Goal: Transaction & Acquisition: Download file/media

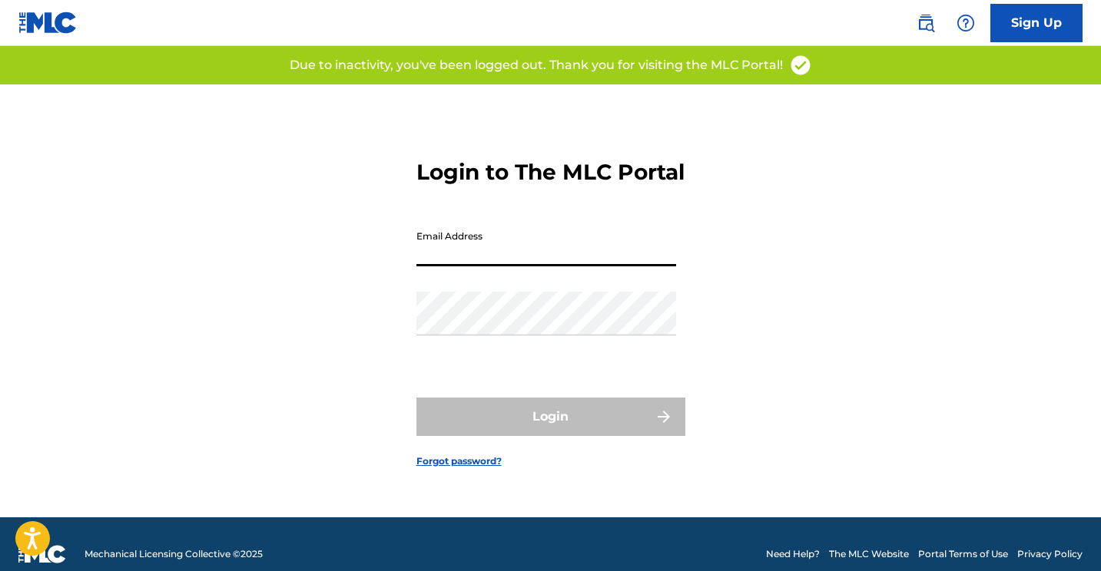
click at [488, 250] on input "Email Address" at bounding box center [546, 245] width 260 height 44
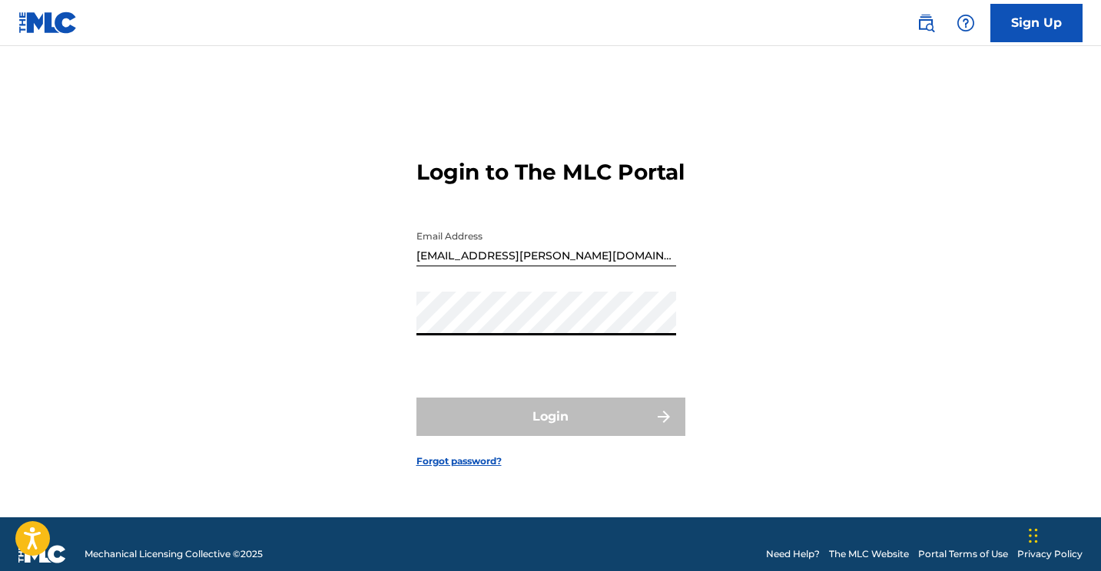
type input "[EMAIL_ADDRESS][DOMAIN_NAME]"
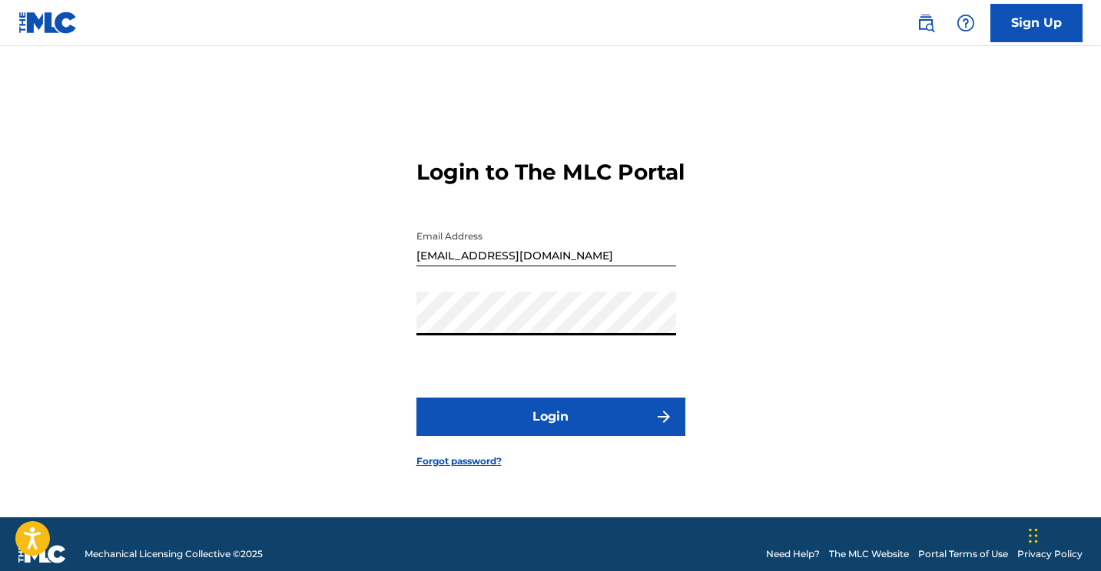
click at [601, 433] on button "Login" at bounding box center [550, 417] width 269 height 38
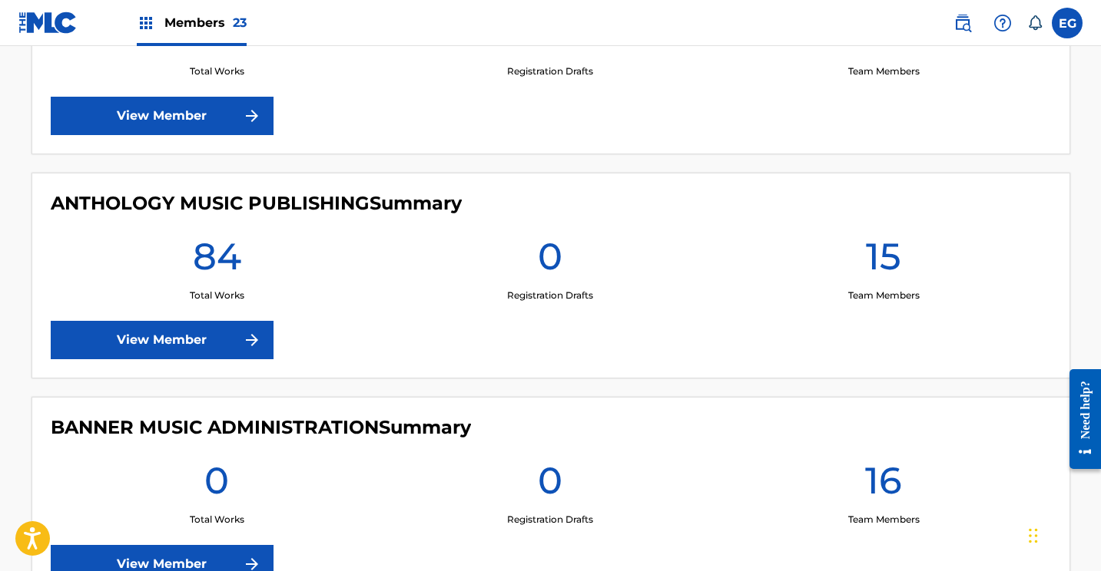
scroll to position [537, 0]
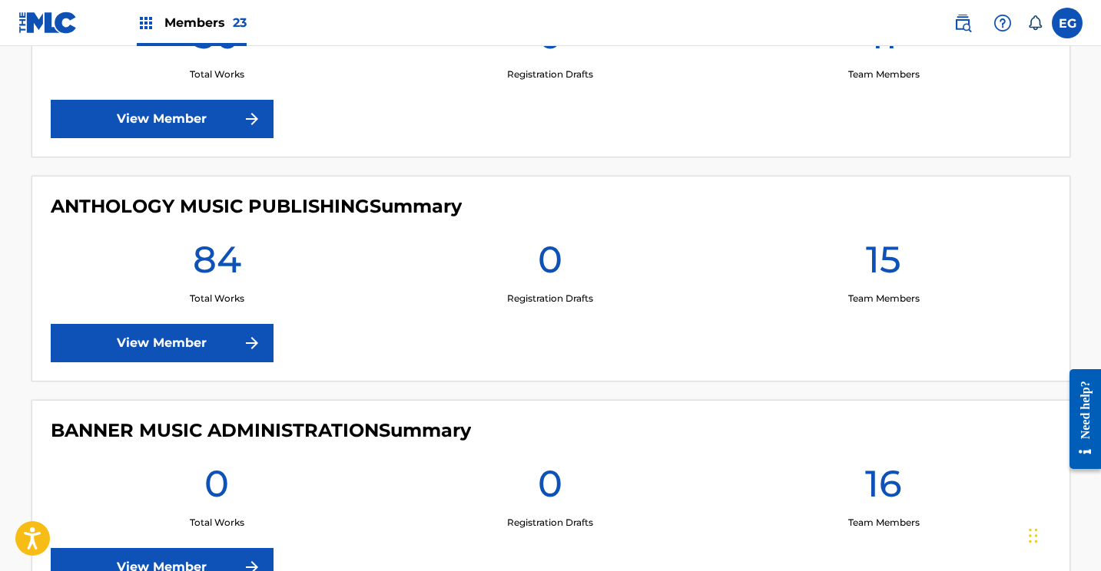
click at [185, 337] on link "View Member" at bounding box center [162, 343] width 223 height 38
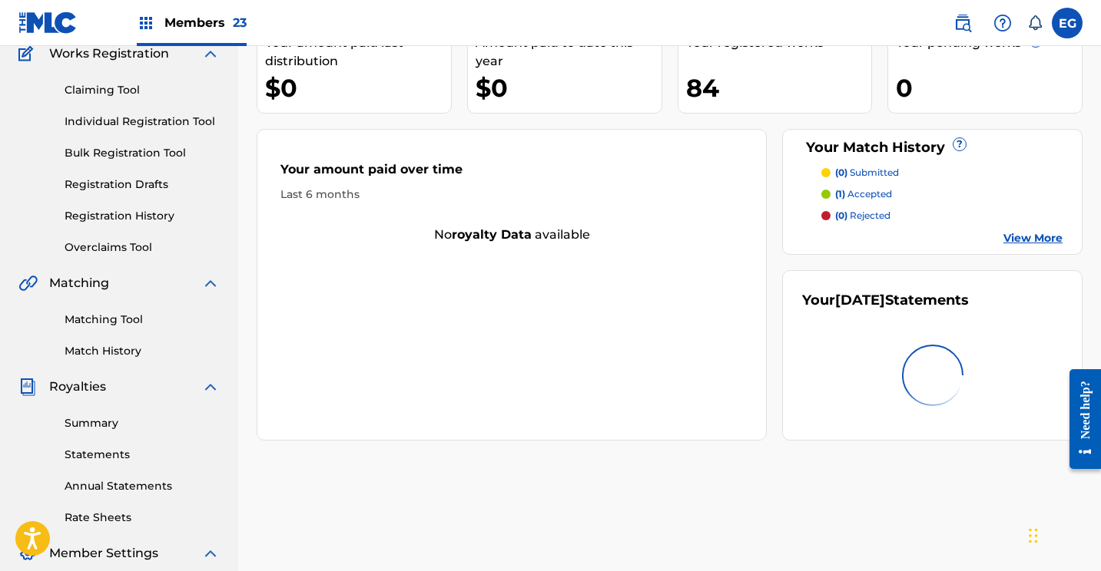
scroll to position [279, 0]
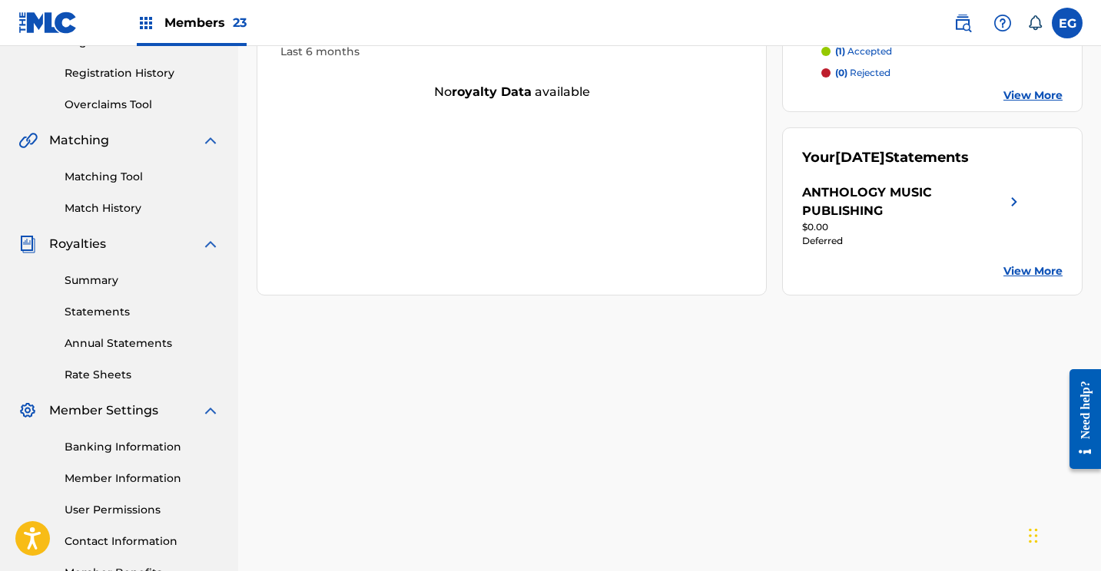
click at [93, 315] on link "Statements" at bounding box center [142, 312] width 155 height 16
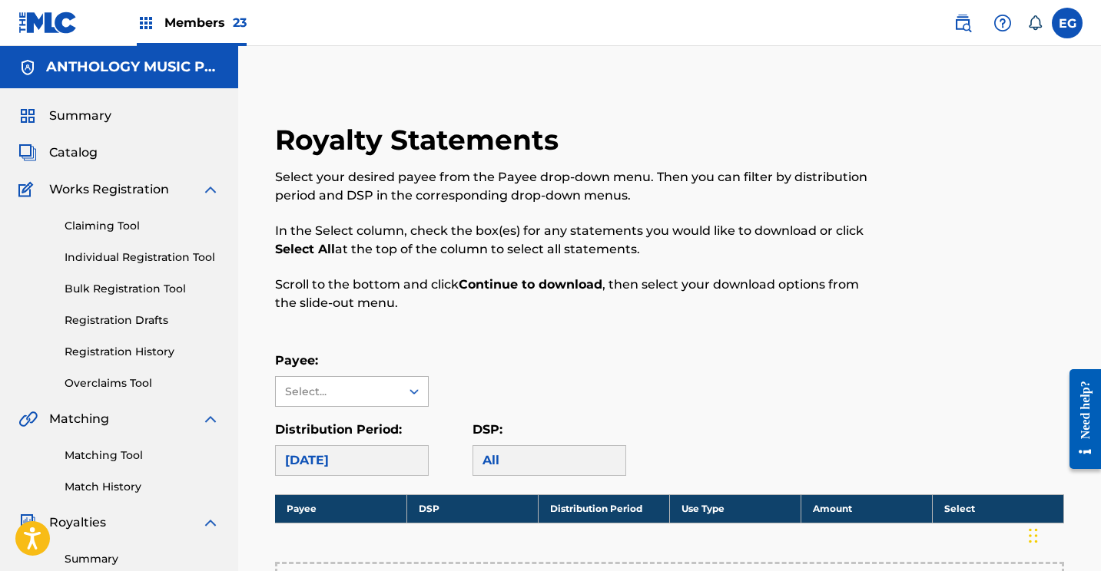
click at [346, 382] on div "Select..." at bounding box center [338, 391] width 124 height 29
click at [329, 429] on div "ANTHOLOGY MUSIC PUBLISHING" at bounding box center [352, 435] width 152 height 57
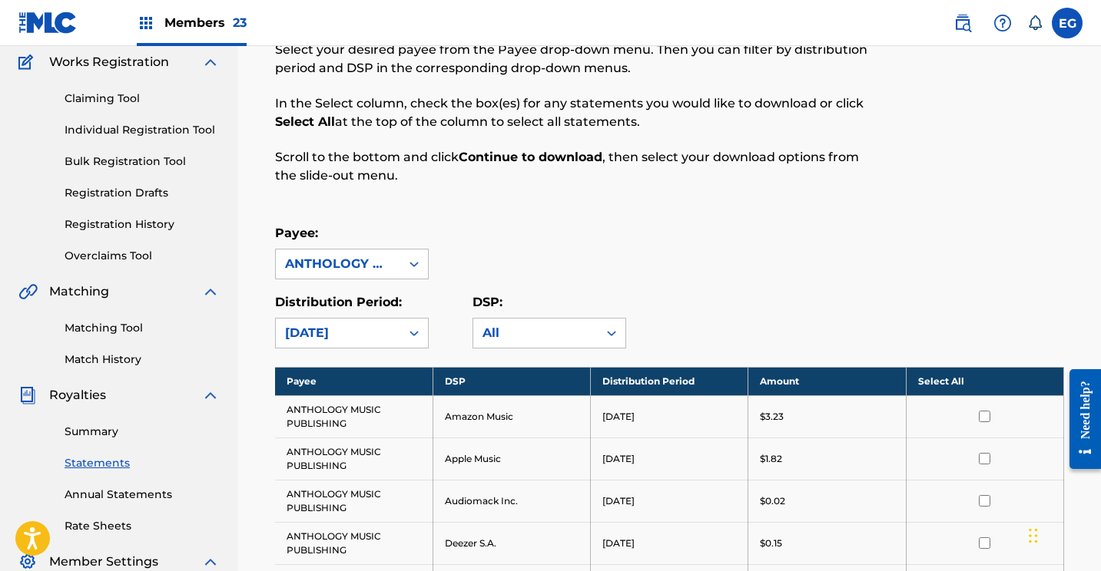
scroll to position [209, 0]
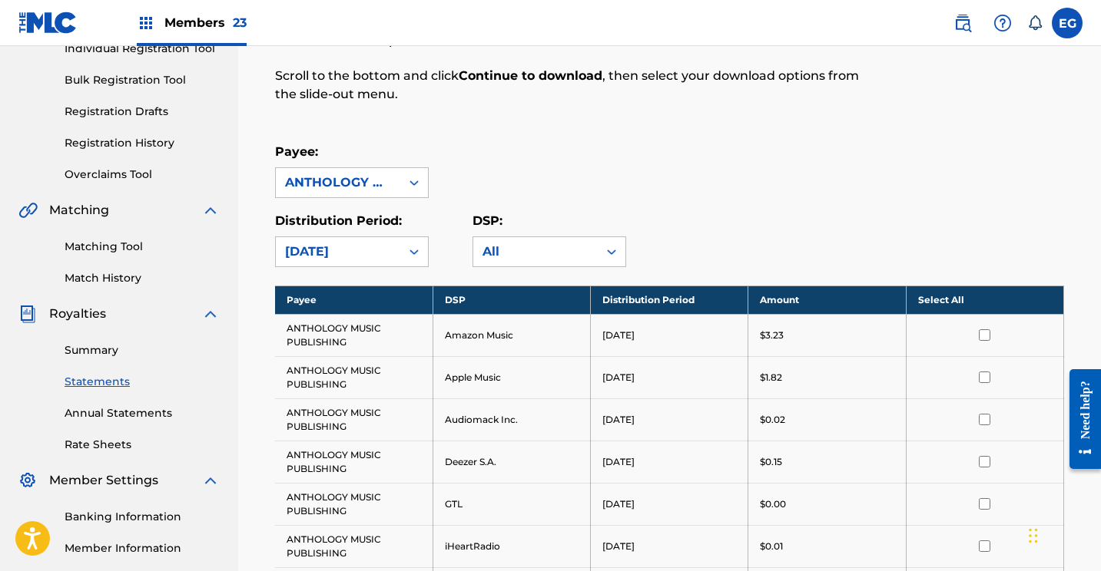
click at [943, 300] on th "Select All" at bounding box center [984, 300] width 157 height 28
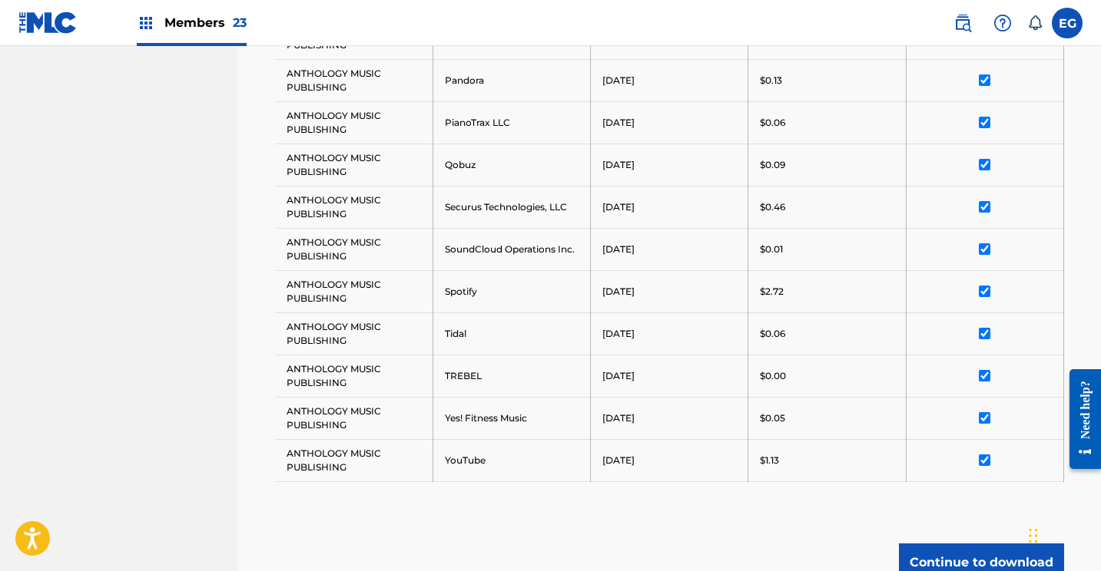
scroll to position [873, 0]
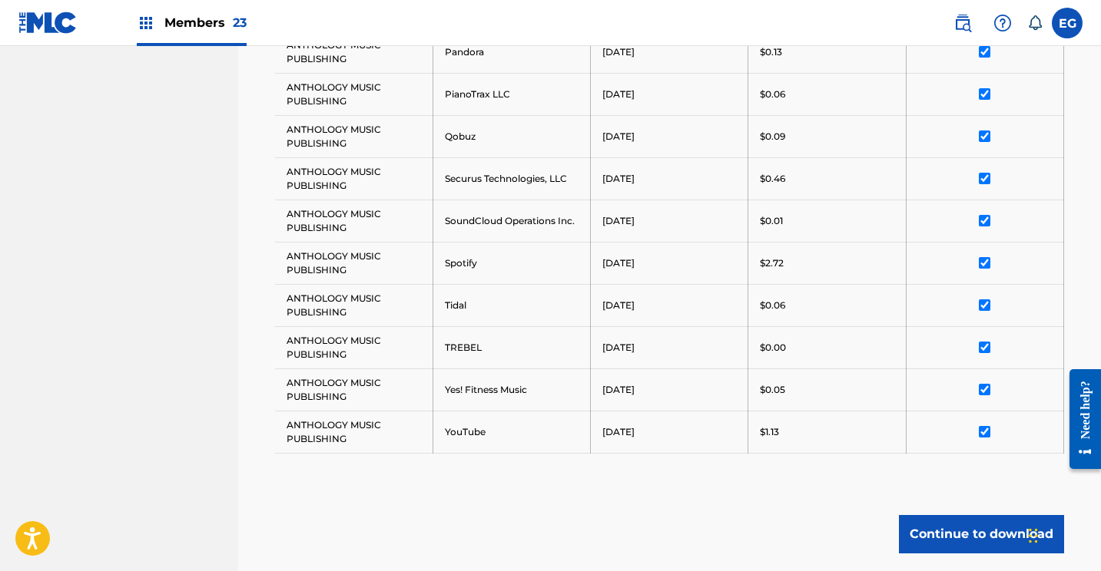
click at [955, 543] on button "Continue to download" at bounding box center [981, 534] width 165 height 38
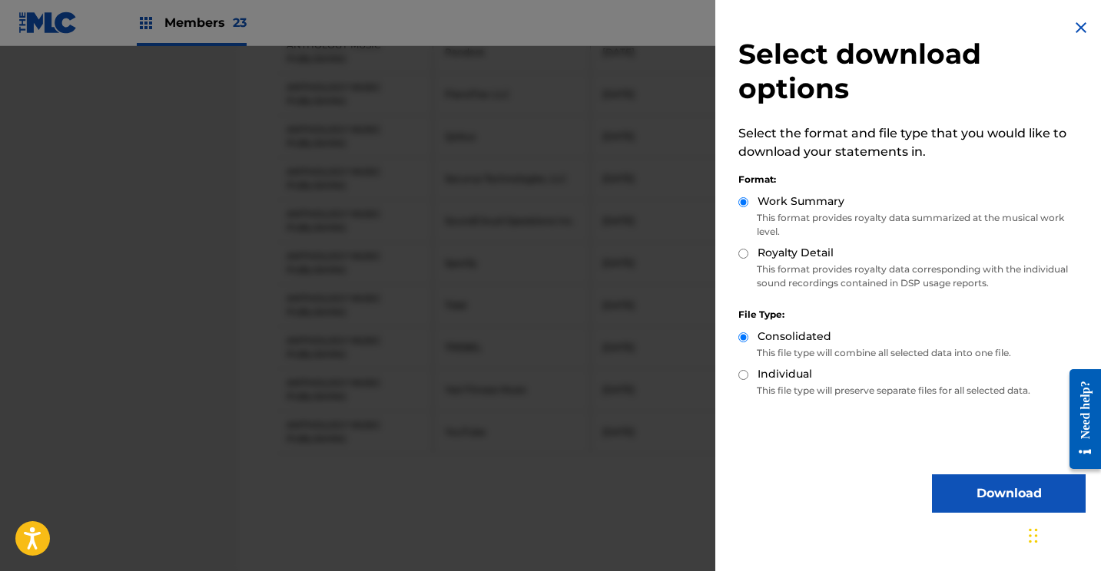
click at [959, 482] on button "Download" at bounding box center [1009, 494] width 154 height 38
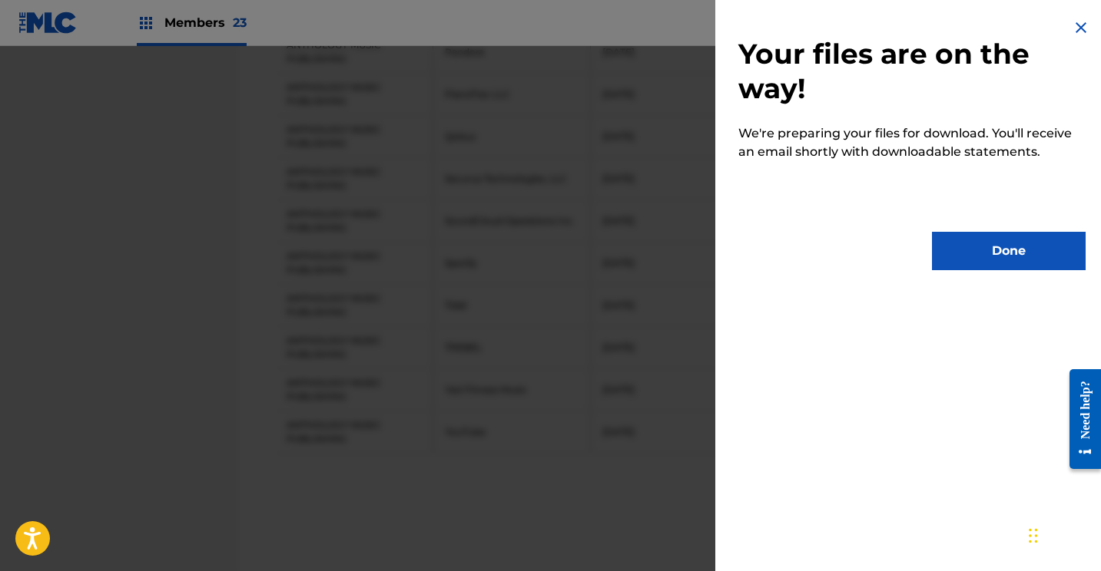
click at [990, 251] on button "Done" at bounding box center [1009, 251] width 154 height 38
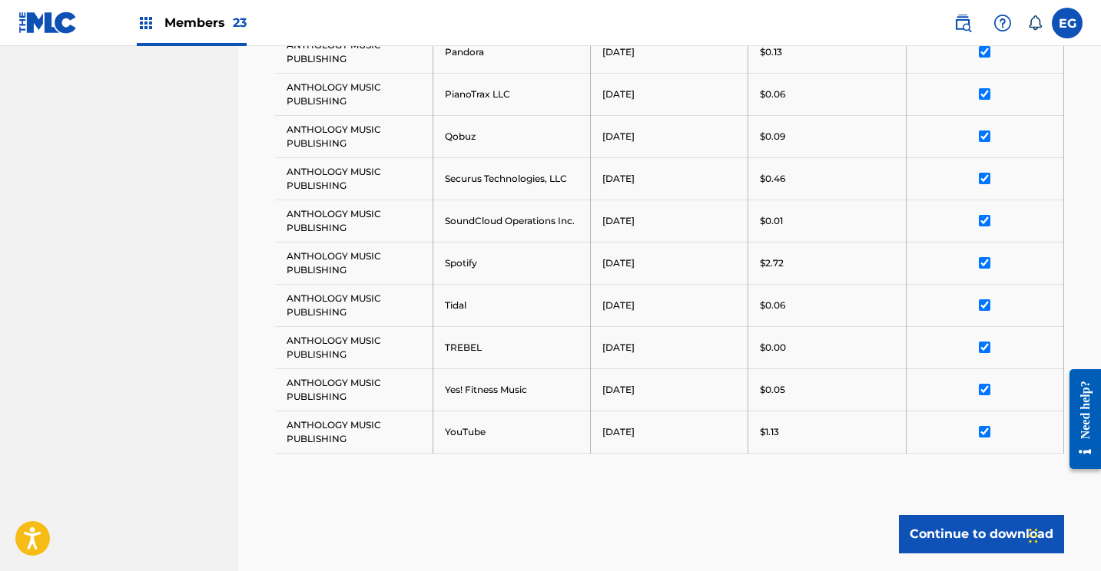
click at [21, 26] on img at bounding box center [47, 23] width 59 height 22
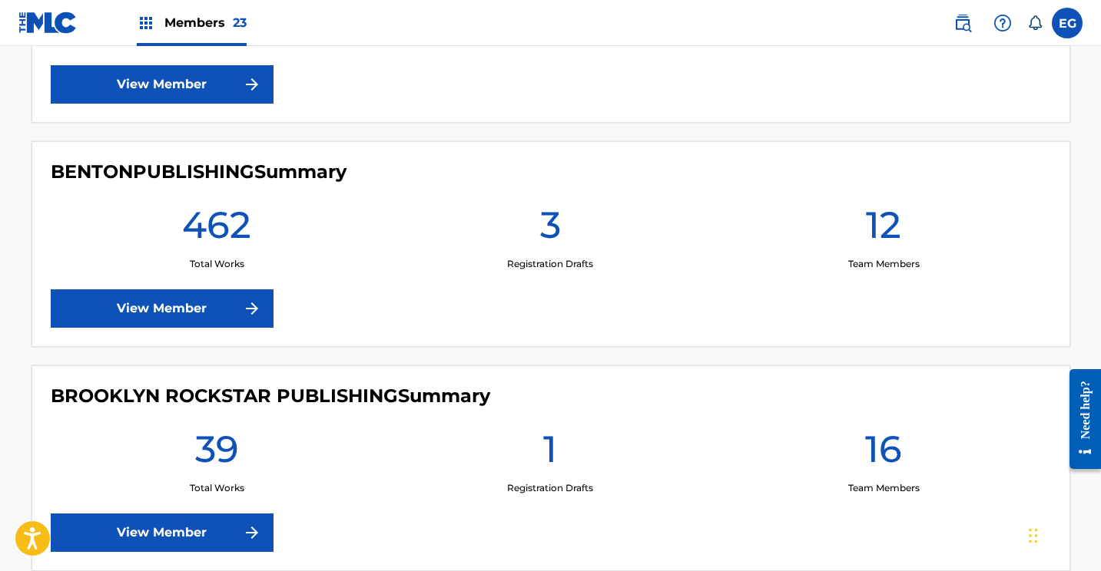
scroll to position [1267, 0]
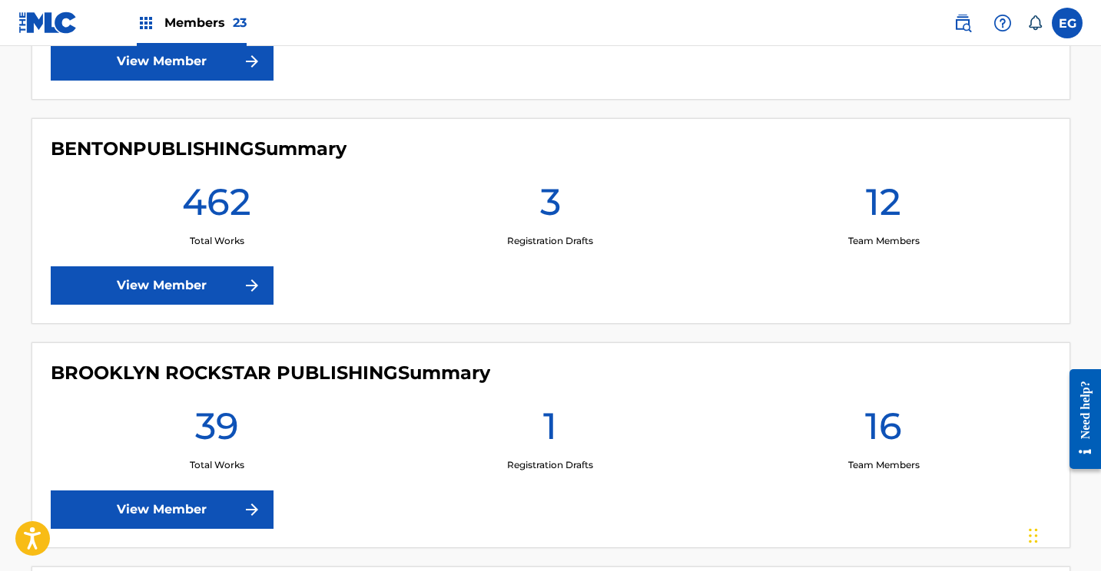
click at [178, 276] on link "View Member" at bounding box center [162, 286] width 223 height 38
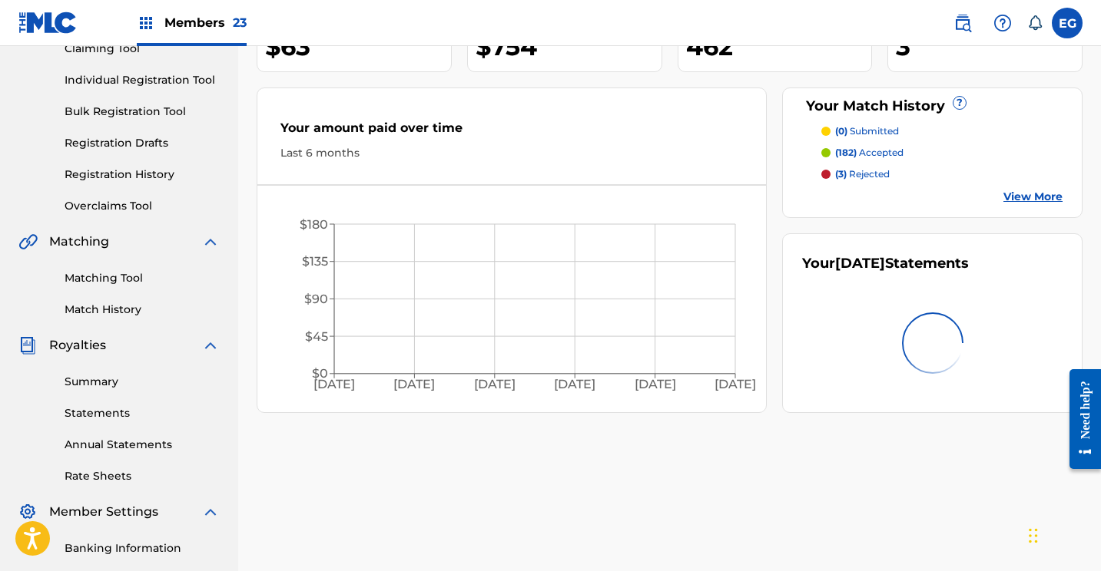
scroll to position [179, 0]
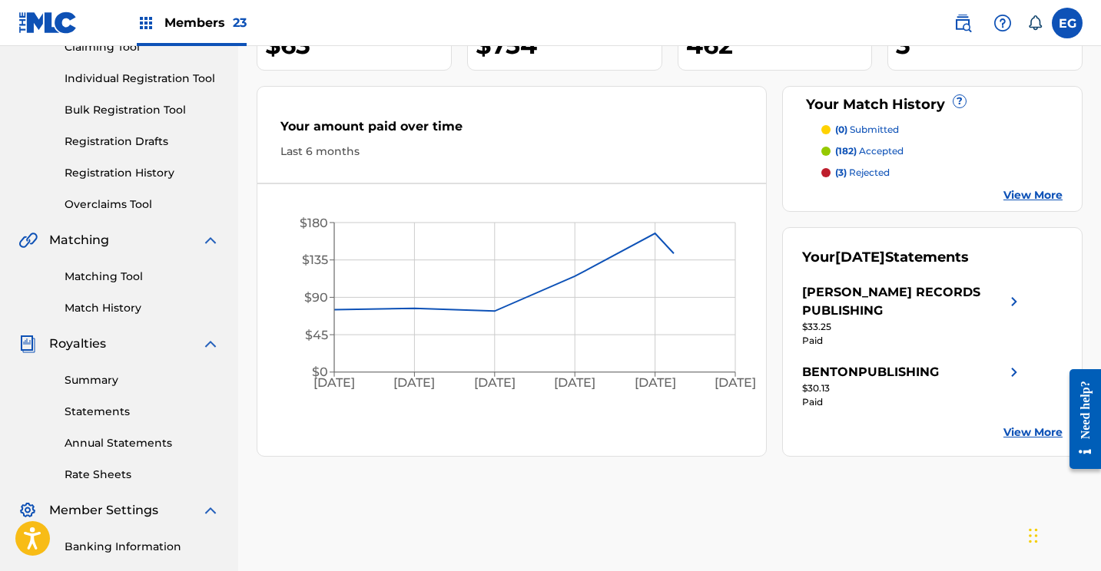
click at [106, 406] on link "Statements" at bounding box center [142, 412] width 155 height 16
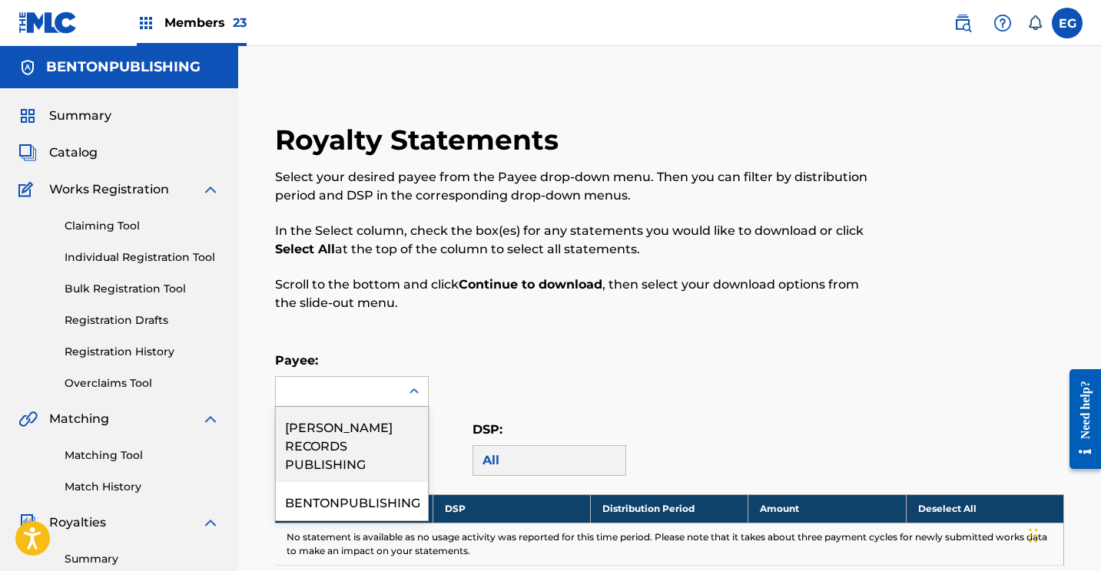
click at [310, 382] on div at bounding box center [338, 391] width 124 height 29
click at [332, 436] on div "[PERSON_NAME] RECORDS PUBLISHING" at bounding box center [352, 444] width 152 height 75
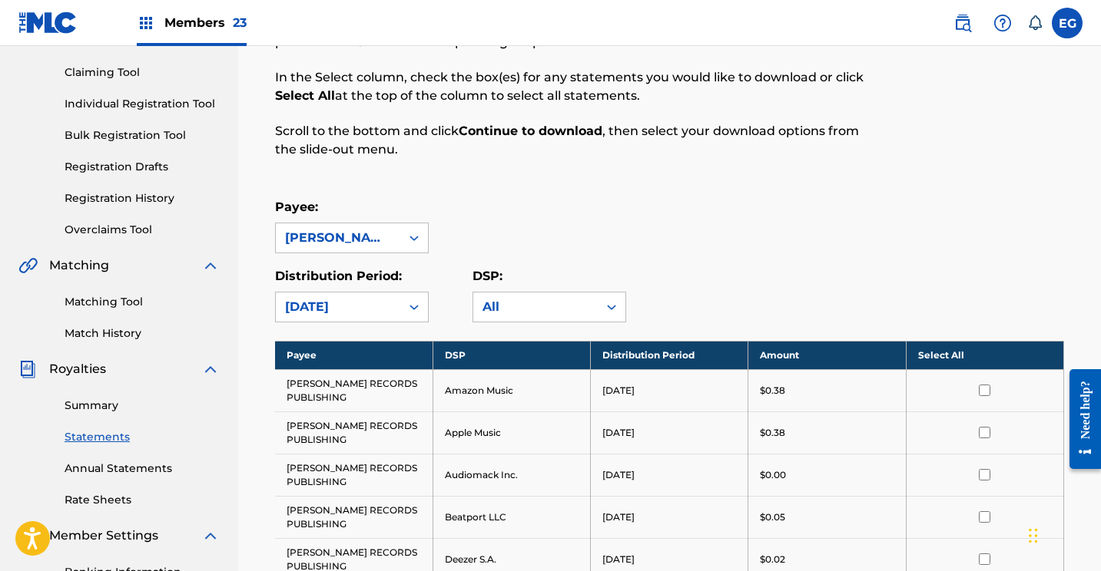
scroll to position [194, 0]
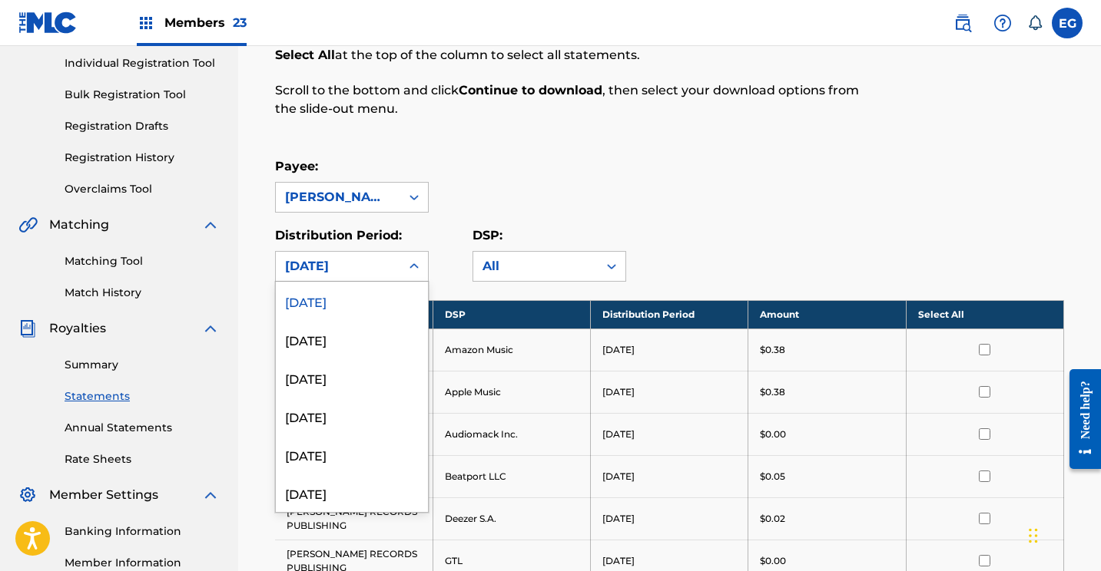
click at [366, 267] on div "[DATE]" at bounding box center [338, 266] width 106 height 18
click at [338, 307] on div "[DATE]" at bounding box center [352, 301] width 152 height 38
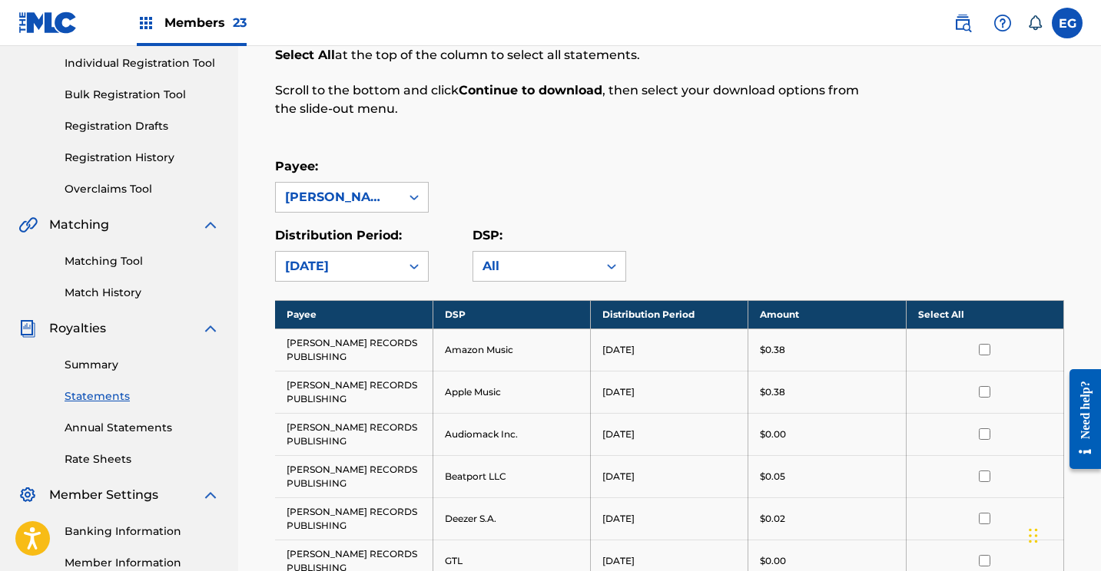
click at [766, 159] on div "Payee: [PERSON_NAME] RECORDS PUBLISHING" at bounding box center [669, 184] width 789 height 55
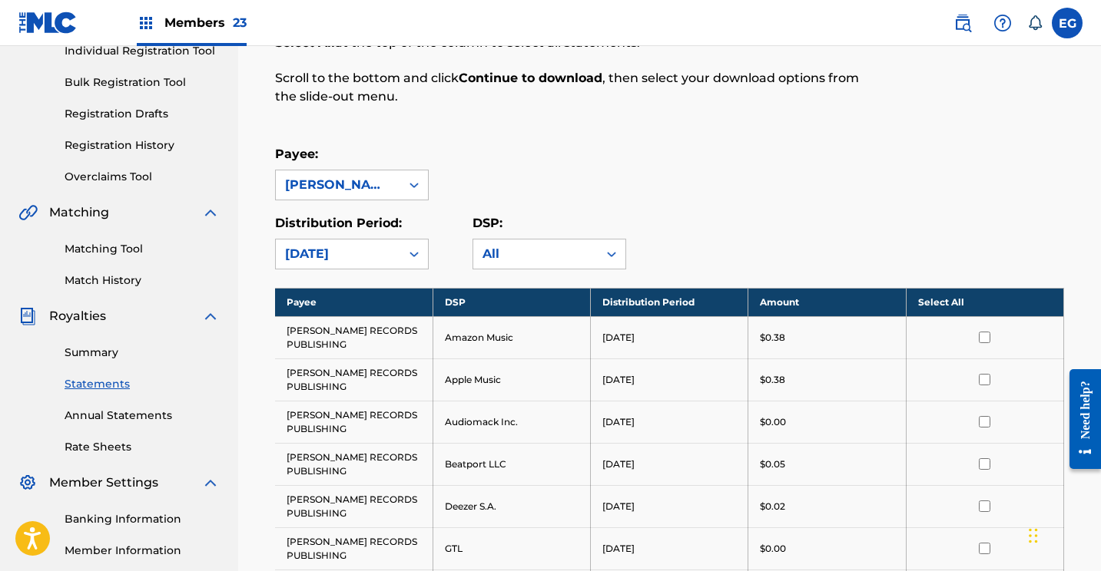
scroll to position [223, 0]
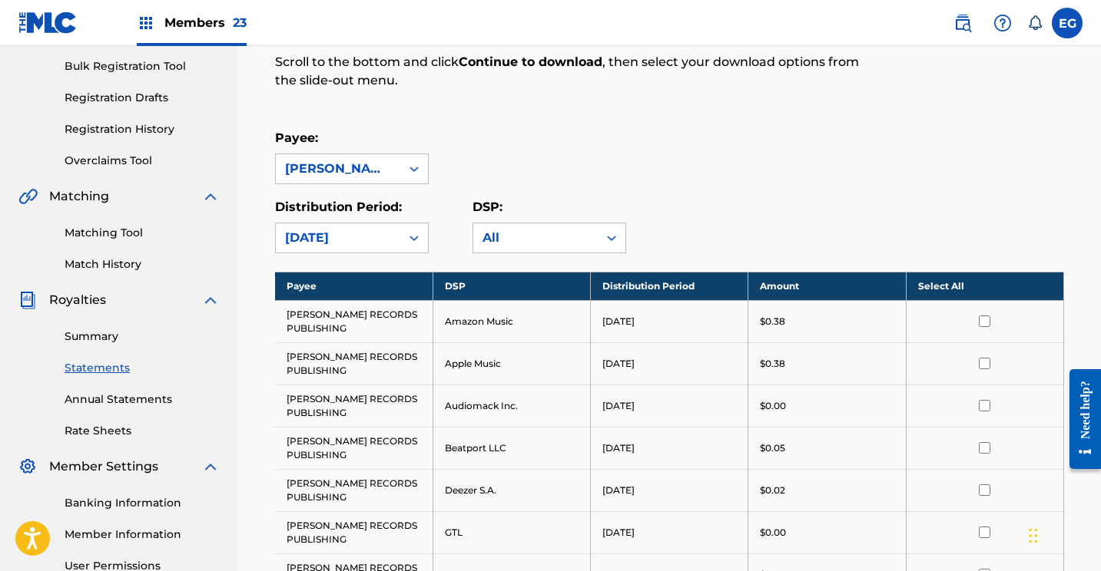
click at [944, 287] on th "Select All" at bounding box center [984, 286] width 157 height 28
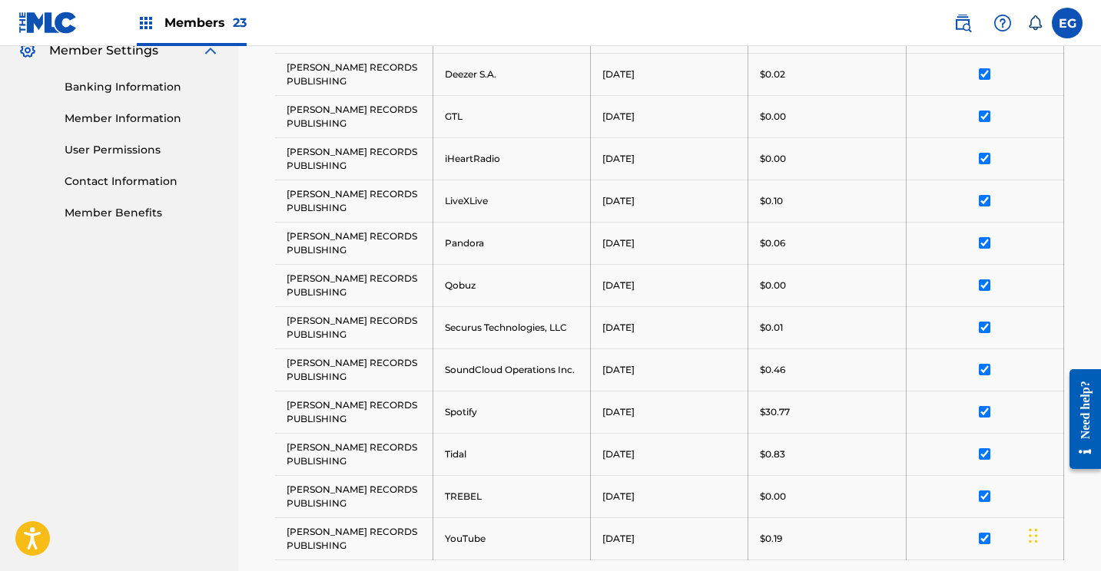
scroll to position [863, 0]
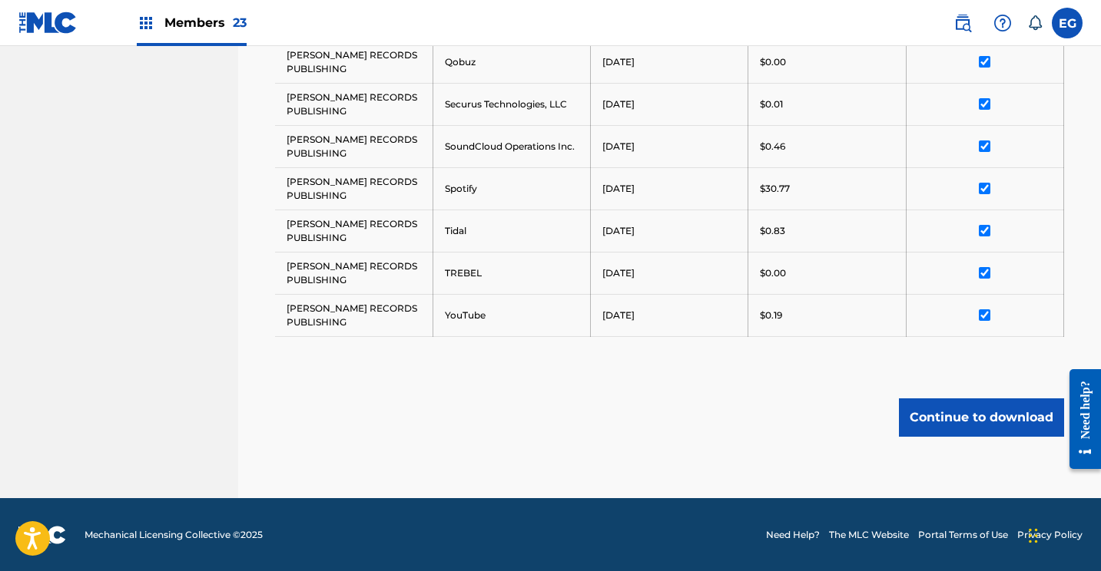
click at [922, 412] on button "Continue to download" at bounding box center [981, 418] width 165 height 38
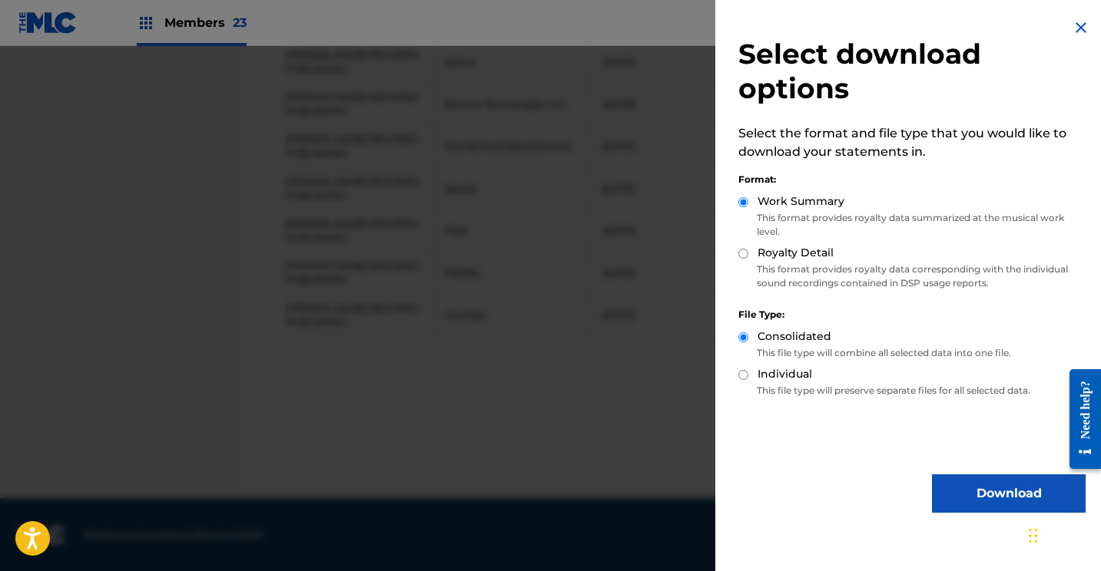
click at [971, 501] on button "Download" at bounding box center [1009, 494] width 154 height 38
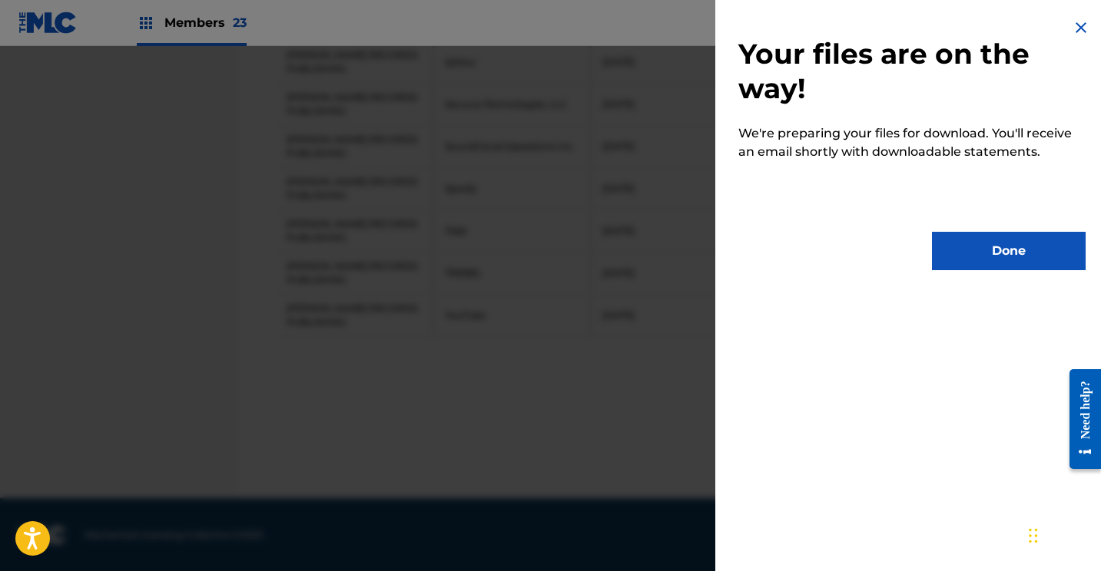
click at [988, 246] on button "Done" at bounding box center [1009, 251] width 154 height 38
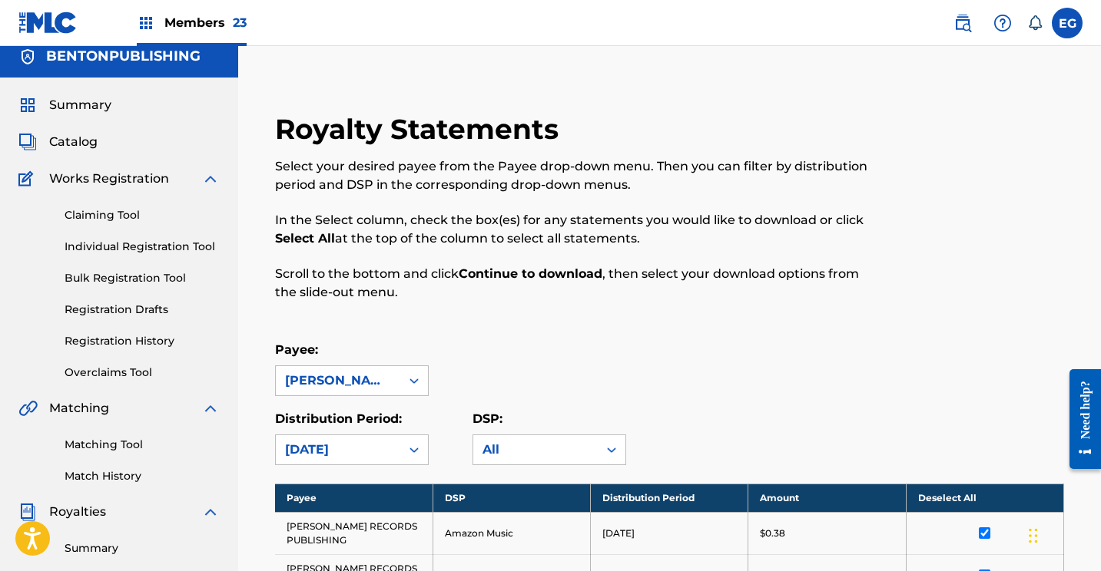
scroll to position [0, 0]
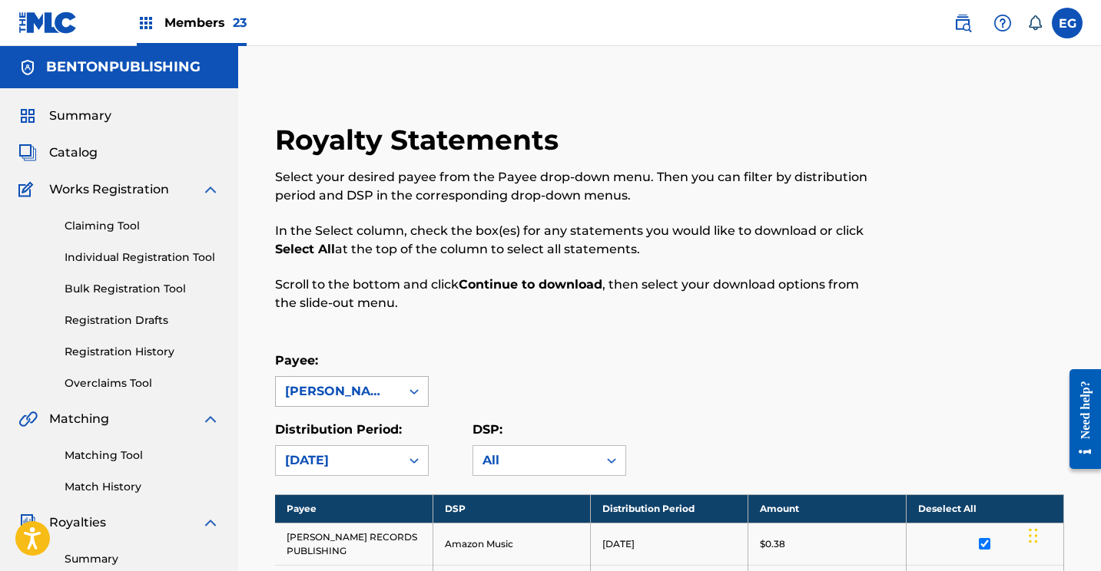
click at [335, 382] on div "[PERSON_NAME] RECORDS PUBLISHING" at bounding box center [338, 391] width 106 height 18
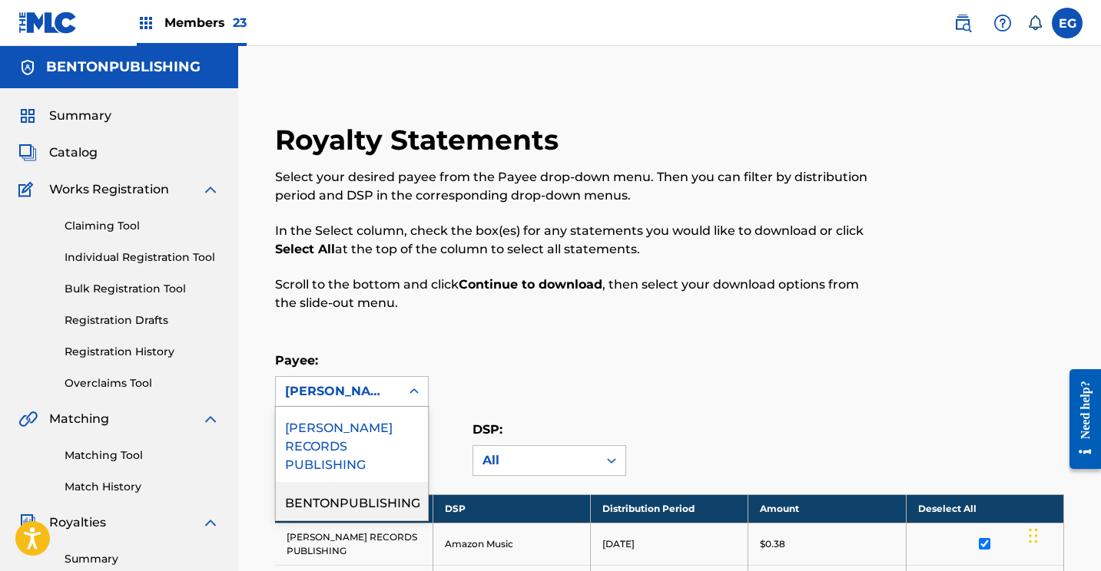
click at [344, 491] on div "BENTONPUBLISHING" at bounding box center [352, 501] width 152 height 38
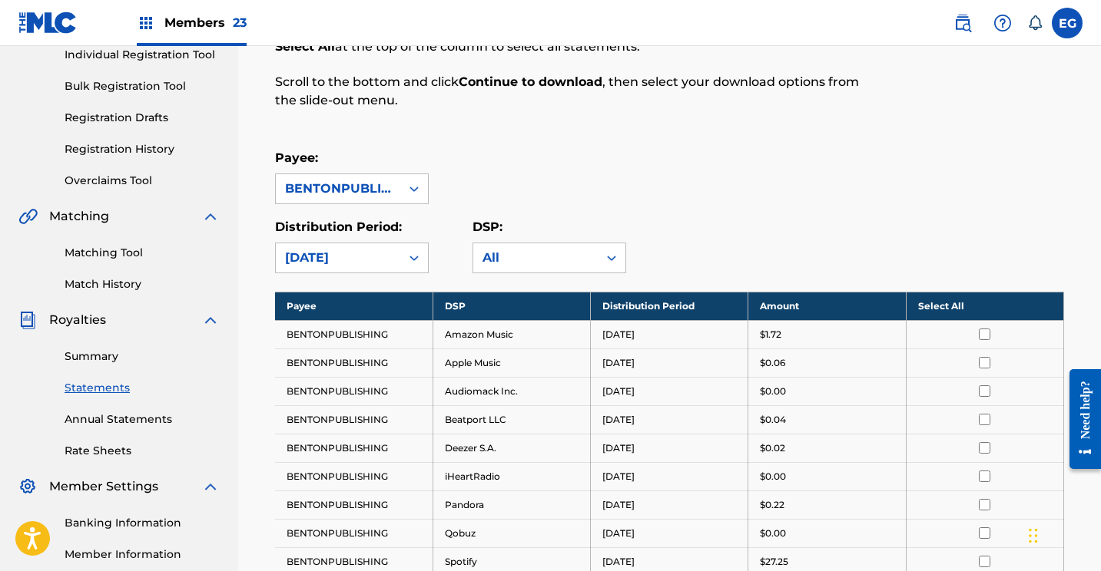
scroll to position [239, 0]
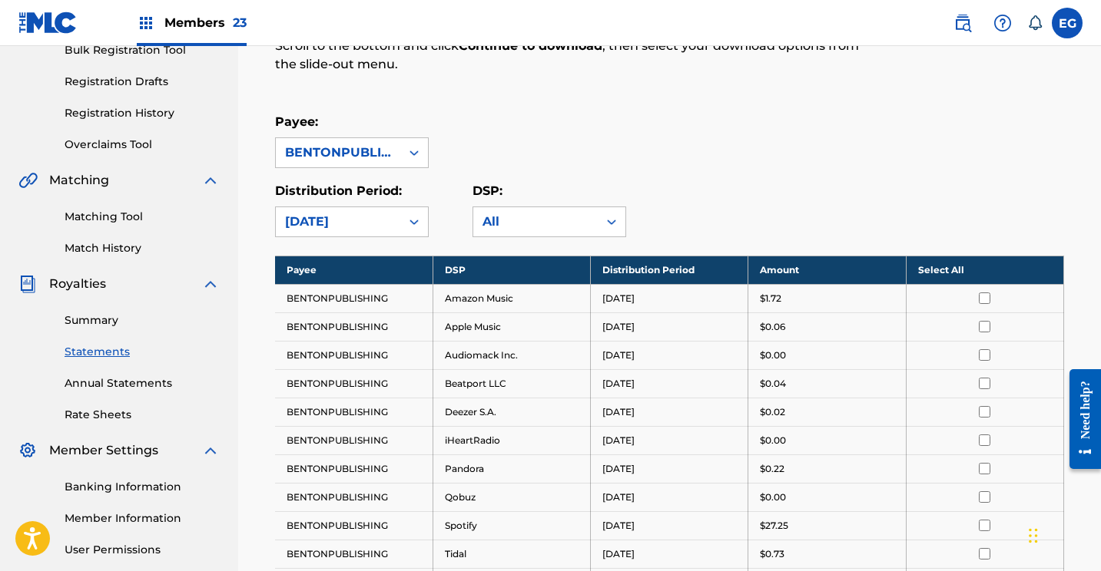
click at [919, 273] on th "Select All" at bounding box center [984, 270] width 157 height 28
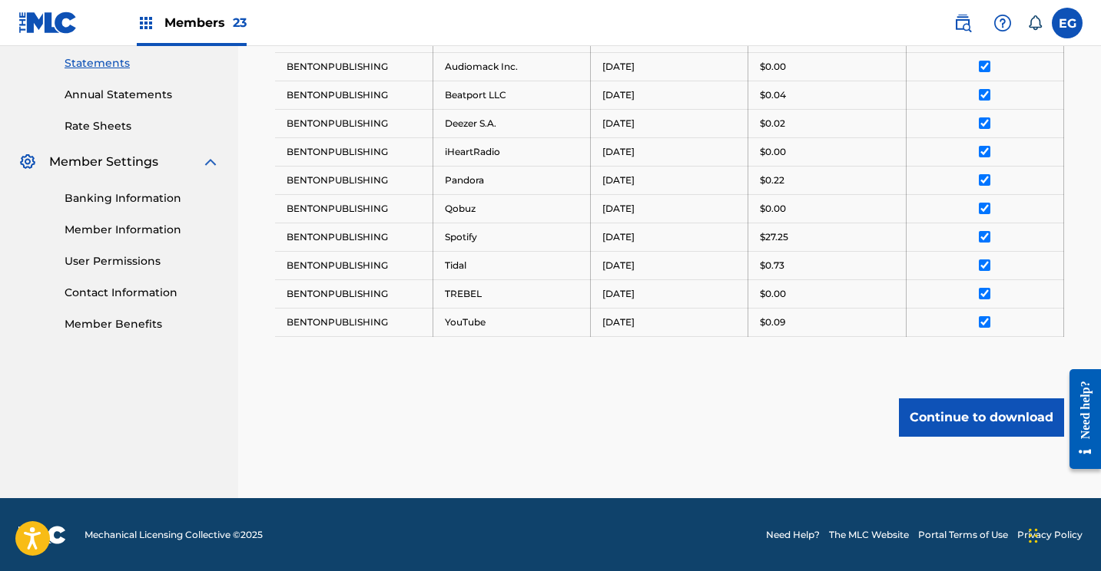
click at [924, 410] on button "Continue to download" at bounding box center [981, 418] width 165 height 38
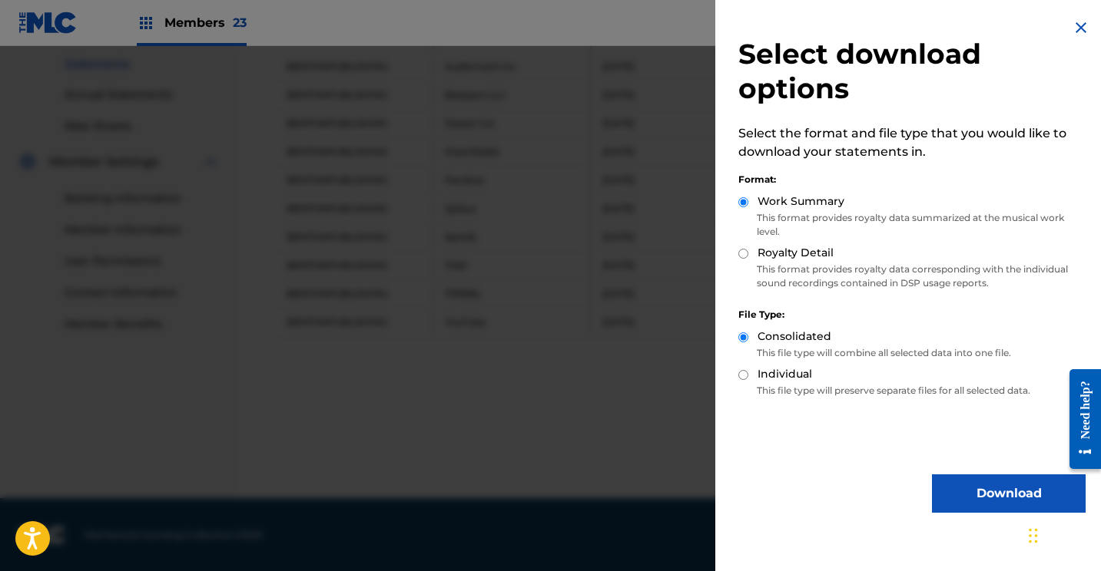
click at [932, 485] on button "Download" at bounding box center [1009, 494] width 154 height 38
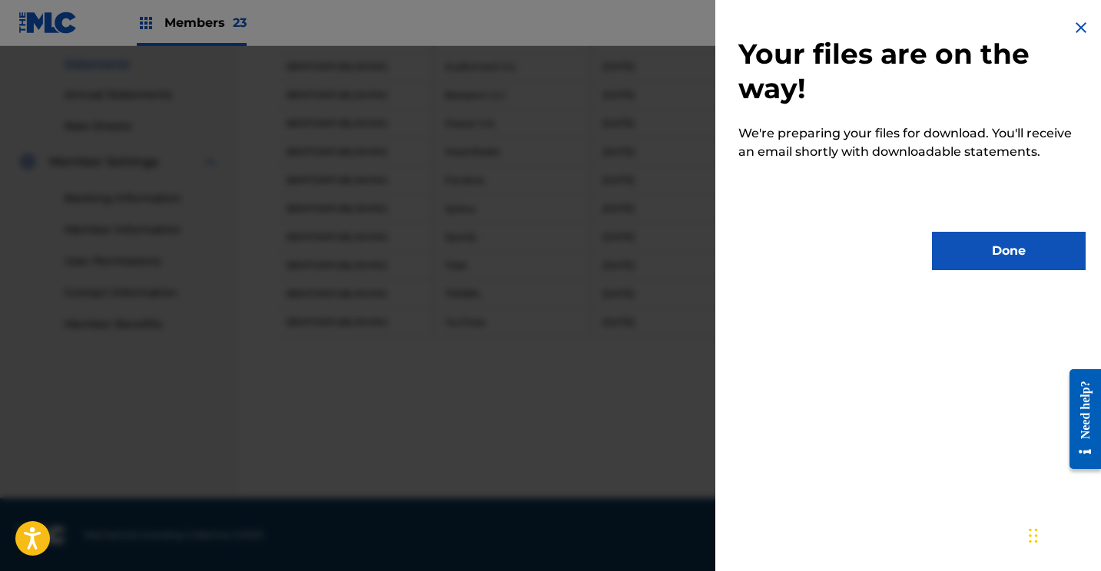
click at [996, 233] on button "Done" at bounding box center [1009, 251] width 154 height 38
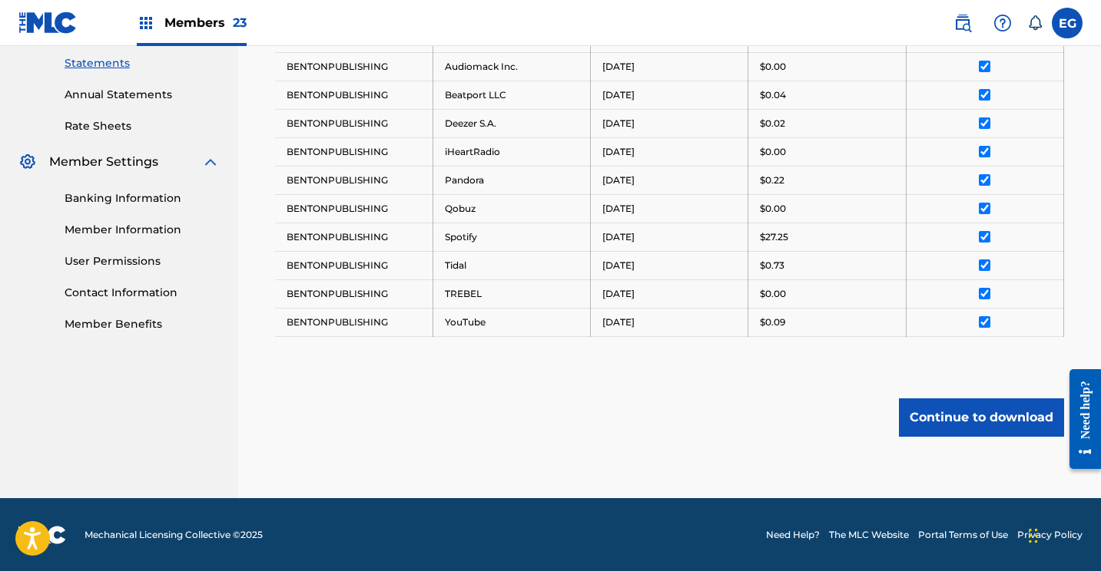
click at [48, 25] on img at bounding box center [47, 23] width 59 height 22
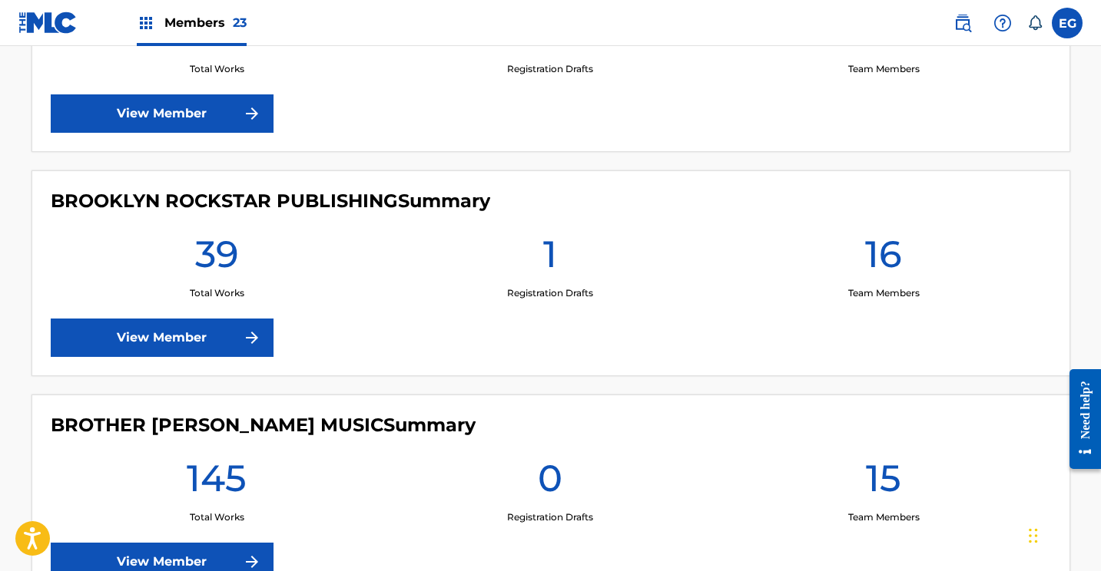
scroll to position [1532, 0]
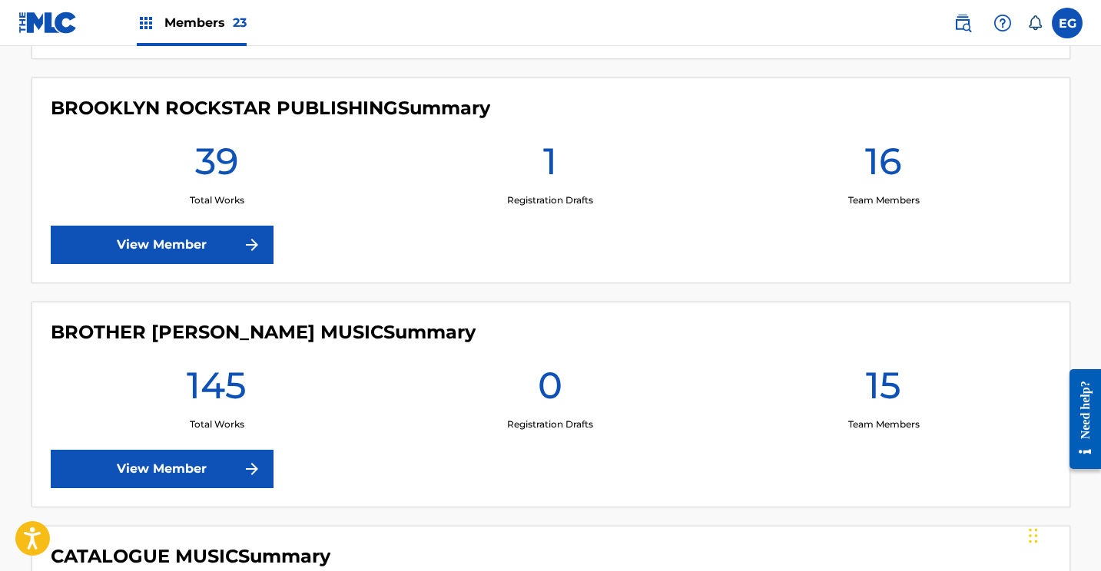
click at [121, 240] on link "View Member" at bounding box center [162, 245] width 223 height 38
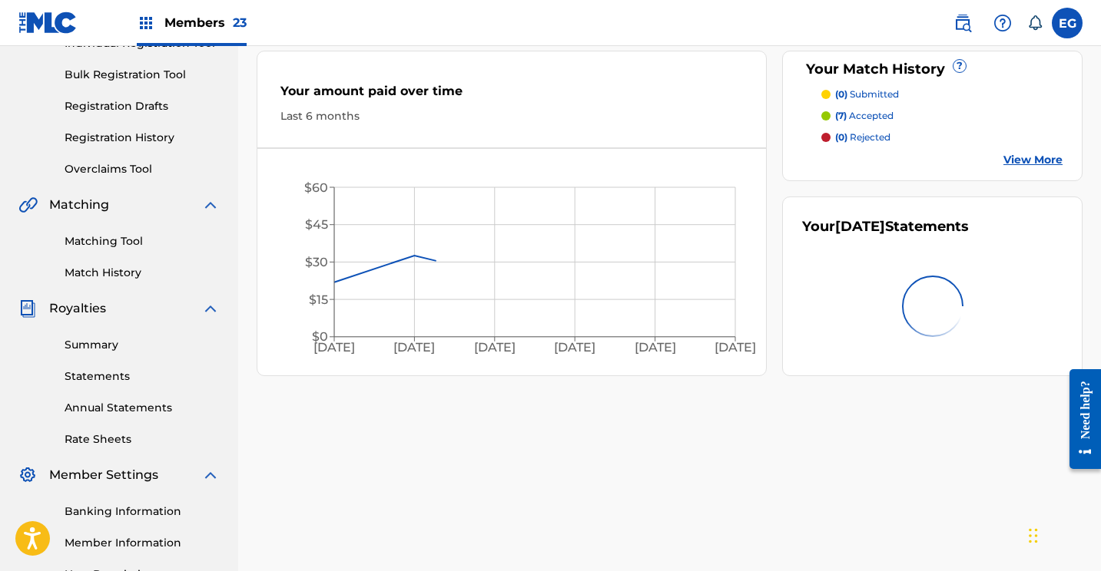
scroll to position [240, 0]
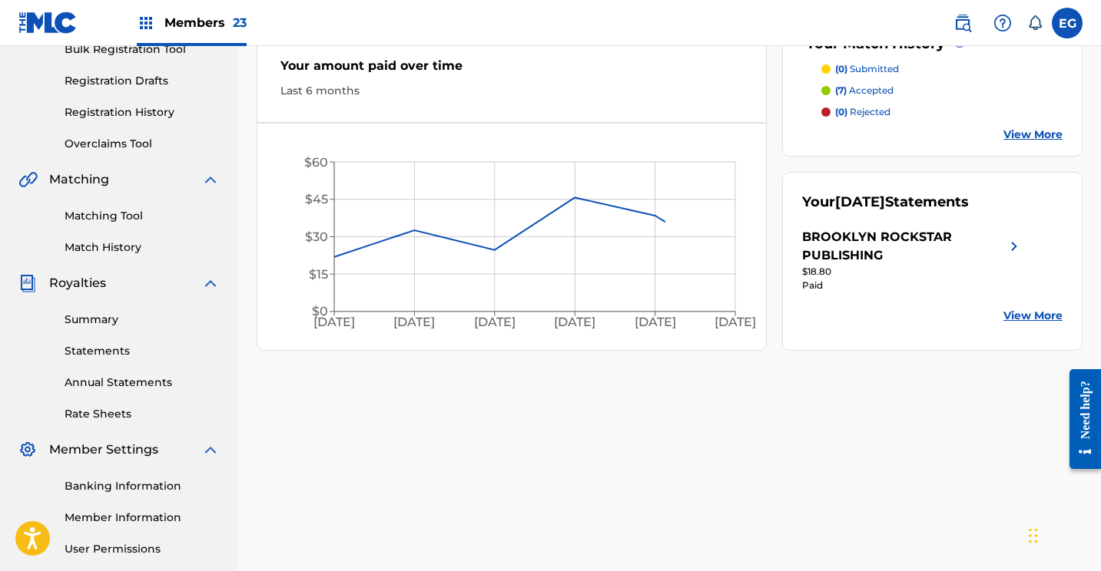
click at [95, 342] on div "Summary Statements Annual Statements Rate Sheets" at bounding box center [118, 358] width 201 height 130
click at [94, 349] on link "Statements" at bounding box center [142, 351] width 155 height 16
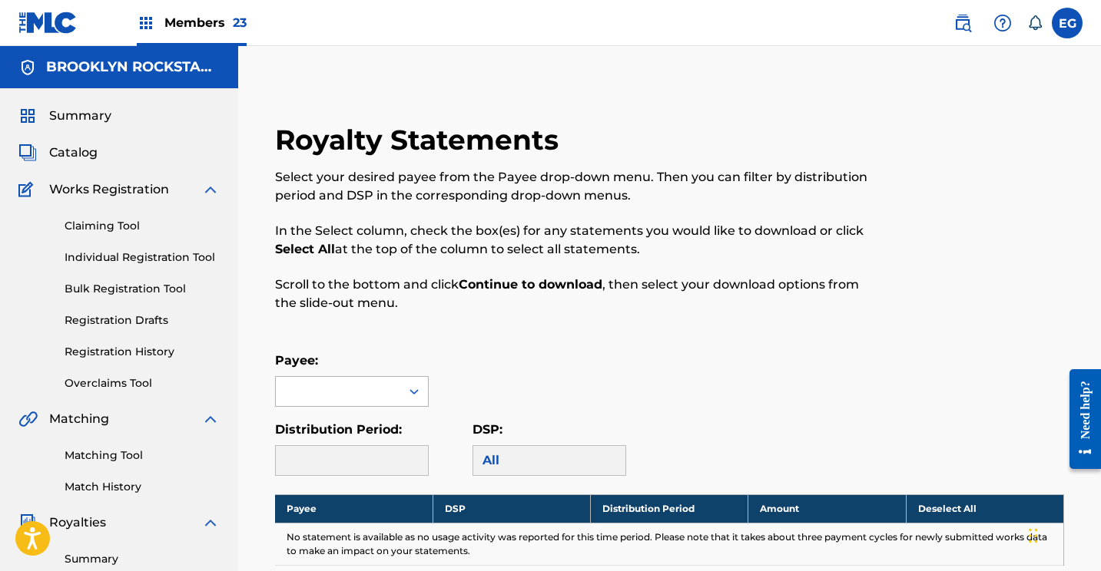
click at [339, 391] on div at bounding box center [338, 391] width 124 height 29
click at [337, 426] on div "BROOKLYN ROCKSTAR PUBLISHING" at bounding box center [352, 444] width 152 height 75
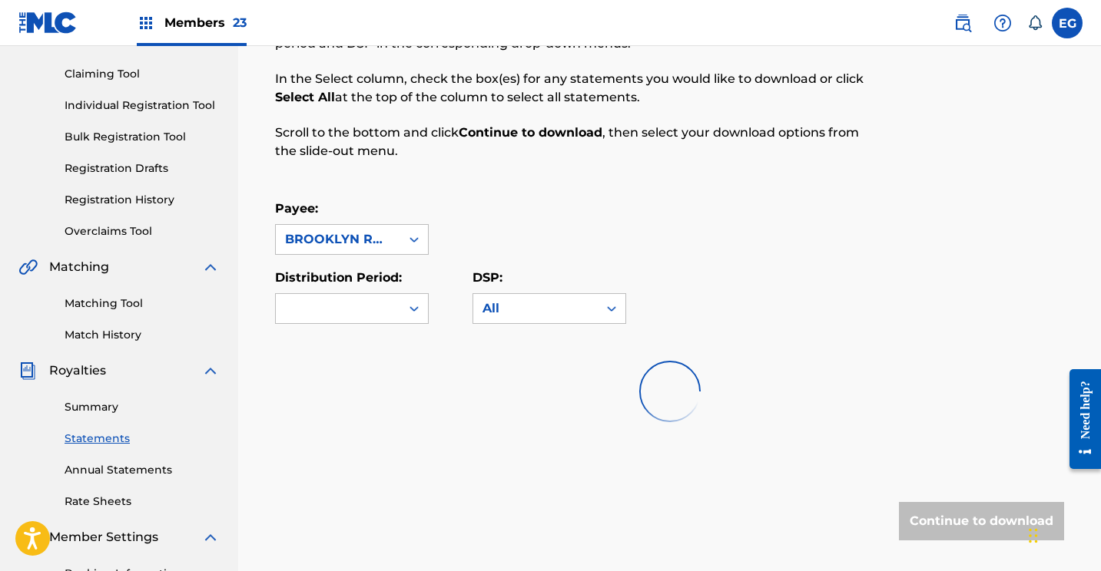
scroll to position [186, 0]
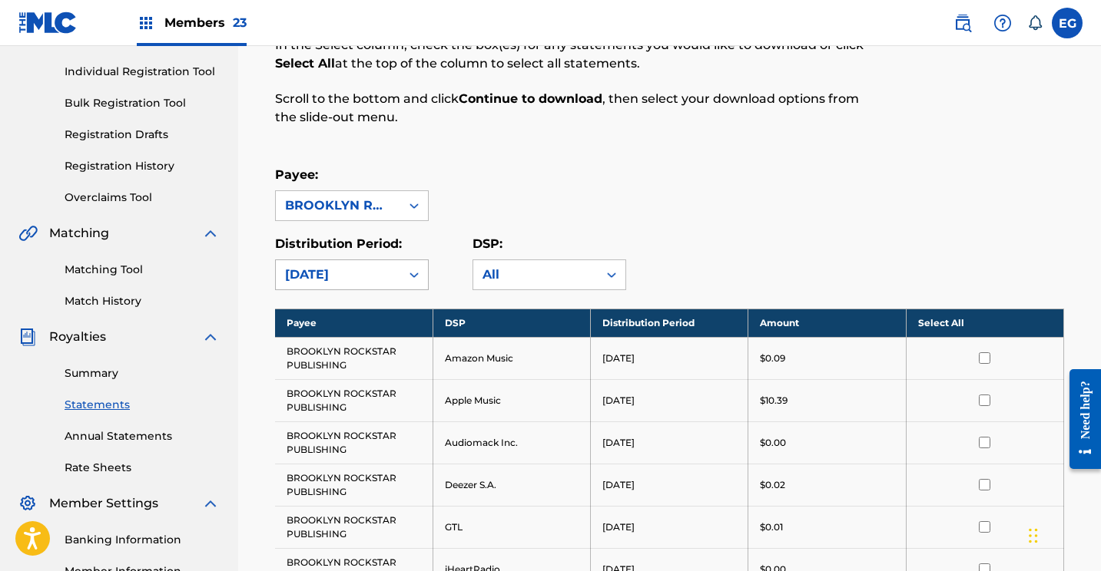
click at [340, 270] on div "[DATE]" at bounding box center [338, 275] width 106 height 18
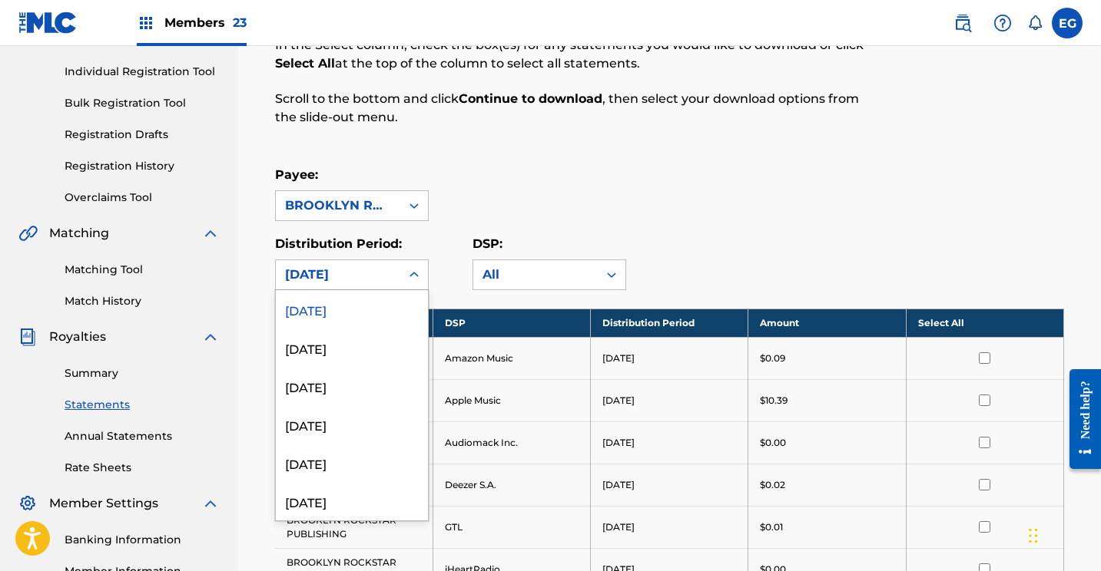
click at [313, 312] on div "[DATE]" at bounding box center [352, 309] width 152 height 38
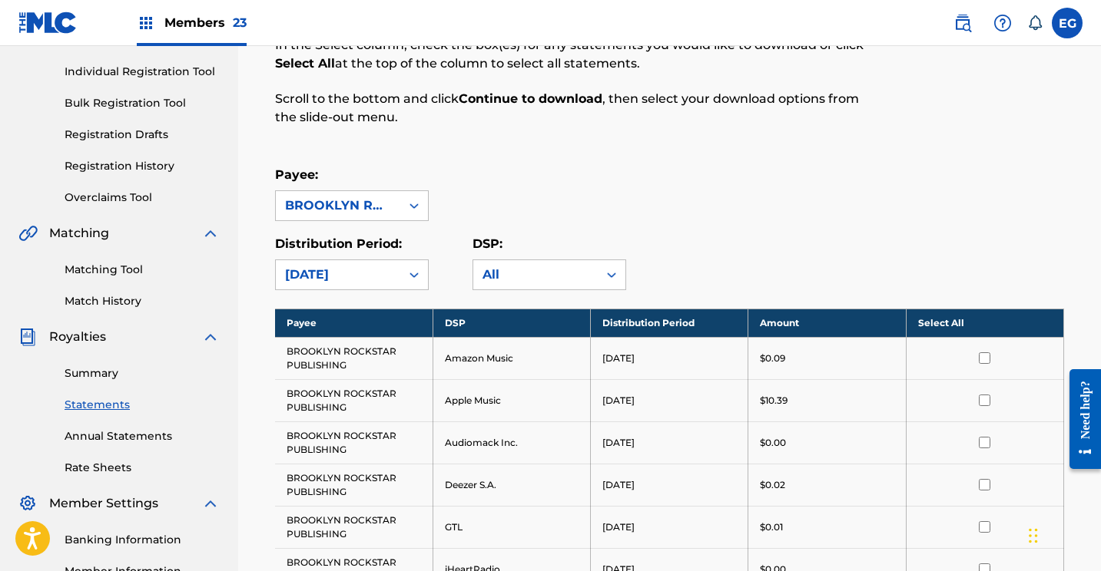
click at [754, 198] on div "Payee: BROOKLYN ROCKSTAR PUBLISHING" at bounding box center [669, 193] width 789 height 55
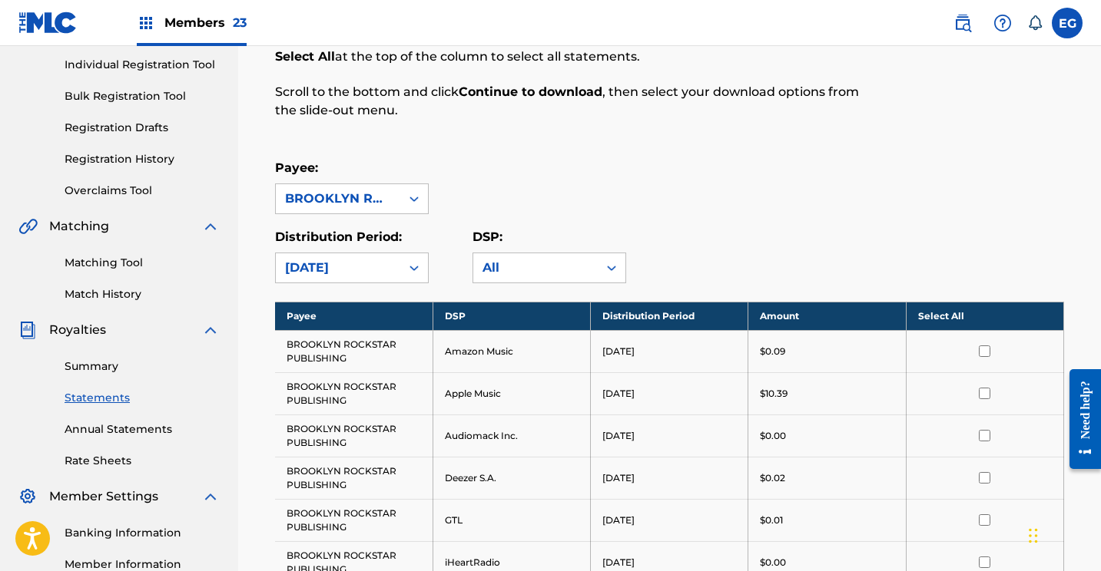
scroll to position [294, 0]
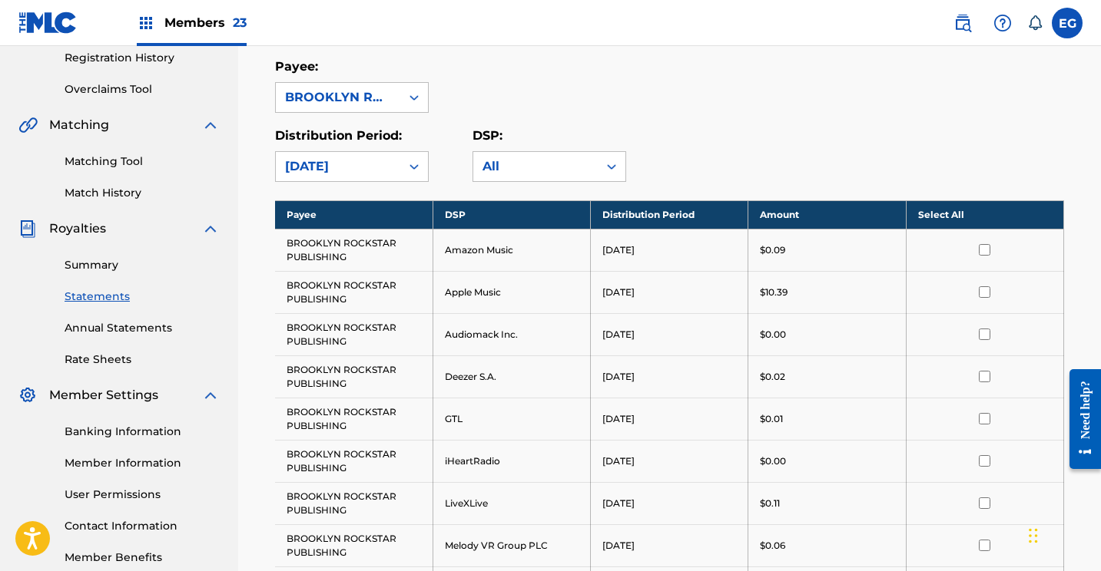
click at [944, 211] on th "Select All" at bounding box center [984, 214] width 157 height 28
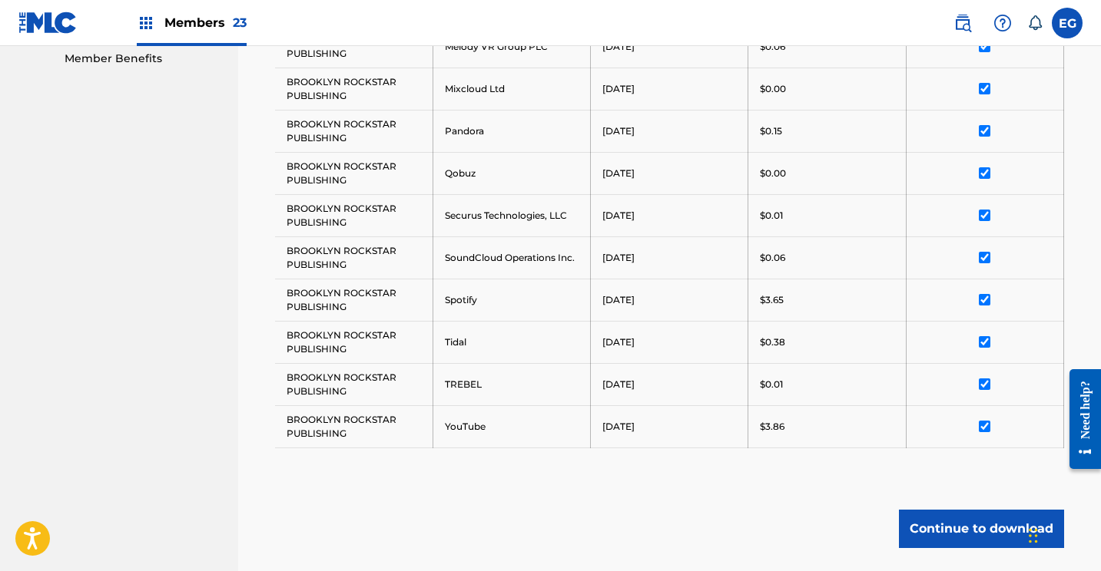
scroll to position [905, 0]
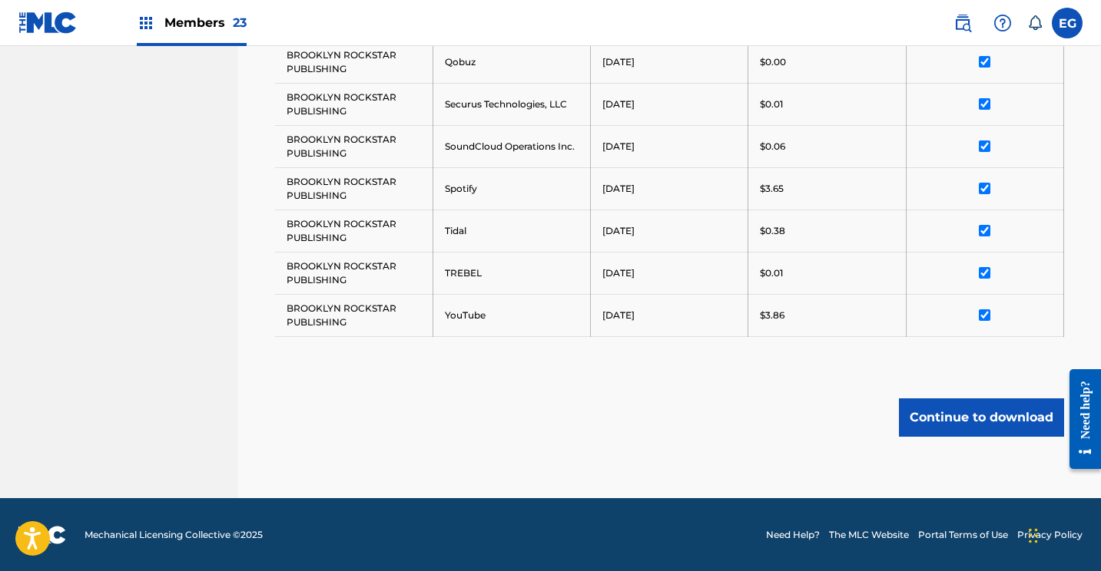
click at [942, 416] on button "Continue to download" at bounding box center [981, 418] width 165 height 38
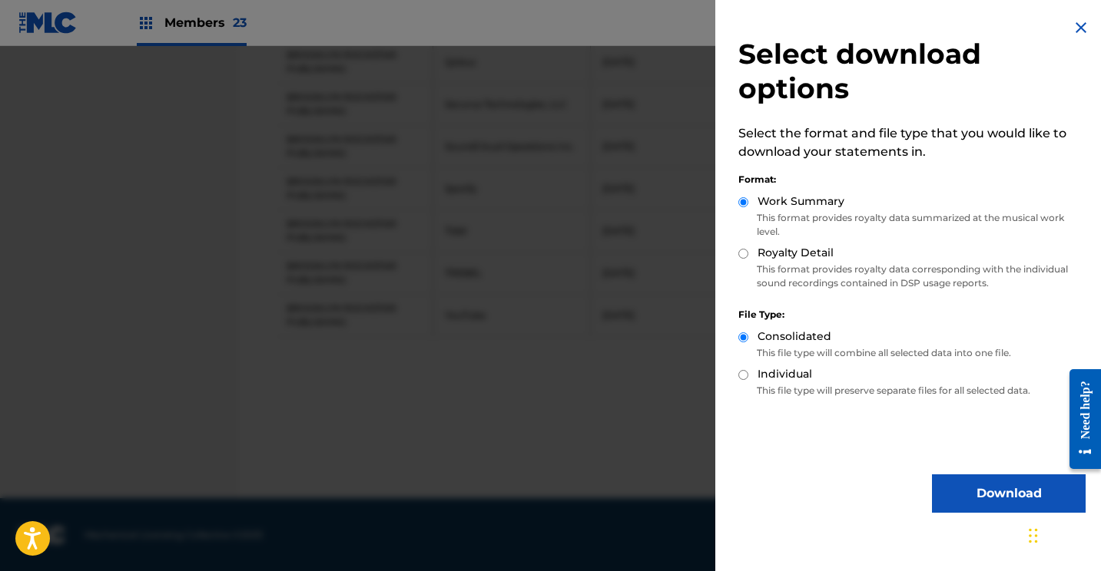
click at [952, 507] on button "Download" at bounding box center [1009, 494] width 154 height 38
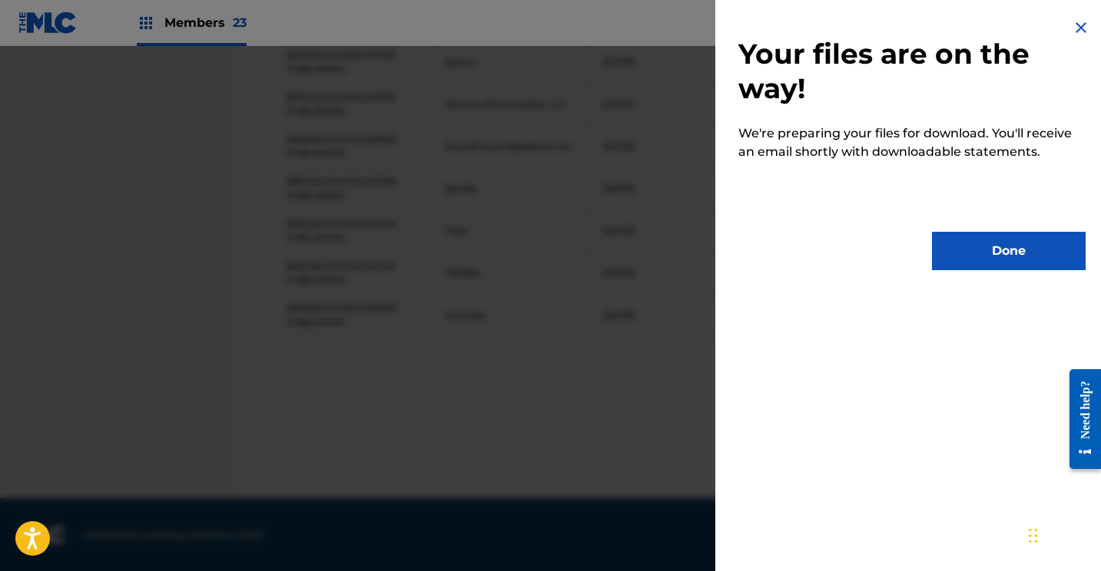
click at [977, 247] on button "Done" at bounding box center [1009, 251] width 154 height 38
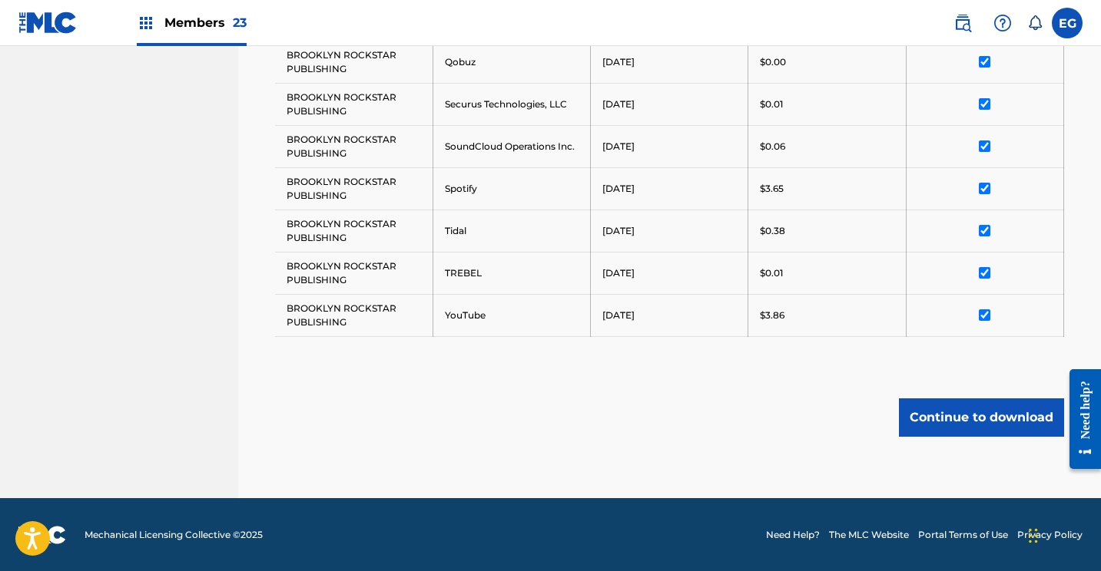
click at [39, 15] on img at bounding box center [47, 23] width 59 height 22
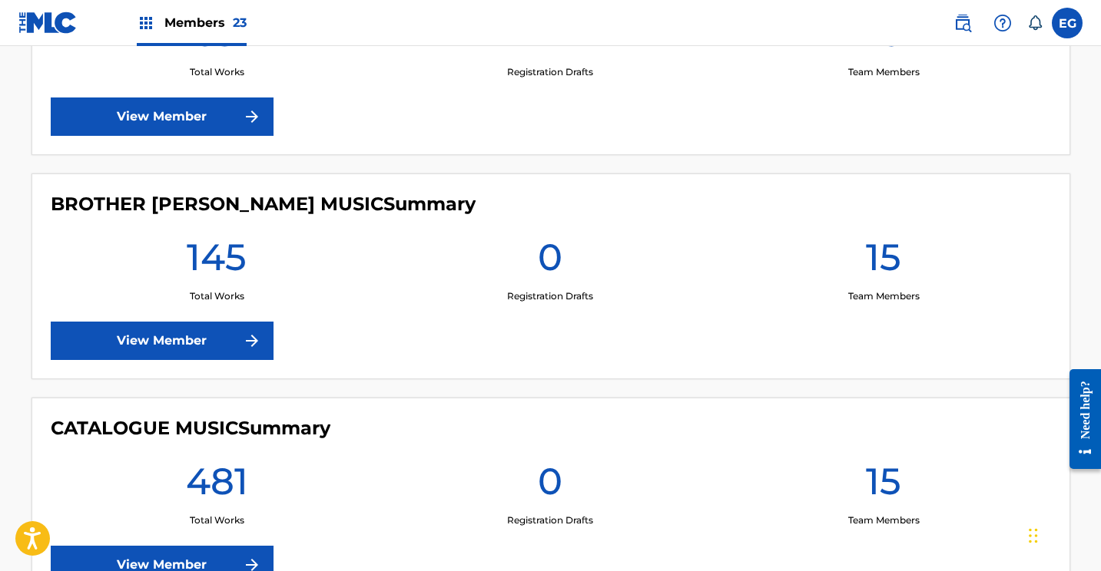
scroll to position [1745, 0]
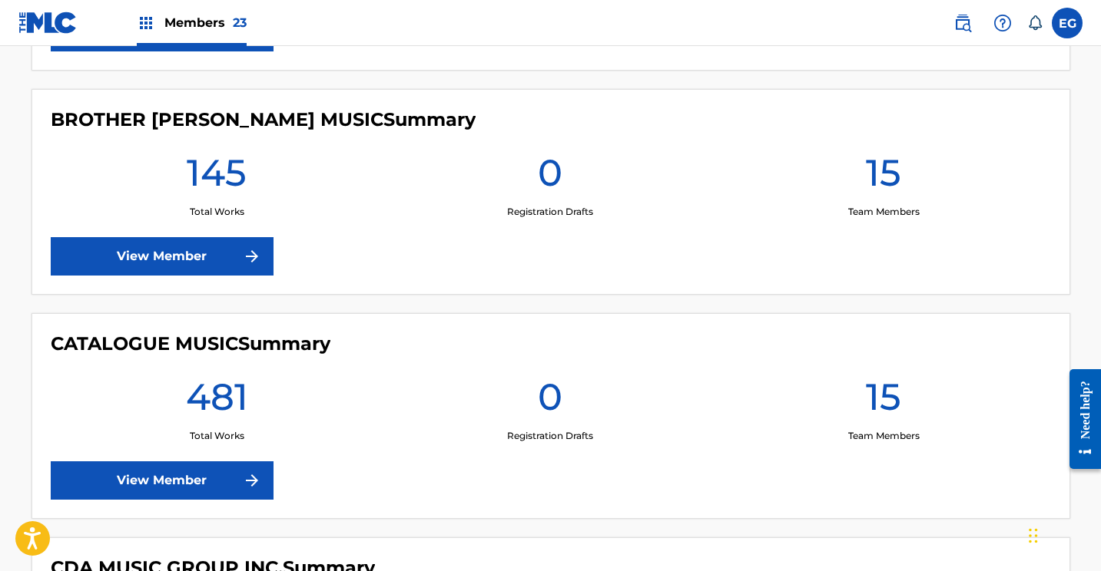
click at [134, 254] on link "View Member" at bounding box center [162, 256] width 223 height 38
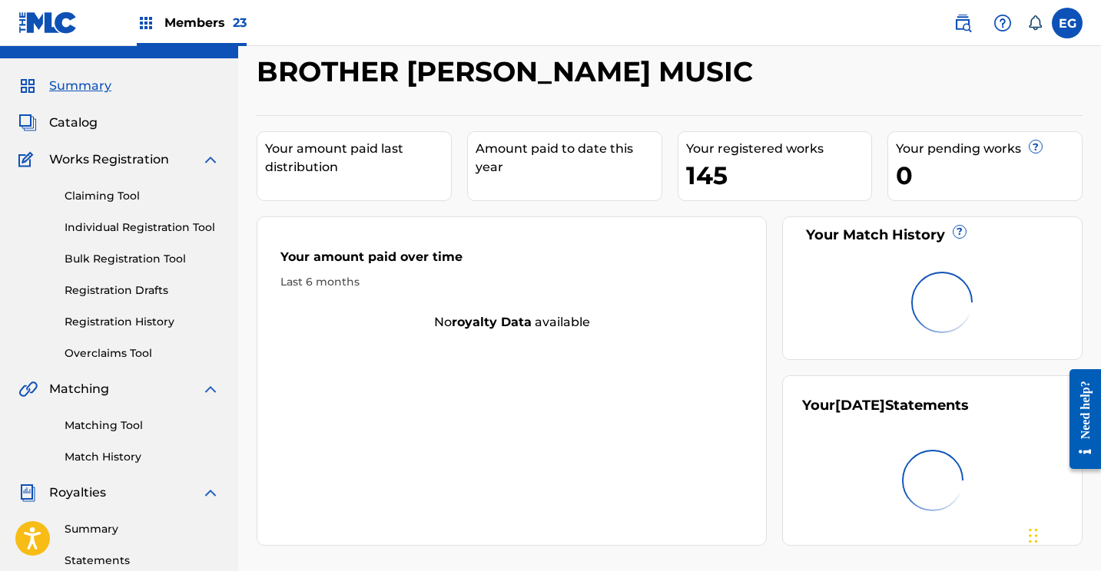
scroll to position [108, 0]
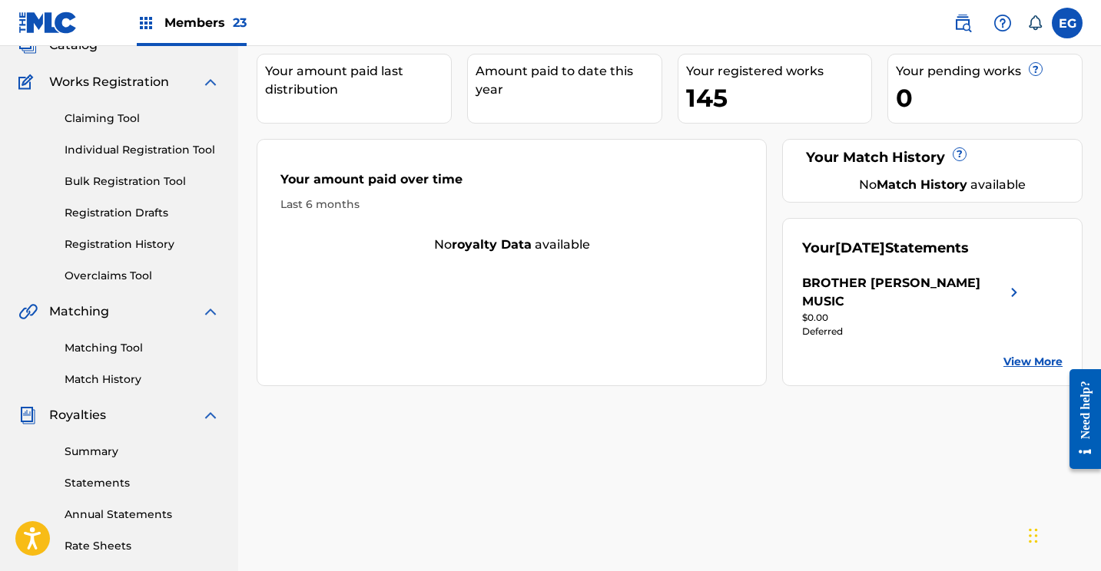
click at [86, 491] on link "Statements" at bounding box center [142, 483] width 155 height 16
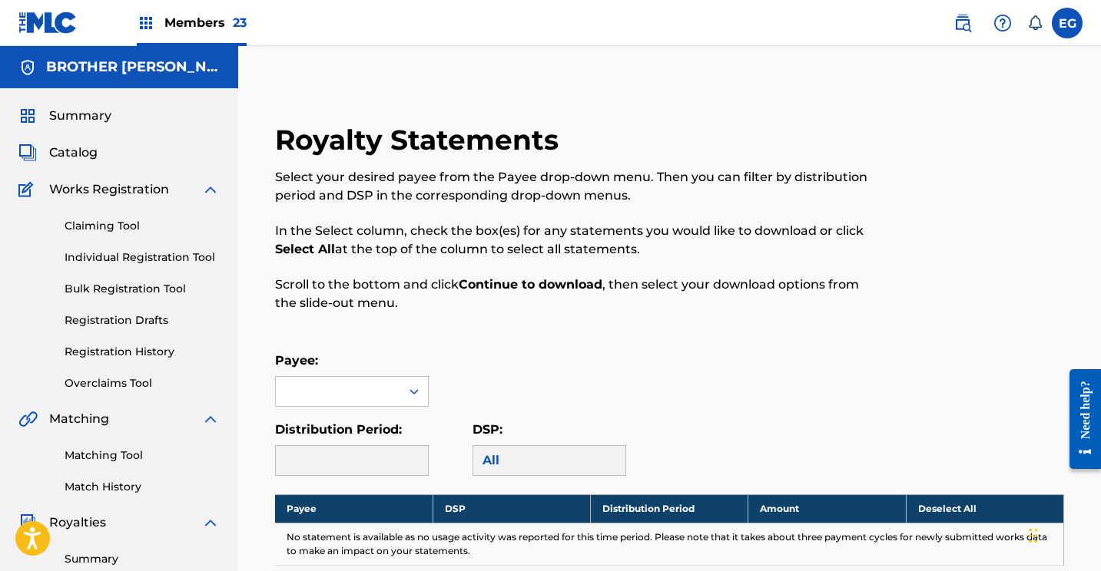
click at [329, 412] on div "Payee: Distribution Period: DSP: All" at bounding box center [669, 414] width 789 height 124
click at [333, 399] on div at bounding box center [338, 391] width 124 height 29
click at [336, 429] on div "BROTHER [PERSON_NAME] MUSIC" at bounding box center [352, 444] width 152 height 75
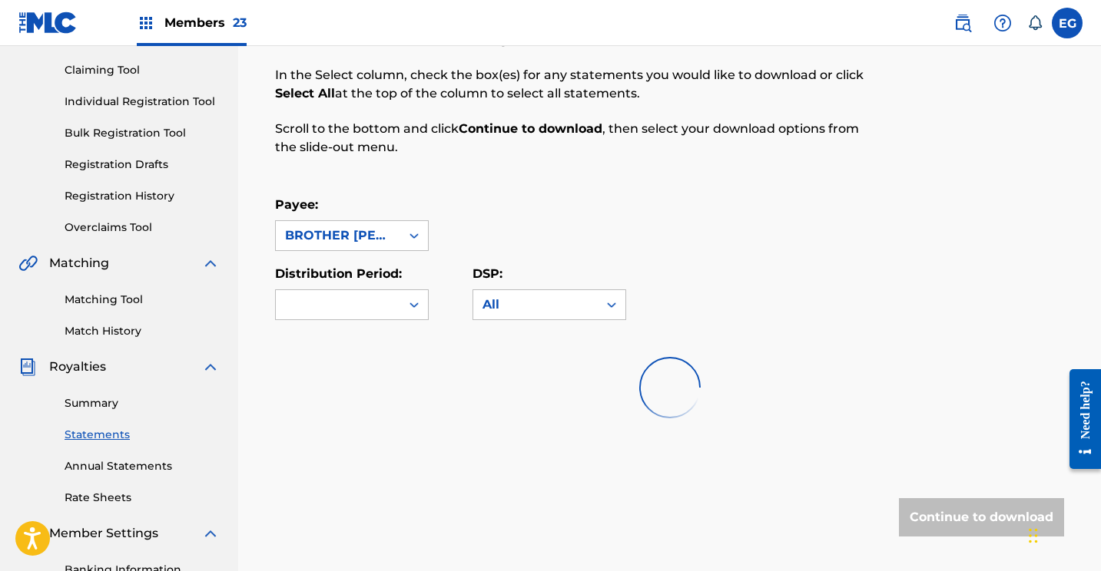
scroll to position [196, 0]
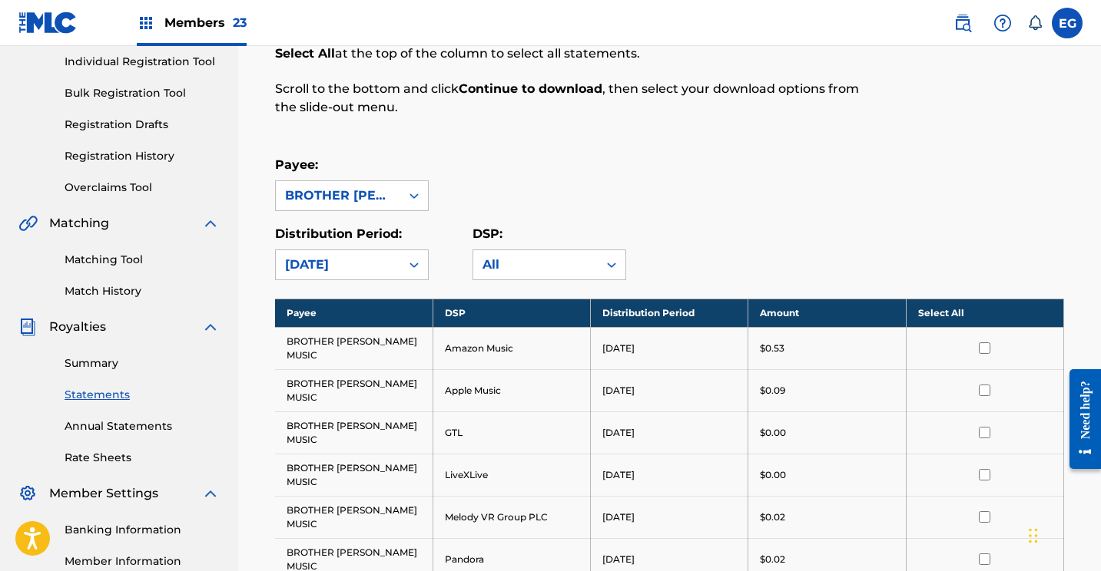
click at [939, 329] on td at bounding box center [984, 348] width 157 height 42
click at [942, 317] on th "Select All" at bounding box center [984, 313] width 157 height 28
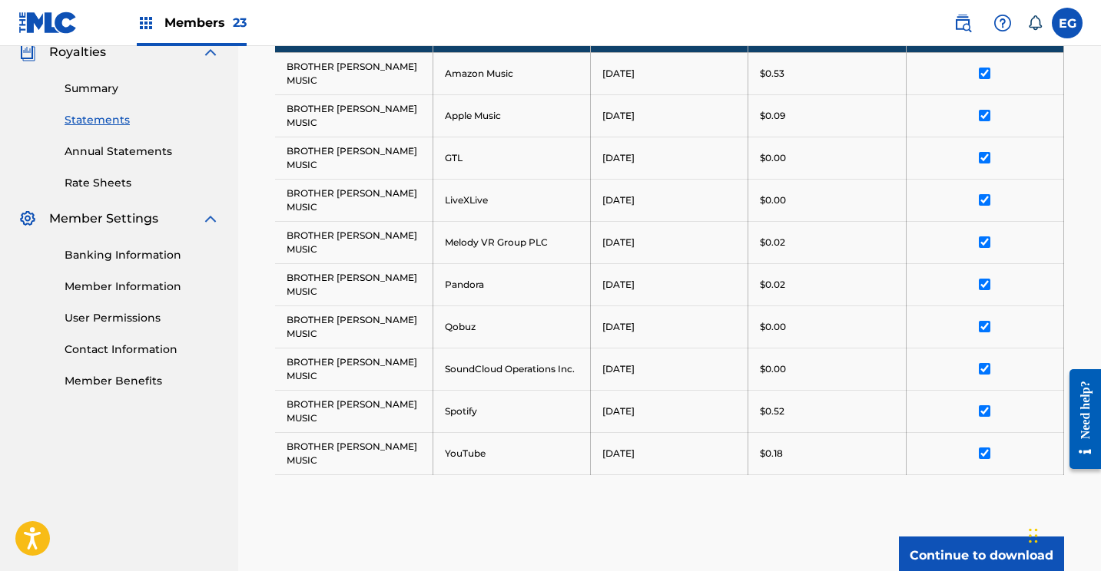
click at [949, 537] on button "Continue to download" at bounding box center [981, 556] width 165 height 38
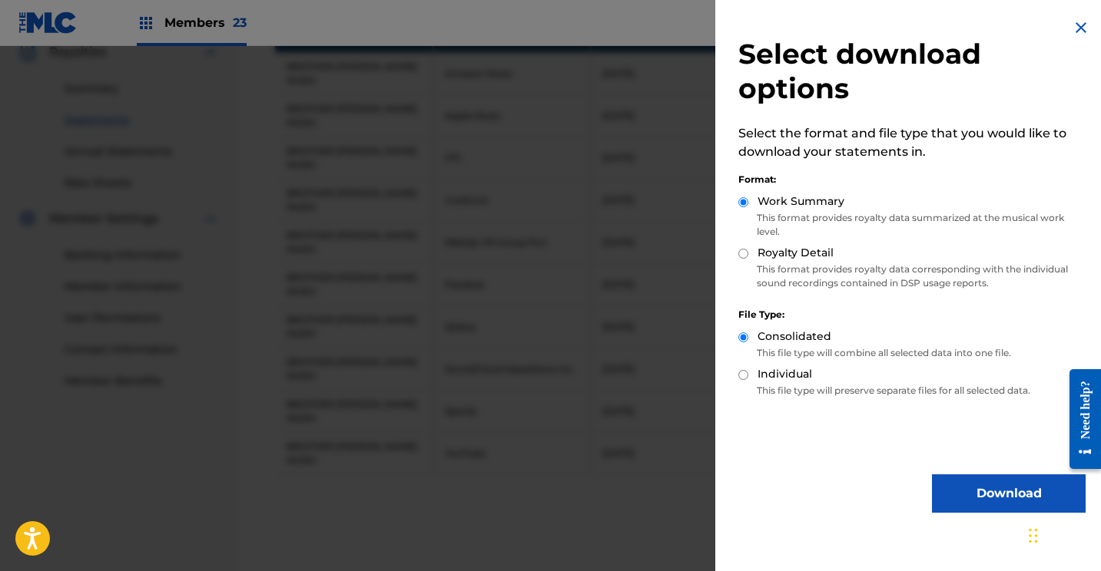
click at [943, 488] on button "Download" at bounding box center [1009, 494] width 154 height 38
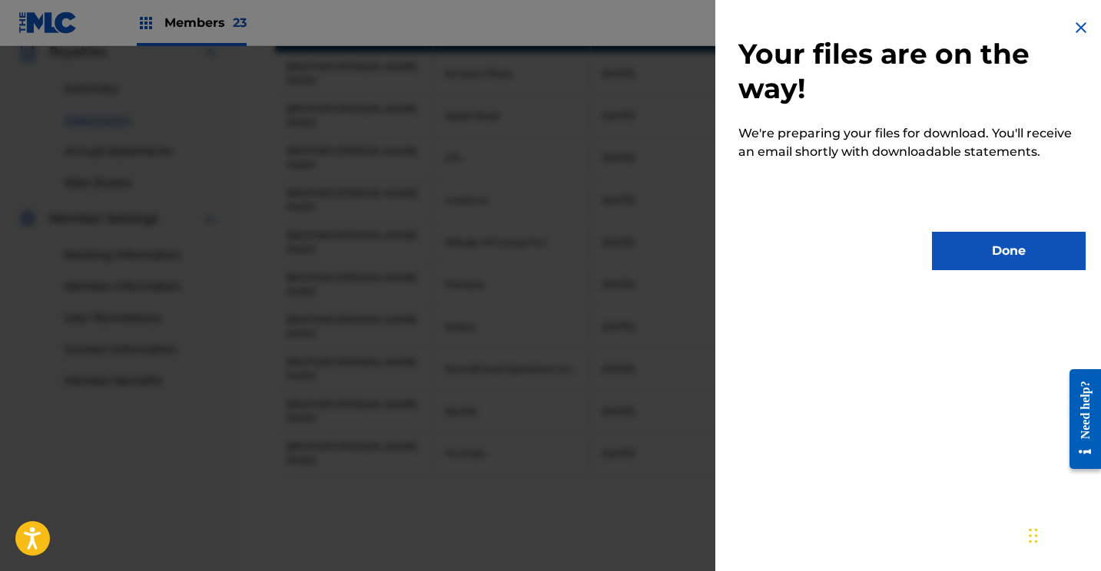
click at [961, 239] on button "Done" at bounding box center [1009, 251] width 154 height 38
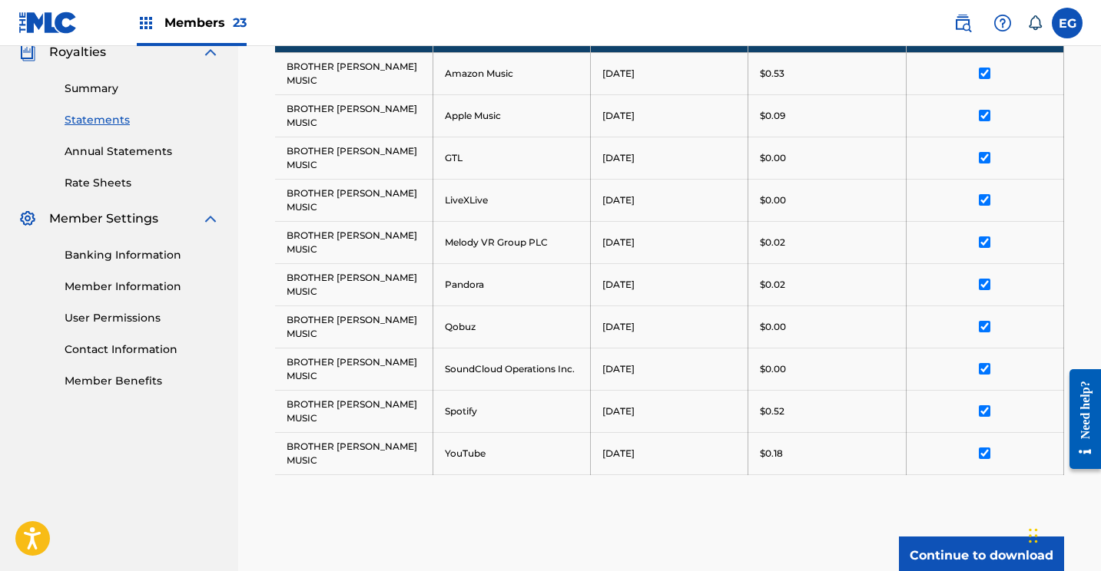
click at [38, 28] on img at bounding box center [47, 23] width 59 height 22
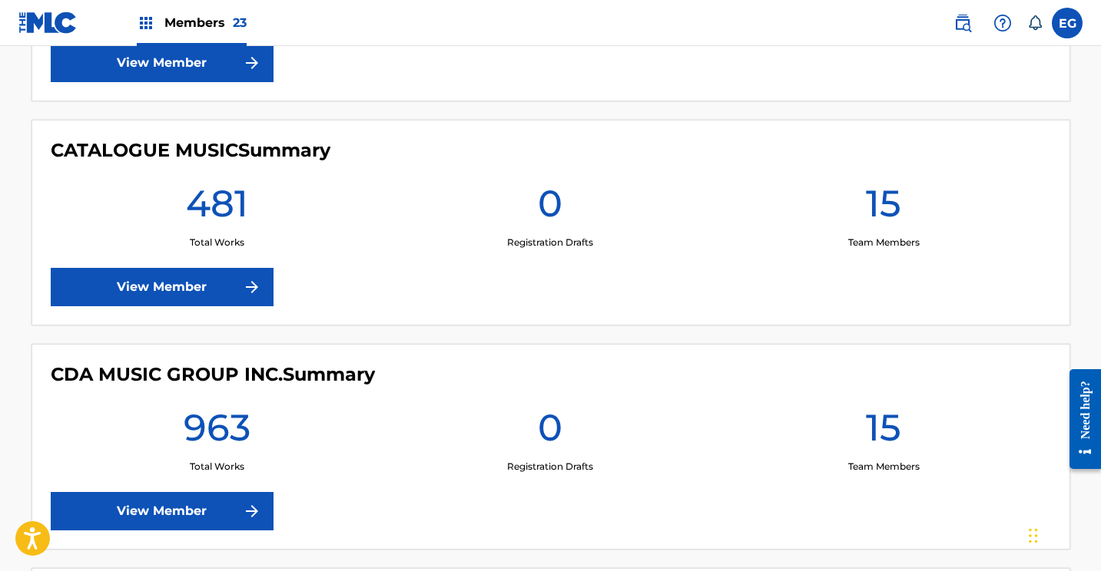
scroll to position [1941, 0]
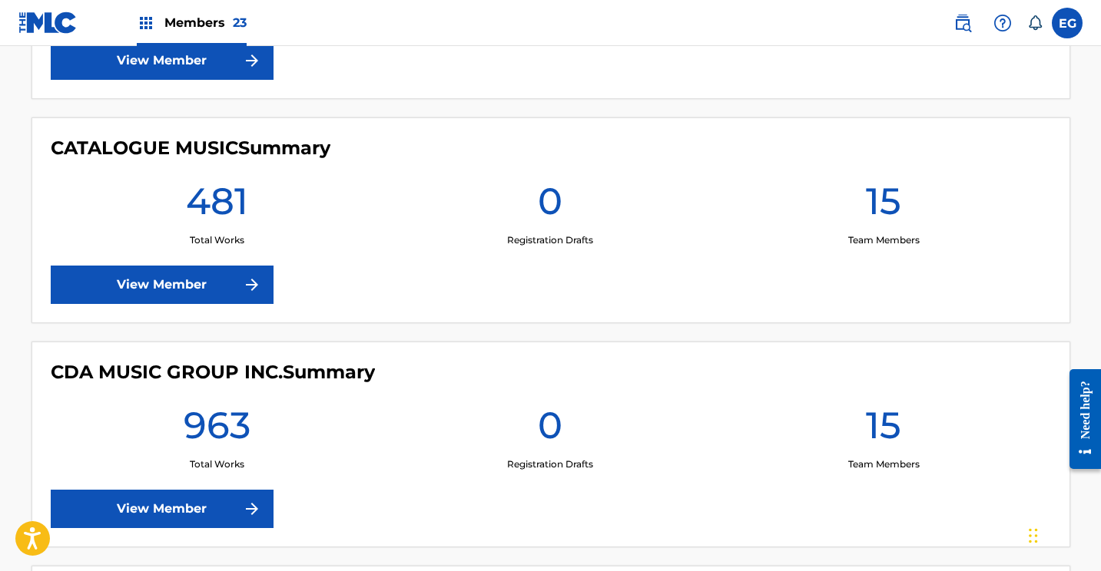
click at [171, 279] on link "View Member" at bounding box center [162, 285] width 223 height 38
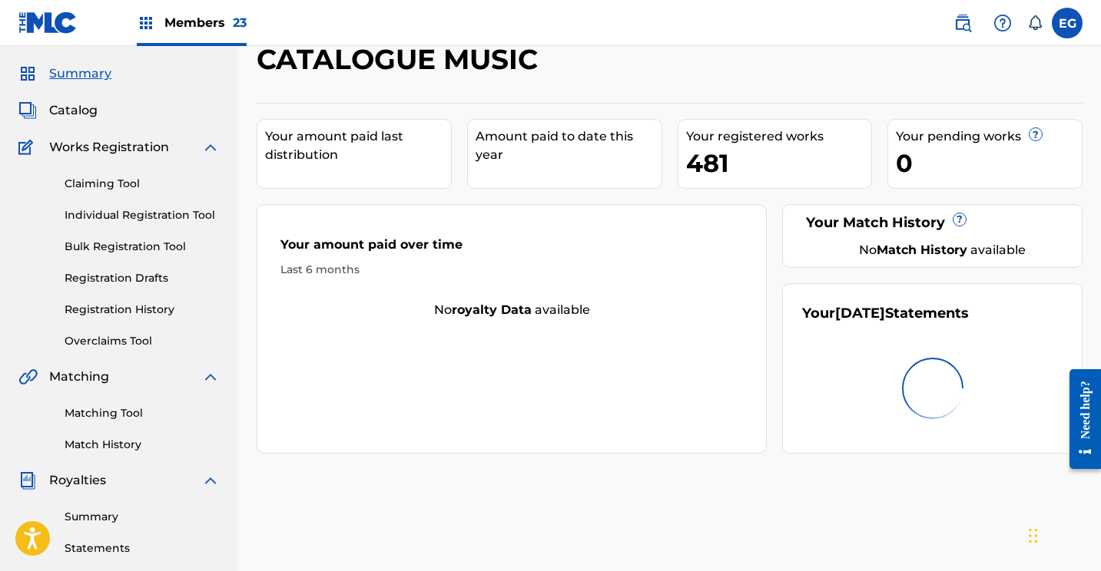
scroll to position [119, 0]
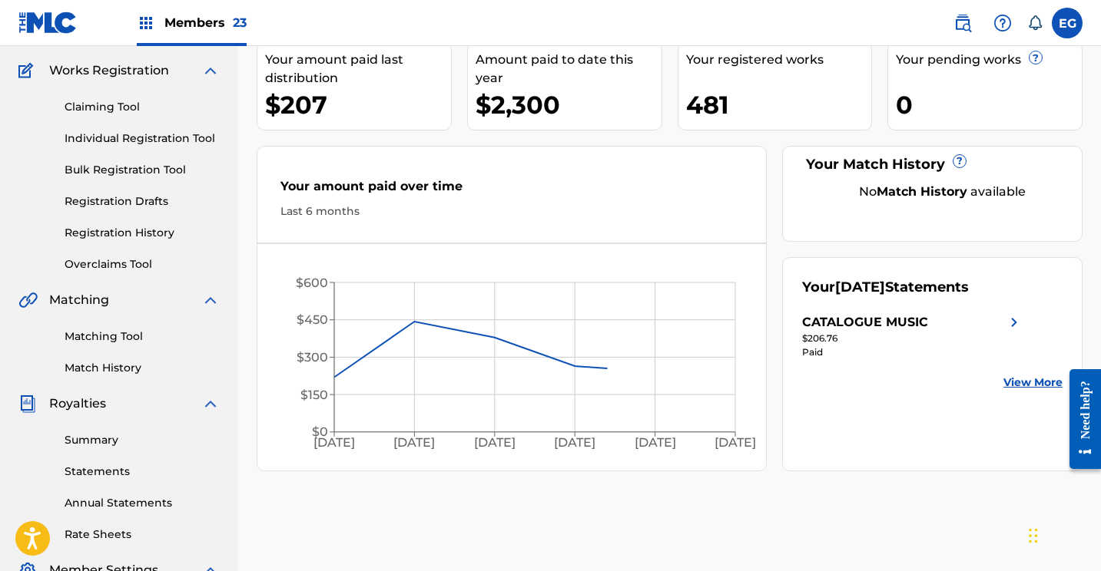
click at [92, 474] on link "Statements" at bounding box center [142, 472] width 155 height 16
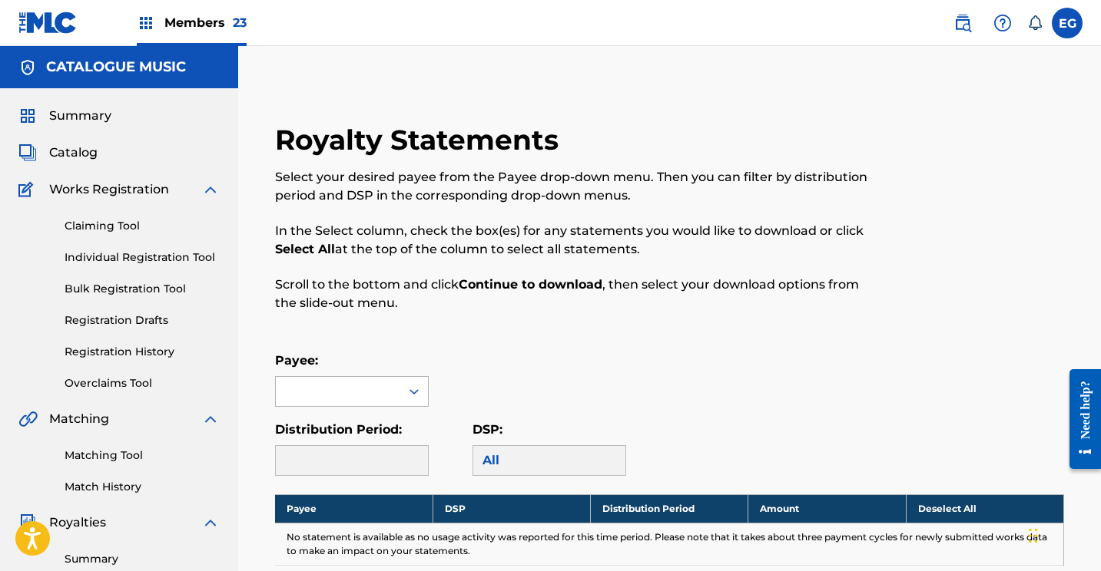
click at [326, 385] on div at bounding box center [338, 391] width 124 height 29
click at [326, 420] on div "CATALOGUE MUSIC" at bounding box center [352, 426] width 152 height 38
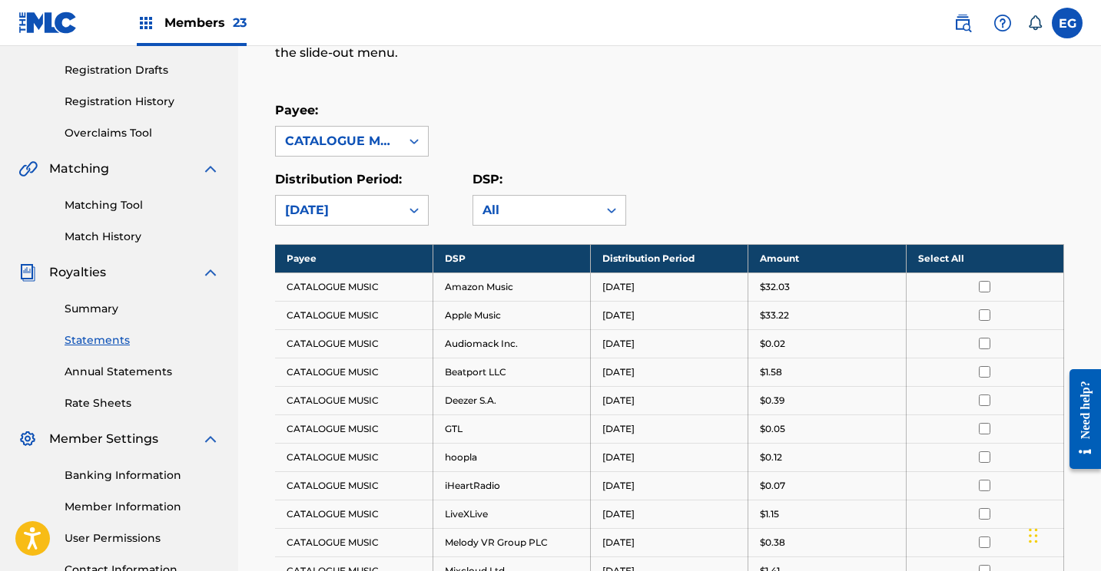
scroll to position [252, 0]
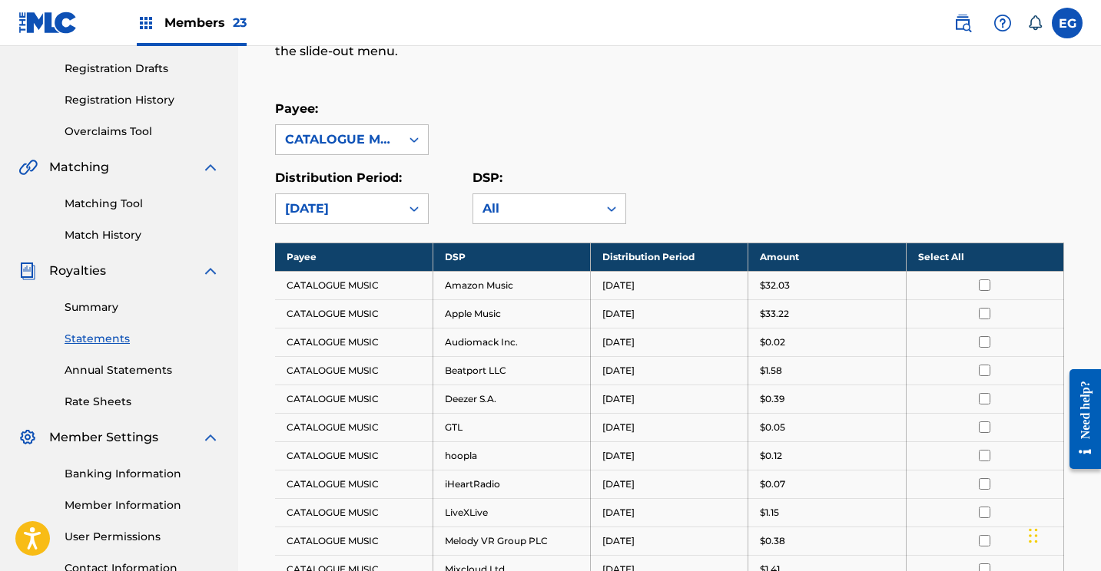
click at [940, 253] on th "Select All" at bounding box center [984, 257] width 157 height 28
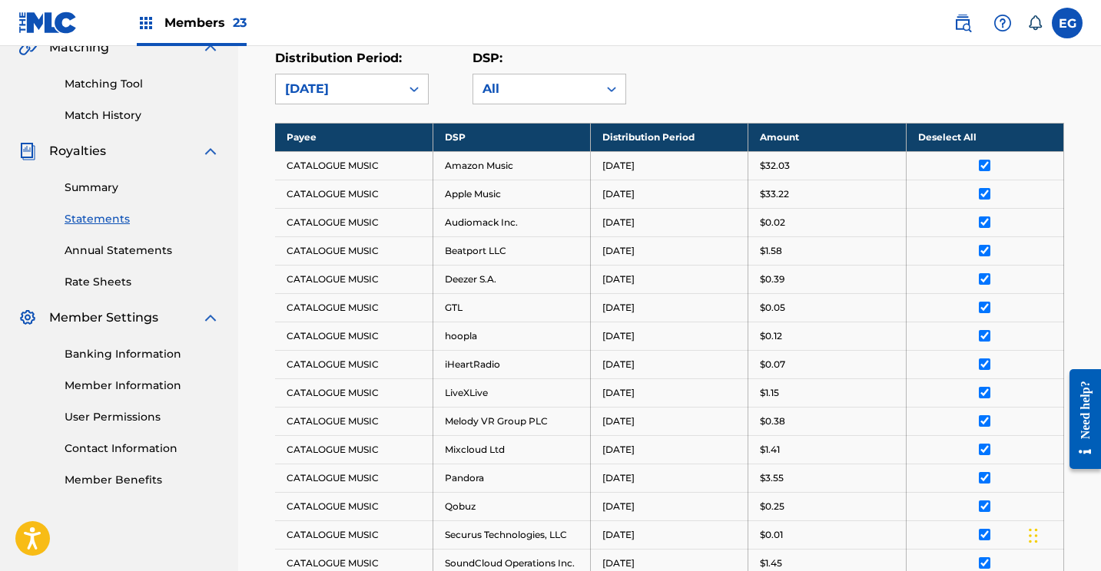
scroll to position [755, 0]
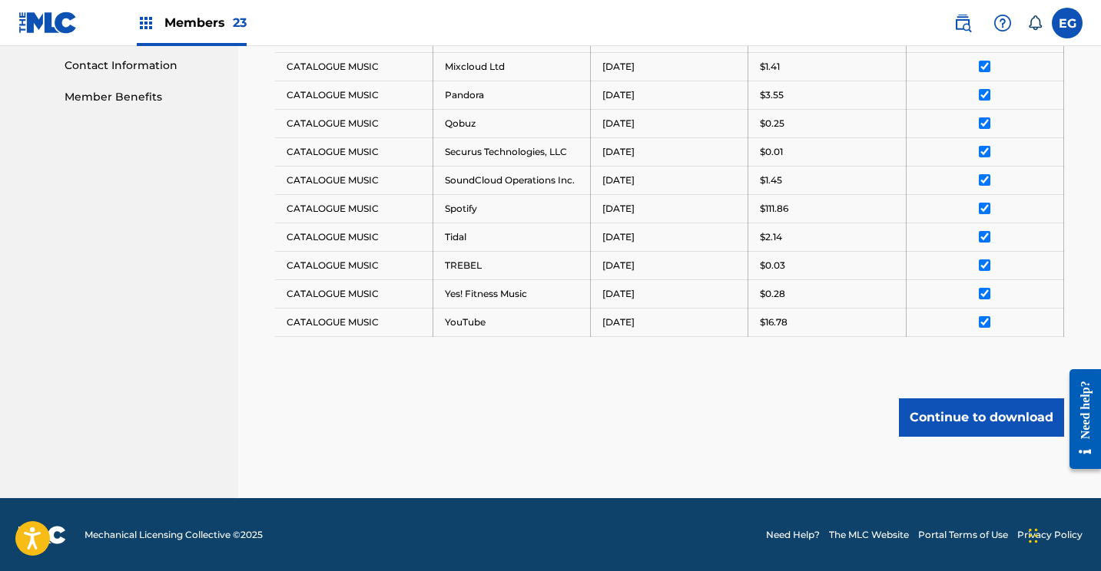
click at [935, 413] on button "Continue to download" at bounding box center [981, 418] width 165 height 38
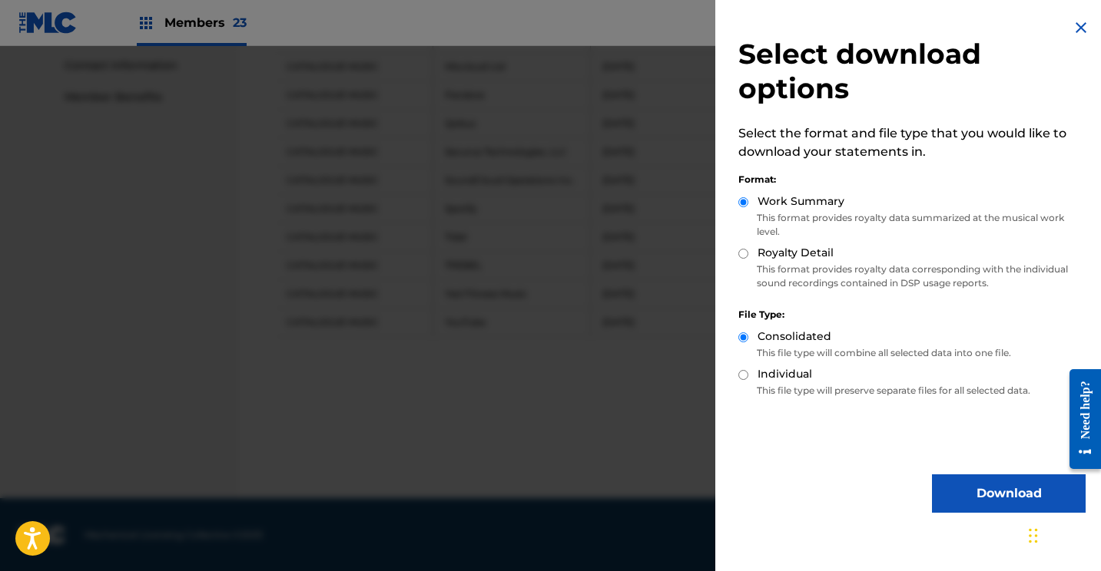
click at [940, 492] on button "Download" at bounding box center [1009, 494] width 154 height 38
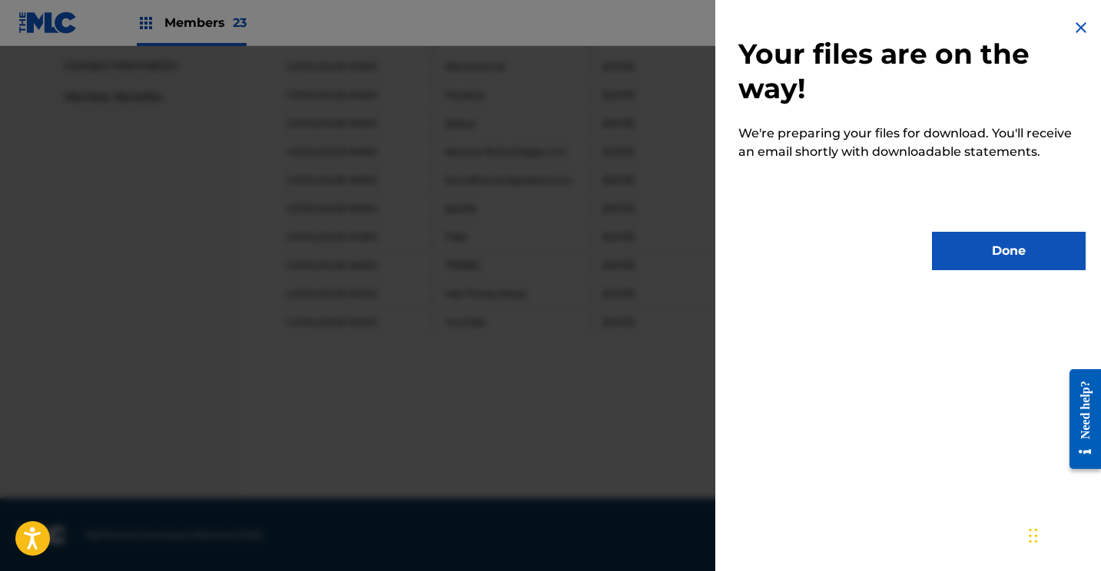
click at [968, 250] on button "Done" at bounding box center [1009, 251] width 154 height 38
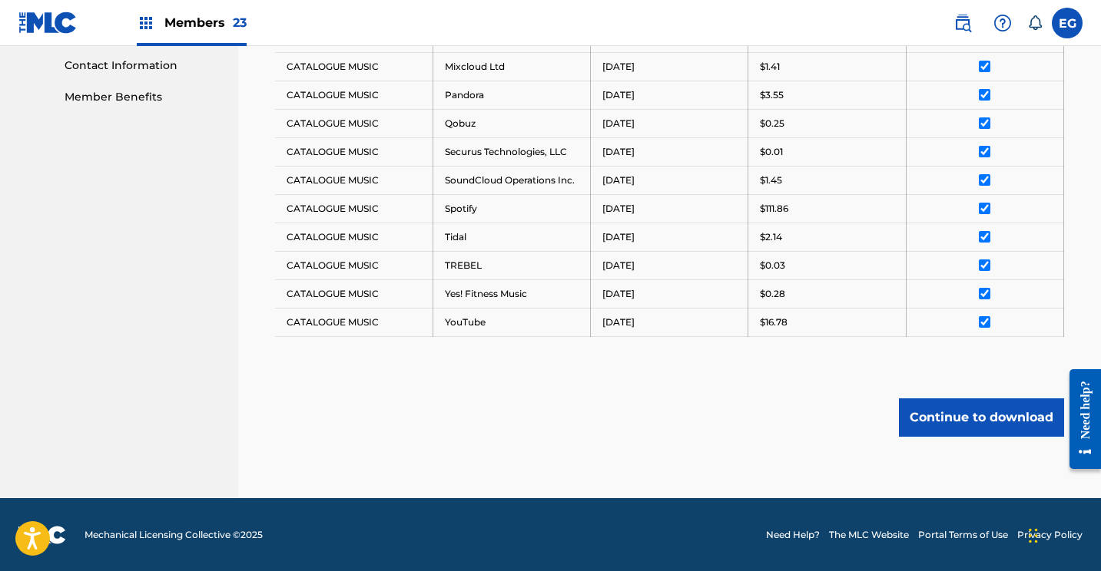
click at [48, 31] on img at bounding box center [47, 23] width 59 height 22
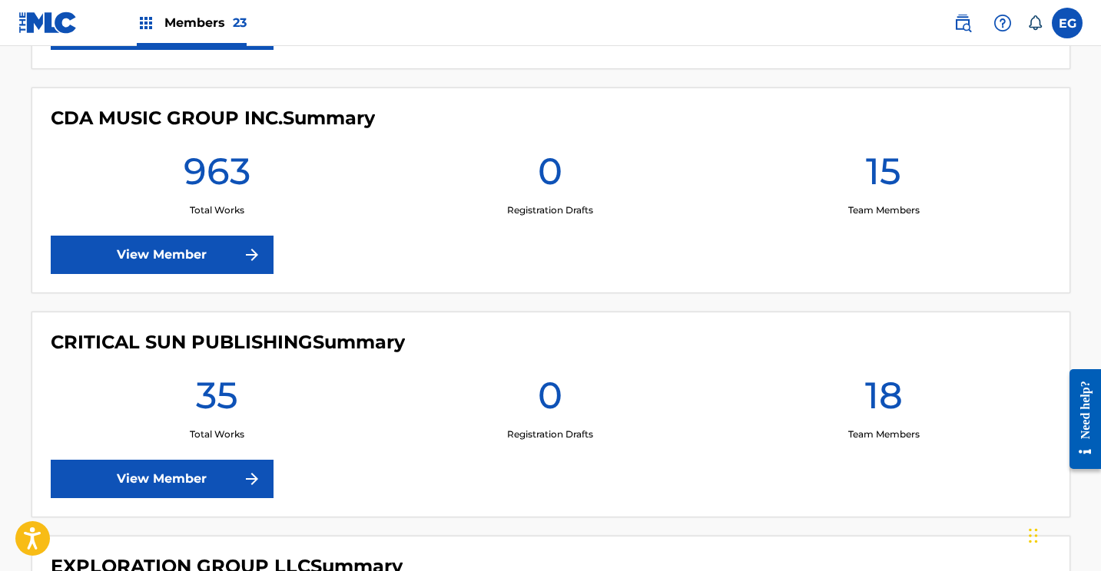
scroll to position [2203, 0]
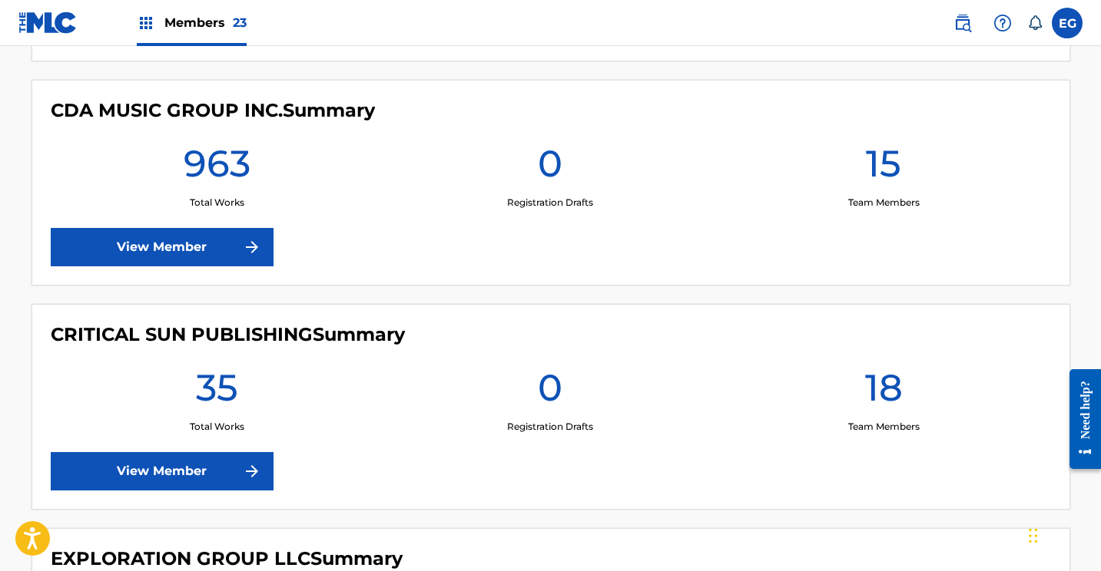
click at [164, 253] on link "View Member" at bounding box center [162, 247] width 223 height 38
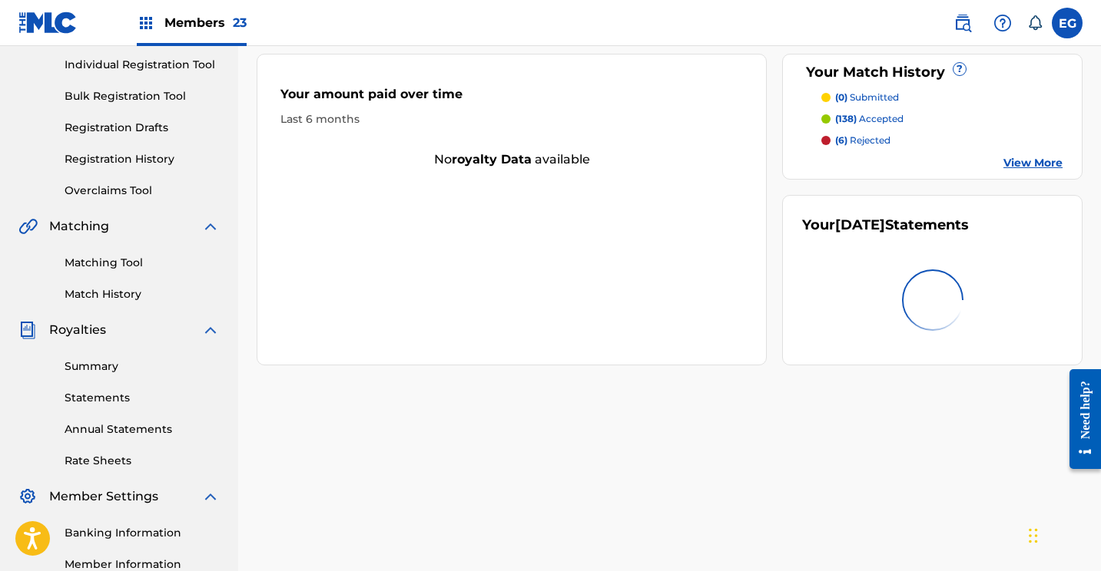
scroll to position [257, 0]
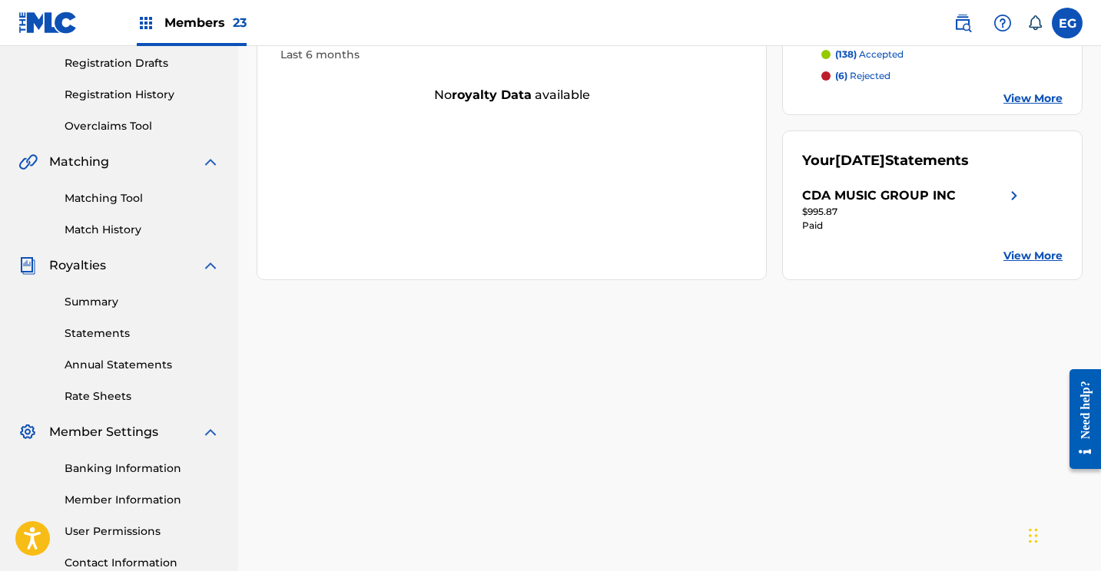
click at [87, 328] on link "Statements" at bounding box center [142, 334] width 155 height 16
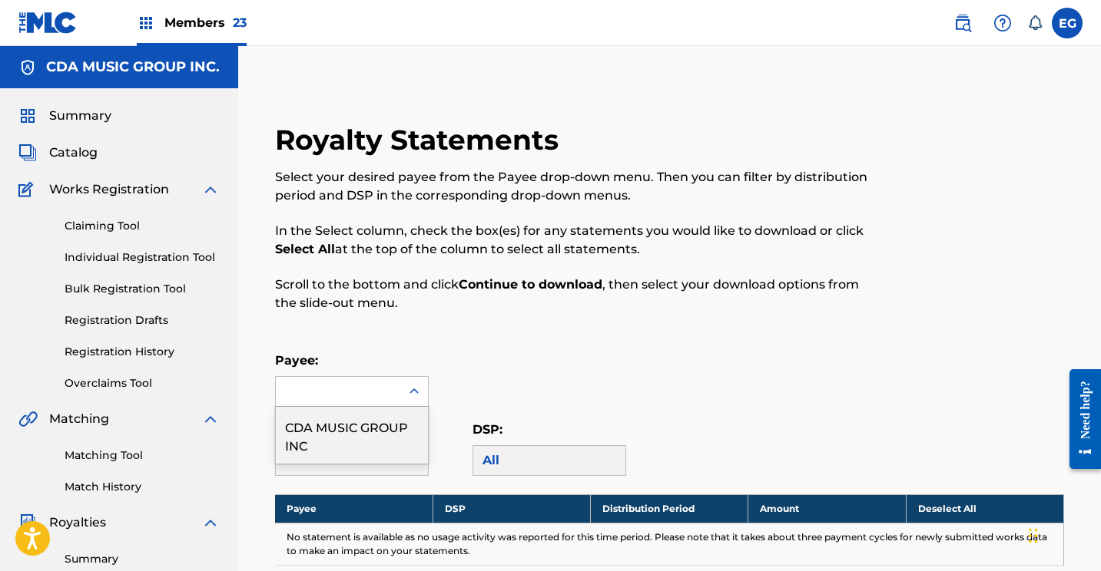
click at [330, 386] on div at bounding box center [338, 391] width 124 height 29
click at [334, 417] on div "CDA MUSIC GROUP INC" at bounding box center [352, 435] width 152 height 57
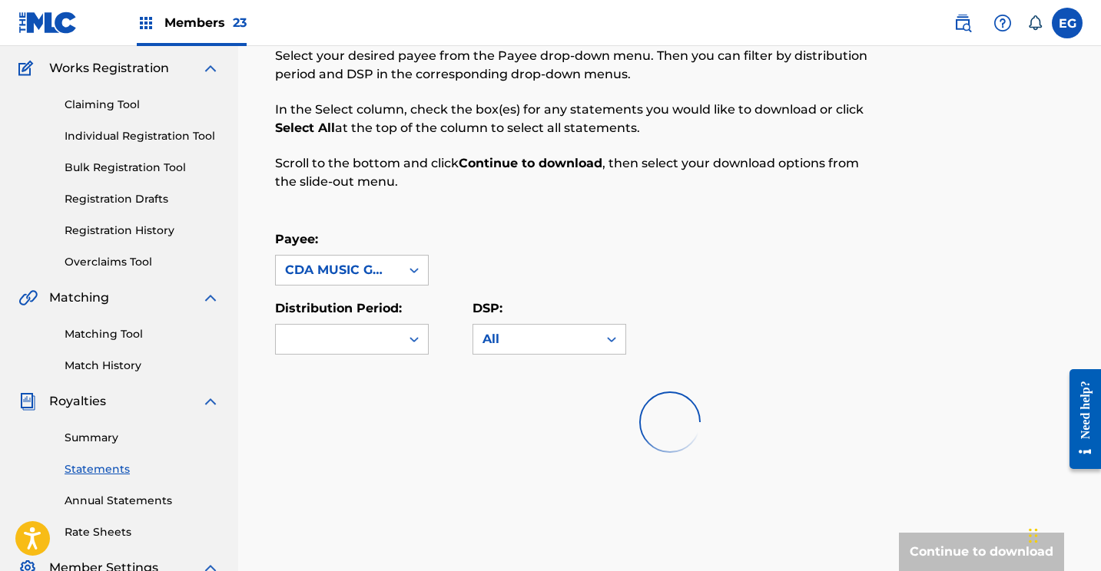
scroll to position [200, 0]
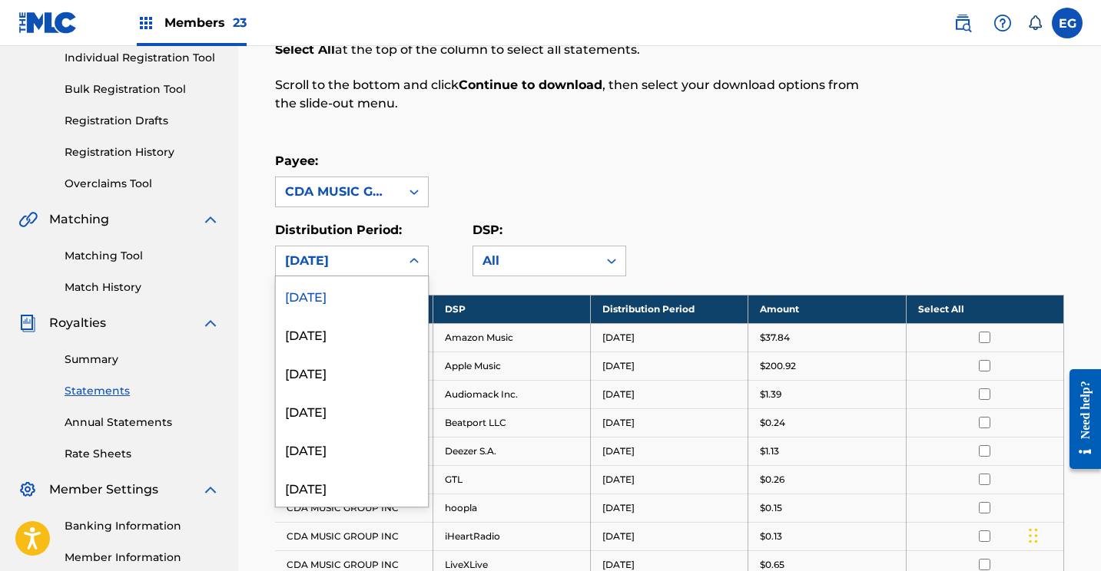
click at [300, 256] on div "[DATE]" at bounding box center [338, 261] width 106 height 18
click at [323, 296] on div "[DATE]" at bounding box center [352, 295] width 152 height 38
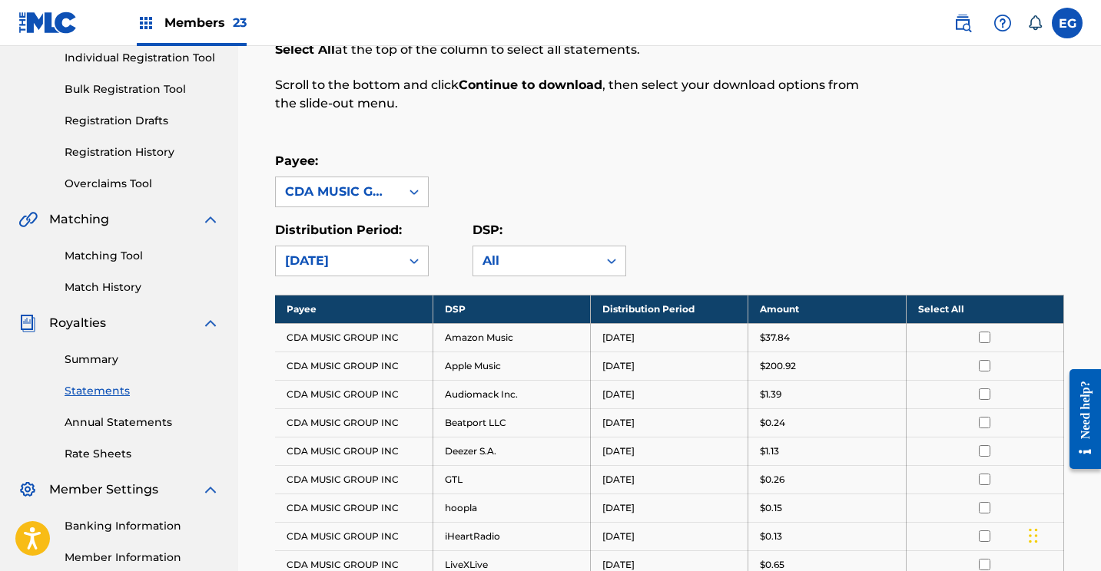
click at [626, 192] on div "Payee: CDA MUSIC GROUP INC" at bounding box center [669, 179] width 789 height 55
click at [935, 310] on th "Select All" at bounding box center [984, 309] width 157 height 28
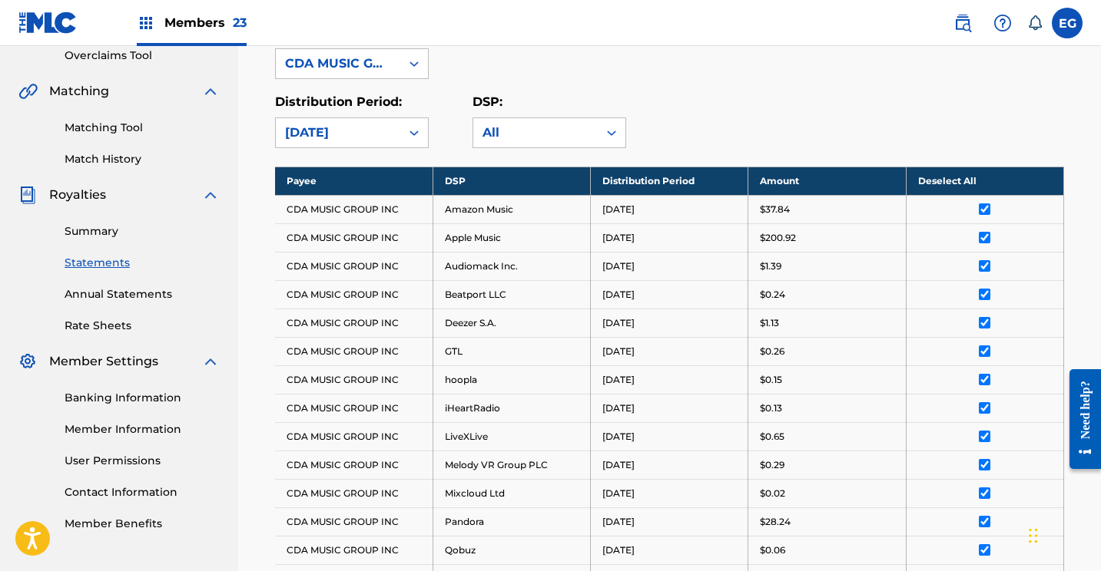
scroll to position [727, 0]
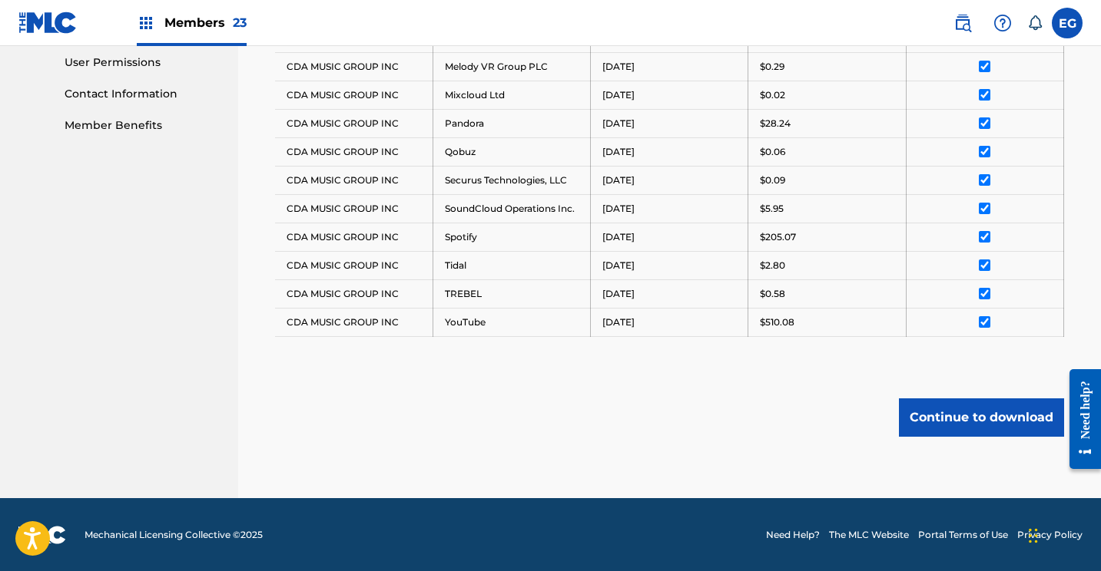
click at [935, 409] on button "Continue to download" at bounding box center [981, 418] width 165 height 38
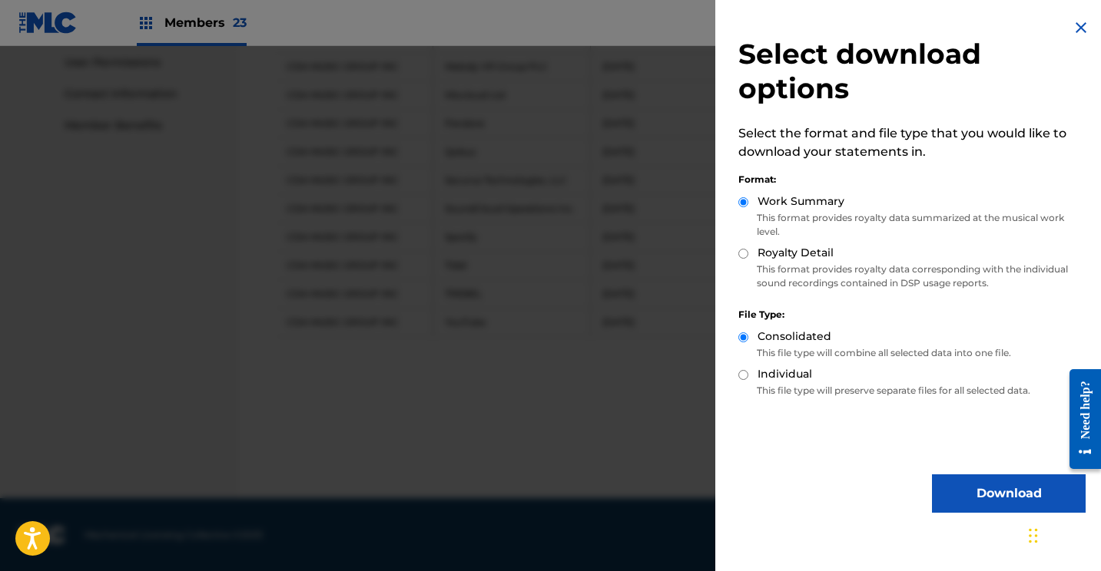
click at [947, 476] on button "Download" at bounding box center [1009, 494] width 154 height 38
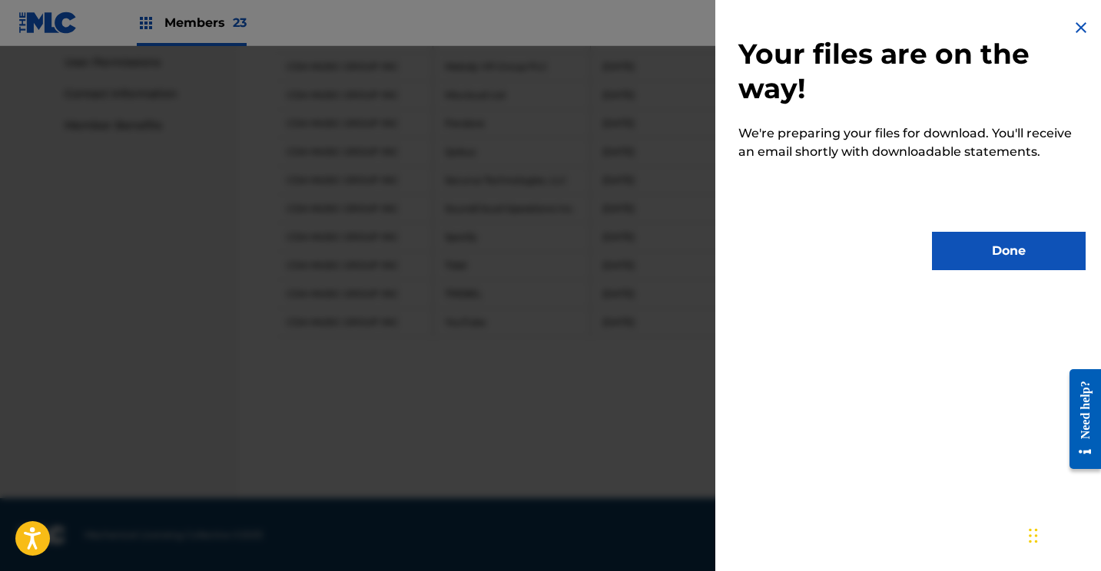
click at [949, 248] on button "Done" at bounding box center [1009, 251] width 154 height 38
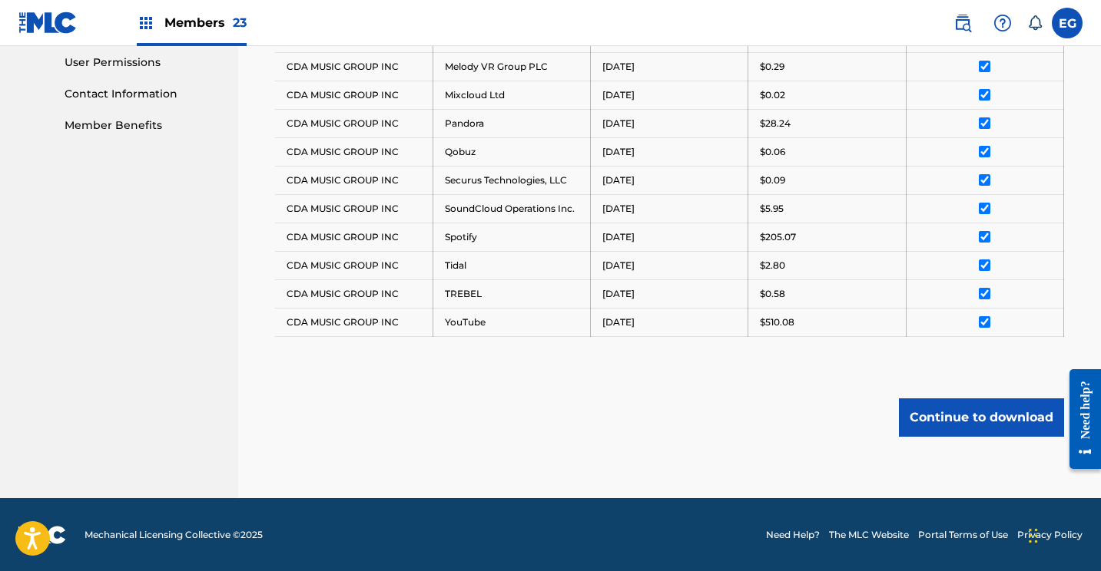
click at [32, 25] on img at bounding box center [47, 23] width 59 height 22
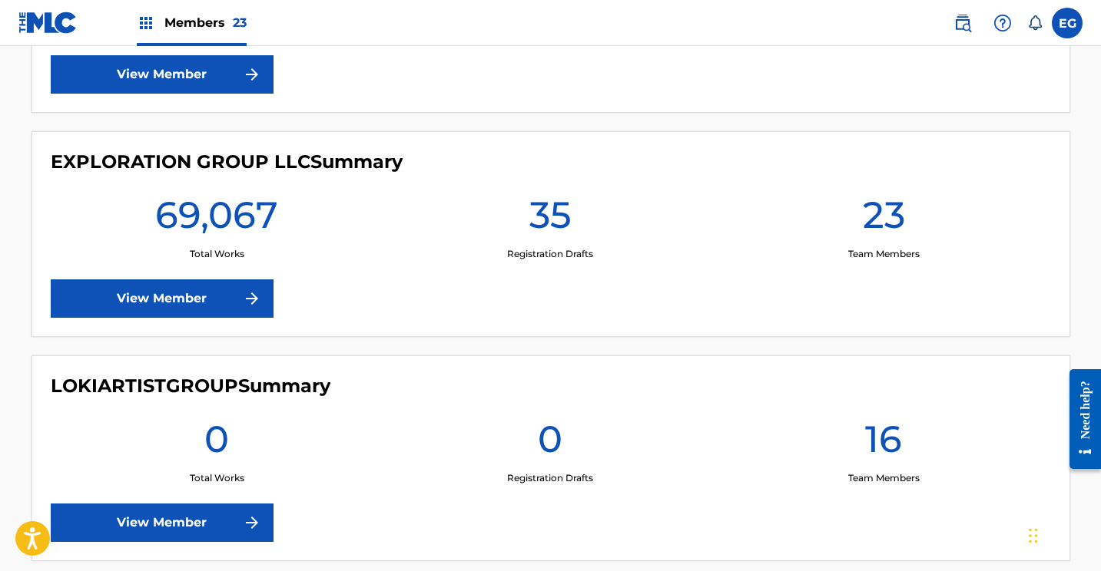
scroll to position [2601, 0]
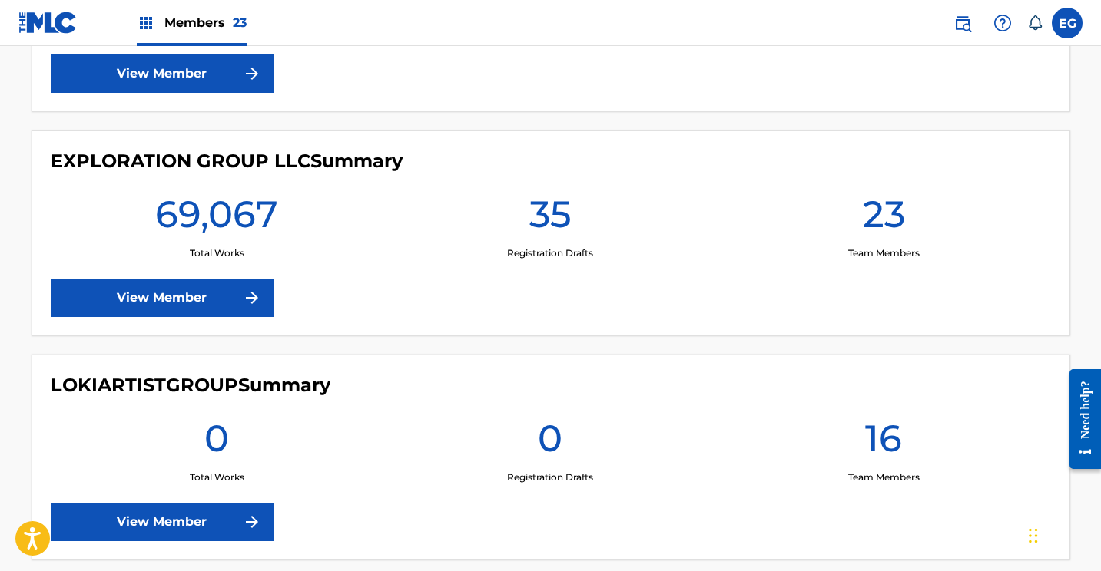
click at [146, 294] on link "View Member" at bounding box center [162, 298] width 223 height 38
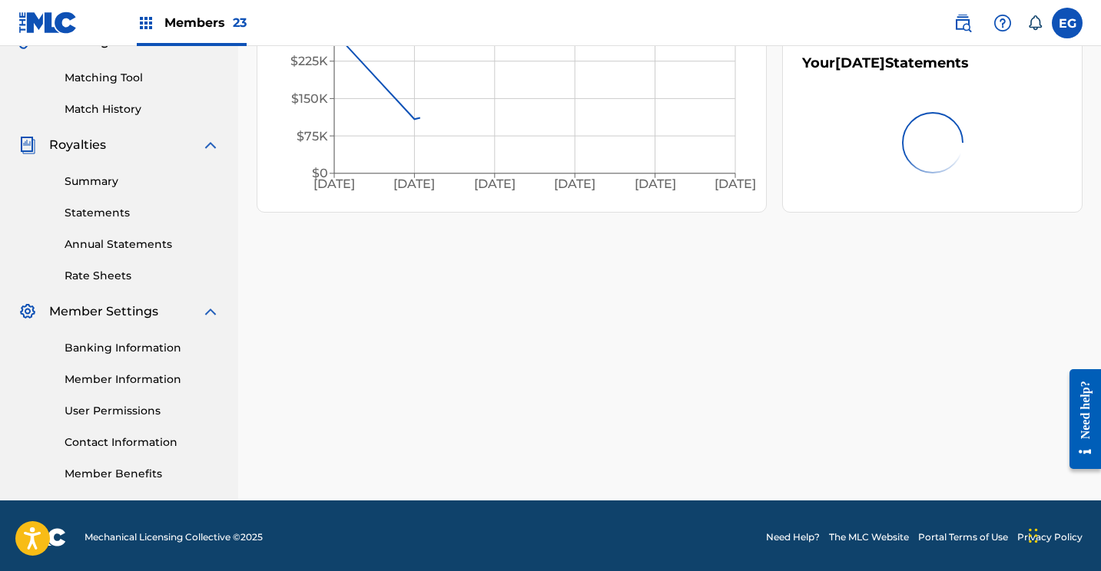
scroll to position [381, 0]
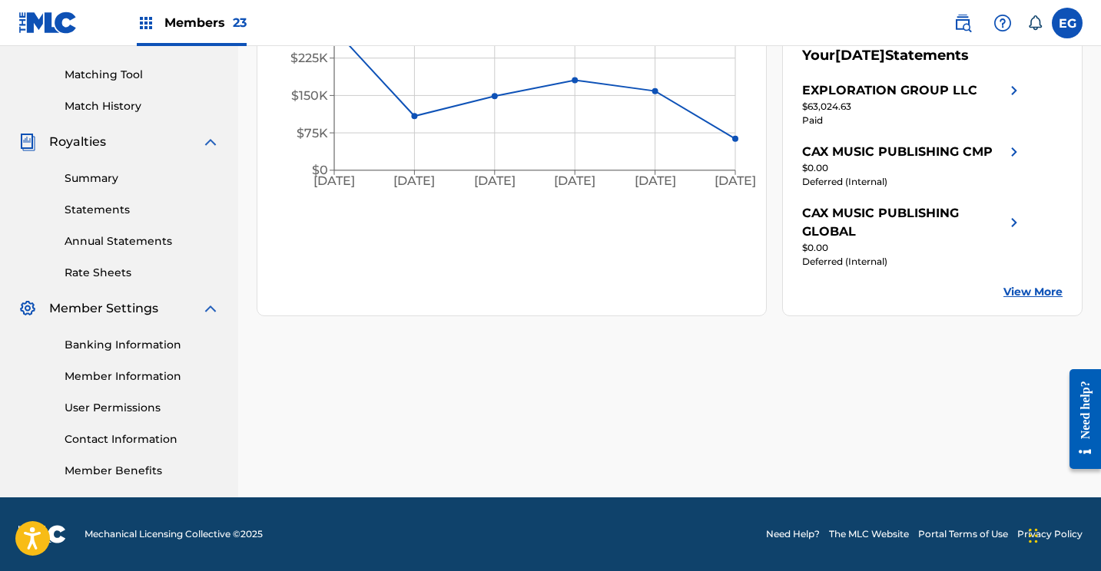
click at [95, 208] on link "Statements" at bounding box center [142, 210] width 155 height 16
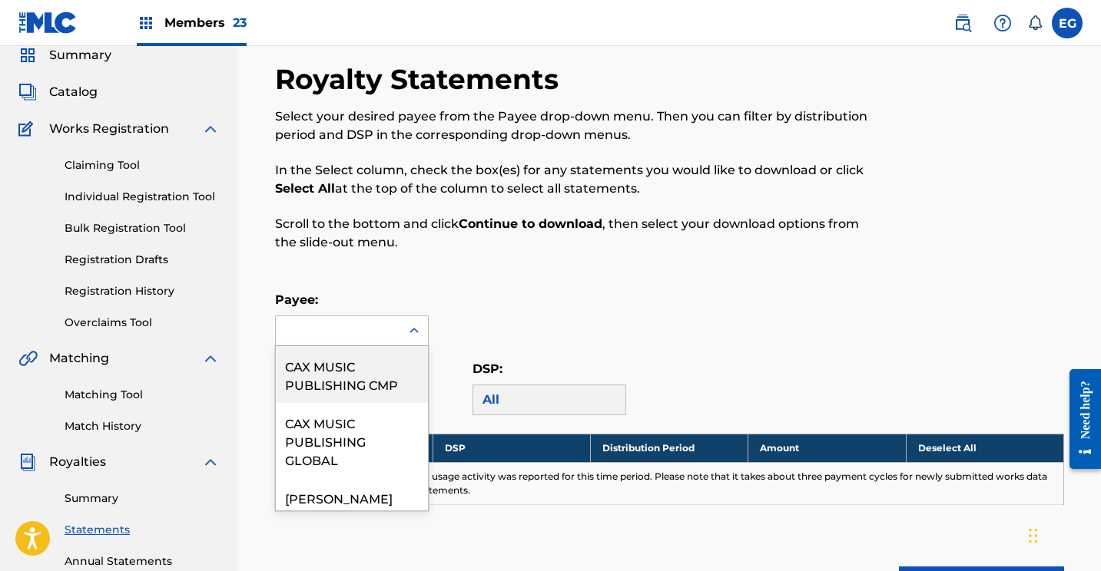
click at [326, 346] on div "CAX MUSIC PUBLISHING CMP, 1 of 10. 10 results available. Use Up and Down to cho…" at bounding box center [352, 331] width 154 height 31
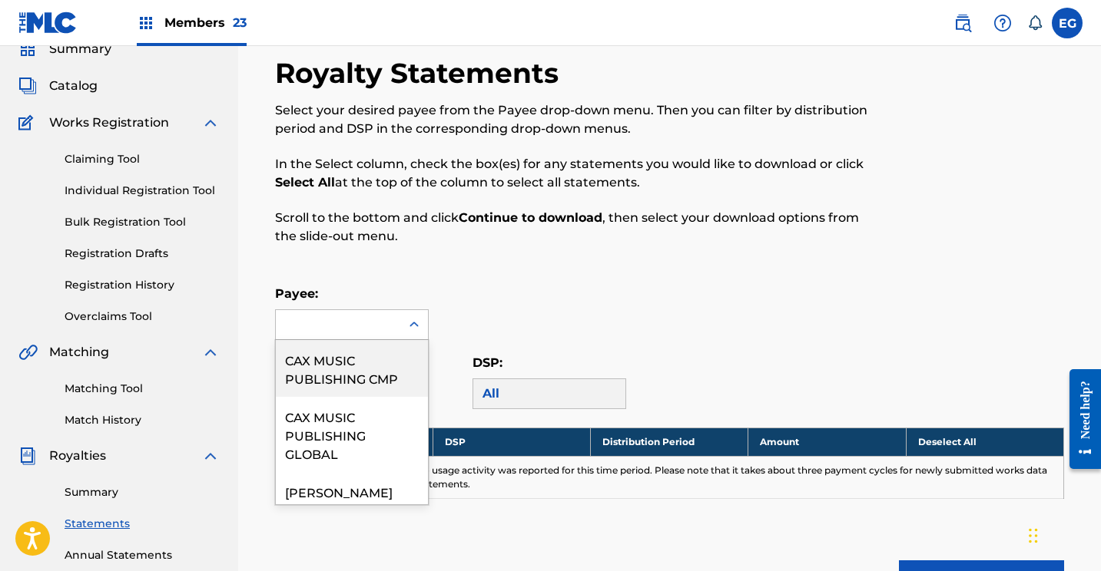
click at [332, 364] on div "CAX MUSIC PUBLISHING CMP" at bounding box center [352, 368] width 152 height 57
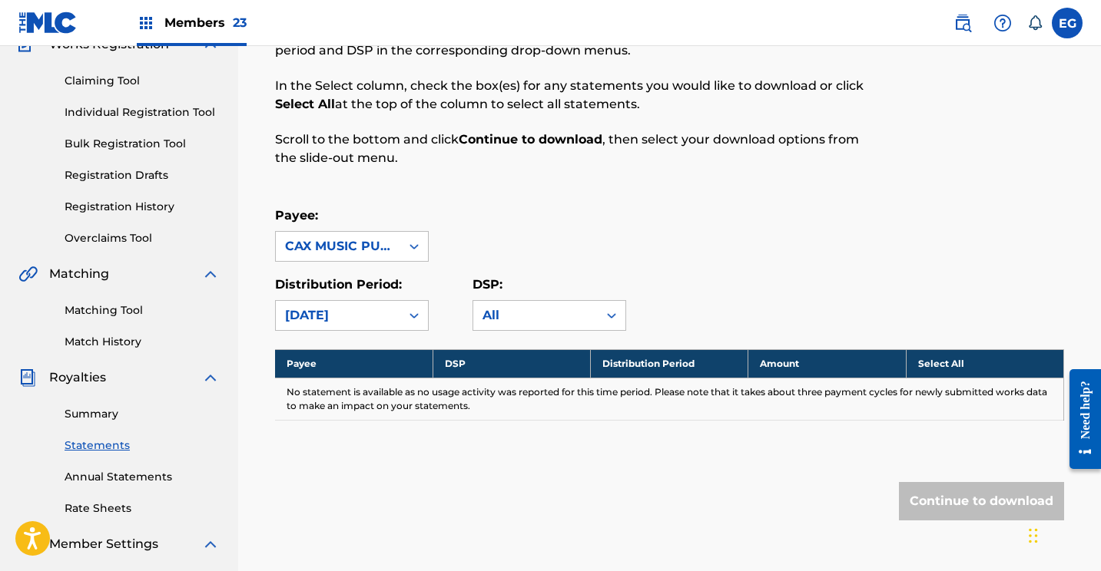
scroll to position [154, 0]
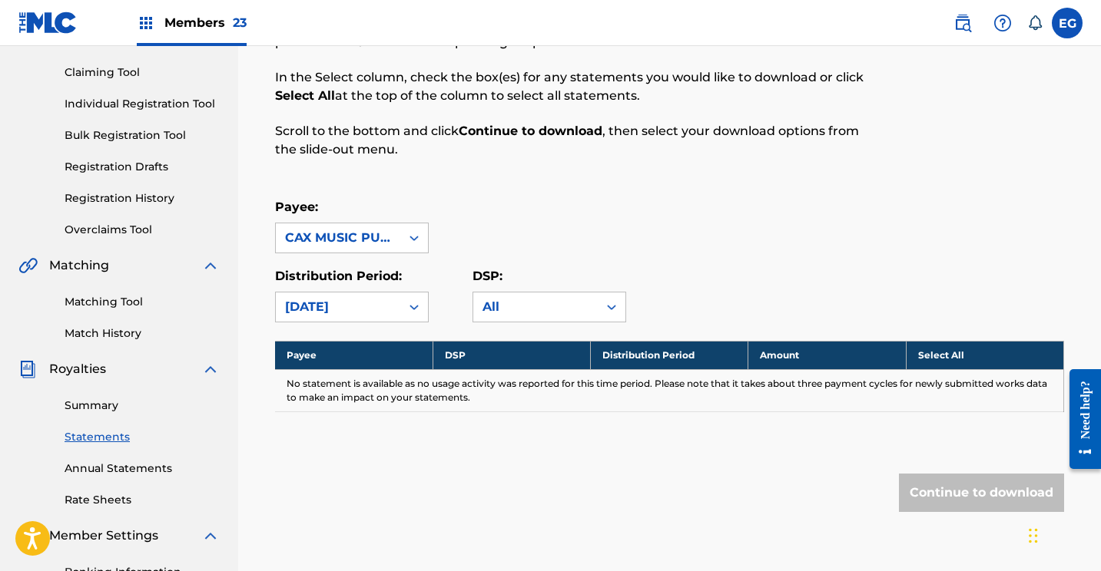
click at [300, 232] on div "CAX MUSIC PUBLISHING CMP" at bounding box center [338, 238] width 106 height 18
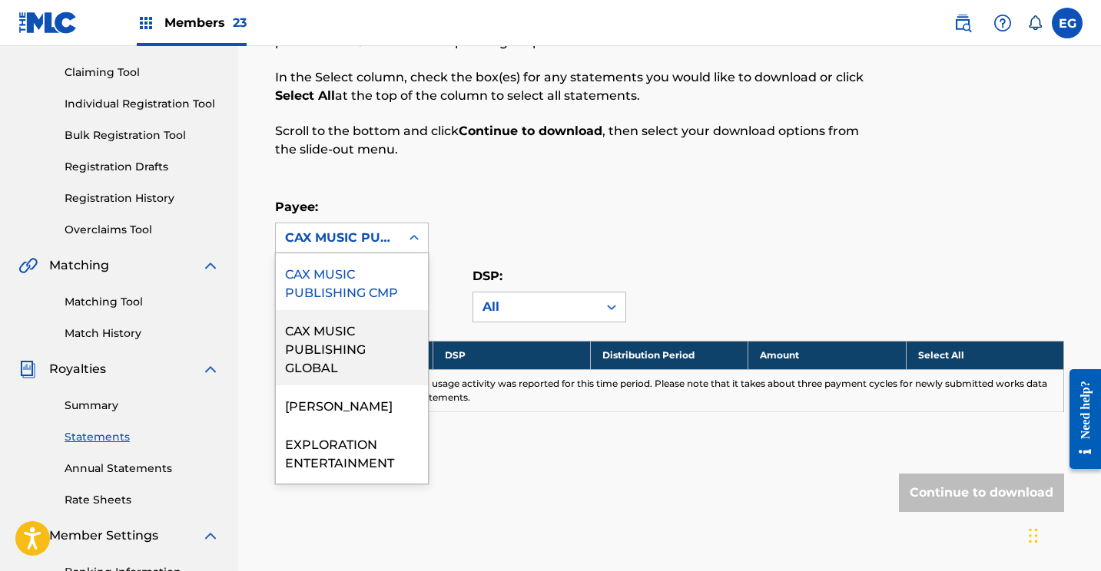
click at [303, 339] on div "CAX MUSIC PUBLISHING GLOBAL" at bounding box center [352, 347] width 152 height 75
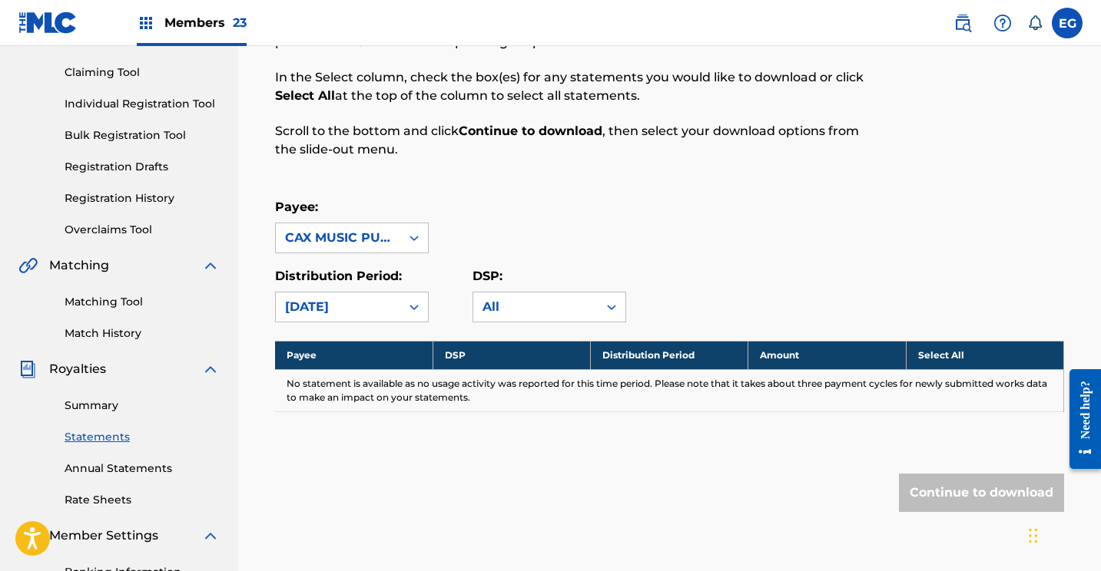
click at [283, 228] on div "CAX MUSIC PUBLISHING GLOBAL" at bounding box center [338, 238] width 124 height 29
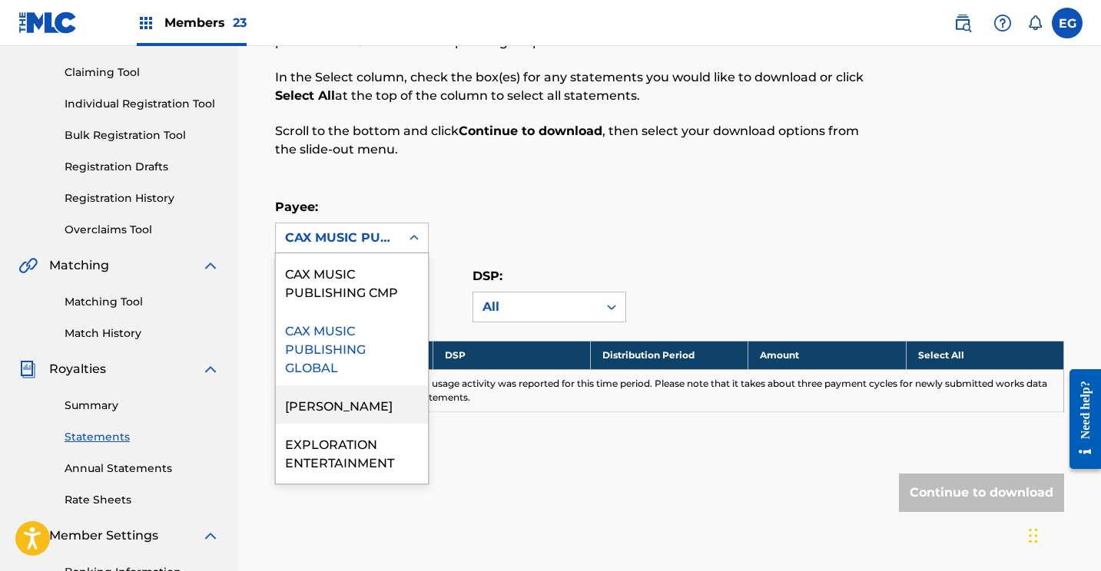
click at [329, 406] on div "[PERSON_NAME]" at bounding box center [352, 405] width 152 height 38
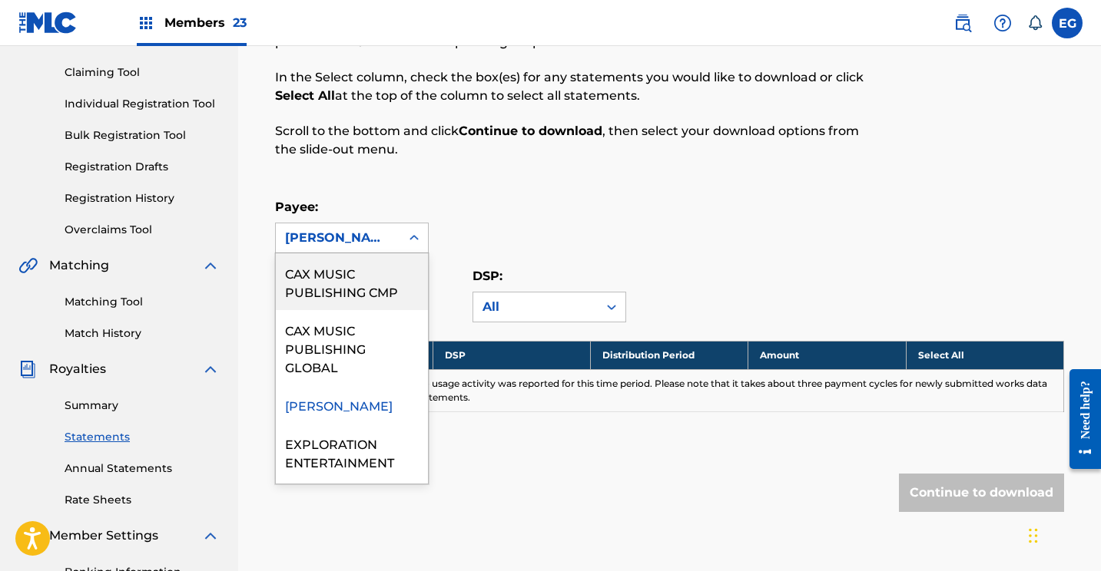
click at [317, 233] on div "[PERSON_NAME]" at bounding box center [338, 238] width 106 height 18
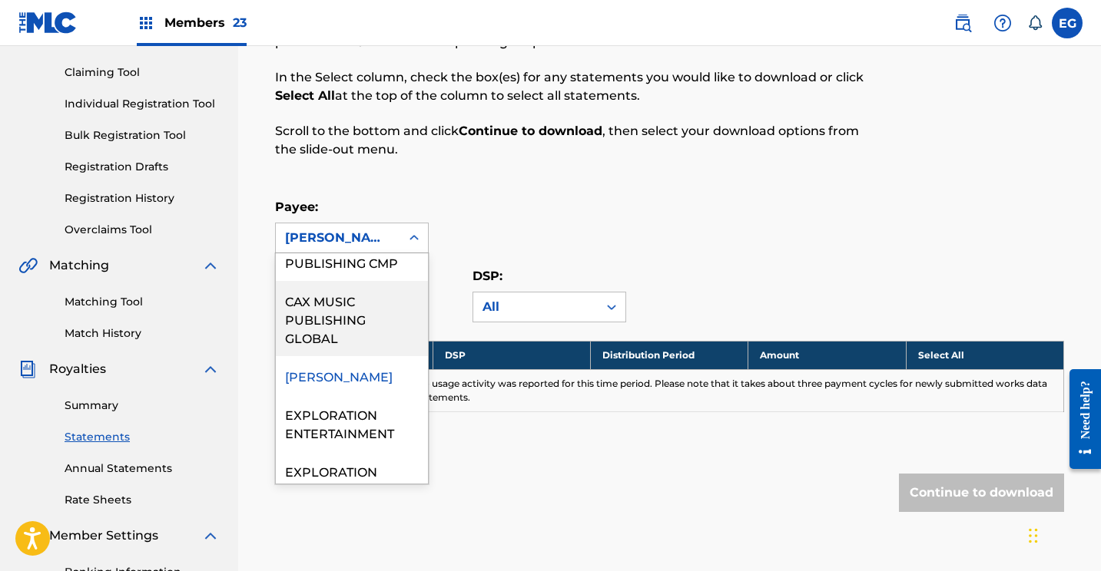
scroll to position [53, 0]
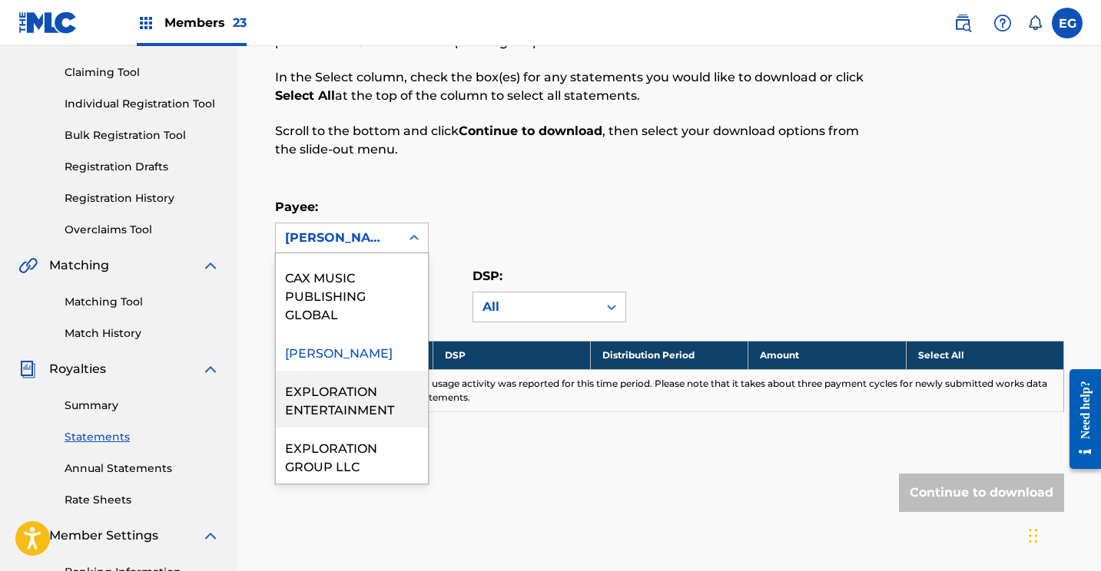
click at [314, 405] on div "EXPLORATION ENTERTAINMENT" at bounding box center [352, 399] width 152 height 57
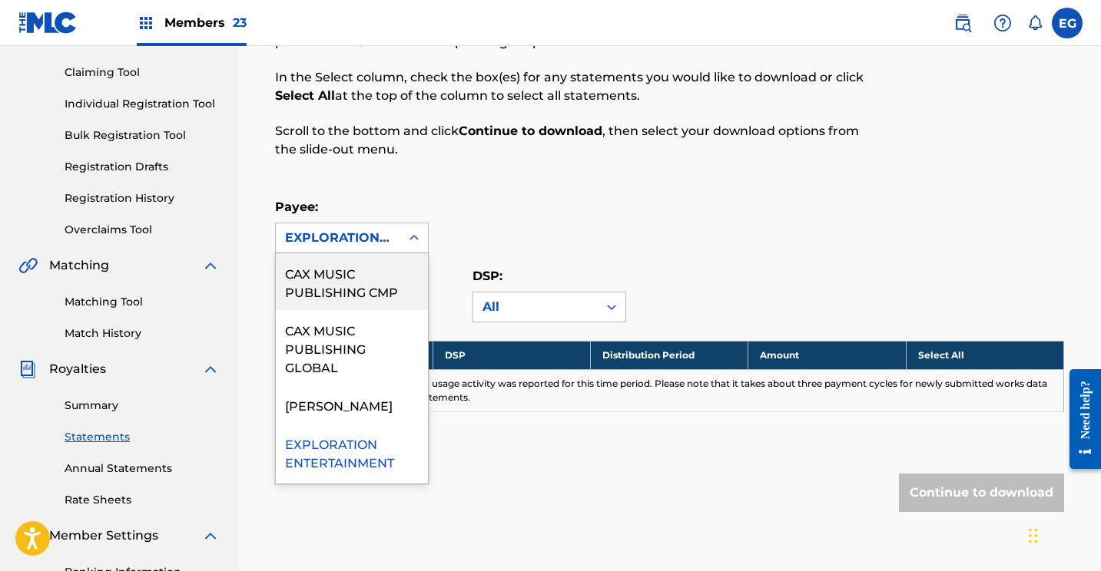
click at [349, 237] on div "EXPLORATION ENTERTAINMENT" at bounding box center [338, 238] width 106 height 18
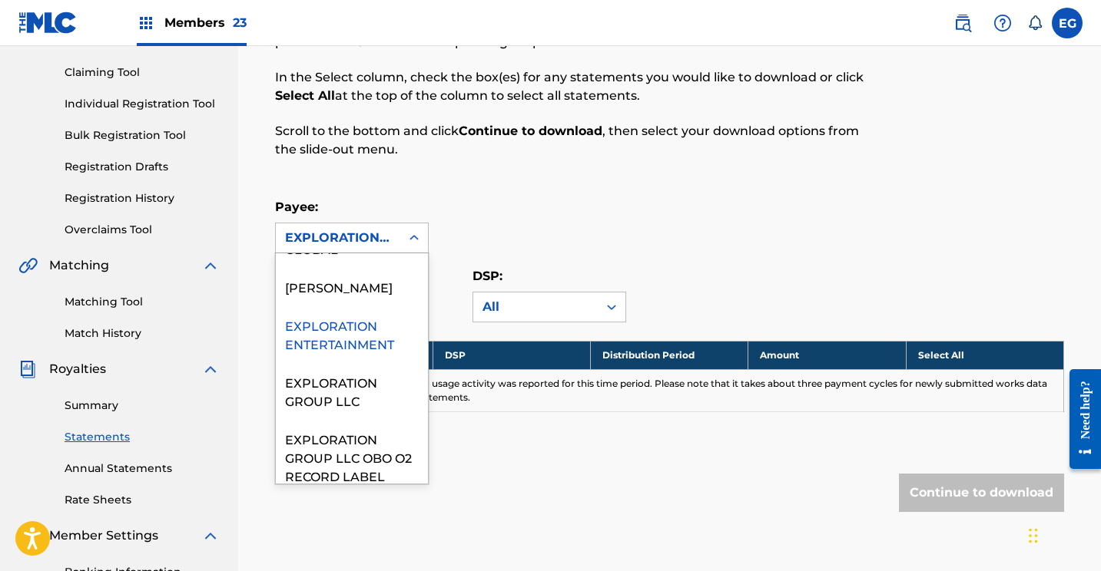
scroll to position [149, 0]
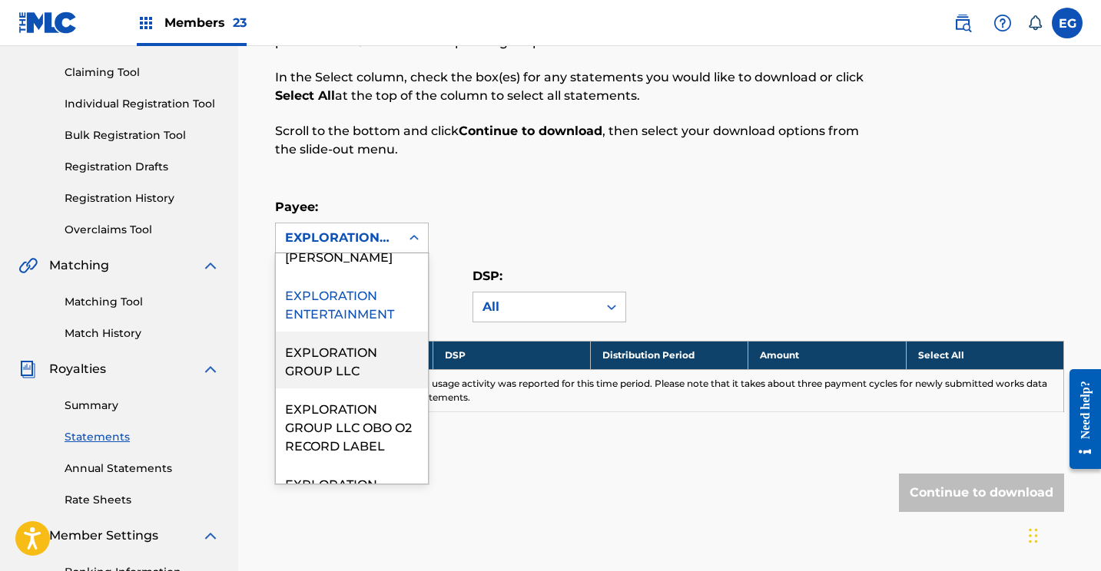
click at [340, 359] on div "EXPLORATION GROUP LLC" at bounding box center [352, 360] width 152 height 57
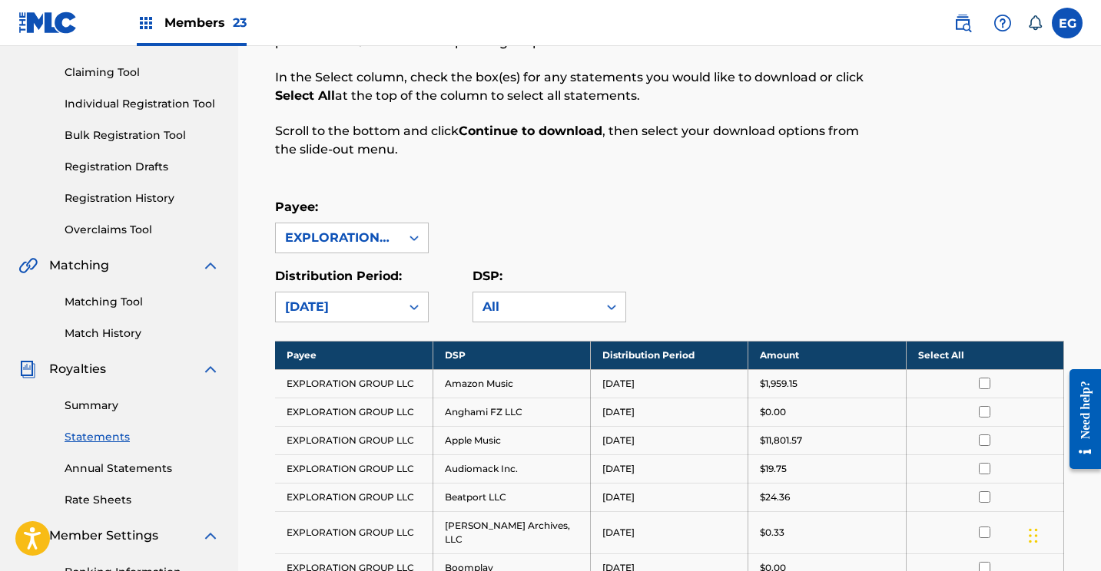
click at [952, 356] on th "Select All" at bounding box center [984, 355] width 157 height 28
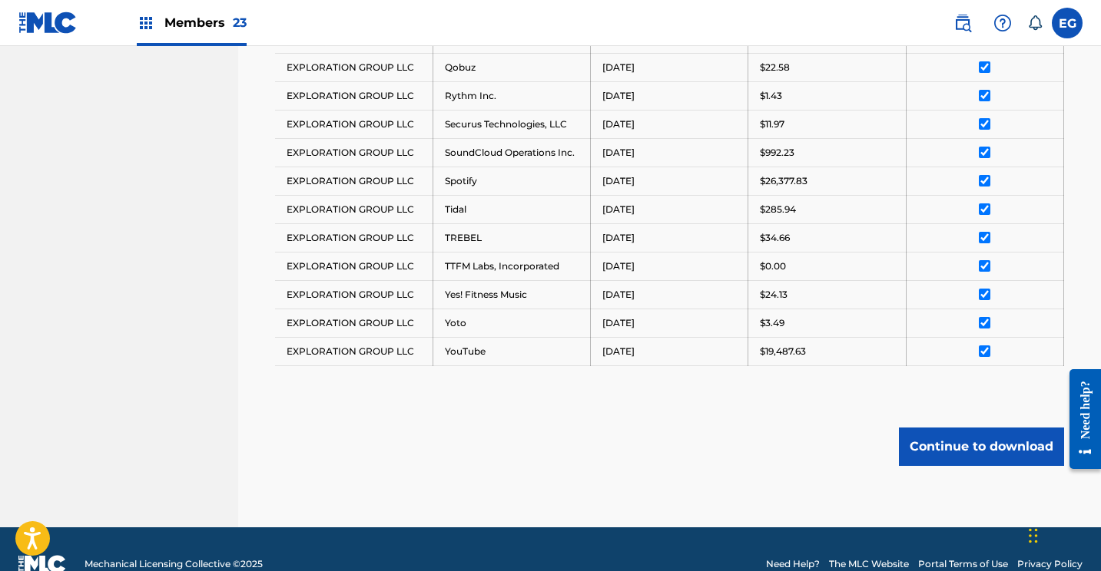
scroll to position [1124, 0]
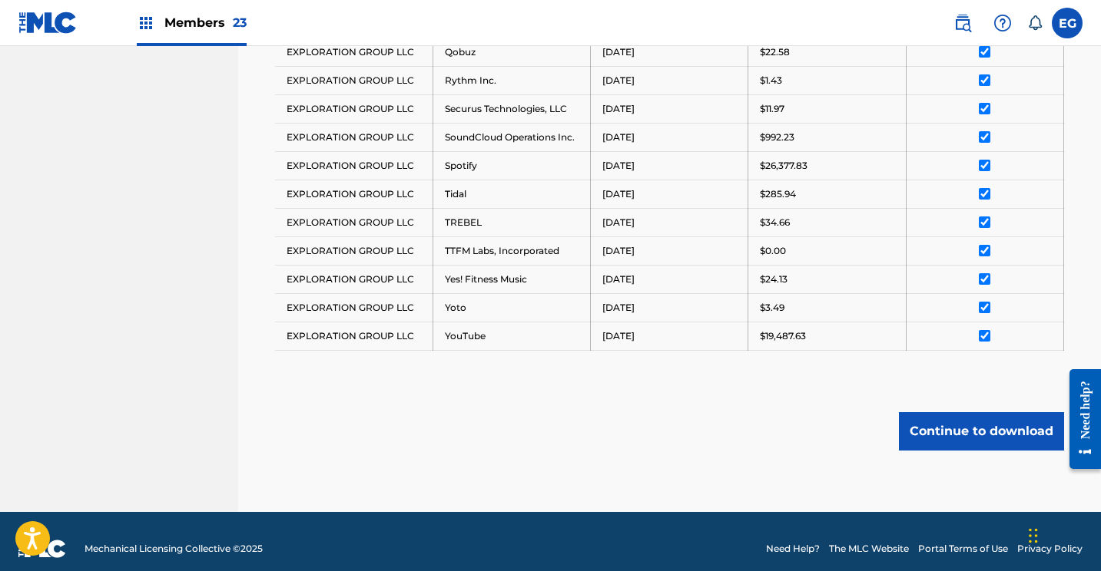
click at [939, 412] on button "Continue to download" at bounding box center [981, 431] width 165 height 38
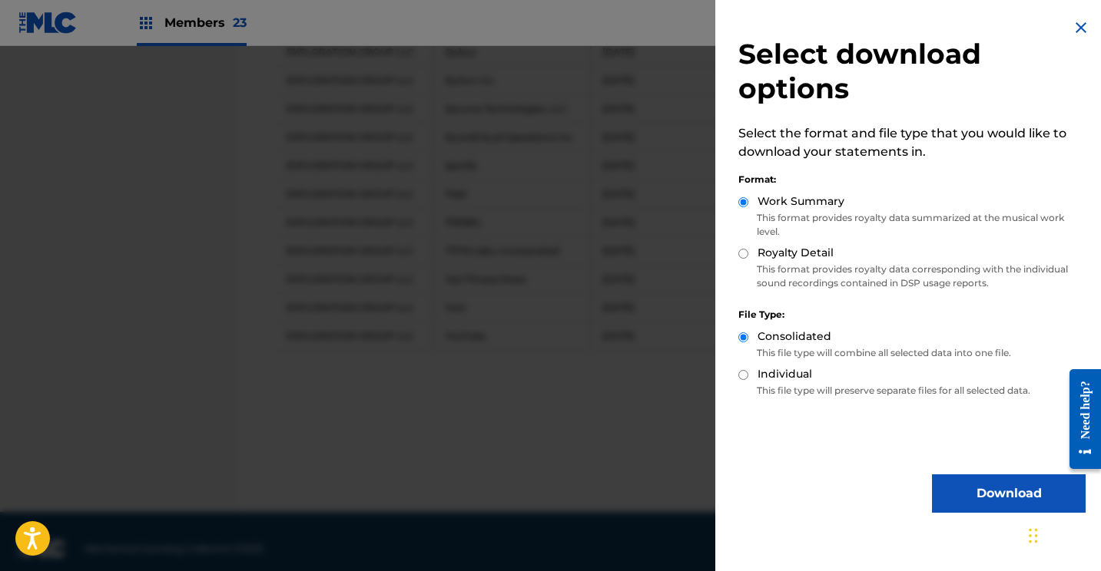
click at [960, 475] on button "Download" at bounding box center [1009, 494] width 154 height 38
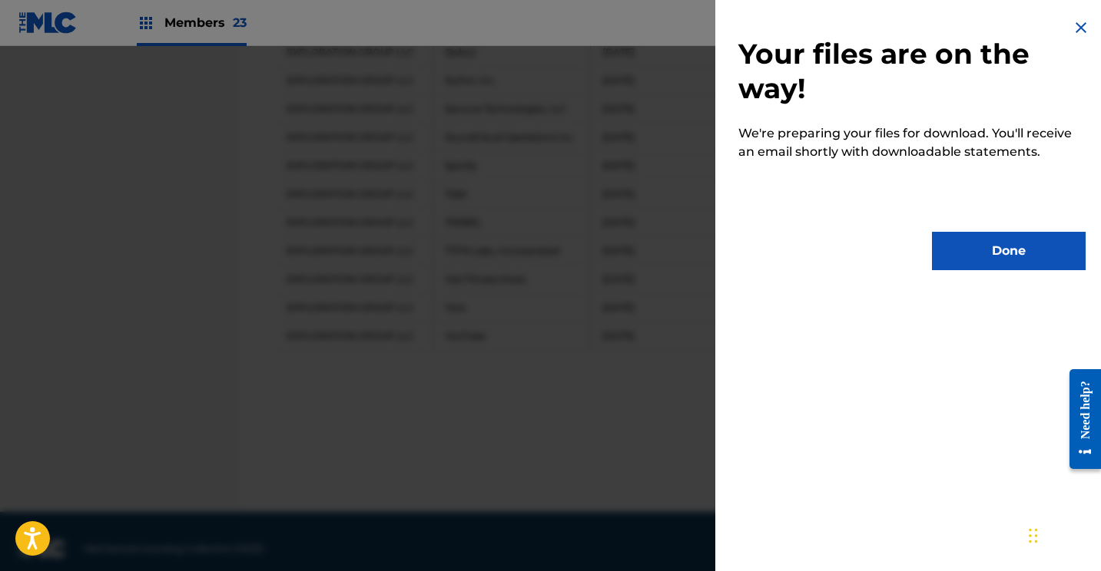
click at [1025, 246] on button "Done" at bounding box center [1009, 251] width 154 height 38
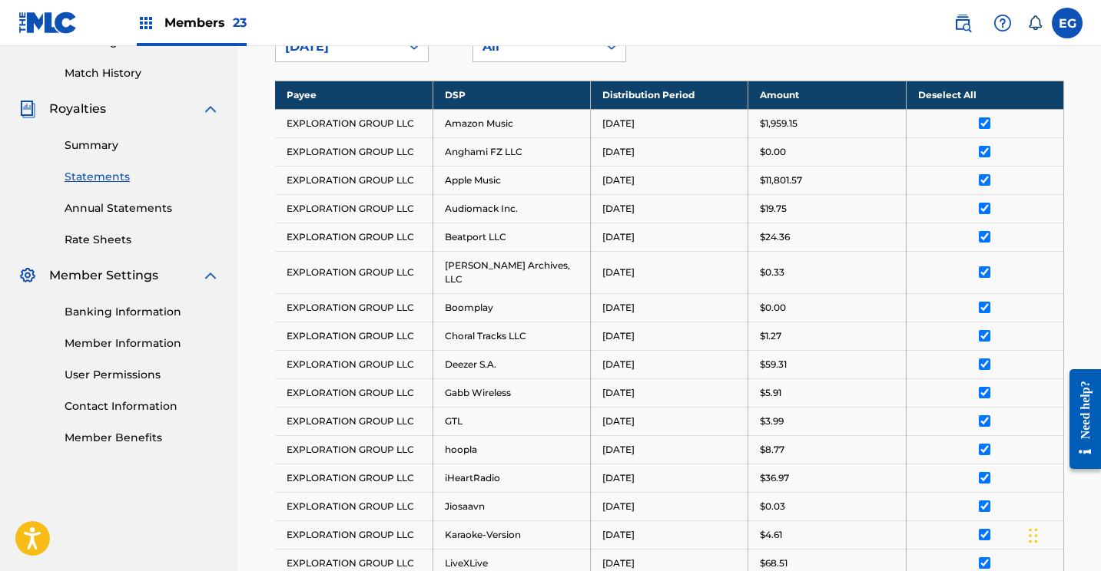
scroll to position [276, 0]
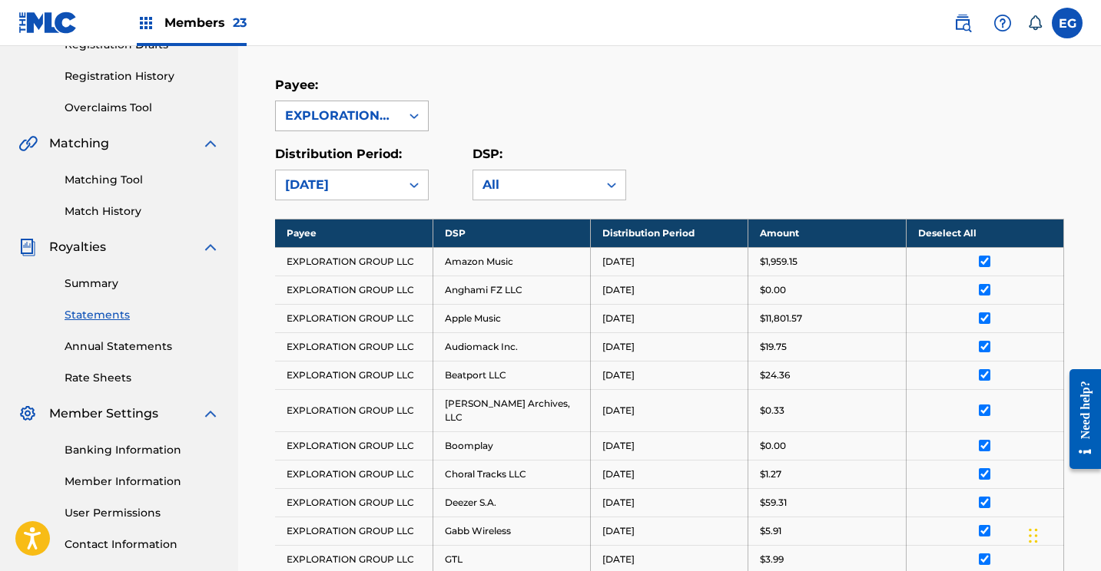
click at [345, 114] on div "EXPLORATION GROUP LLC" at bounding box center [338, 116] width 106 height 18
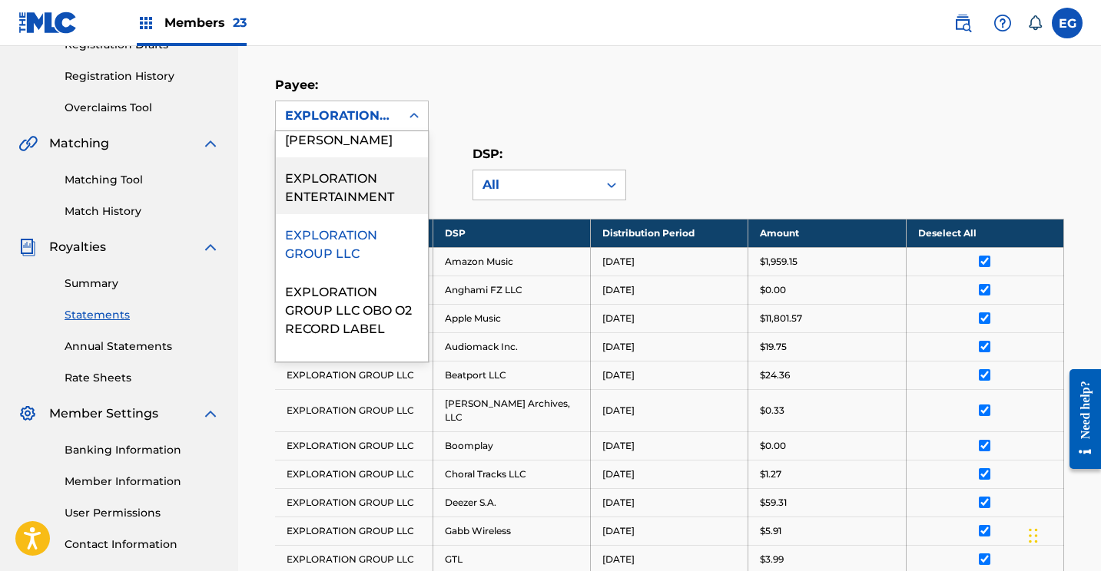
scroll to position [177, 0]
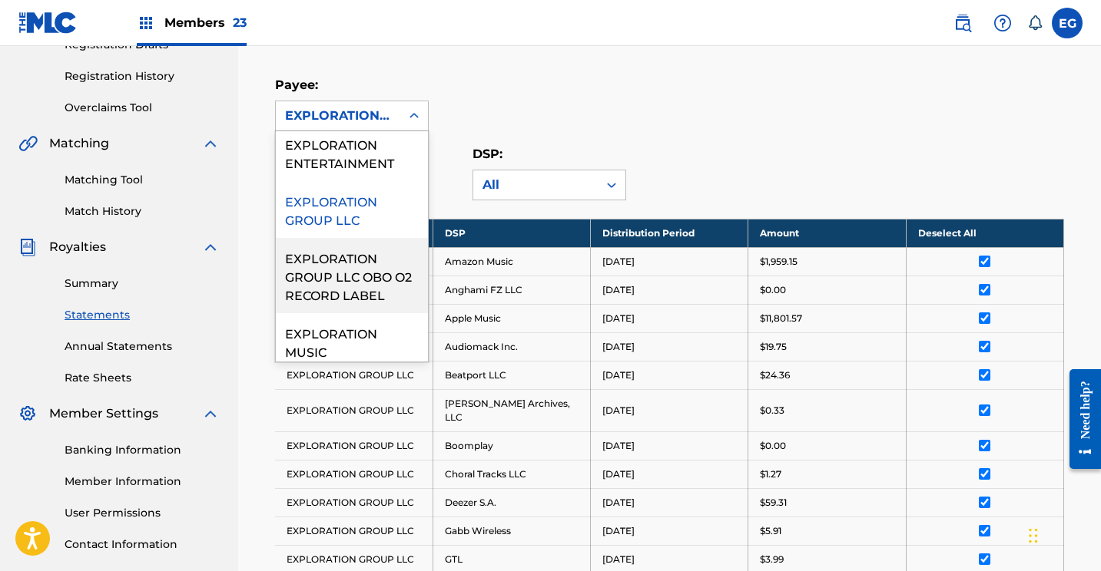
click at [320, 268] on div "EXPLORATION GROUP LLC OBO O2 RECORD LABEL" at bounding box center [352, 275] width 152 height 75
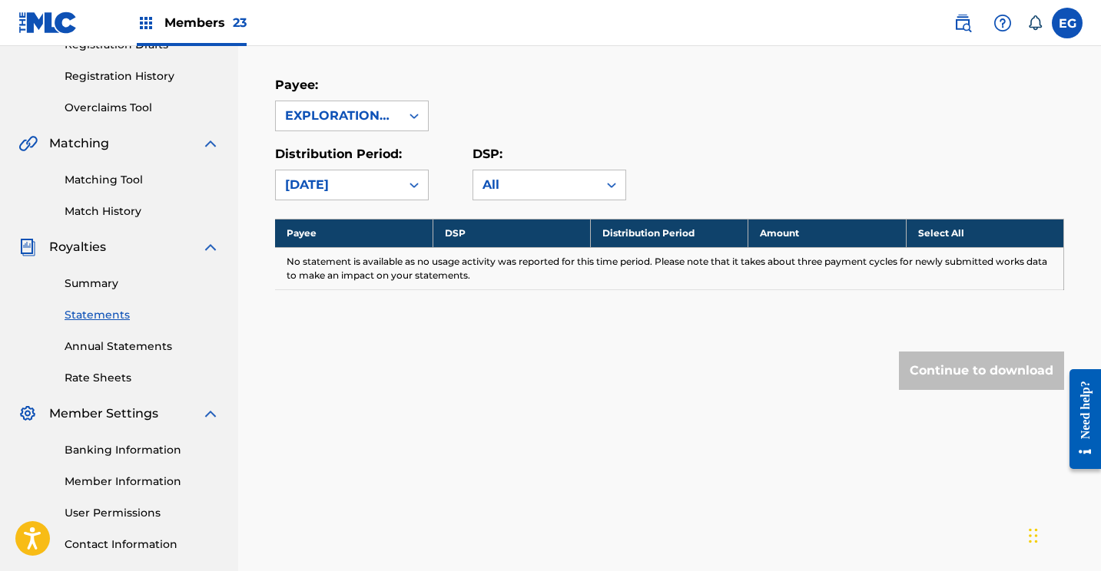
click at [340, 111] on div "EXPLORATION GROUP LLC OBO O2 RECORD LABEL" at bounding box center [338, 116] width 106 height 18
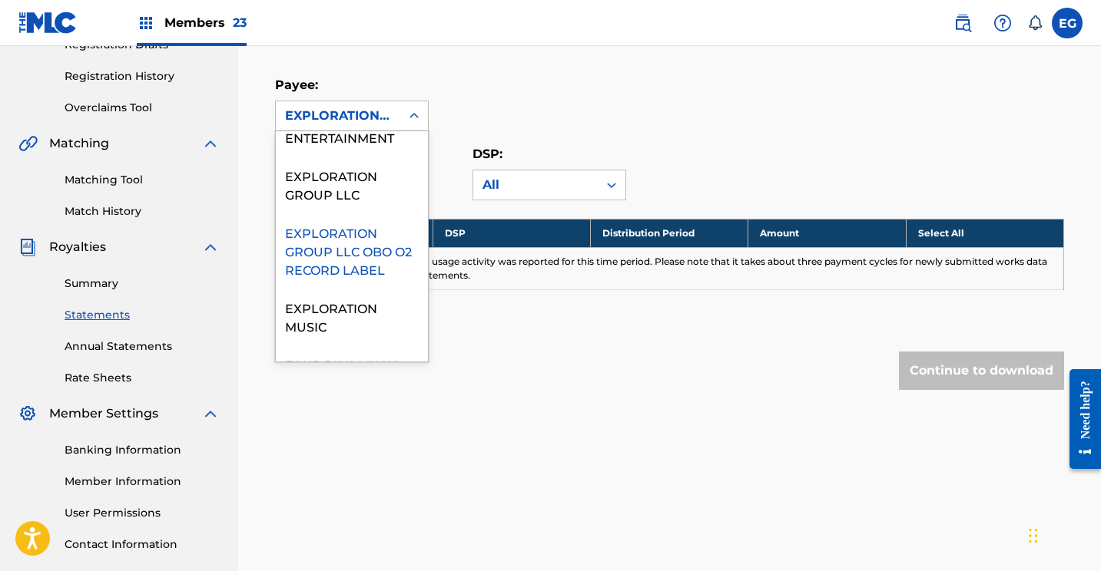
scroll to position [226, 0]
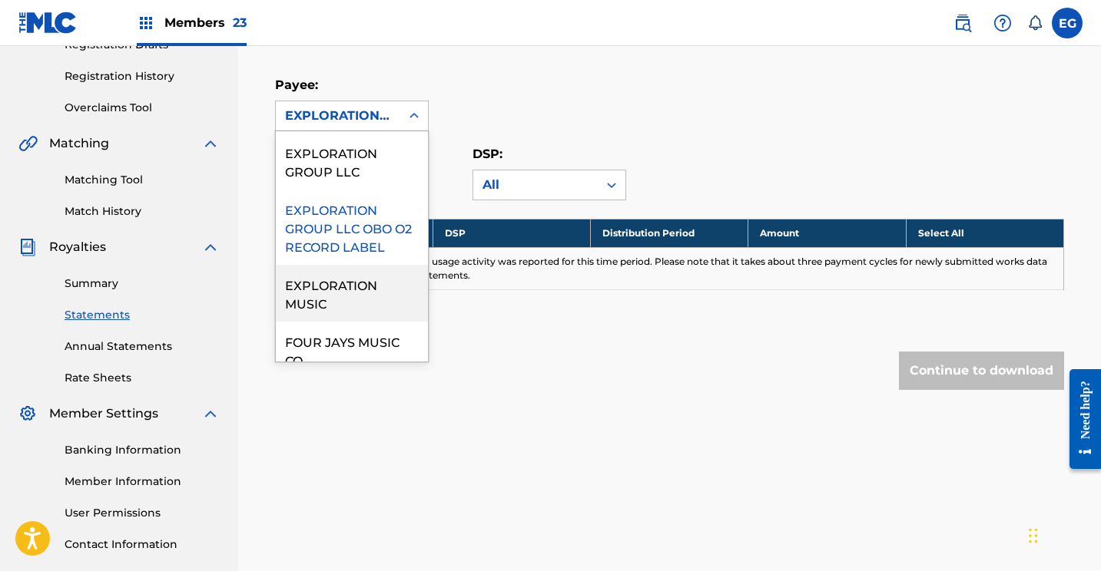
click at [333, 297] on div "EXPLORATION MUSIC" at bounding box center [352, 293] width 152 height 57
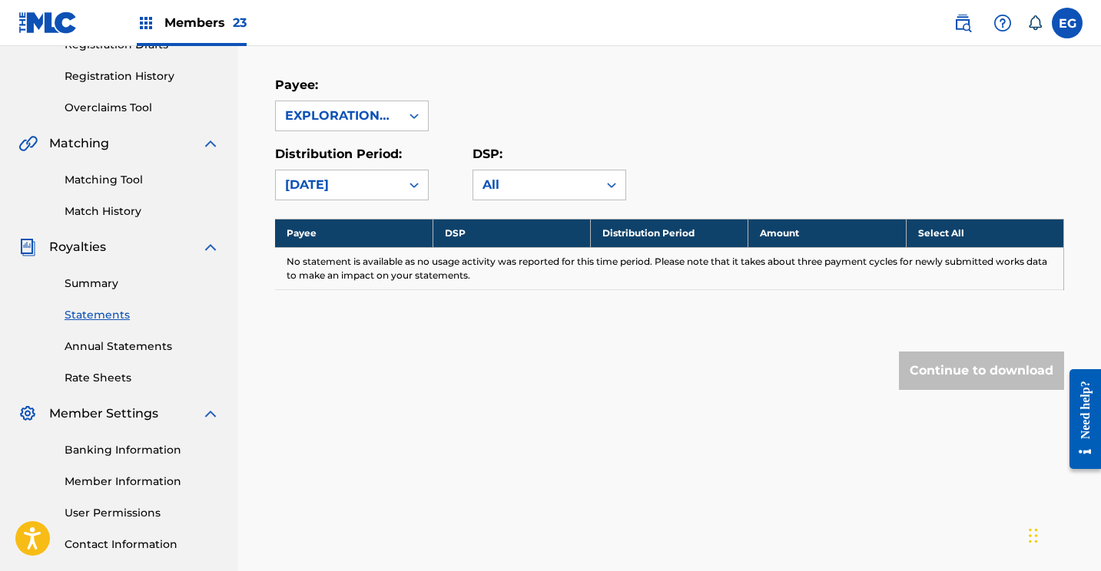
click at [349, 113] on div "EXPLORATION MUSIC" at bounding box center [338, 116] width 106 height 18
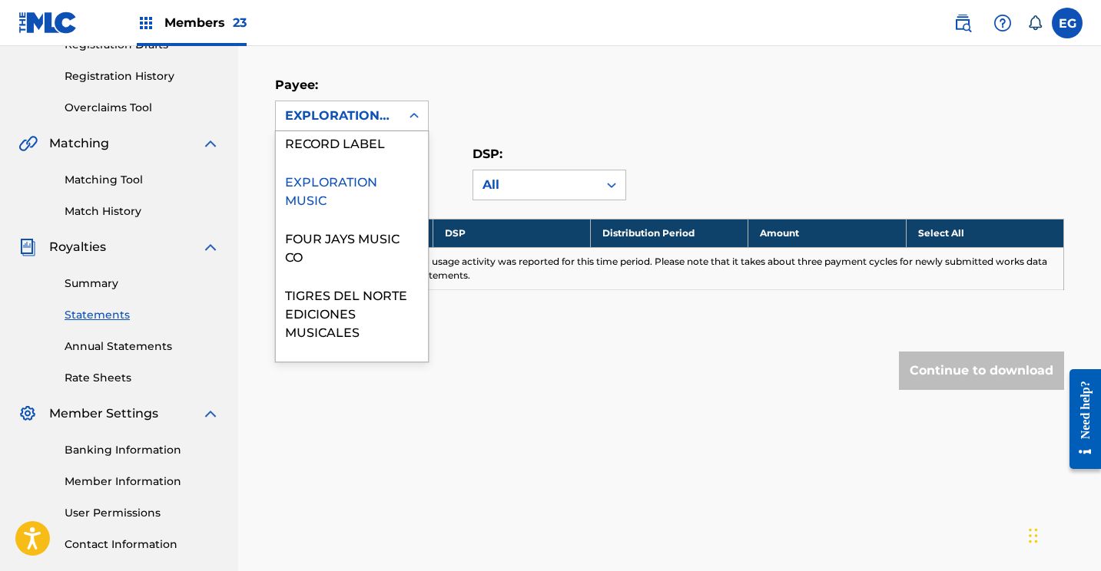
scroll to position [348, 0]
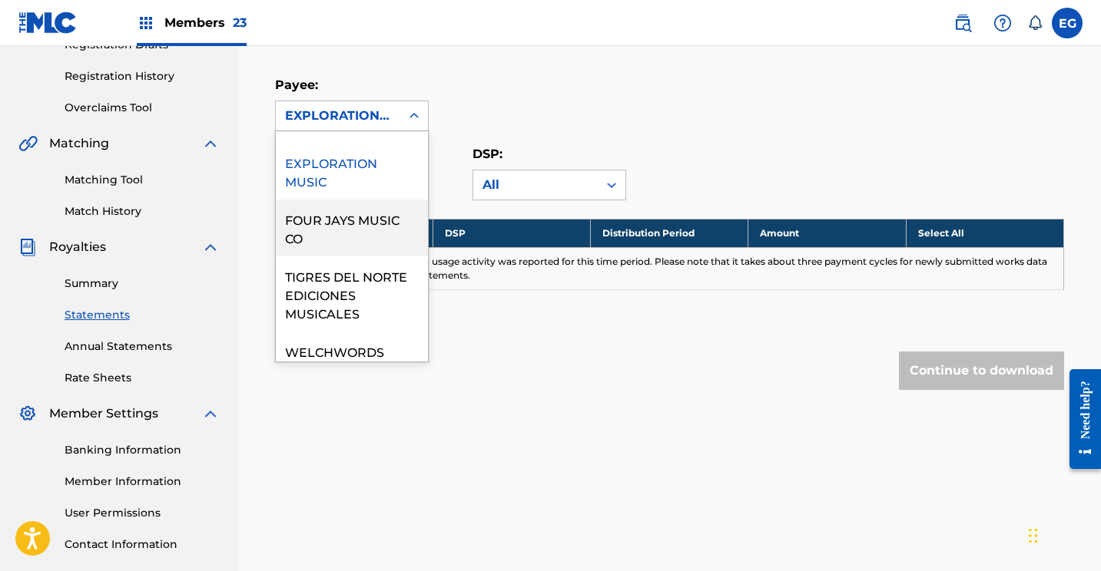
click at [336, 224] on div "FOUR JAYS MUSIC CO" at bounding box center [352, 228] width 152 height 57
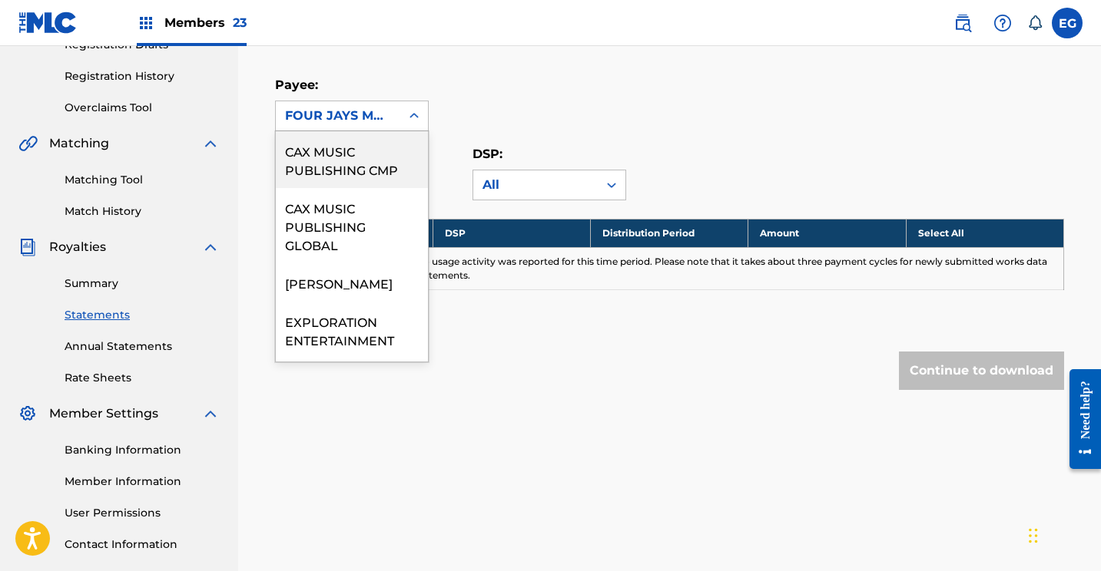
click at [336, 119] on div "FOUR JAYS MUSIC CO" at bounding box center [338, 116] width 106 height 18
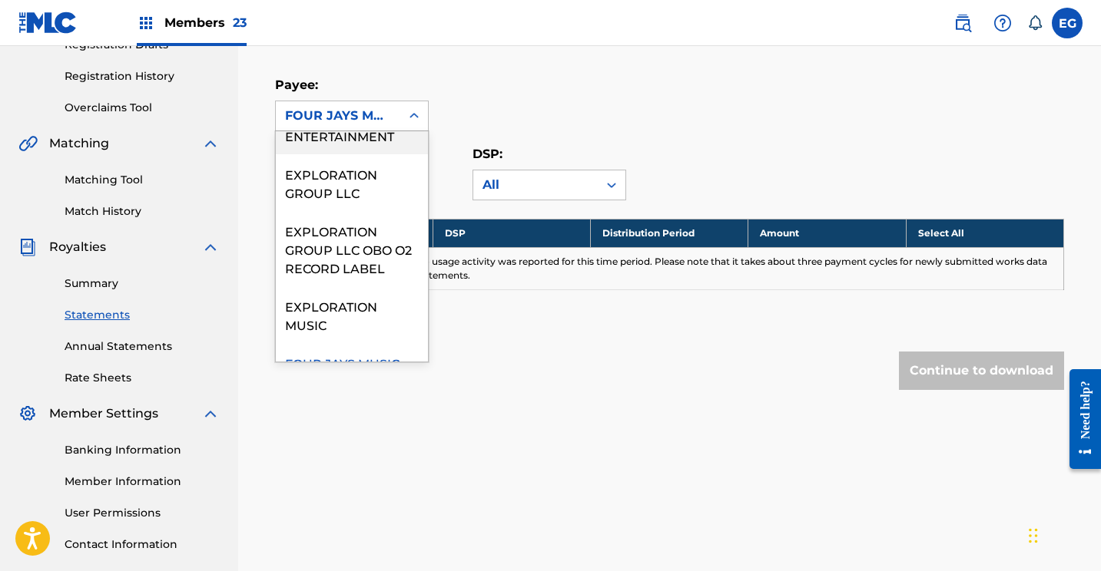
scroll to position [356, 0]
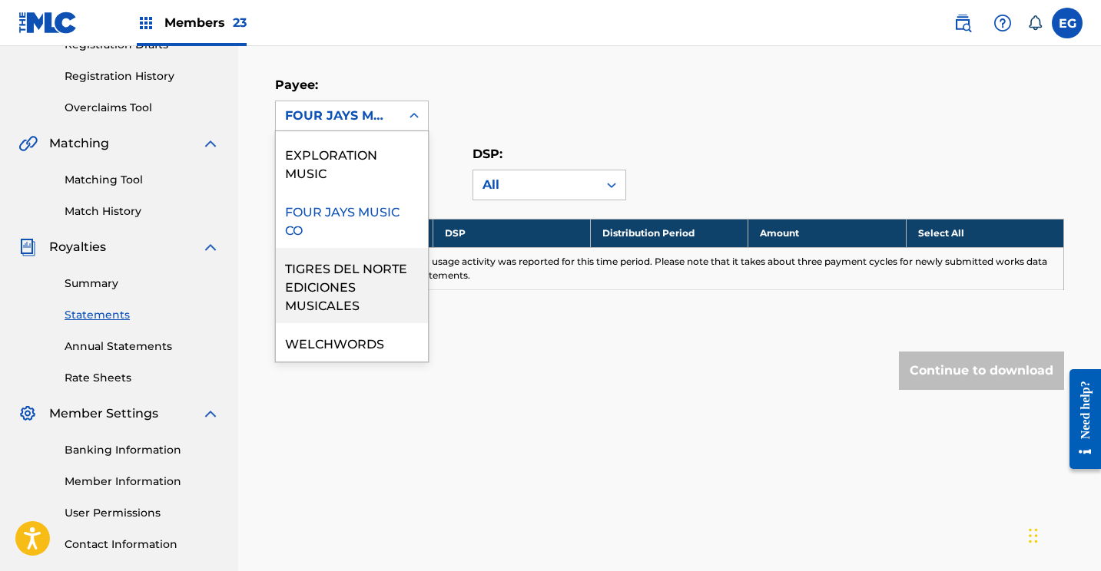
click at [310, 293] on div "TIGRES DEL NORTE EDICIONES MUSICALES" at bounding box center [352, 285] width 152 height 75
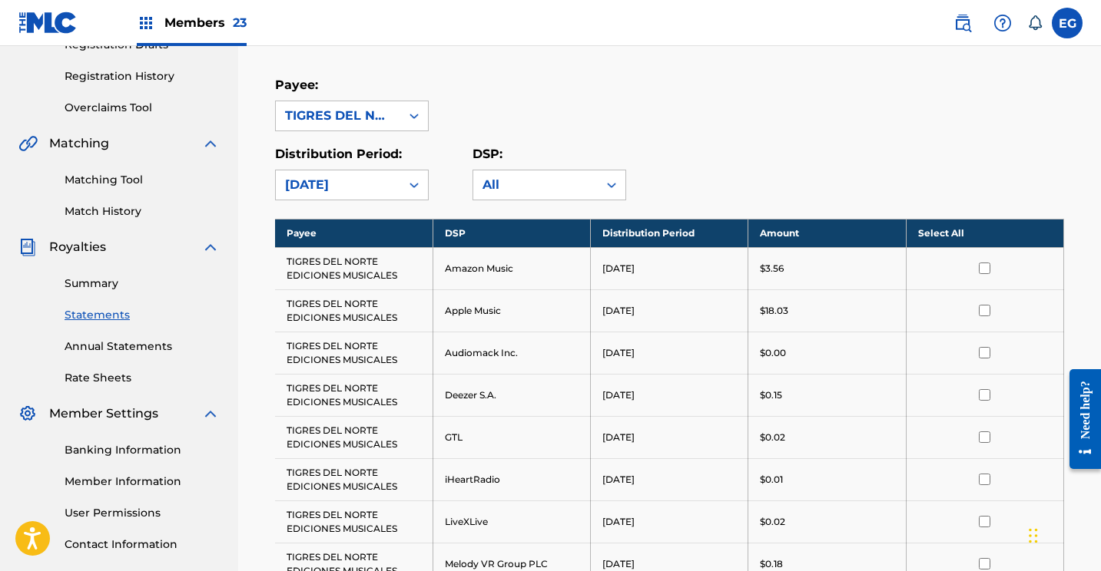
click at [935, 234] on th "Select All" at bounding box center [984, 233] width 157 height 28
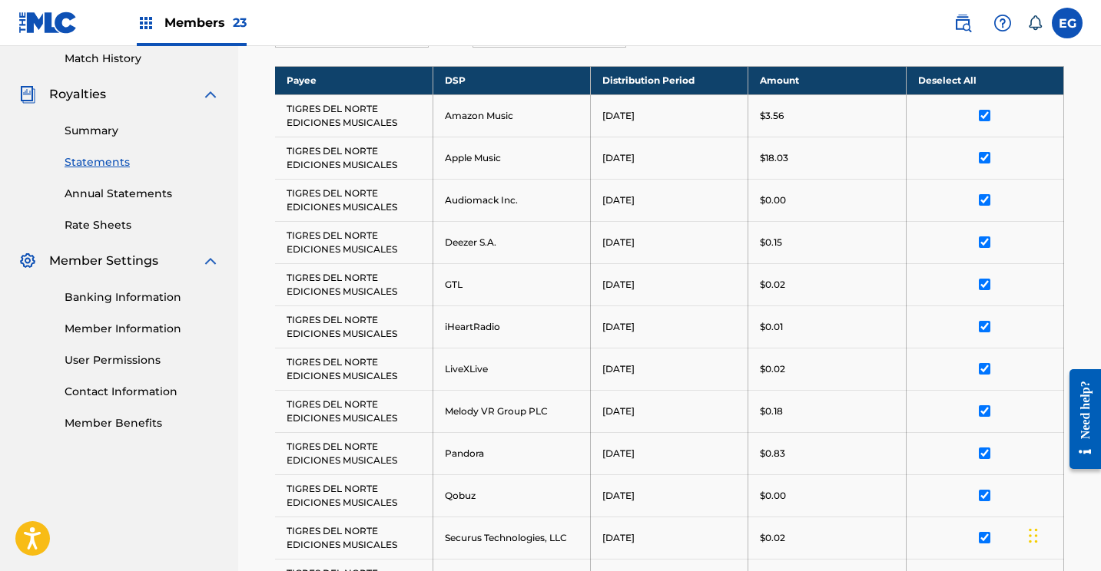
scroll to position [863, 0]
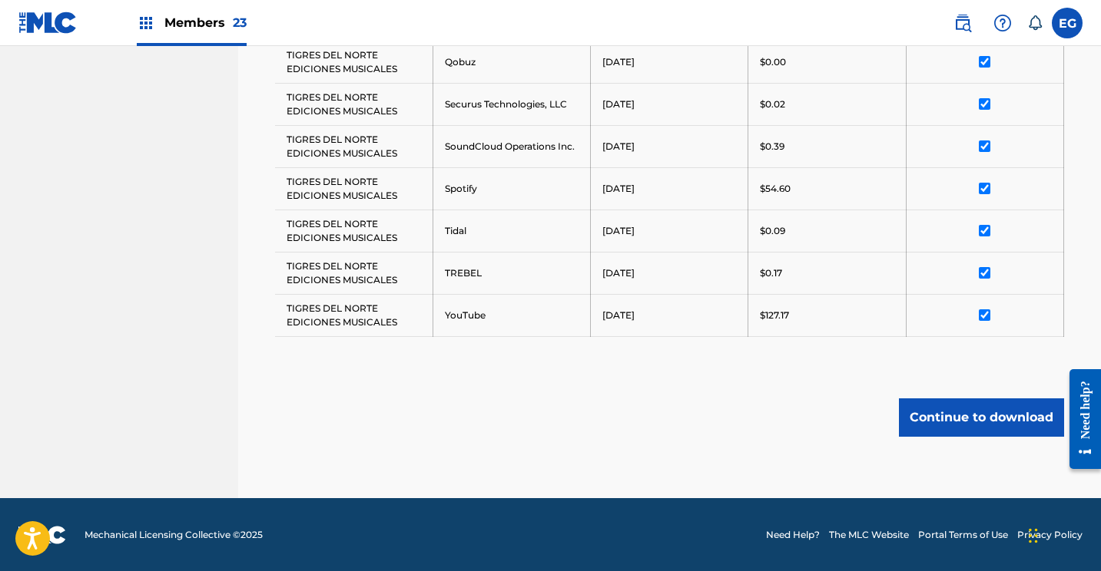
click at [949, 422] on button "Continue to download" at bounding box center [981, 418] width 165 height 38
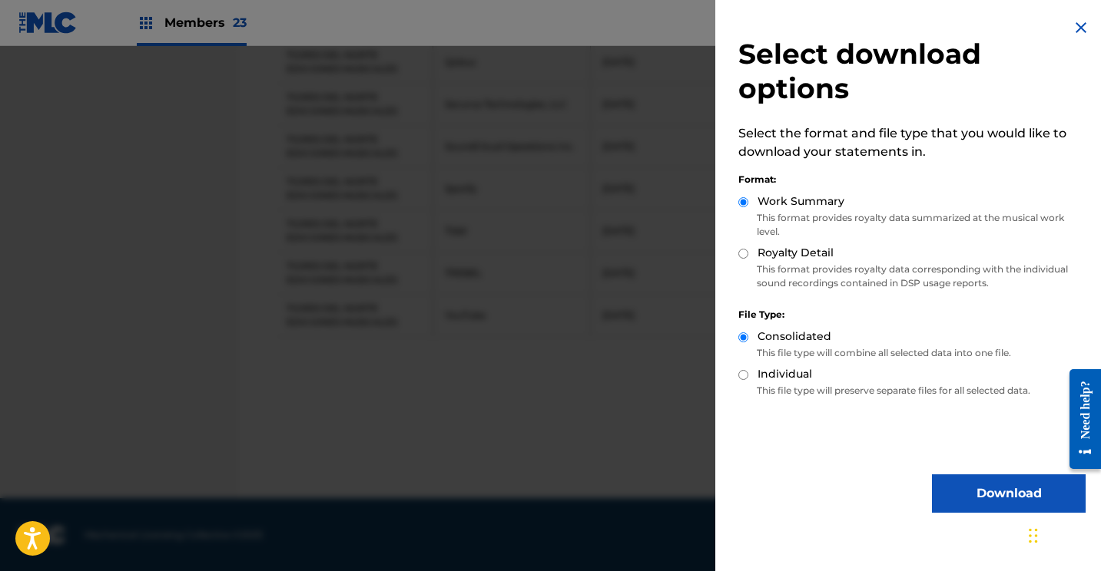
click at [949, 487] on button "Download" at bounding box center [1009, 494] width 154 height 38
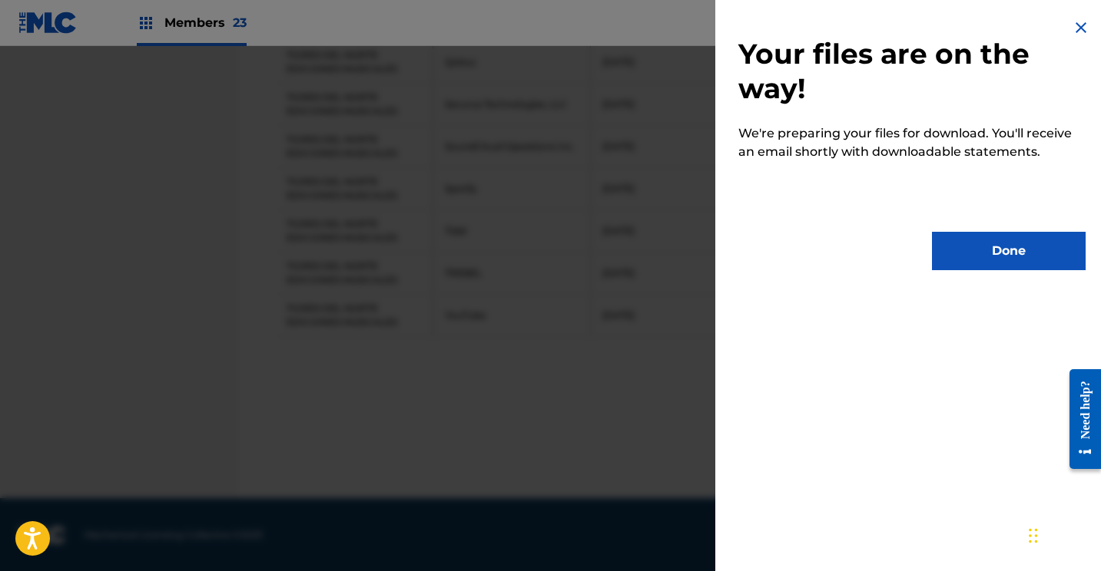
click at [982, 241] on button "Done" at bounding box center [1009, 251] width 154 height 38
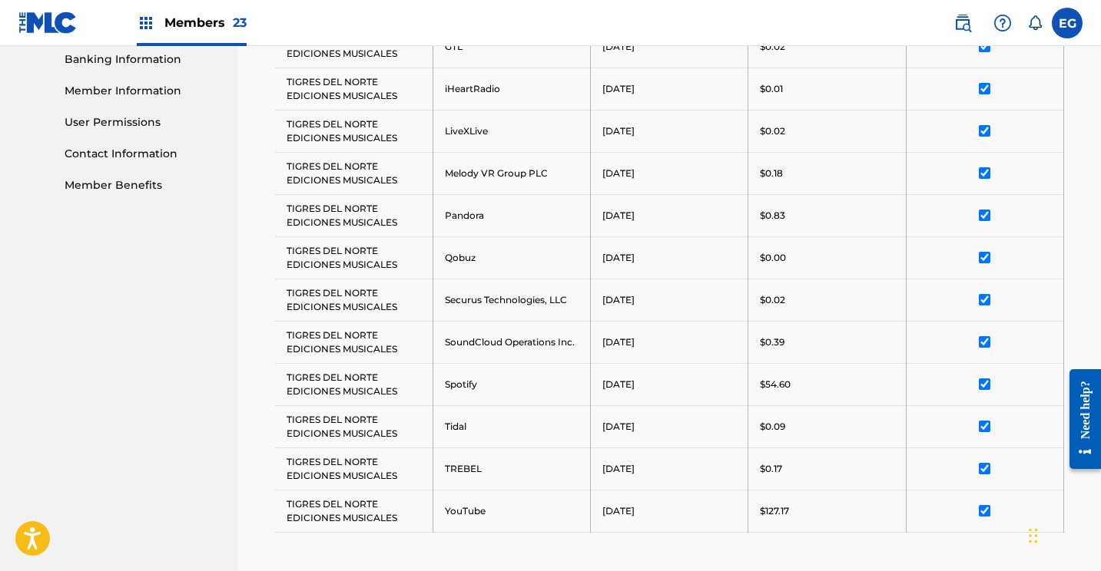
scroll to position [157, 0]
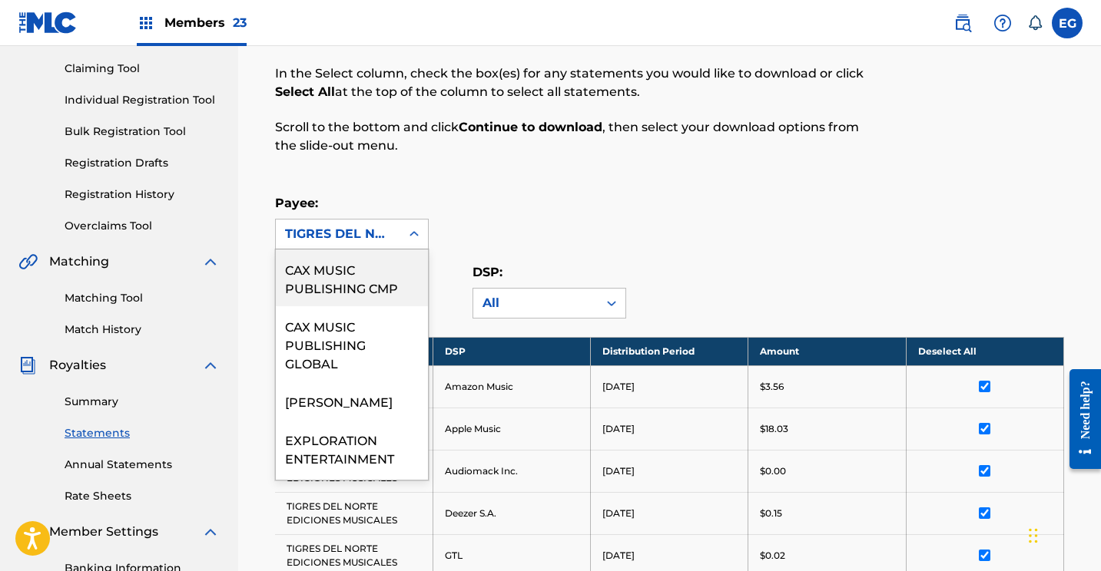
click at [352, 237] on div "TIGRES DEL NORTE EDICIONES MUSICALES" at bounding box center [338, 234] width 106 height 18
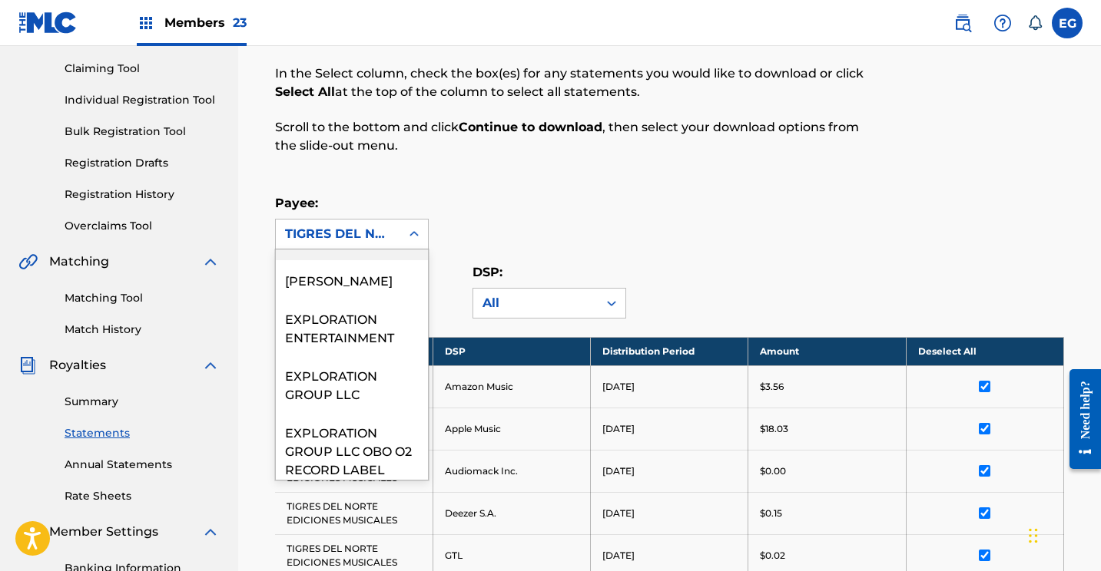
scroll to position [356, 0]
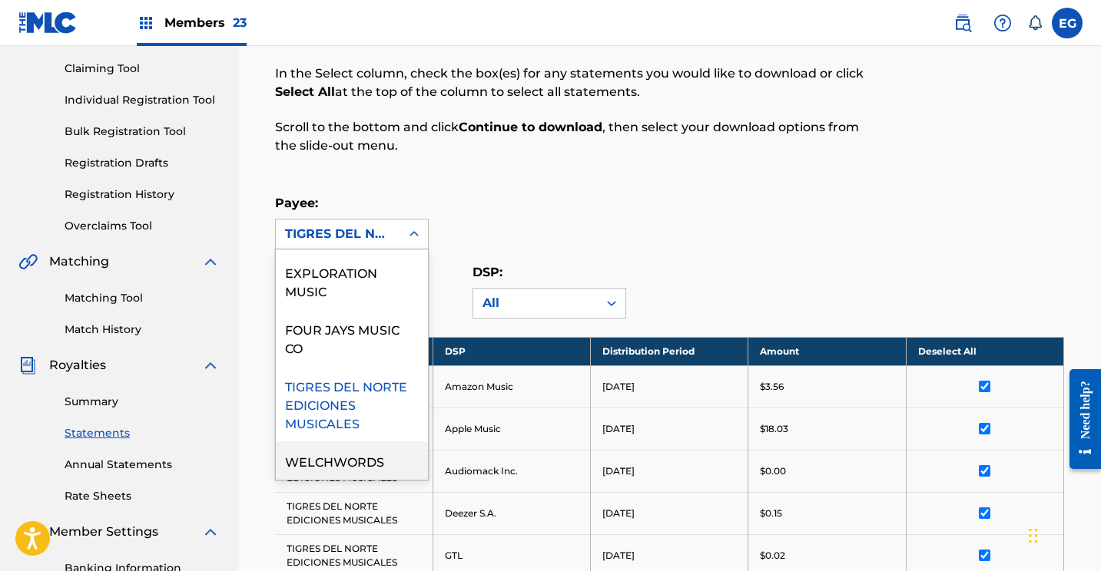
click at [316, 472] on div "WELCHWORDS" at bounding box center [352, 461] width 152 height 38
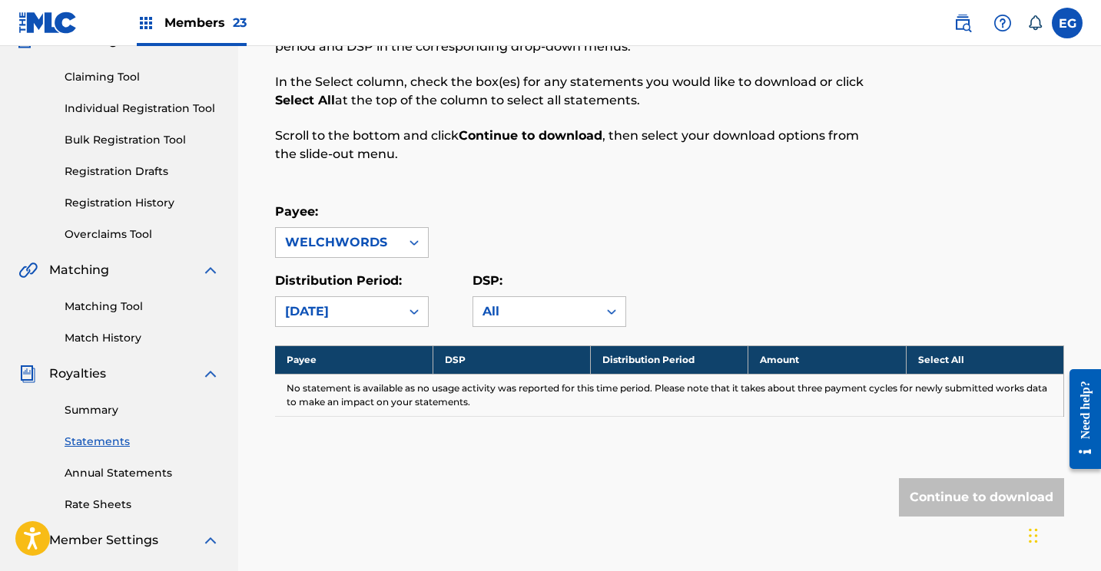
scroll to position [0, 0]
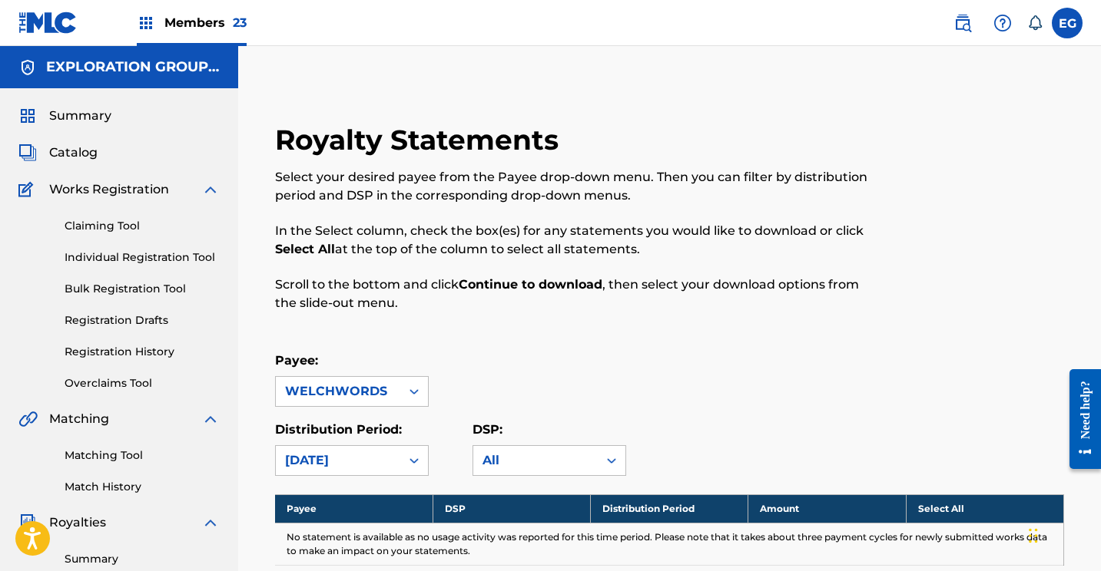
click at [25, 30] on img at bounding box center [47, 23] width 59 height 22
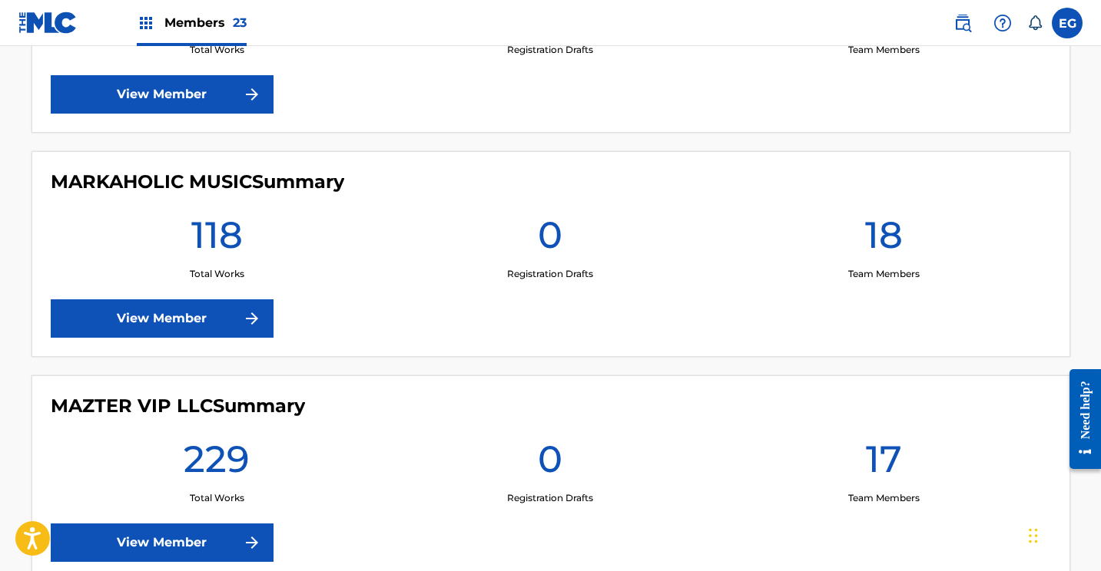
scroll to position [3326, 0]
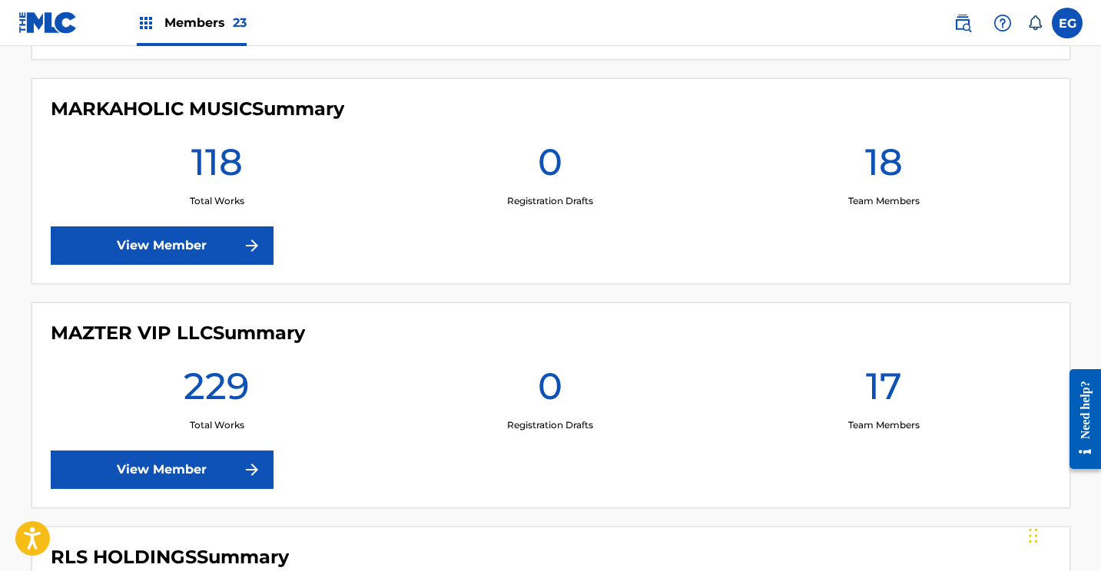
click at [147, 242] on link "View Member" at bounding box center [162, 246] width 223 height 38
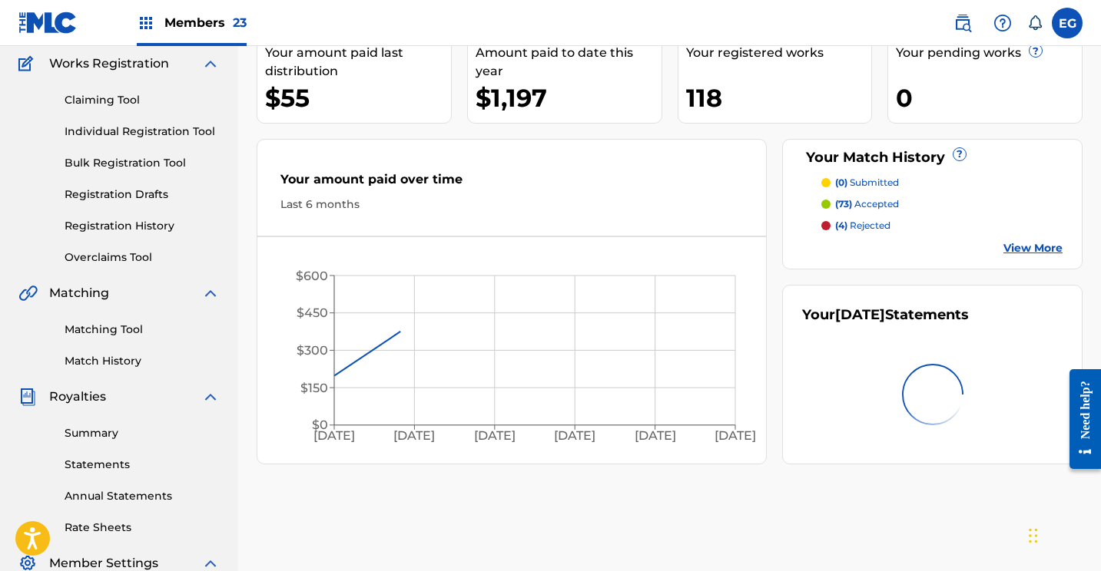
scroll to position [127, 0]
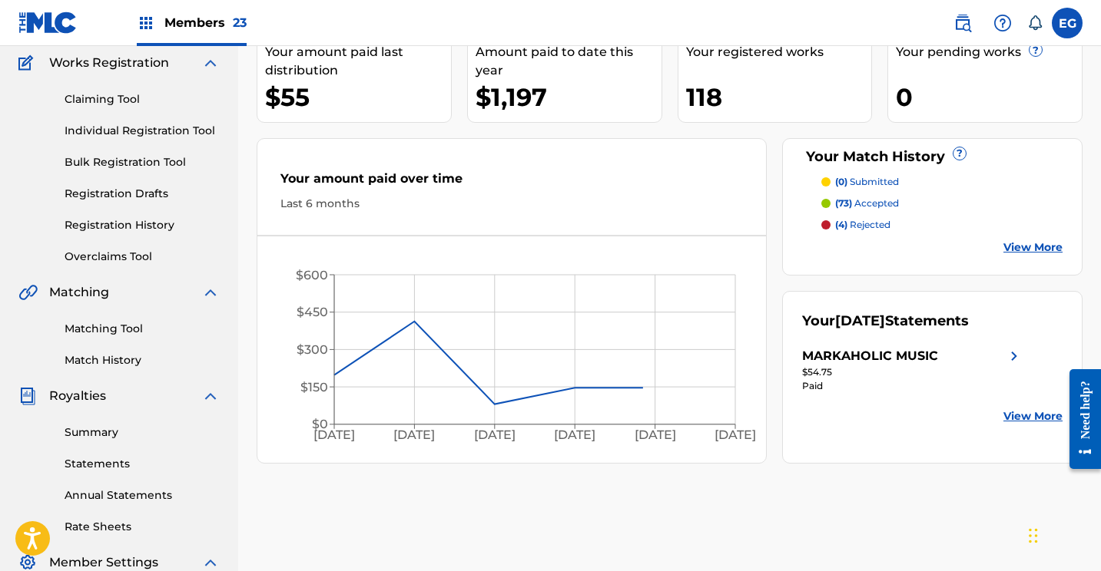
click at [86, 465] on link "Statements" at bounding box center [142, 464] width 155 height 16
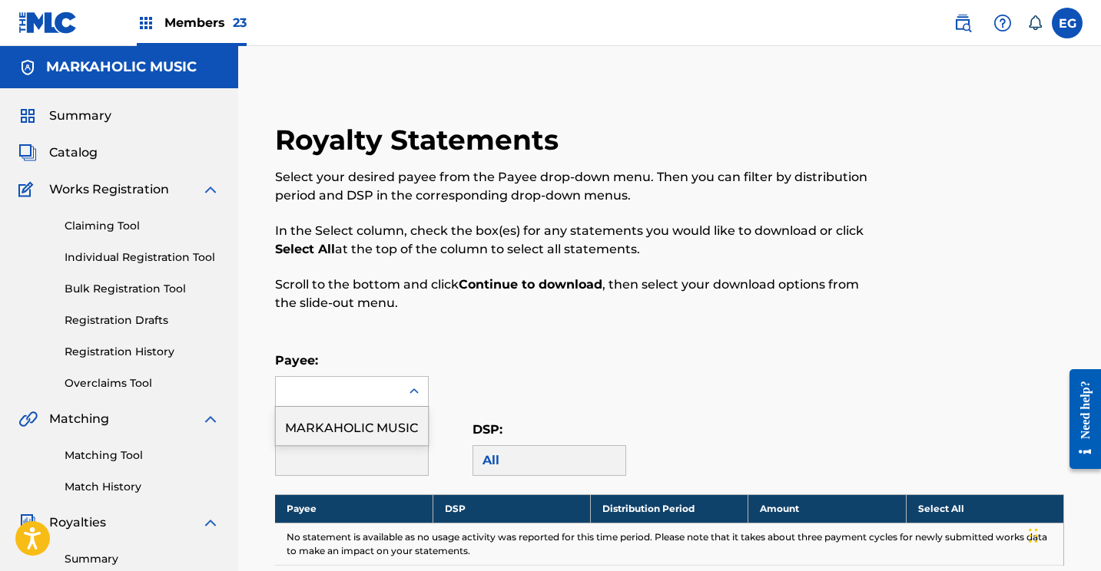
click at [349, 392] on div at bounding box center [338, 391] width 124 height 29
click at [347, 430] on div "MARKAHOLIC MUSIC" at bounding box center [352, 426] width 152 height 38
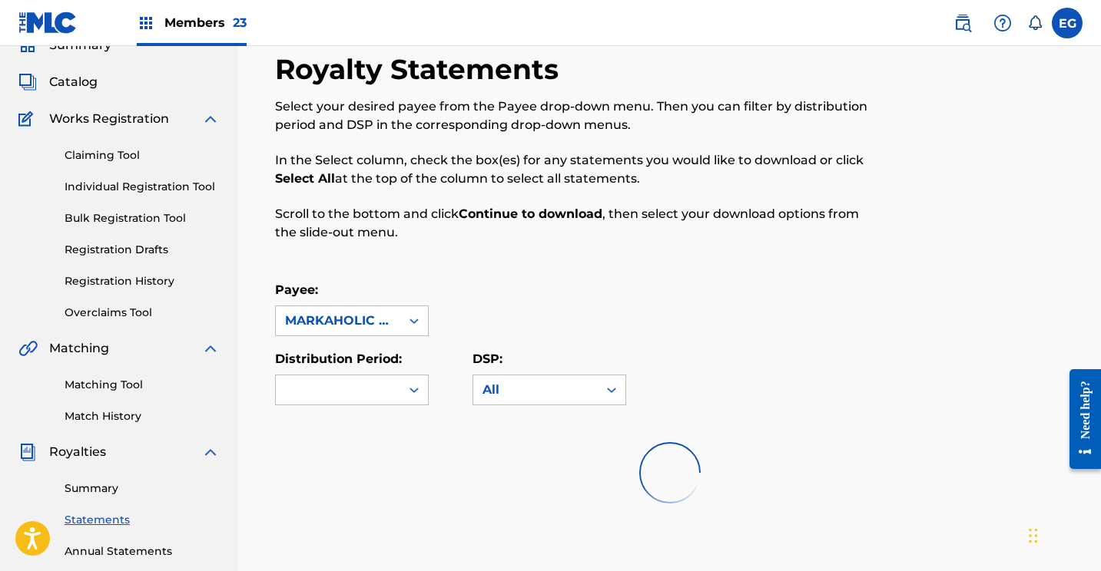
scroll to position [154, 0]
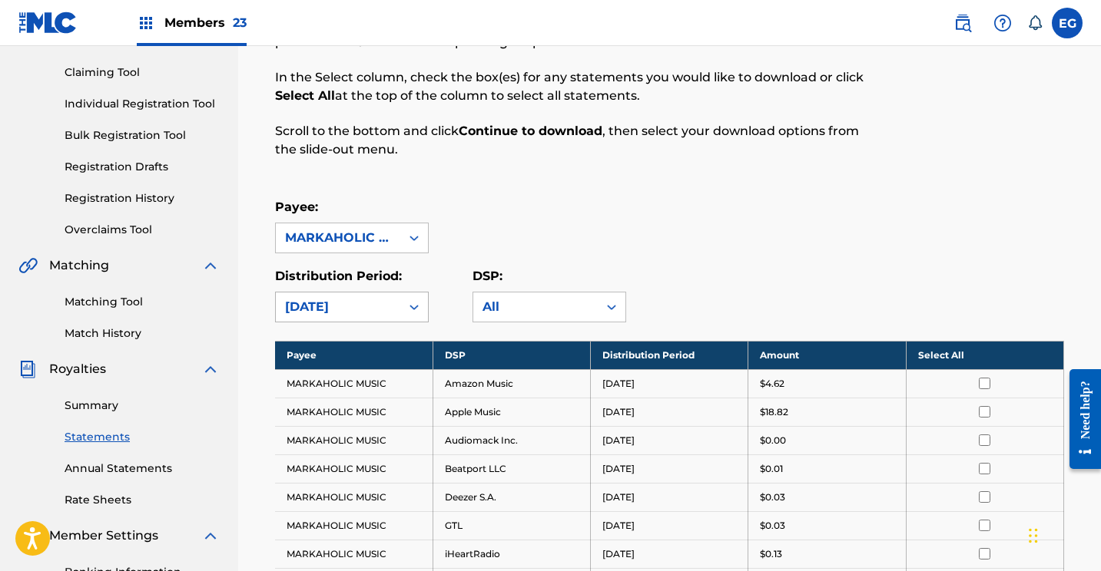
click at [346, 311] on div "[DATE]" at bounding box center [338, 307] width 106 height 18
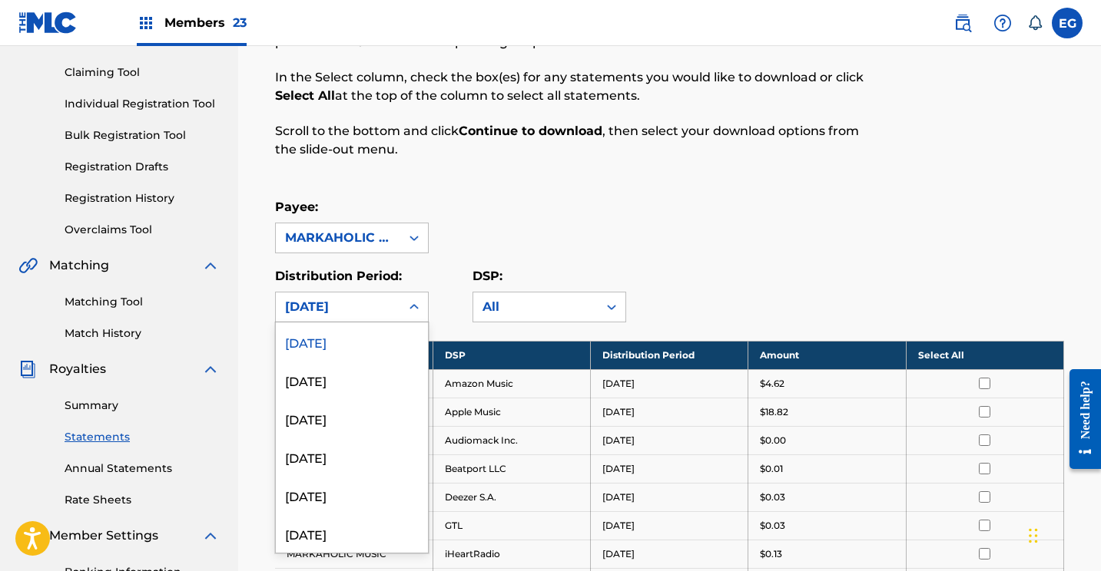
click at [335, 342] on div "[DATE]" at bounding box center [352, 342] width 152 height 38
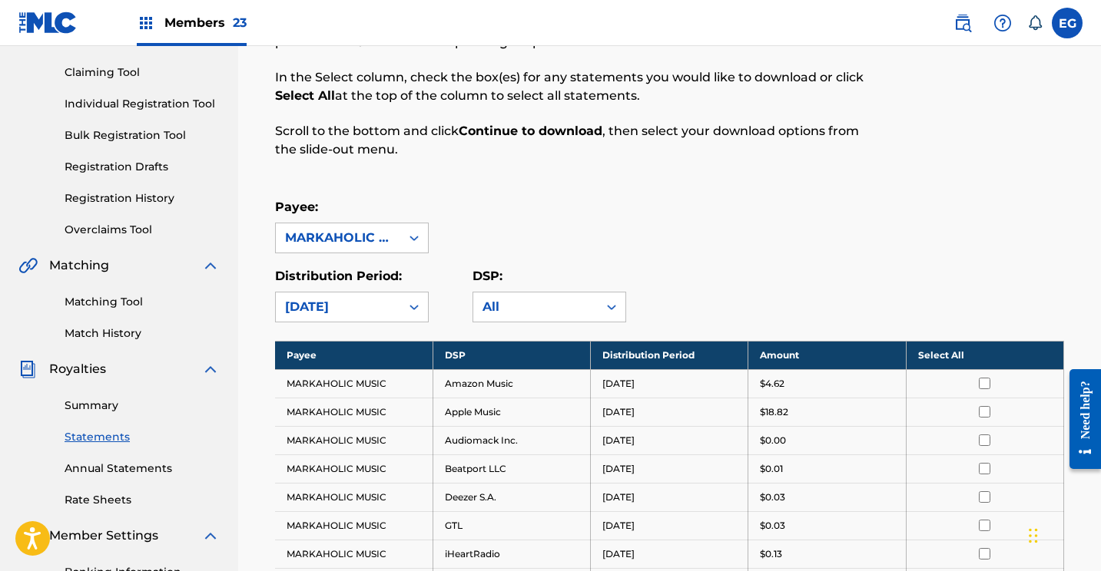
click at [688, 235] on div "Payee: MARKAHOLIC MUSIC" at bounding box center [669, 225] width 789 height 55
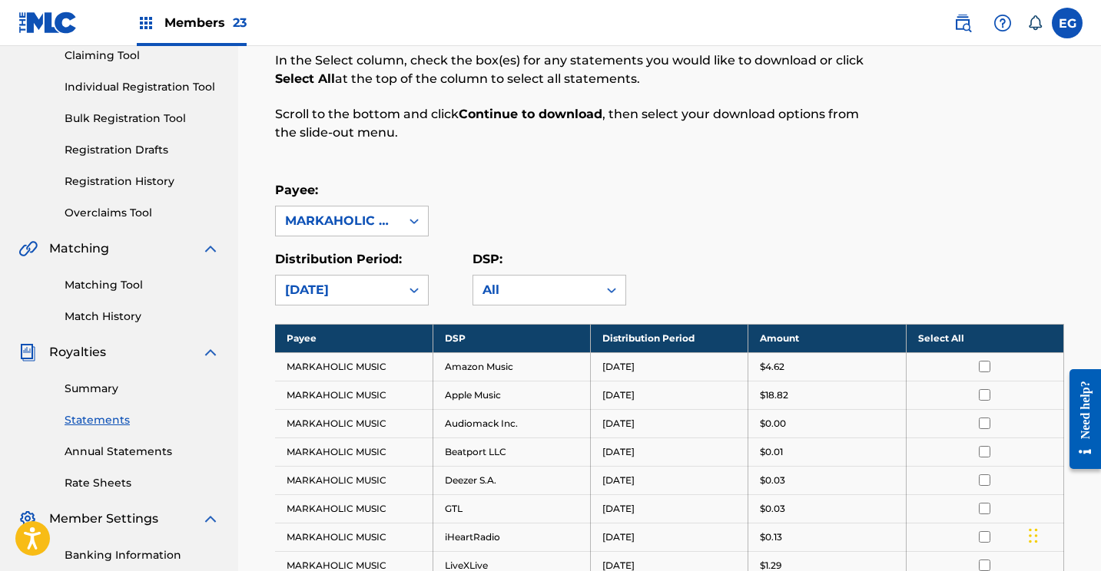
scroll to position [280, 0]
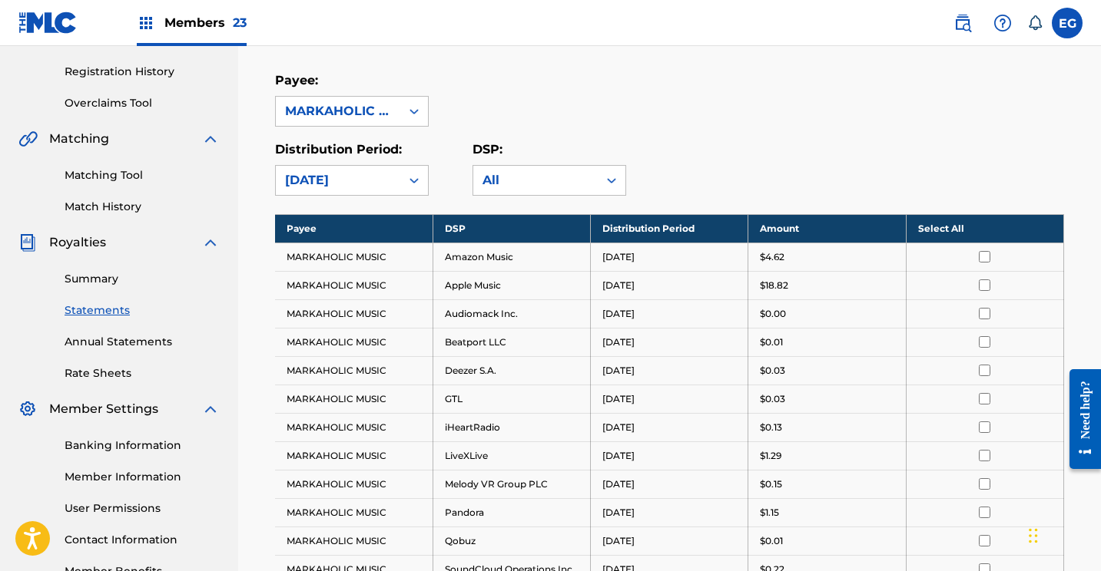
click at [944, 227] on th "Select All" at bounding box center [984, 228] width 157 height 28
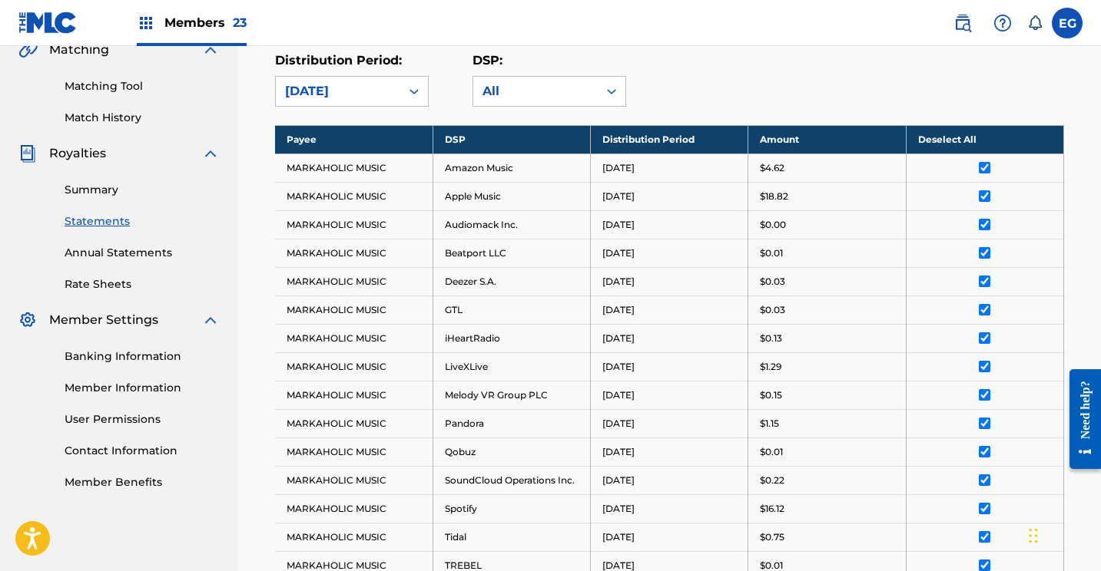
scroll to position [641, 0]
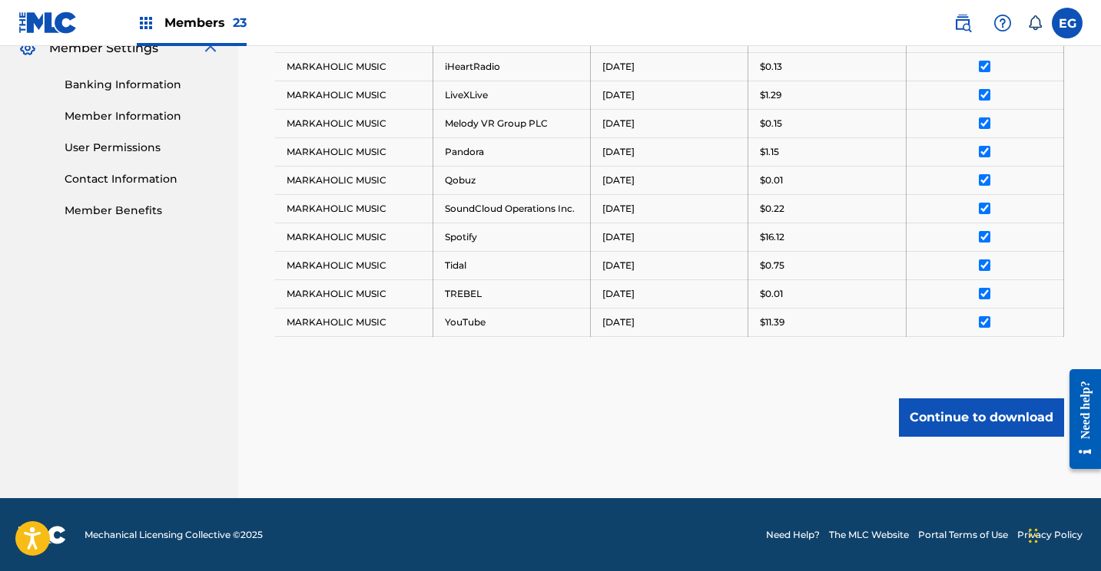
click at [936, 422] on button "Continue to download" at bounding box center [981, 418] width 165 height 38
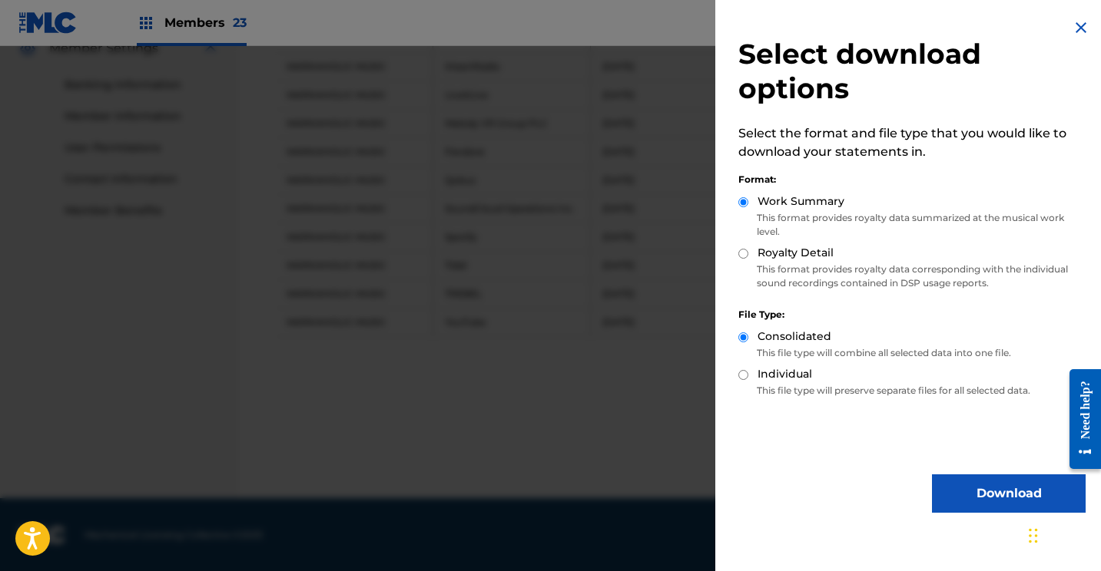
click at [963, 494] on button "Download" at bounding box center [1009, 494] width 154 height 38
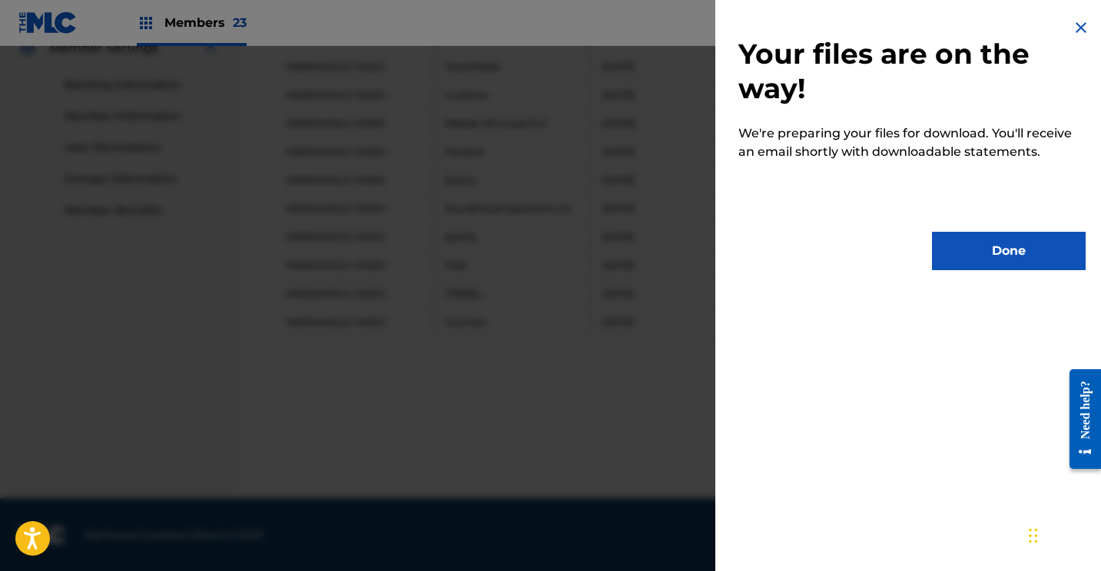
click at [971, 247] on button "Done" at bounding box center [1009, 251] width 154 height 38
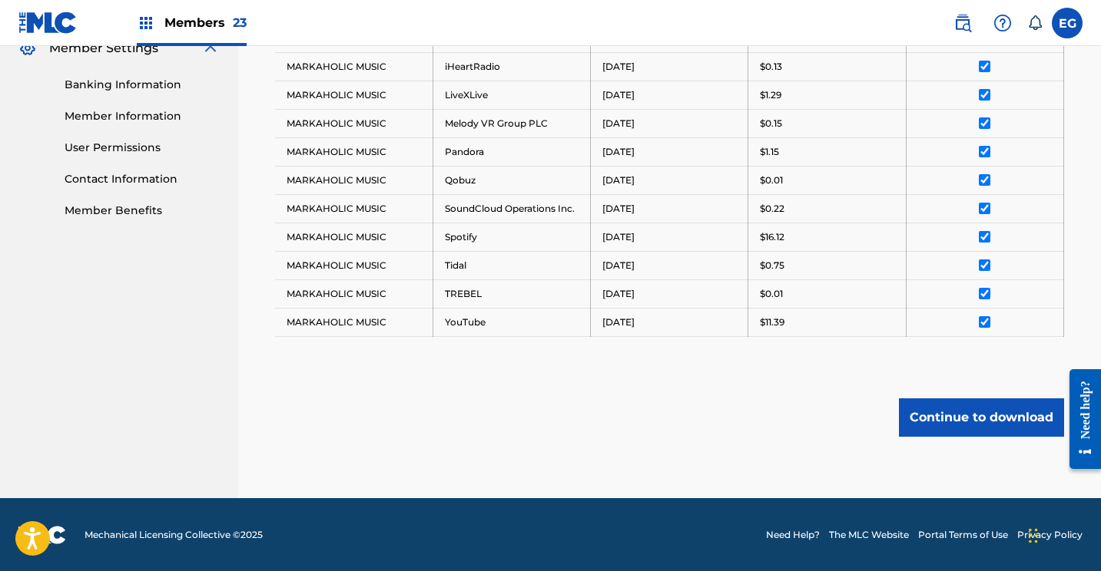
click at [25, 18] on img at bounding box center [47, 23] width 59 height 22
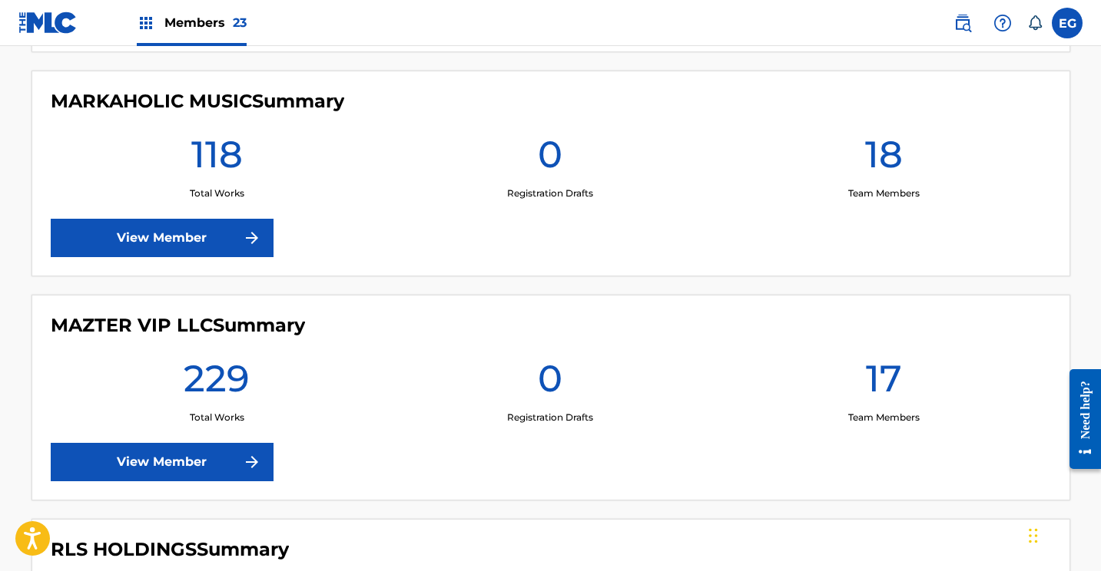
scroll to position [3341, 0]
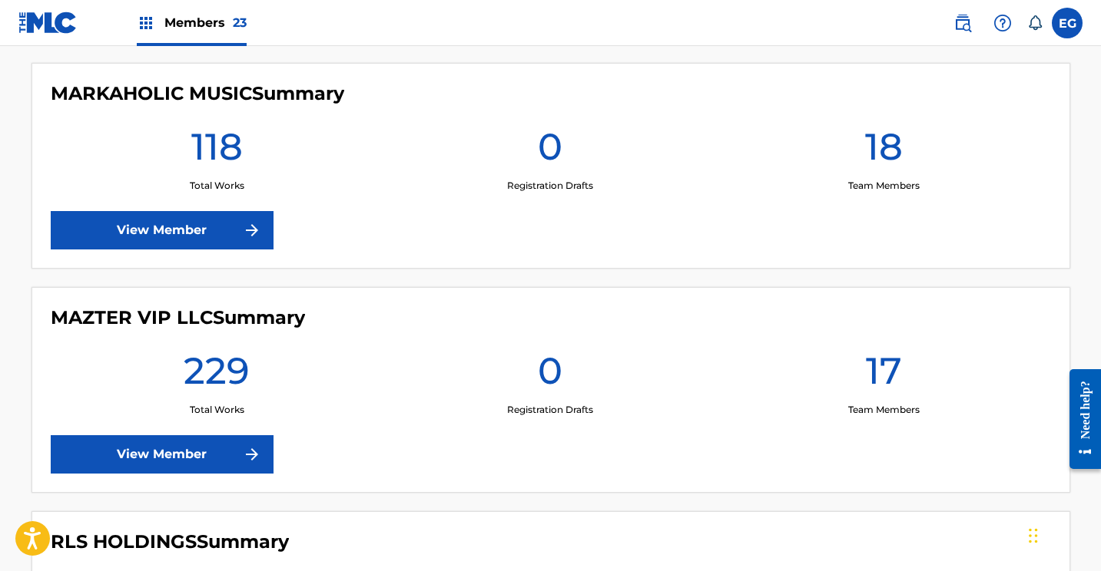
click at [147, 455] on link "View Member" at bounding box center [162, 454] width 223 height 38
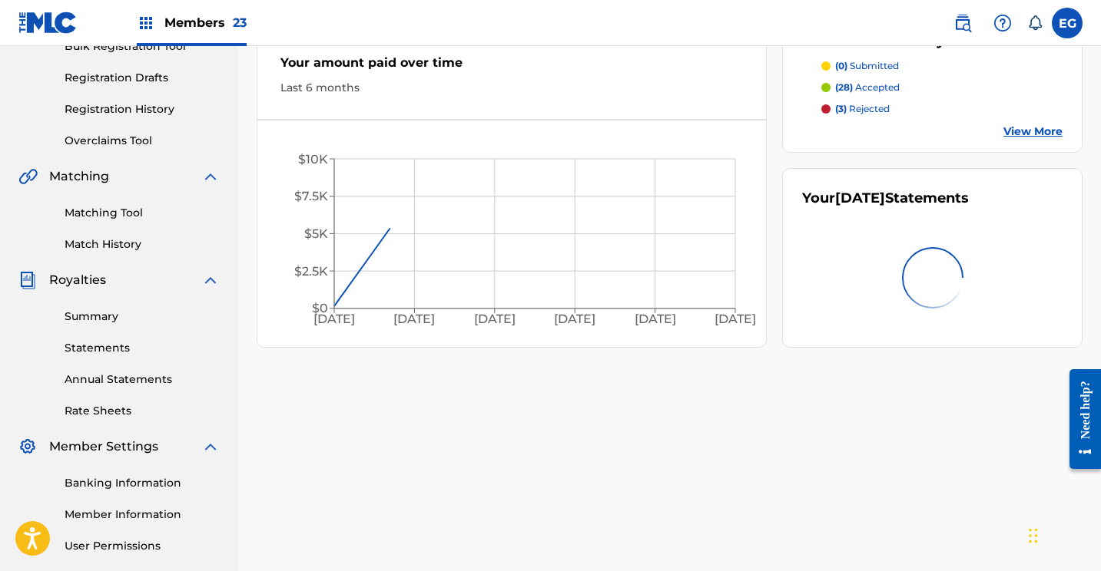
scroll to position [270, 0]
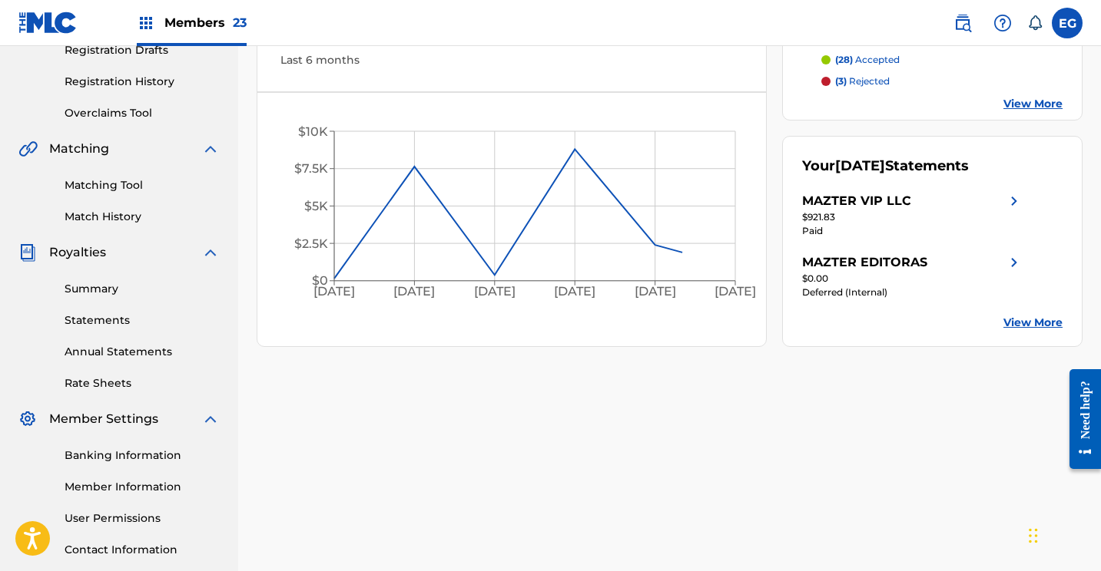
click at [88, 320] on link "Statements" at bounding box center [142, 321] width 155 height 16
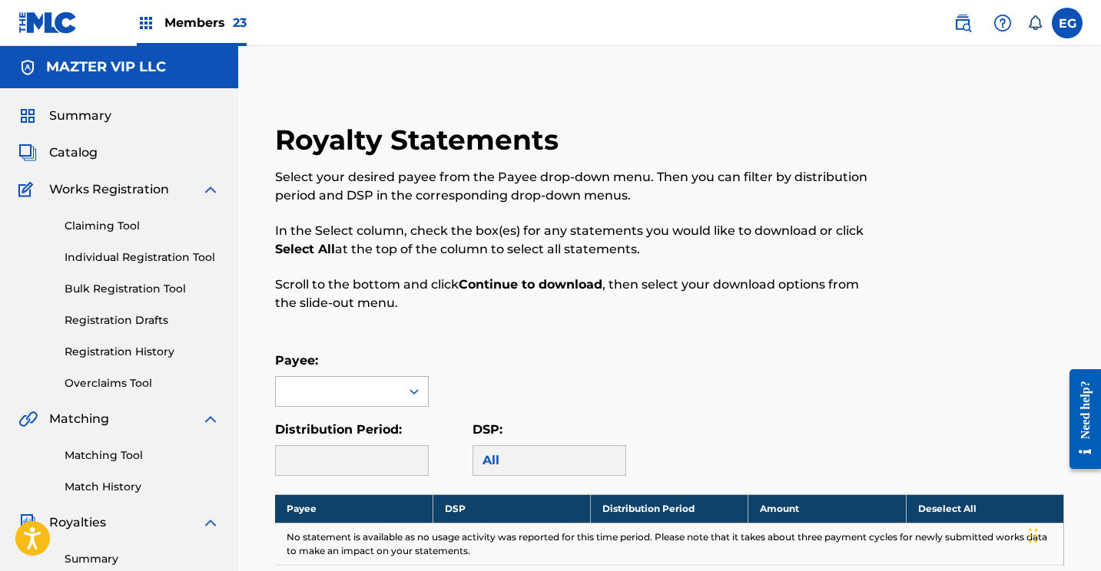
click at [314, 382] on div at bounding box center [338, 391] width 124 height 29
click at [321, 430] on div "MAZTER EDITORAS" at bounding box center [352, 426] width 152 height 38
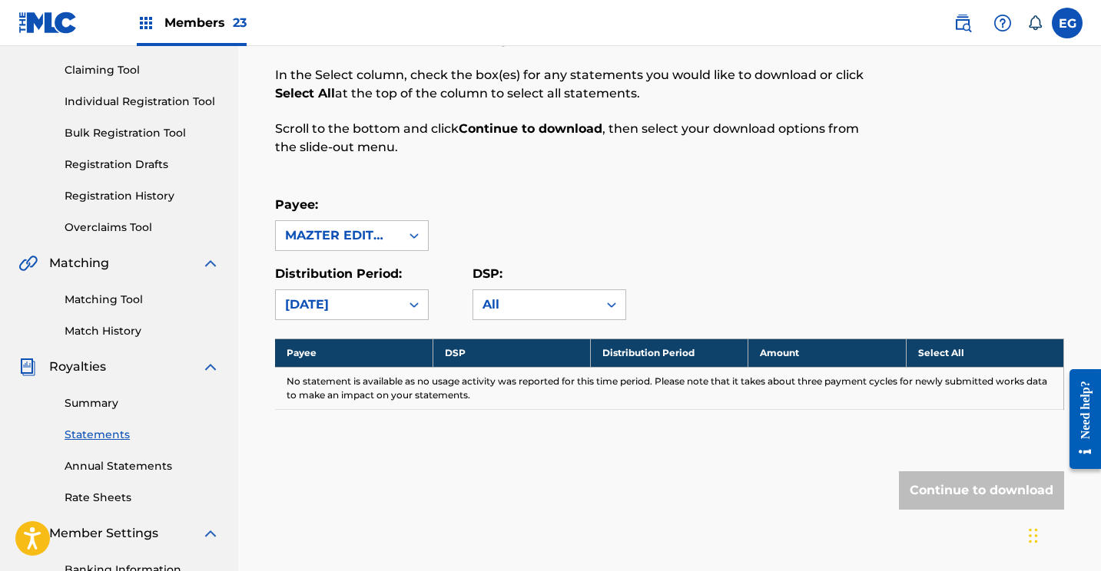
scroll to position [158, 0]
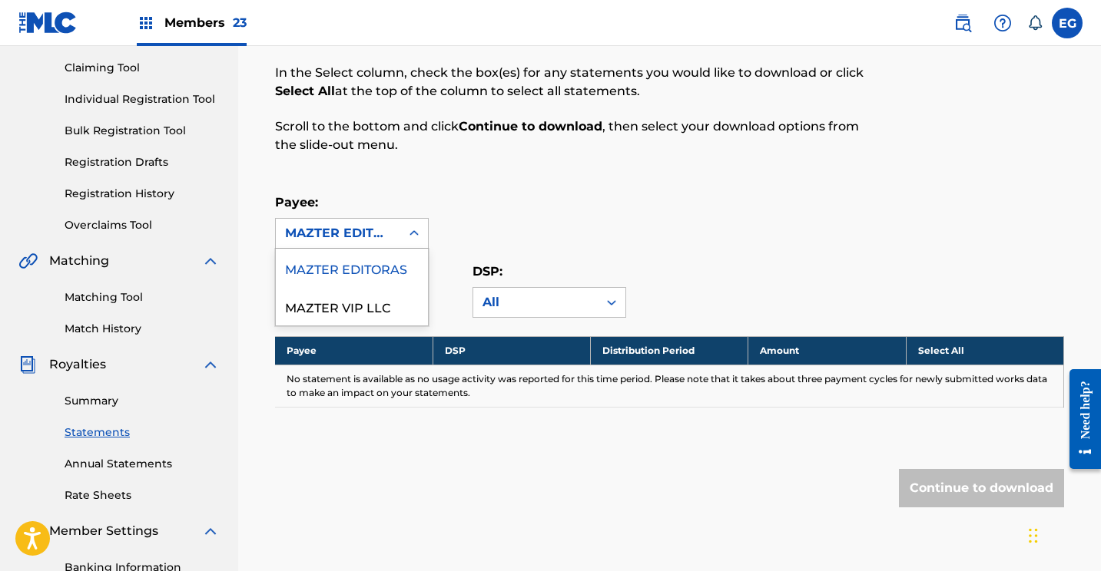
click at [327, 226] on div "MAZTER EDITORAS" at bounding box center [338, 233] width 106 height 18
click at [324, 296] on div "MAZTER VIP LLC" at bounding box center [352, 306] width 152 height 38
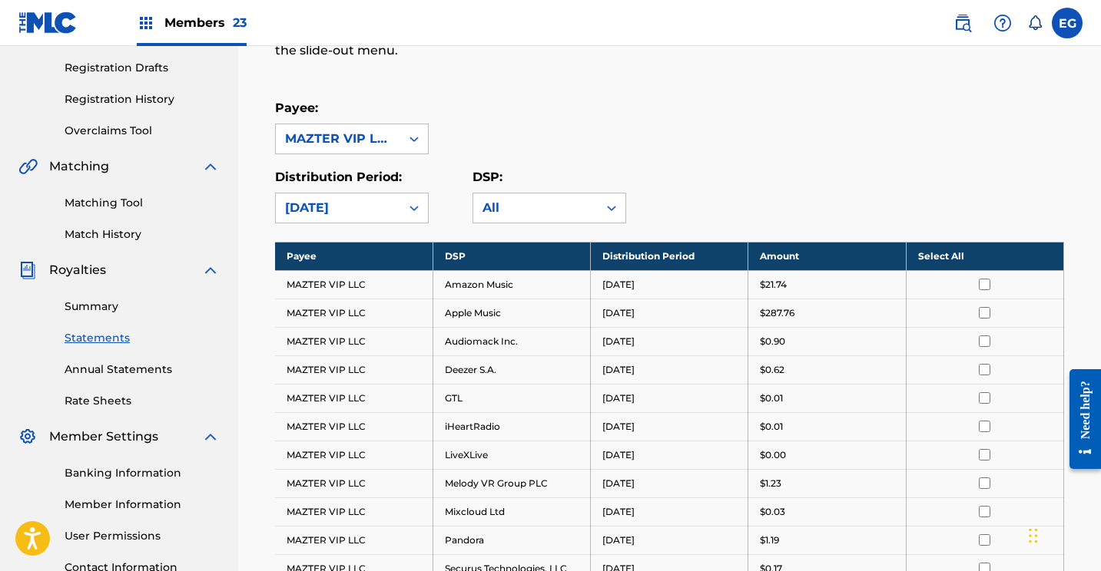
scroll to position [257, 0]
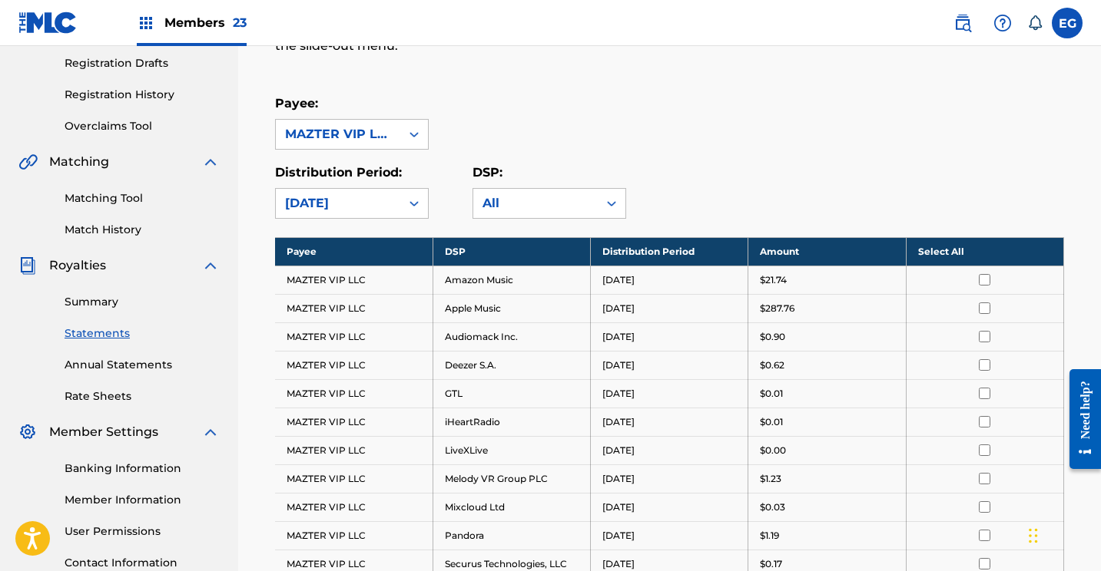
click at [927, 249] on th "Select All" at bounding box center [984, 251] width 157 height 28
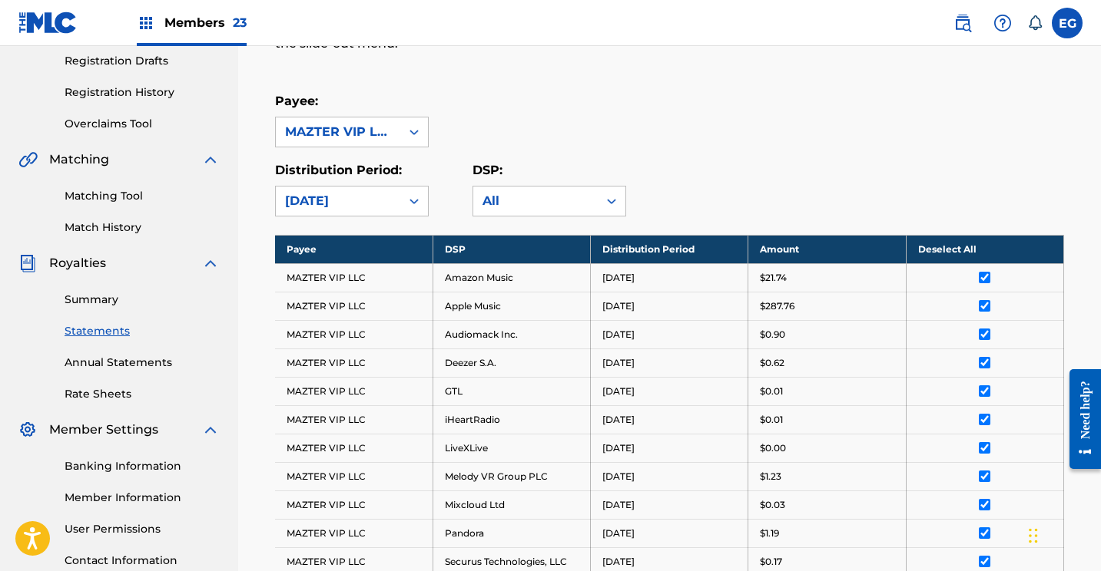
scroll to position [641, 0]
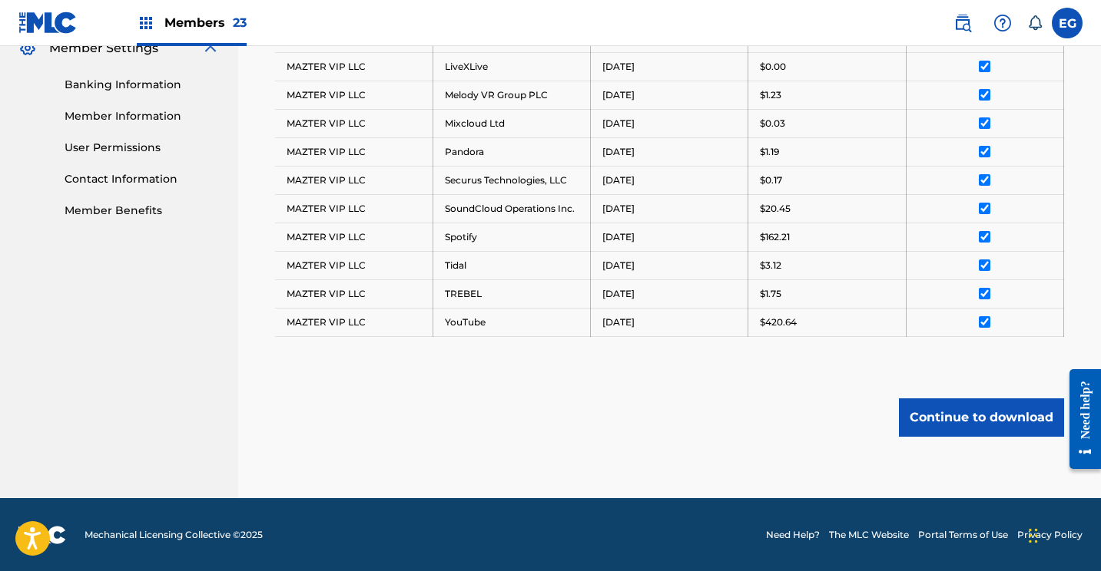
click at [955, 414] on button "Continue to download" at bounding box center [981, 418] width 165 height 38
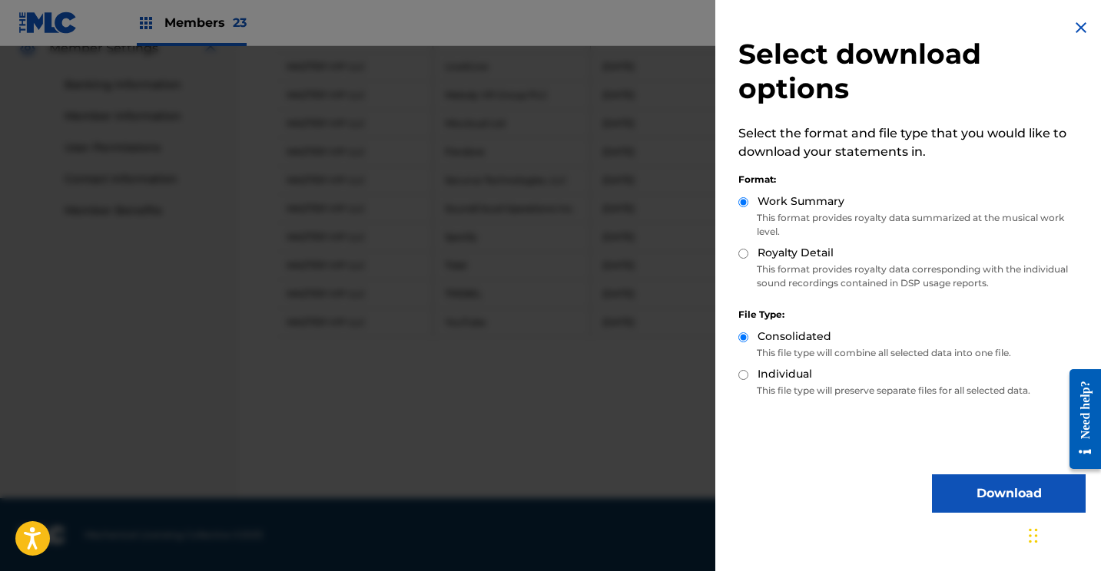
click at [978, 488] on button "Download" at bounding box center [1009, 494] width 154 height 38
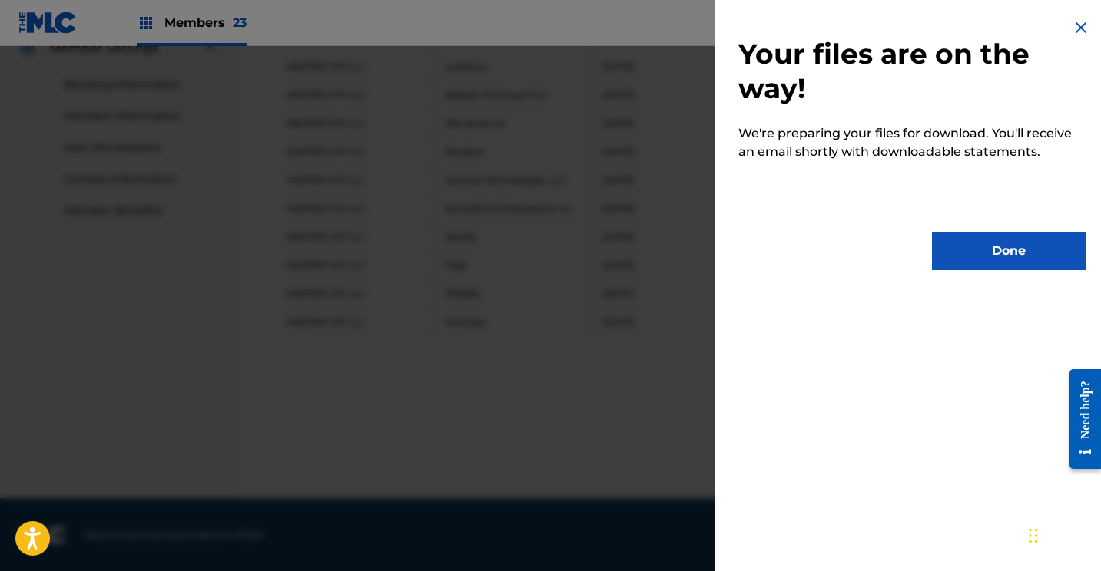
click at [993, 244] on button "Done" at bounding box center [1009, 251] width 154 height 38
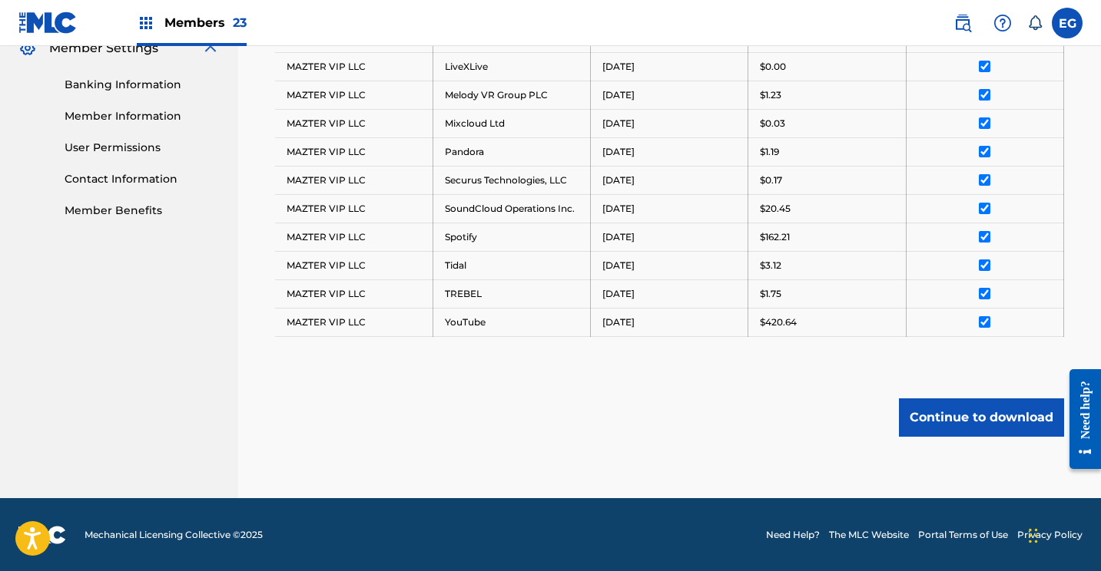
click at [58, 30] on img at bounding box center [47, 23] width 59 height 22
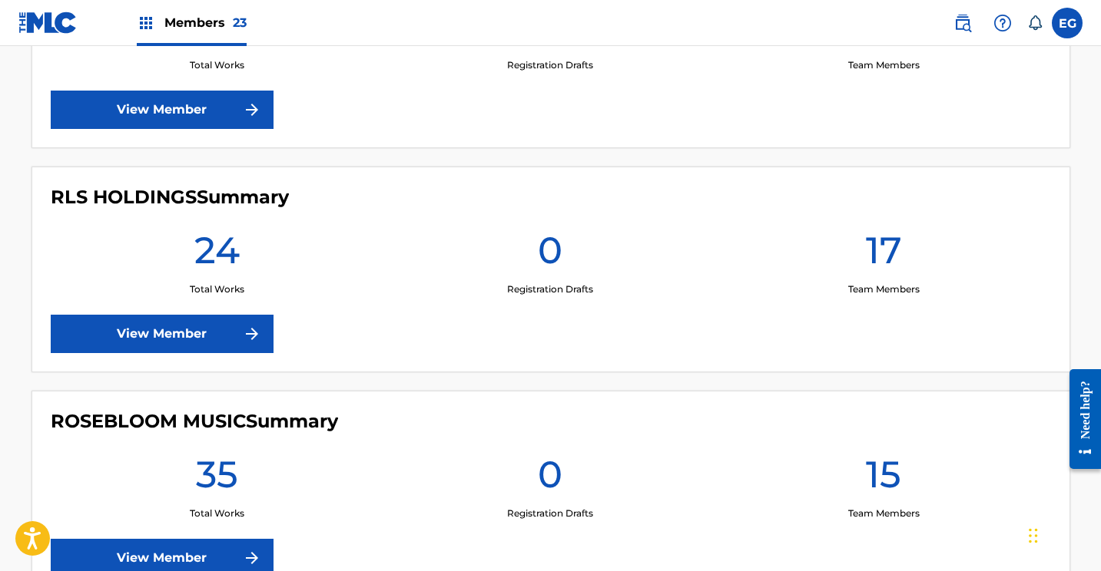
scroll to position [3709, 0]
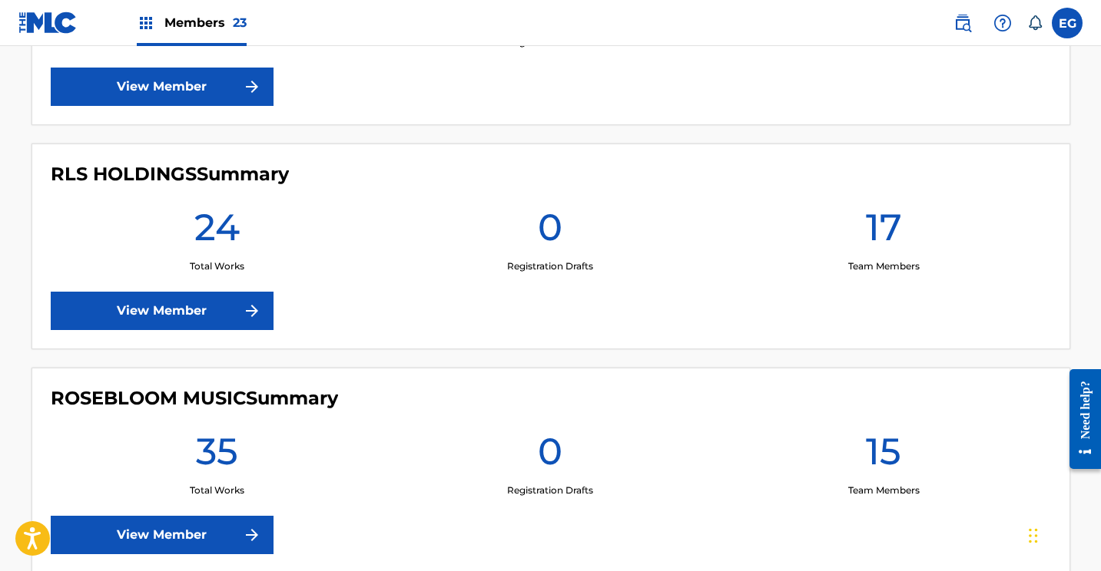
click at [111, 300] on link "View Member" at bounding box center [162, 311] width 223 height 38
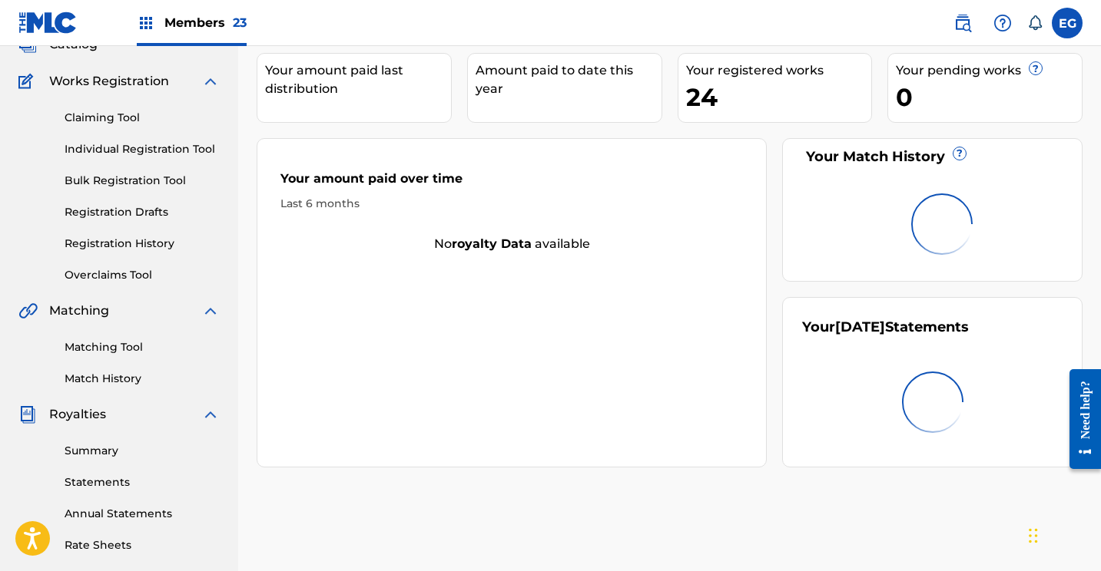
scroll to position [381, 0]
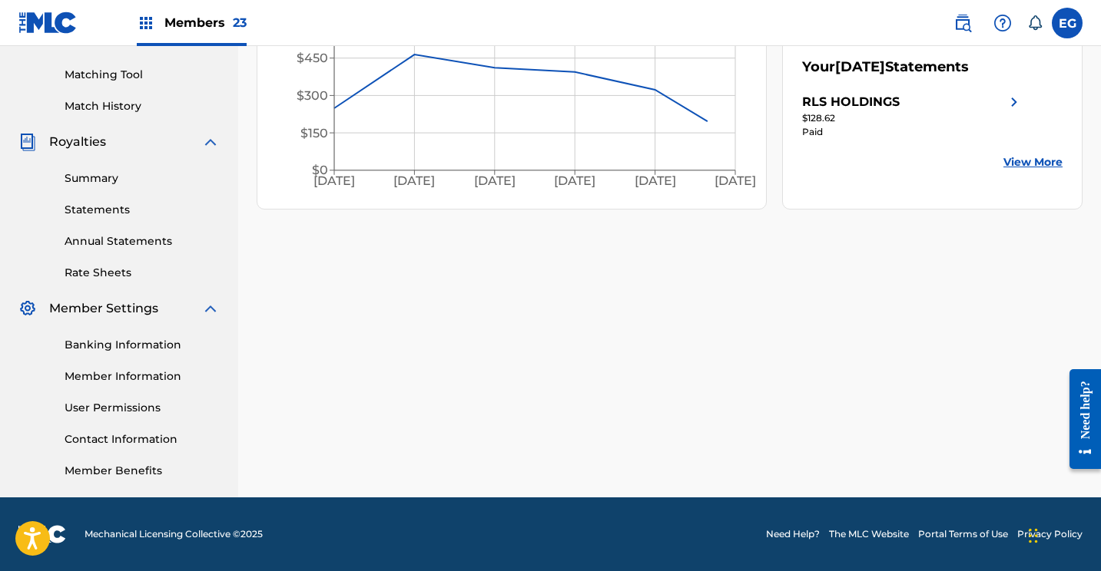
click at [101, 207] on link "Statements" at bounding box center [142, 210] width 155 height 16
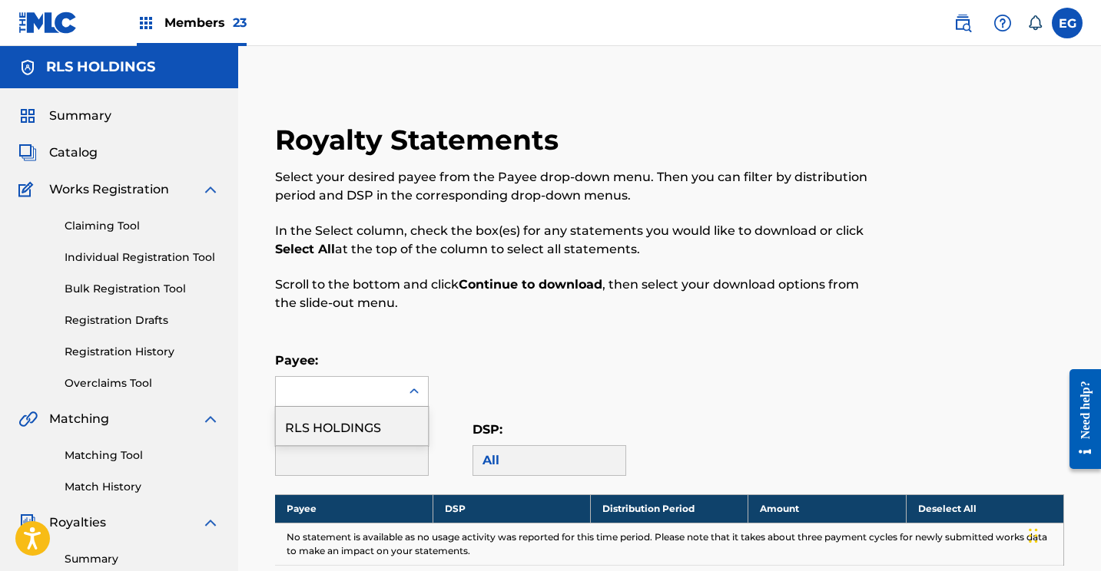
click at [340, 392] on div at bounding box center [338, 391] width 124 height 29
click at [336, 432] on div "RLS HOLDINGS" at bounding box center [352, 426] width 152 height 38
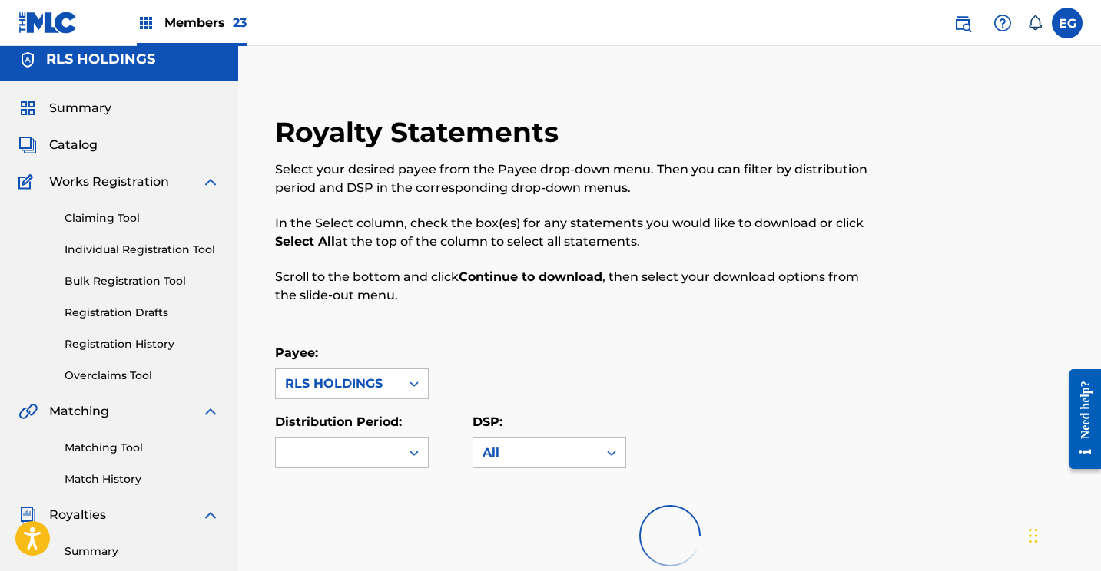
scroll to position [161, 0]
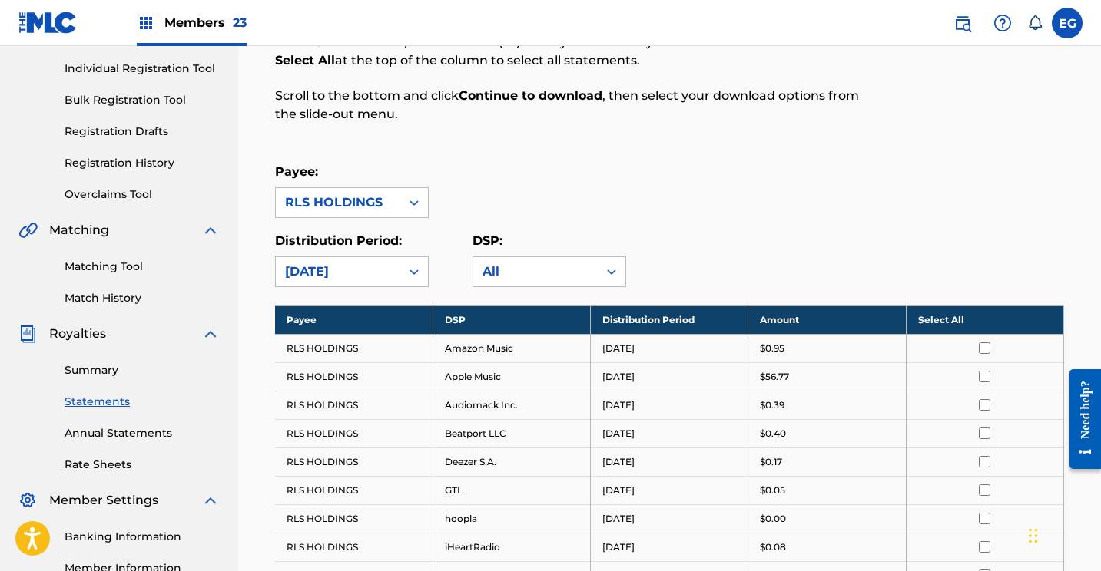
click at [941, 323] on th "Select All" at bounding box center [984, 320] width 157 height 28
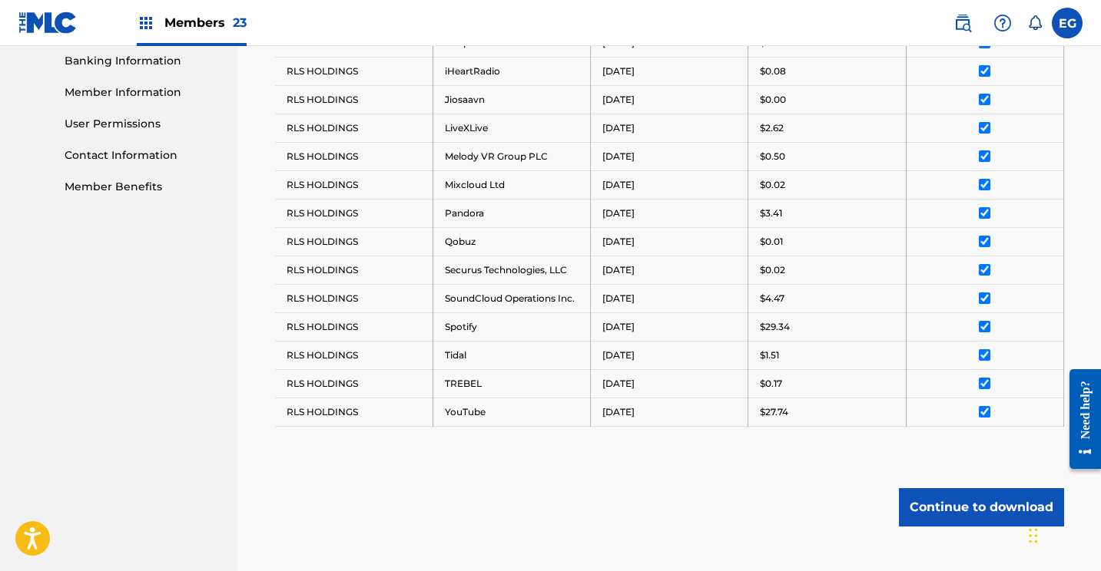
scroll to position [668, 0]
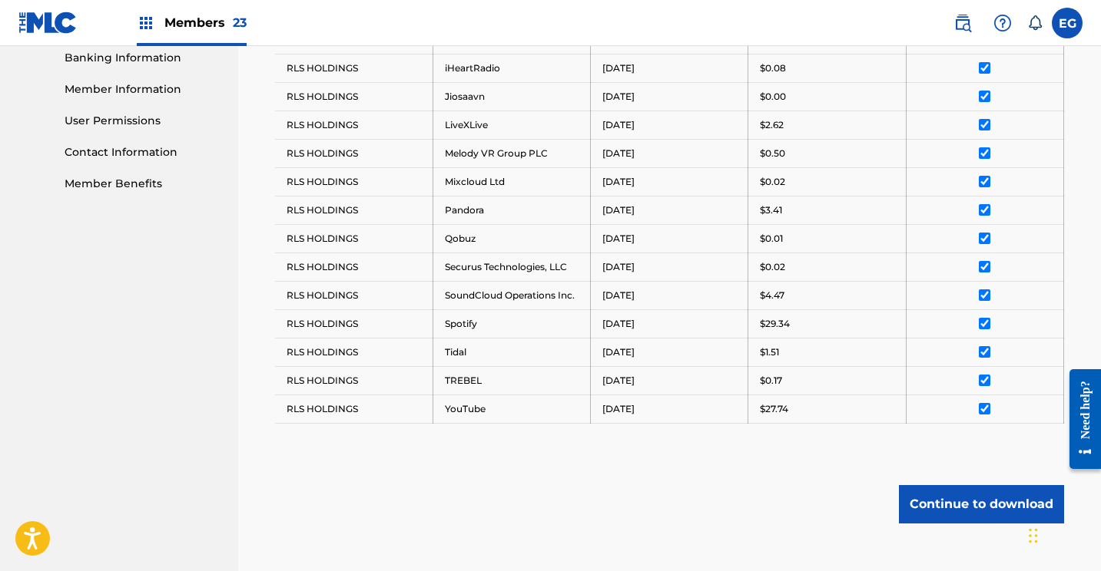
click at [983, 502] on button "Continue to download" at bounding box center [981, 504] width 165 height 38
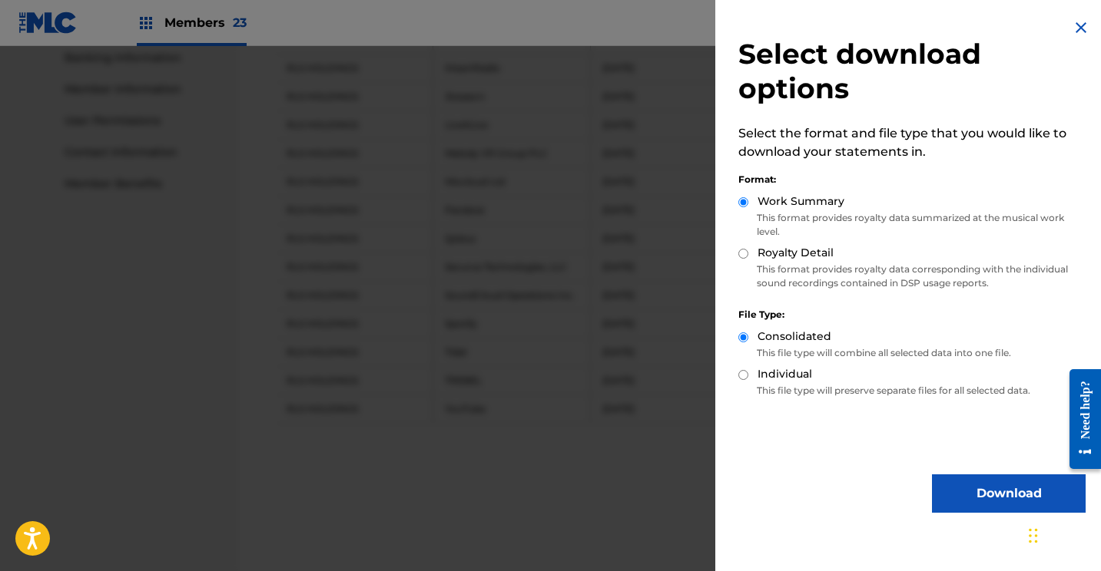
click at [972, 481] on button "Download" at bounding box center [1009, 494] width 154 height 38
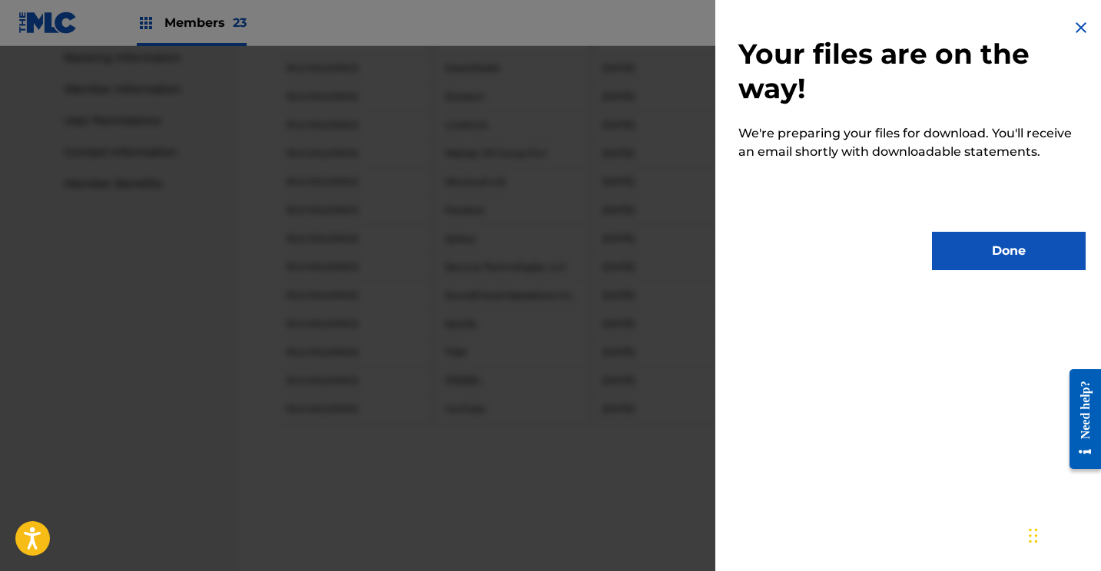
click at [983, 247] on button "Done" at bounding box center [1009, 251] width 154 height 38
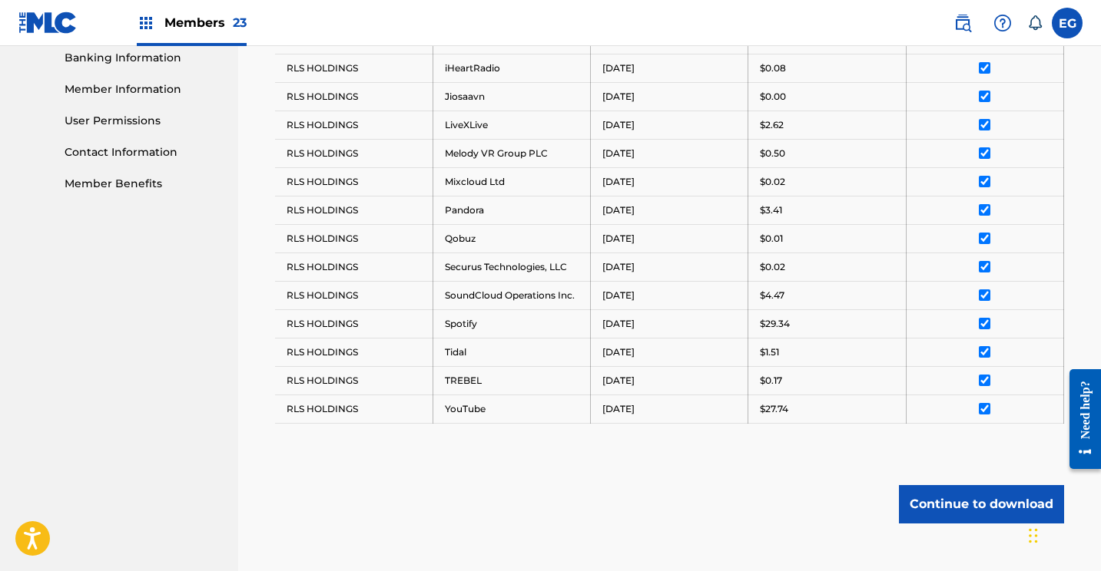
click at [25, 22] on img at bounding box center [47, 23] width 59 height 22
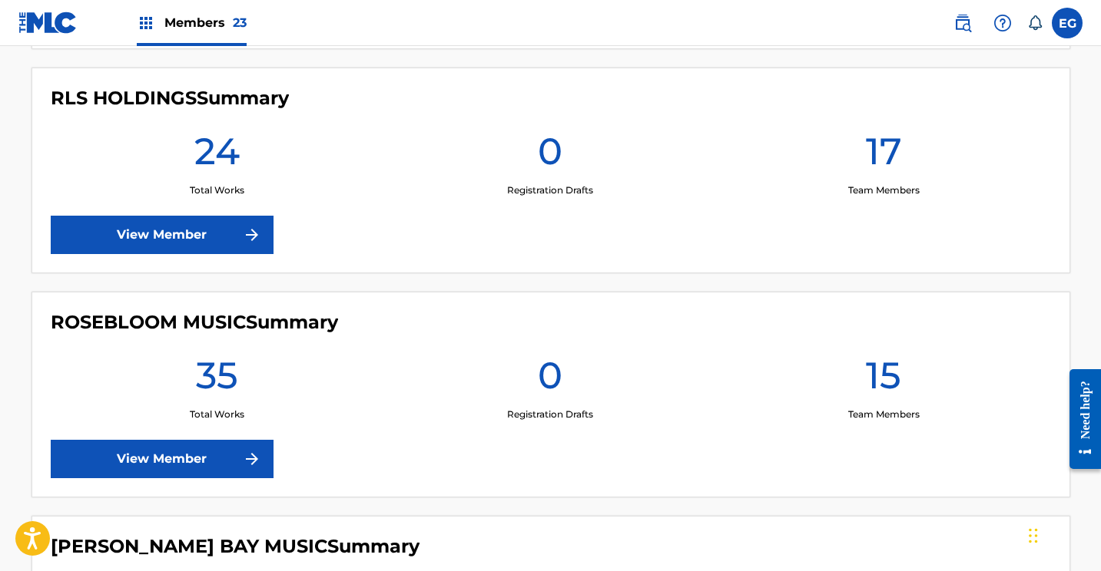
scroll to position [3815, 0]
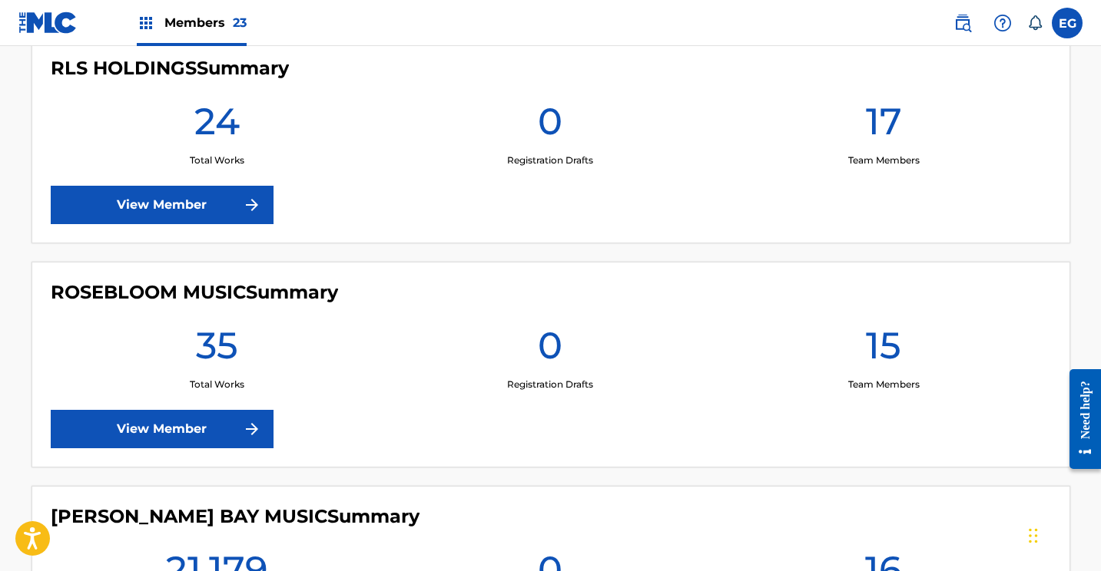
click at [145, 432] on link "View Member" at bounding box center [162, 429] width 223 height 38
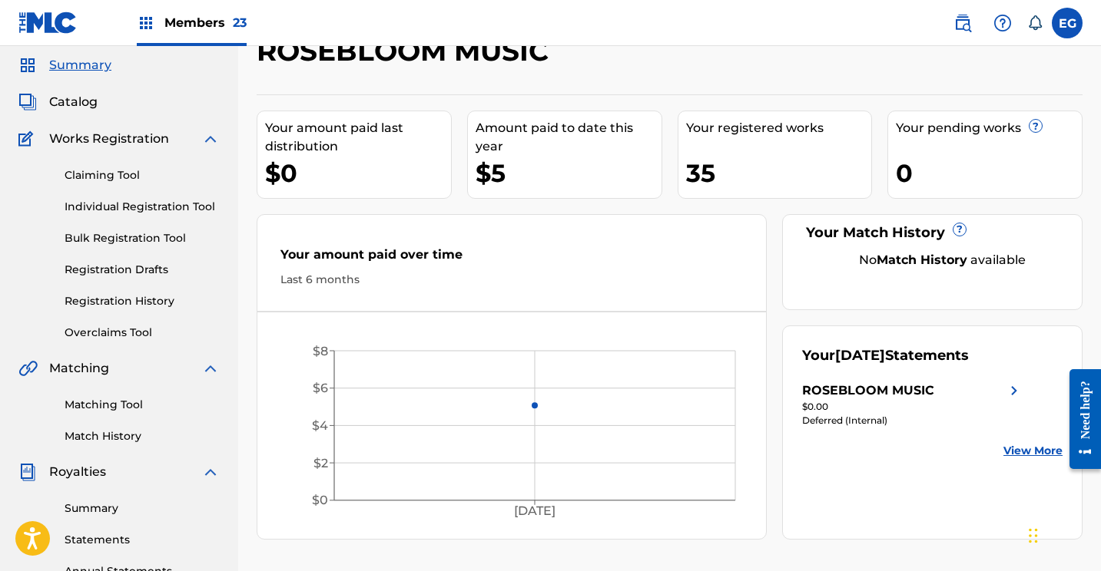
scroll to position [225, 0]
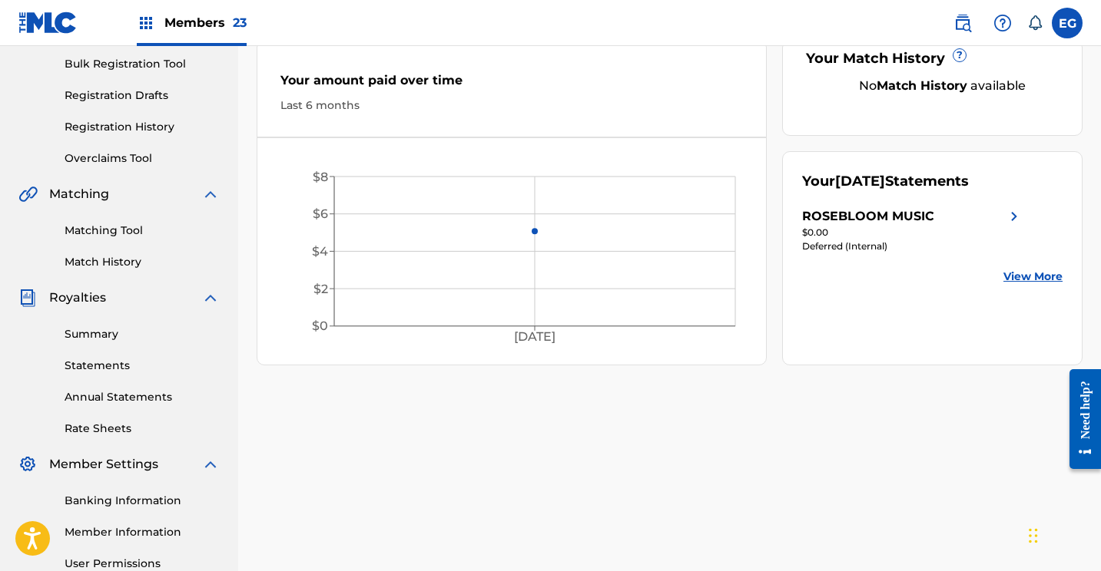
click at [88, 363] on link "Statements" at bounding box center [142, 366] width 155 height 16
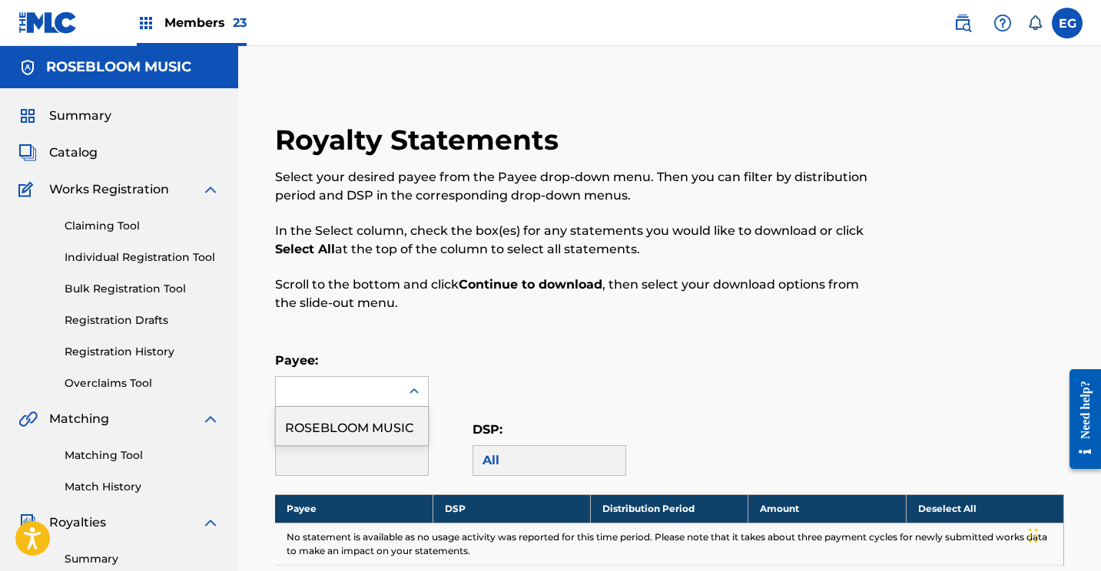
click at [307, 390] on div at bounding box center [338, 391] width 124 height 29
click at [313, 416] on div "ROSEBLOOM MUSIC" at bounding box center [352, 426] width 152 height 38
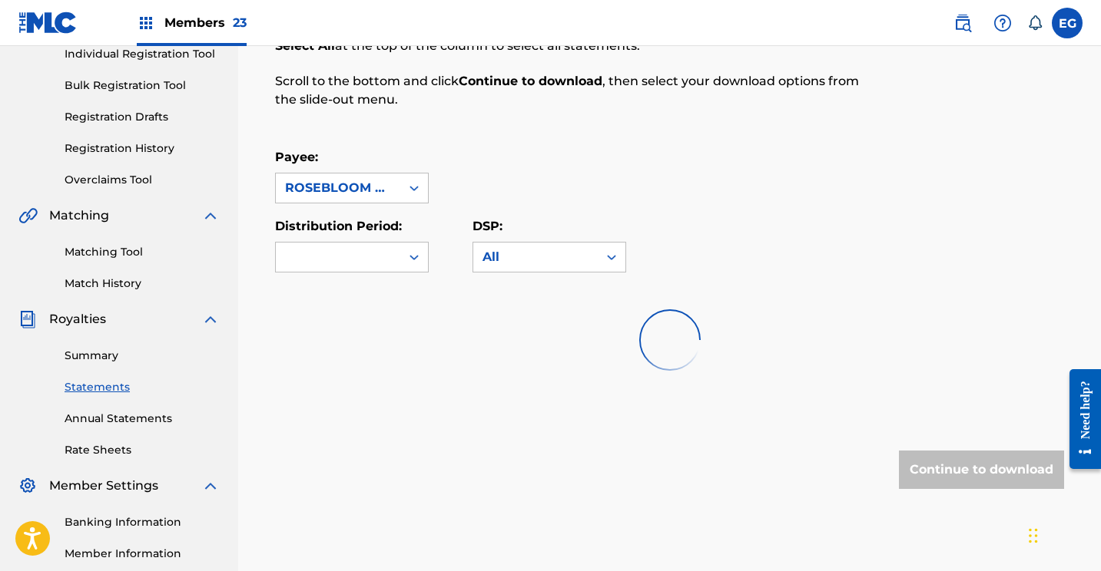
scroll to position [210, 0]
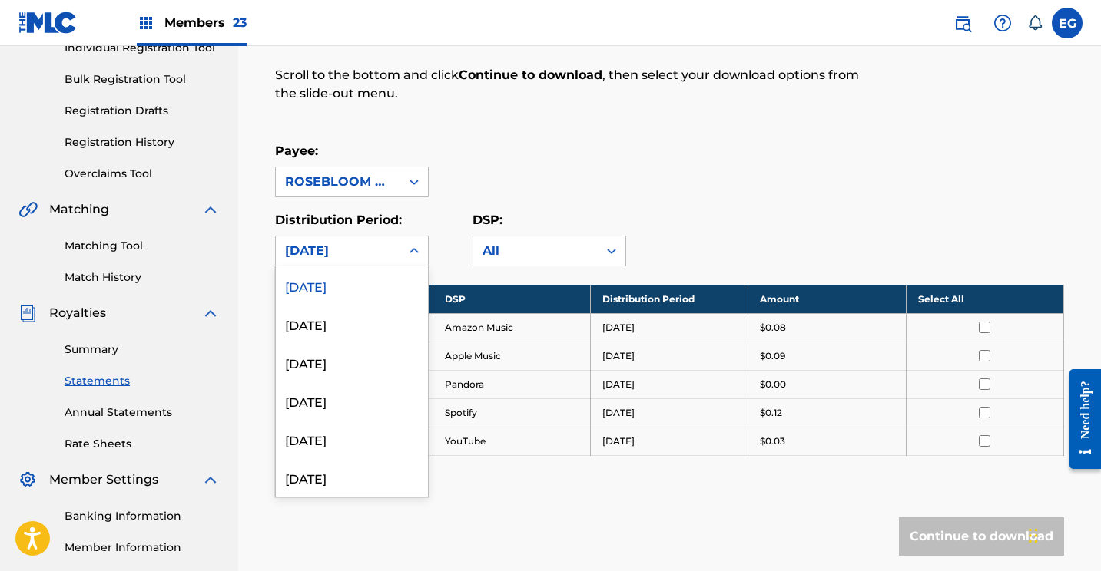
click at [353, 254] on div "[DATE]" at bounding box center [338, 251] width 106 height 18
click at [337, 280] on div "[DATE]" at bounding box center [352, 286] width 152 height 38
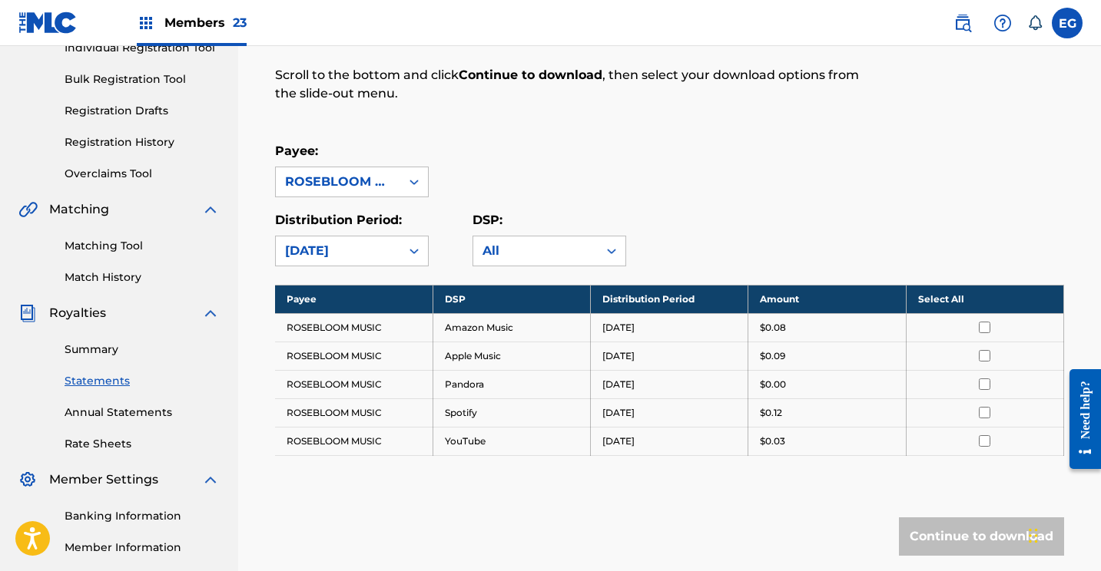
click at [648, 157] on div "Payee: ROSEBLOOM MUSIC" at bounding box center [669, 169] width 789 height 55
click at [932, 297] on th "Select All" at bounding box center [984, 299] width 157 height 28
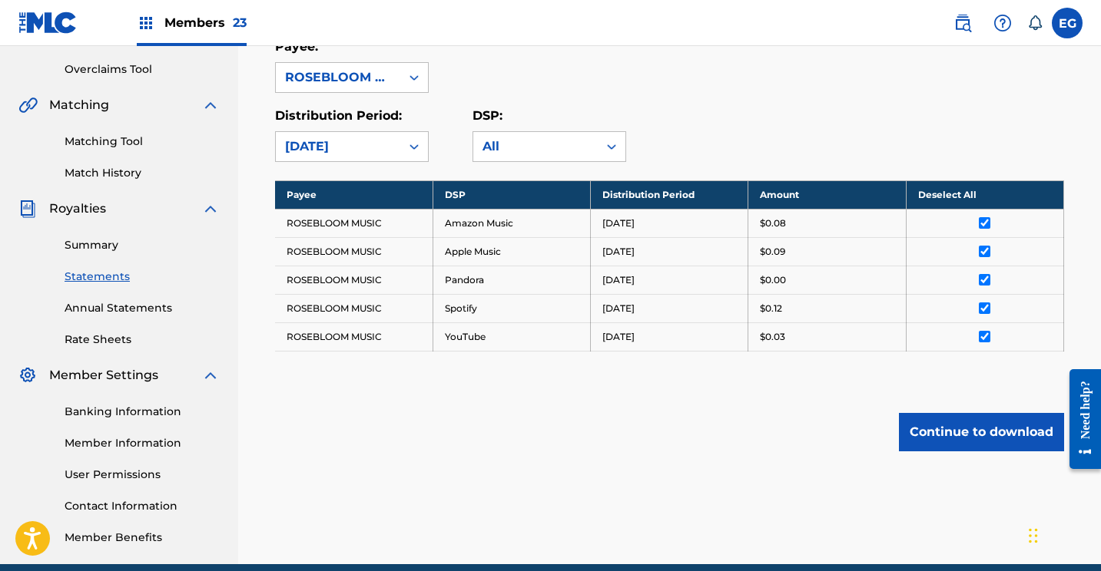
scroll to position [381, 0]
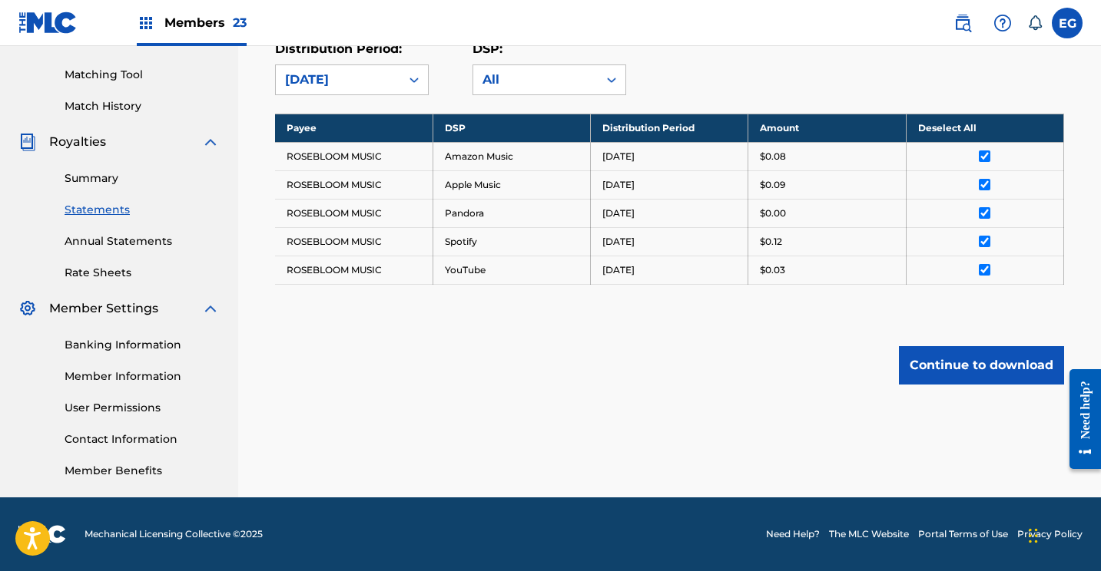
click at [969, 392] on div "Royalty Statements Select your desired payee from the Payee drop-down menu. The…" at bounding box center [670, 94] width 826 height 704
click at [971, 359] on button "Continue to download" at bounding box center [981, 365] width 165 height 38
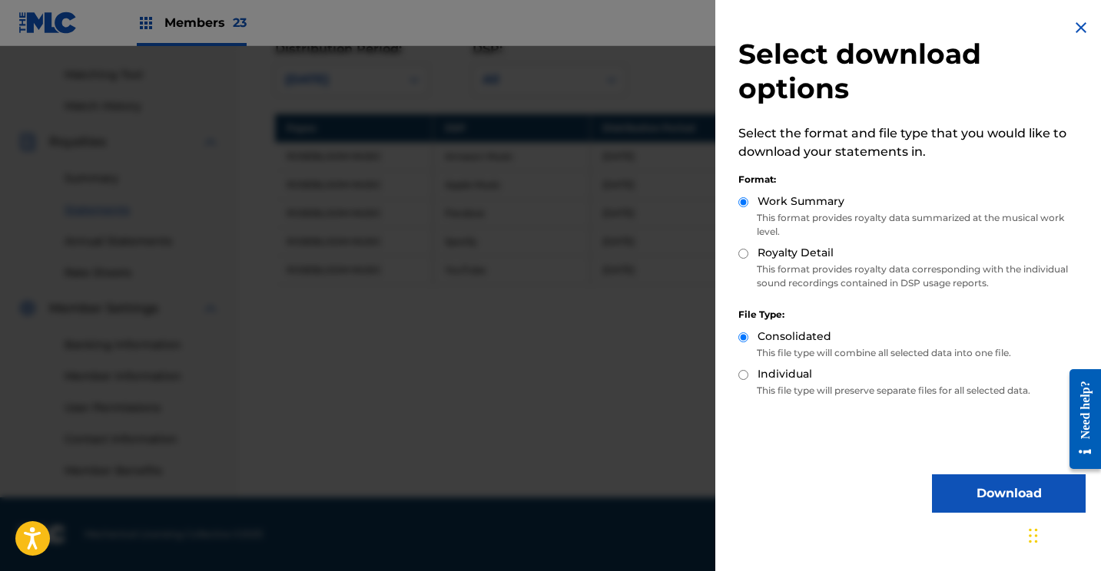
click at [948, 481] on button "Download" at bounding box center [1009, 494] width 154 height 38
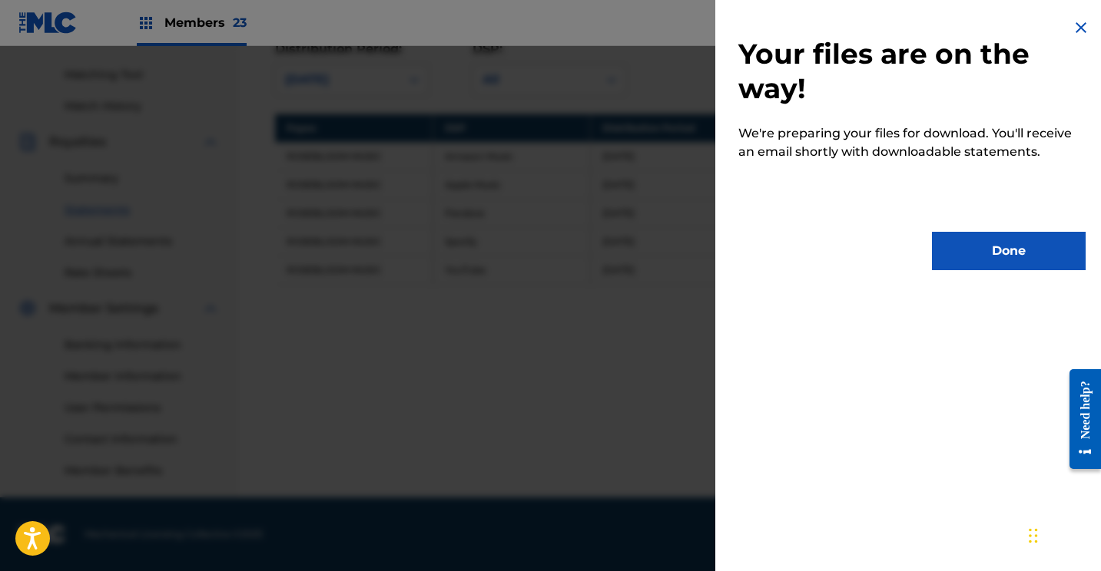
click at [980, 259] on button "Done" at bounding box center [1009, 251] width 154 height 38
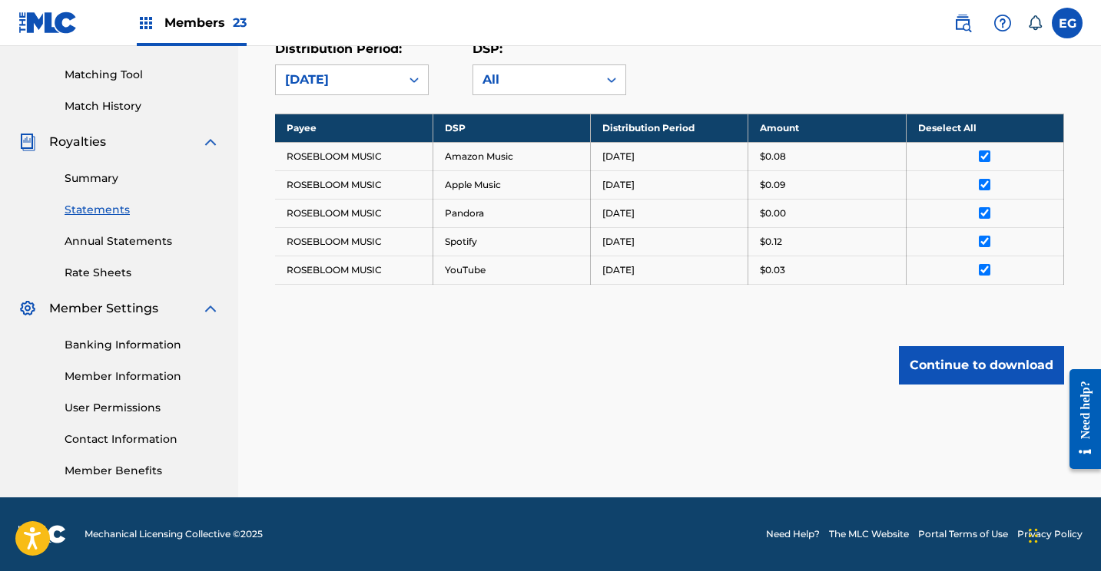
click at [62, 17] on img at bounding box center [47, 23] width 59 height 22
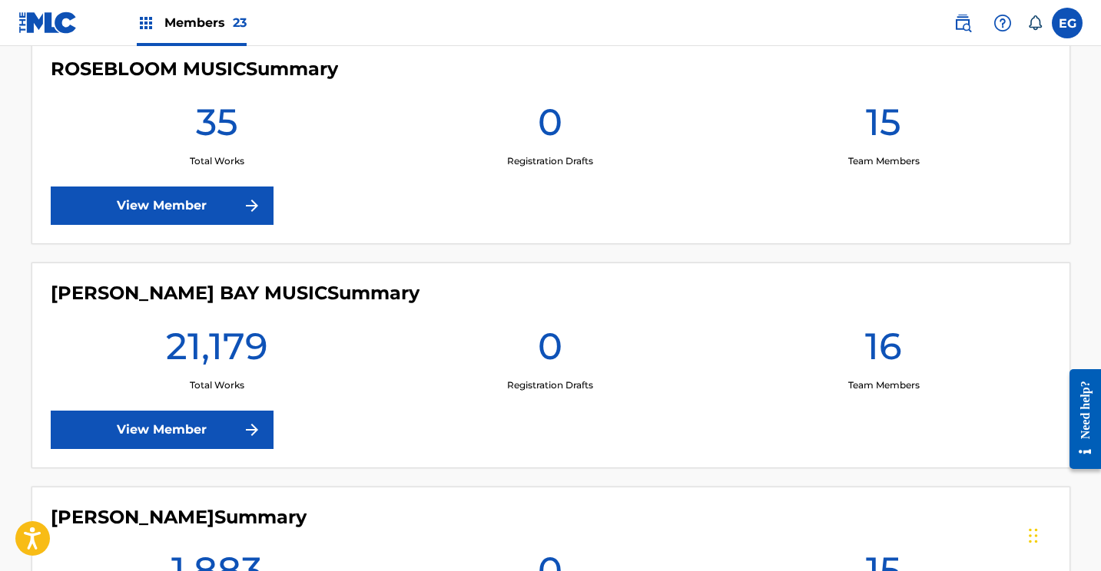
scroll to position [4039, 0]
click at [132, 422] on link "View Member" at bounding box center [162, 429] width 223 height 38
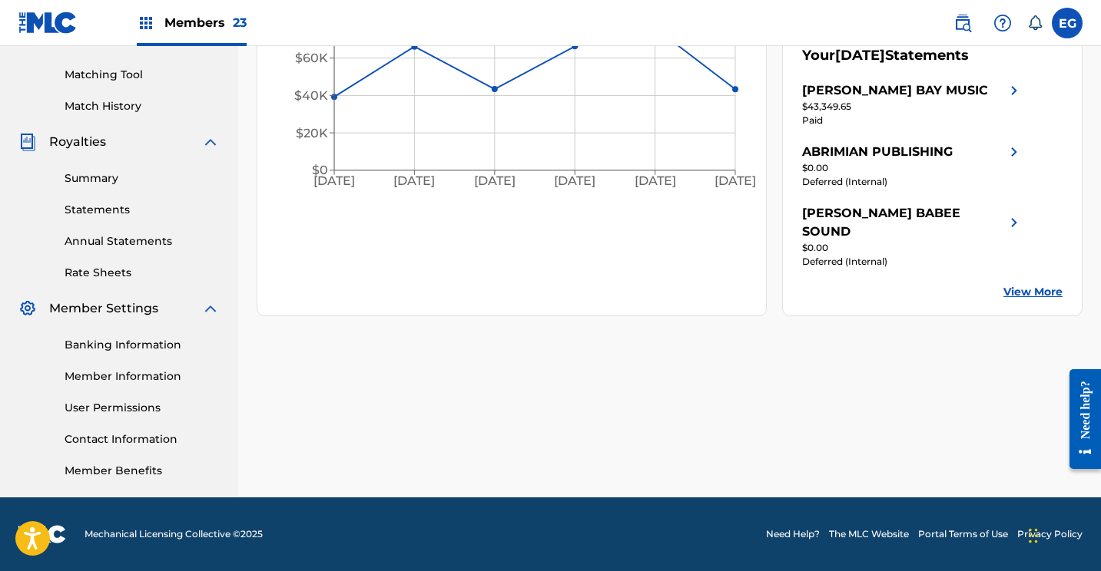
scroll to position [359, 0]
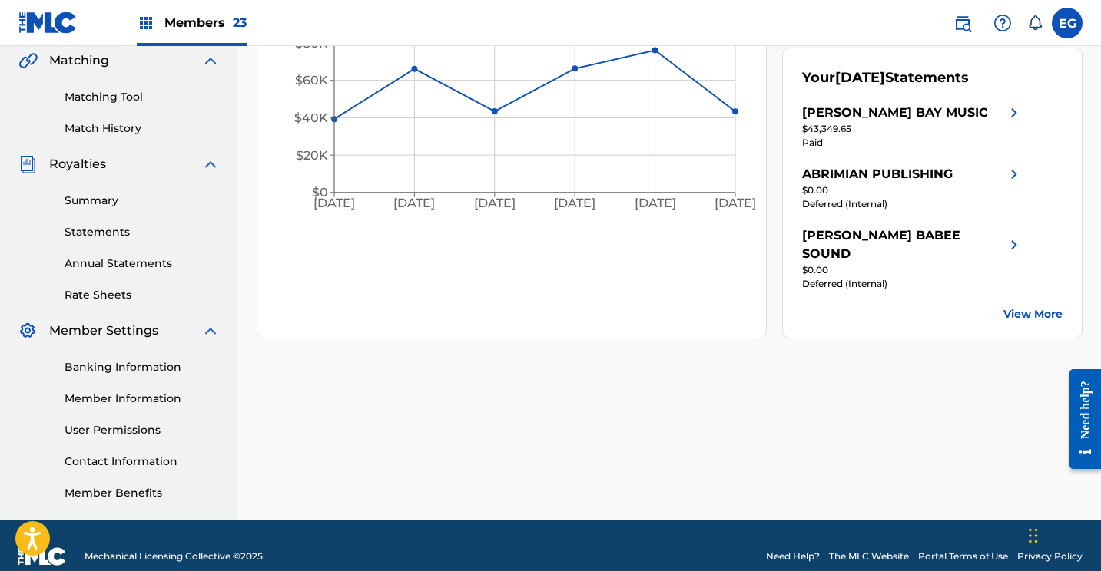
click at [107, 233] on link "Statements" at bounding box center [142, 232] width 155 height 16
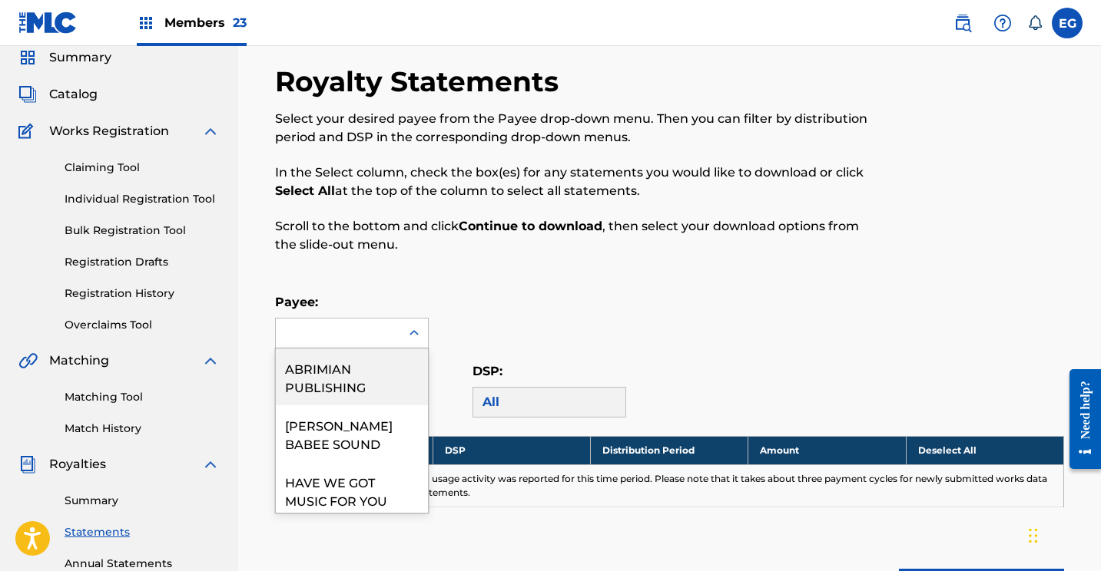
click at [325, 349] on div "ABRIMIAN PUBLISHING, 1 of 7. 7 results available. Use Up and Down to choose opt…" at bounding box center [352, 333] width 154 height 31
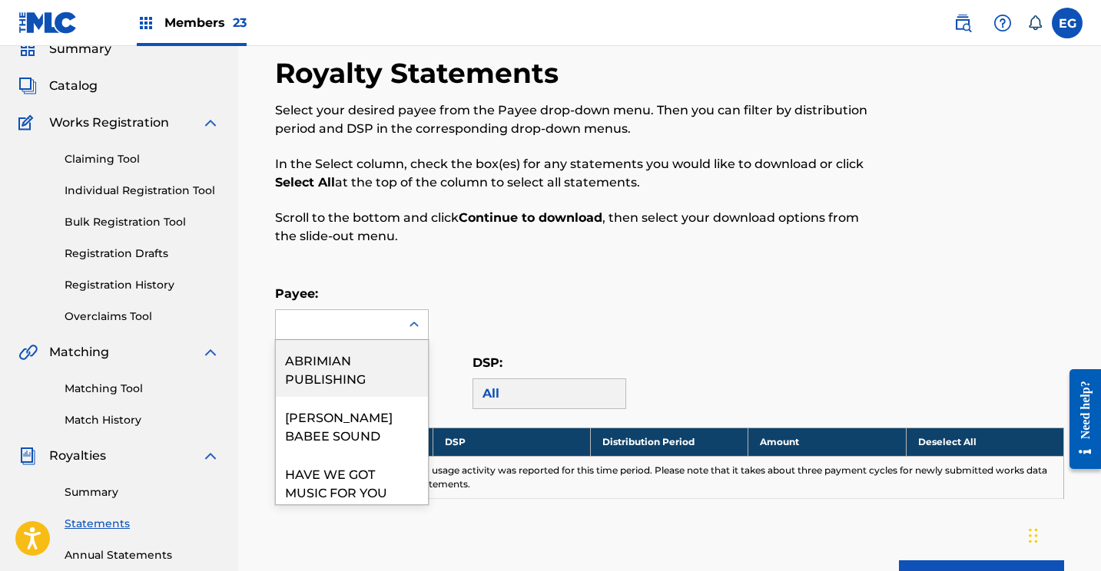
click at [329, 370] on div "ABRIMIAN PUBLISHING" at bounding box center [352, 368] width 152 height 57
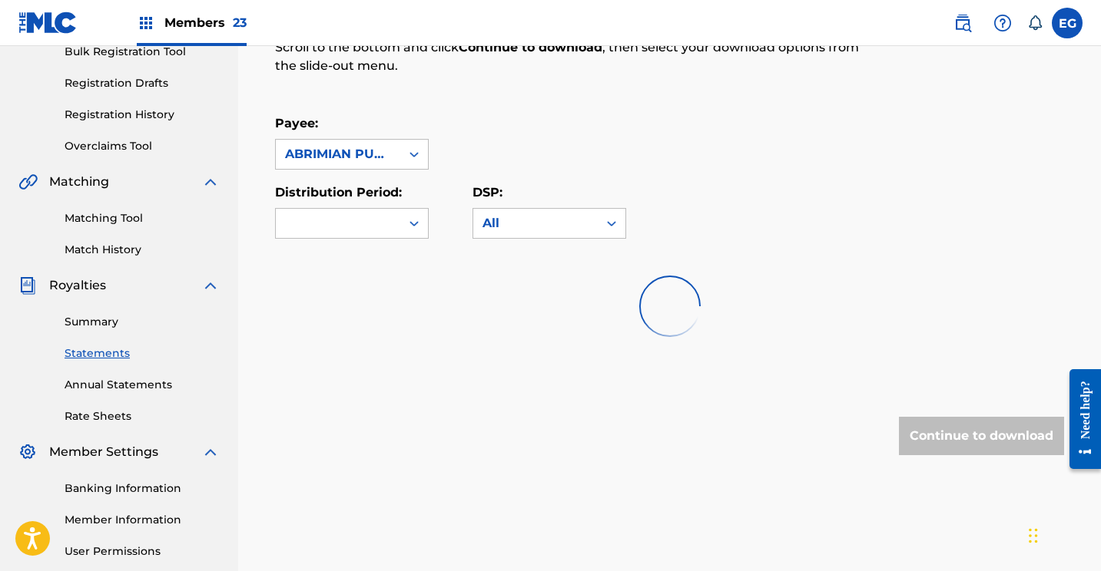
scroll to position [240, 0]
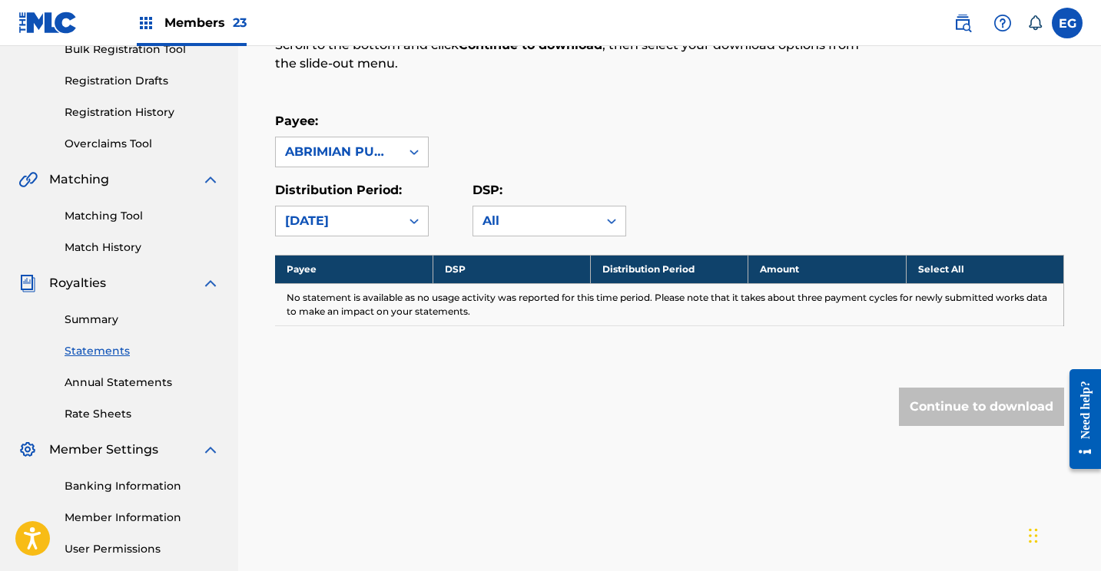
click at [341, 154] on div "ABRIMIAN PUBLISHING" at bounding box center [338, 152] width 106 height 18
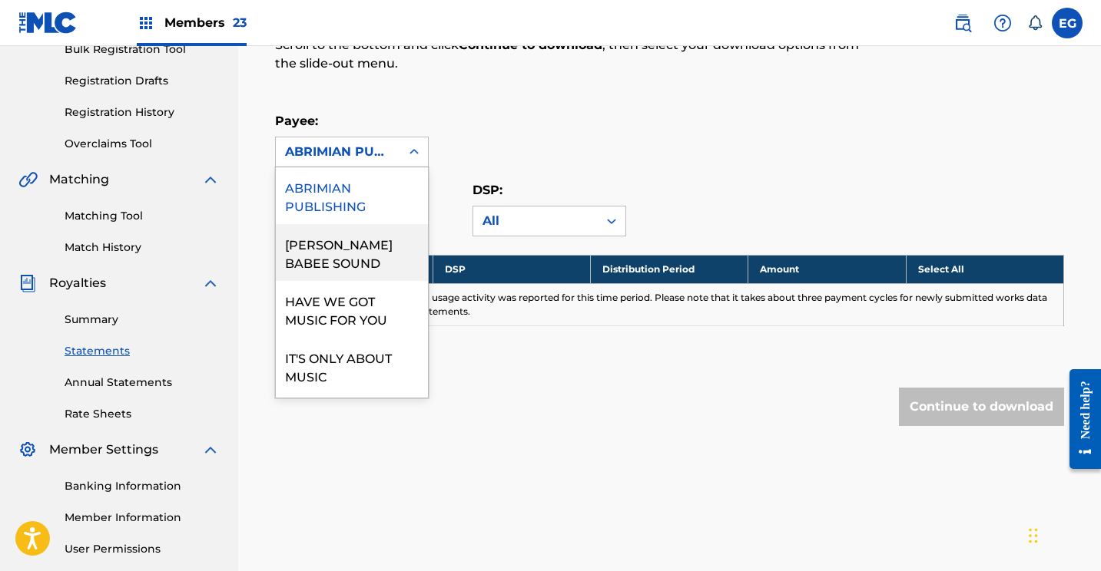
click at [333, 252] on div "[PERSON_NAME] BABEE SOUND" at bounding box center [352, 252] width 152 height 57
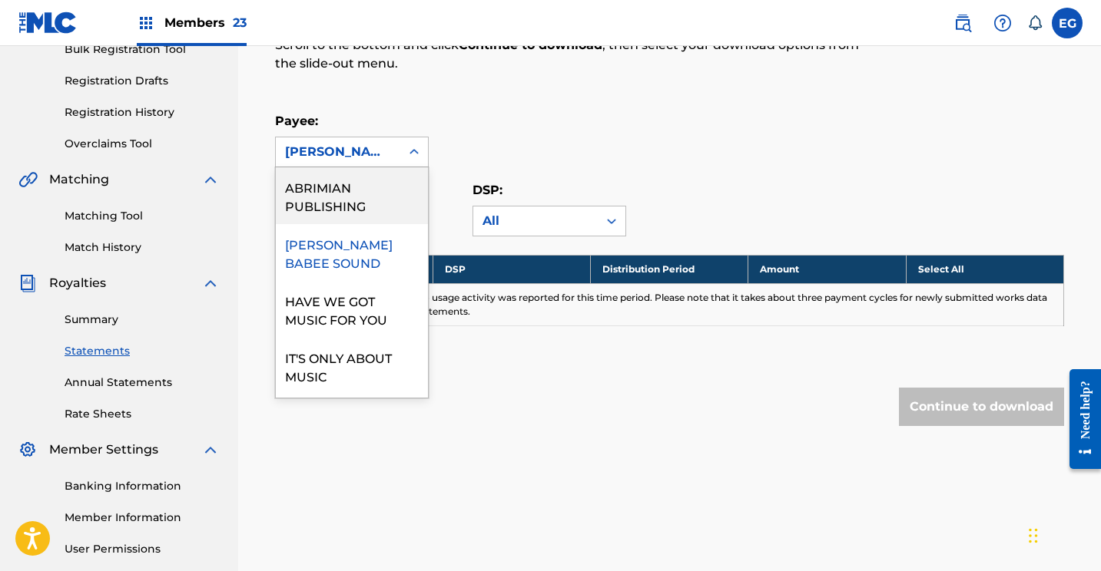
click at [334, 148] on div "[PERSON_NAME] BABEE SOUND" at bounding box center [338, 152] width 106 height 18
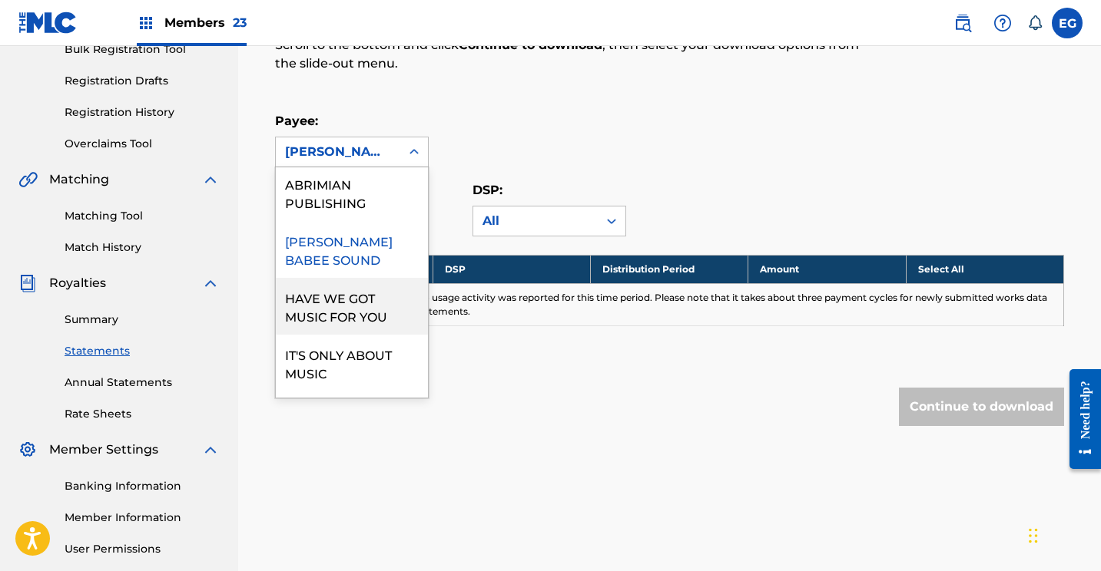
click at [323, 315] on div "HAVE WE GOT MUSIC FOR YOU" at bounding box center [352, 306] width 152 height 57
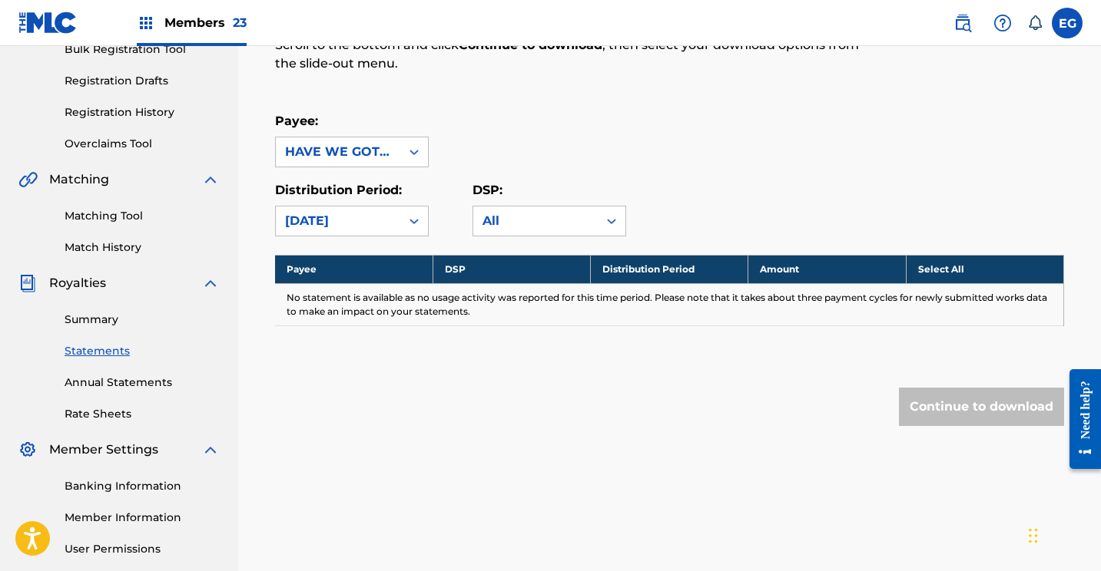
click at [352, 160] on div "HAVE WE GOT MUSIC FOR YOU" at bounding box center [338, 152] width 106 height 18
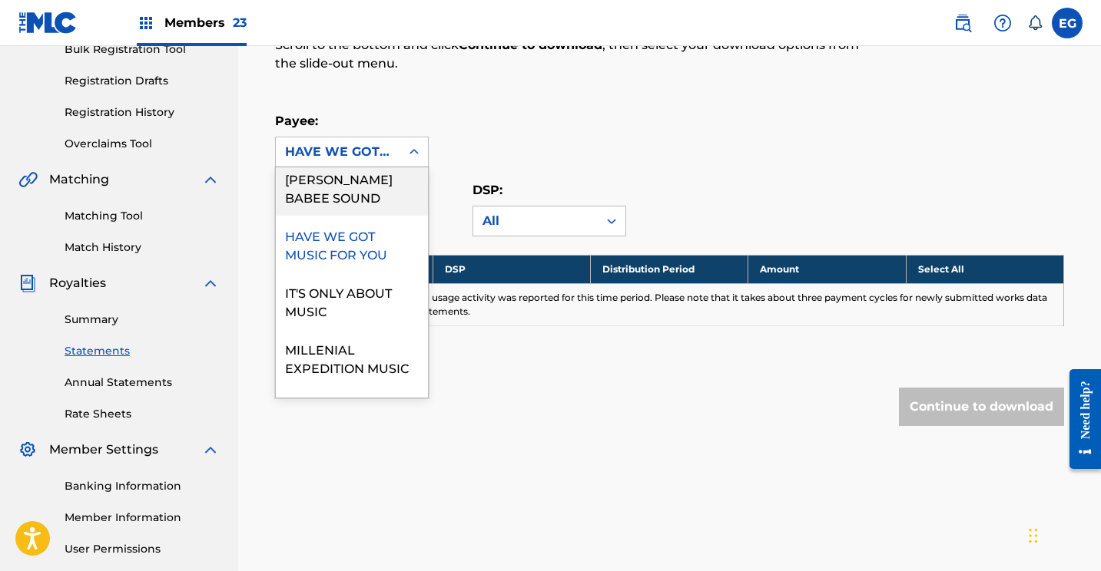
scroll to position [74, 0]
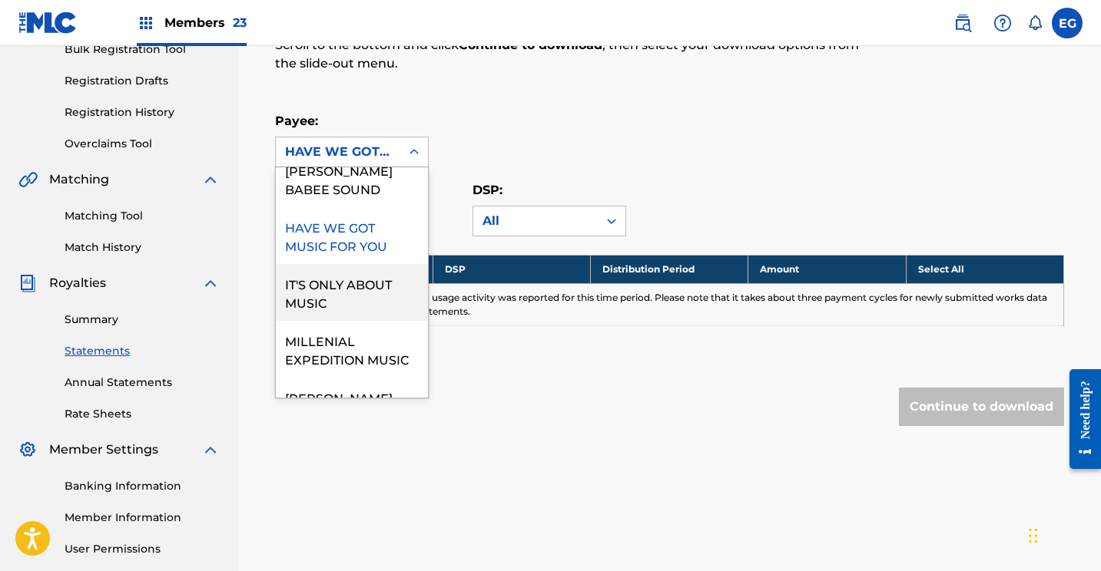
click at [333, 290] on div "IT'S ONLY ABOUT MUSIC" at bounding box center [352, 292] width 152 height 57
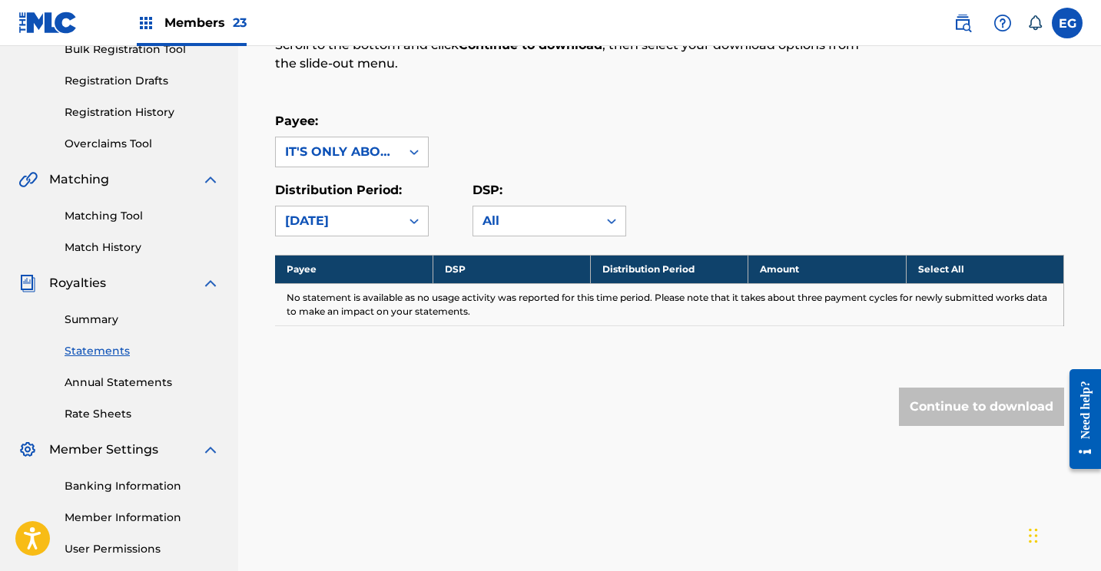
click at [346, 151] on div "IT'S ONLY ABOUT MUSIC" at bounding box center [338, 152] width 106 height 18
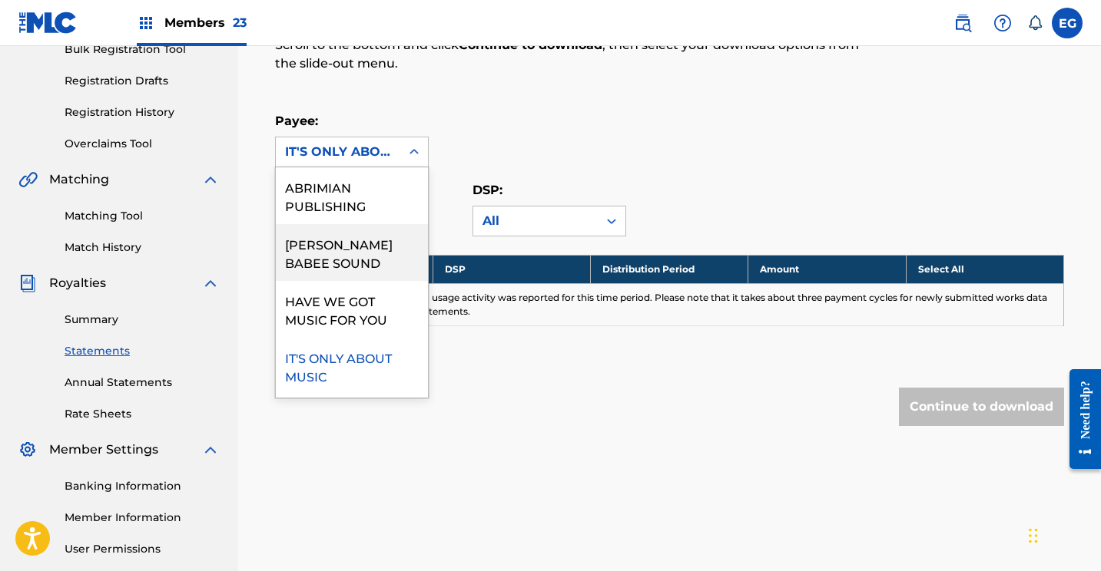
scroll to position [167, 0]
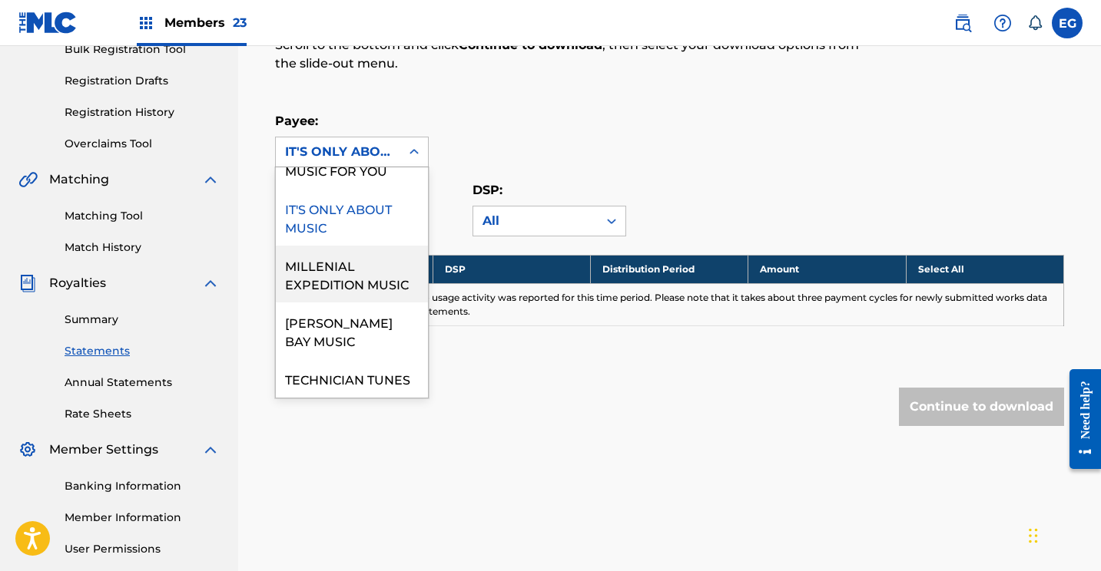
click at [320, 269] on div "MILLENIAL EXPEDITION MUSIC" at bounding box center [352, 274] width 152 height 57
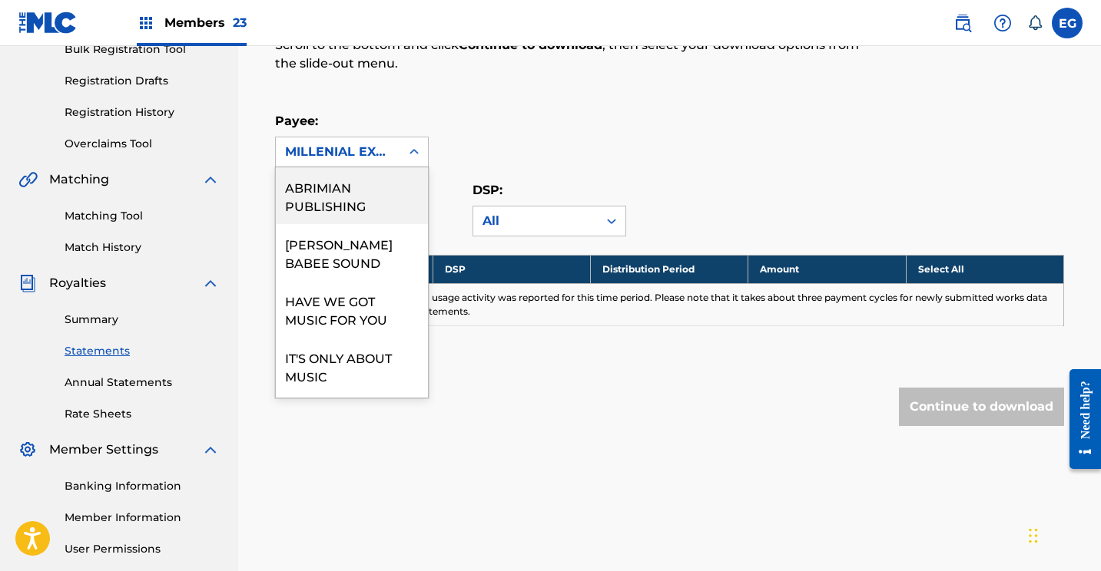
click at [333, 154] on div "MILLENIAL EXPEDITION MUSIC" at bounding box center [338, 152] width 106 height 18
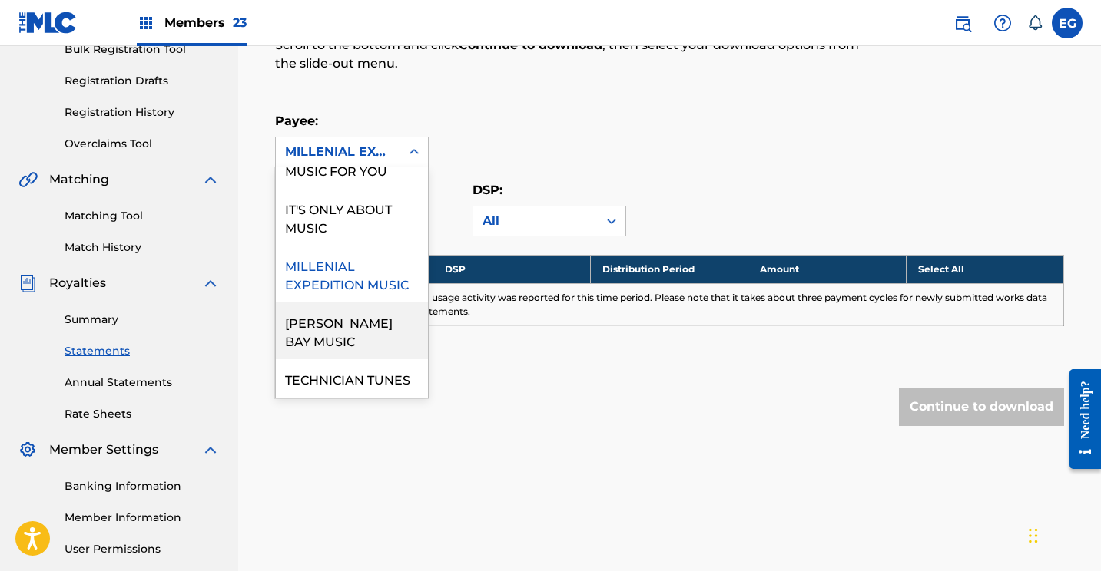
click at [308, 324] on div "[PERSON_NAME] BAY MUSIC" at bounding box center [352, 331] width 152 height 57
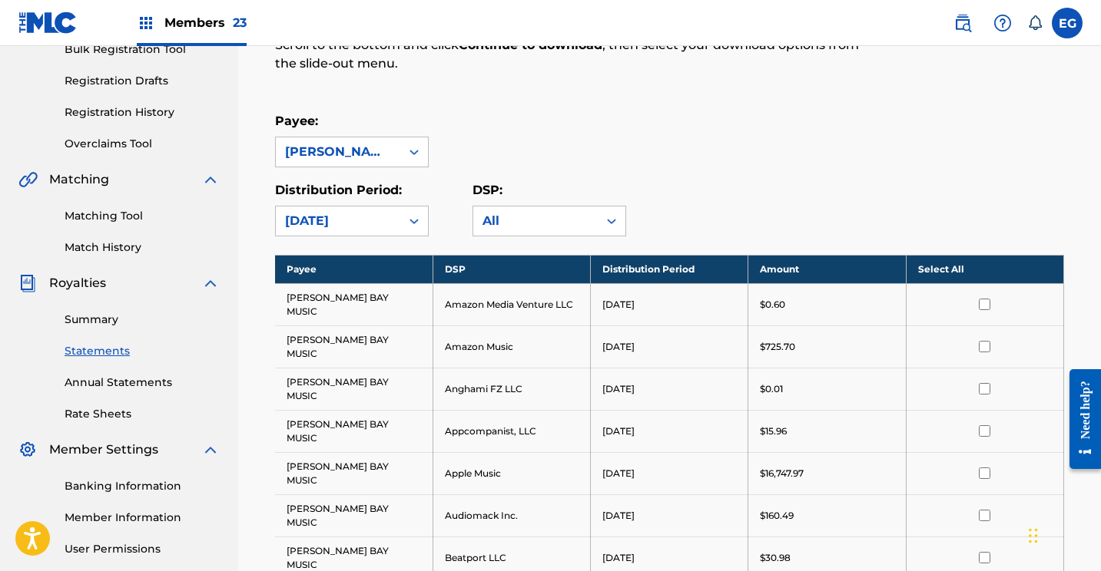
click at [952, 280] on th "Select All" at bounding box center [984, 269] width 157 height 28
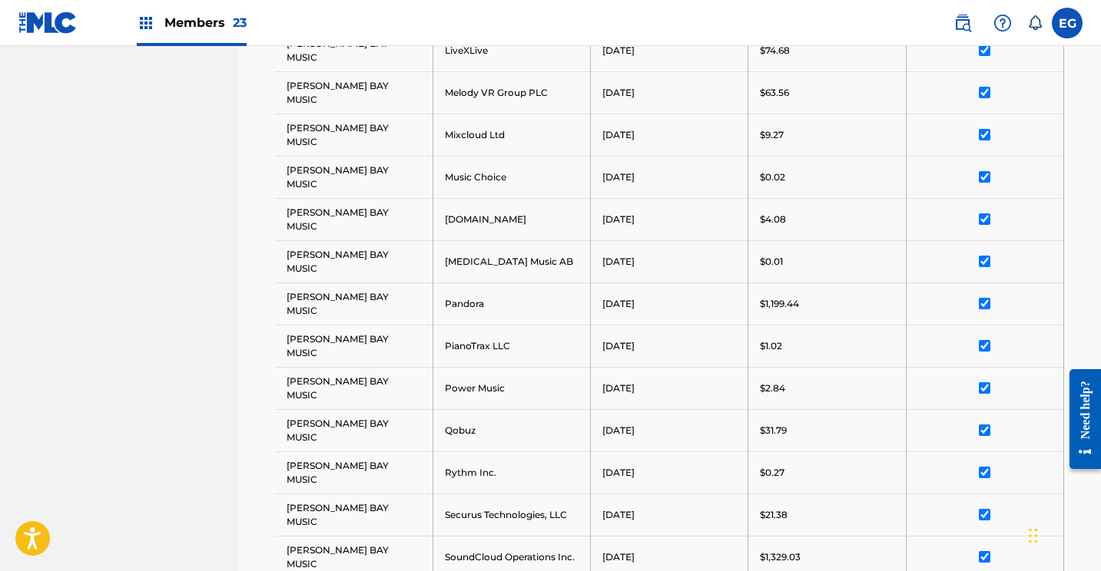
scroll to position [1181, 0]
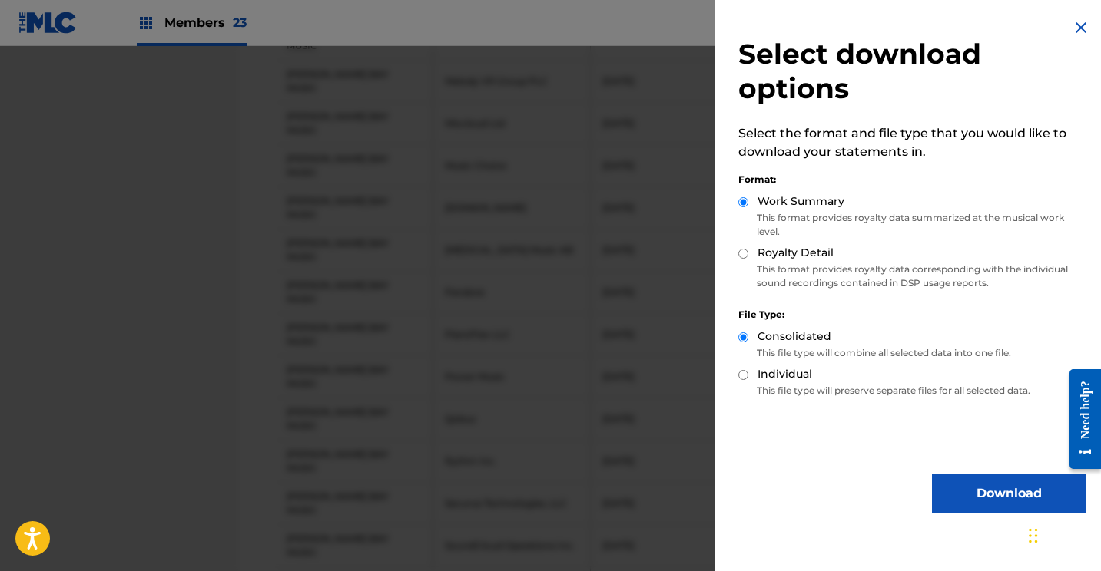
click at [964, 491] on button "Download" at bounding box center [1009, 494] width 154 height 38
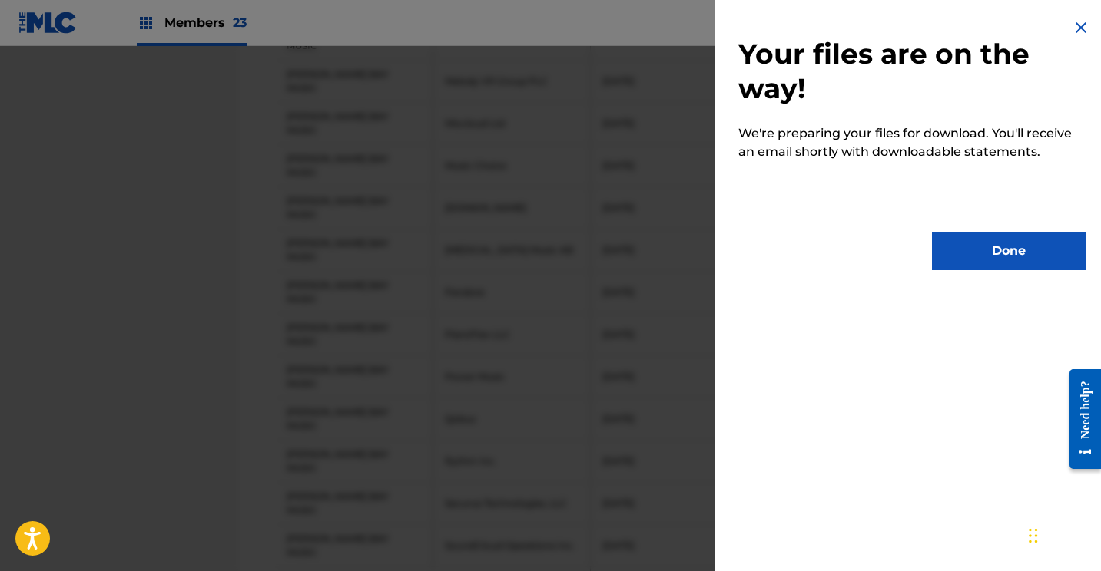
click at [982, 253] on button "Done" at bounding box center [1009, 251] width 154 height 38
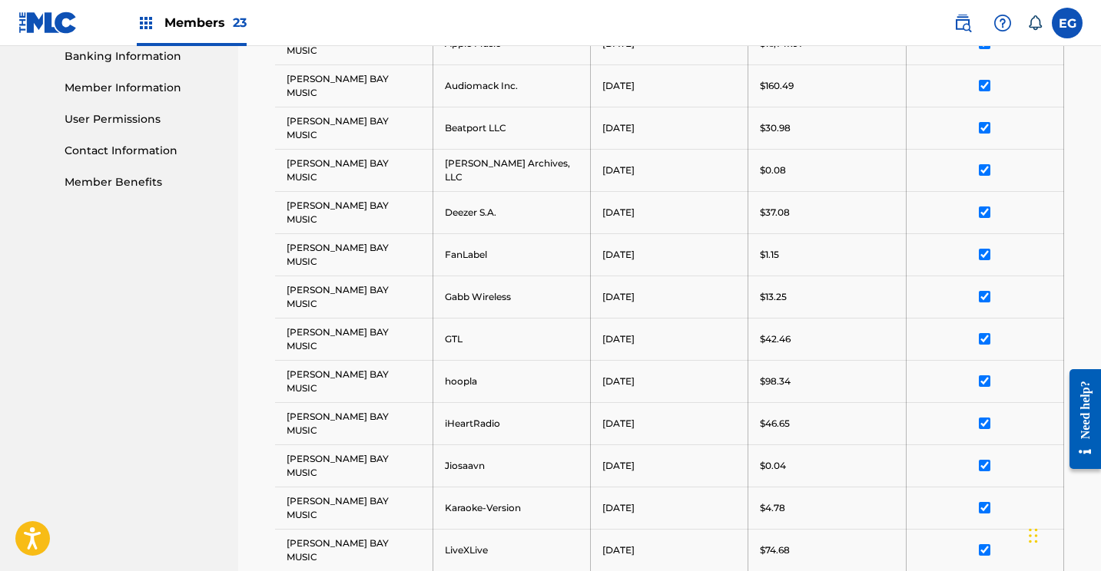
scroll to position [232, 0]
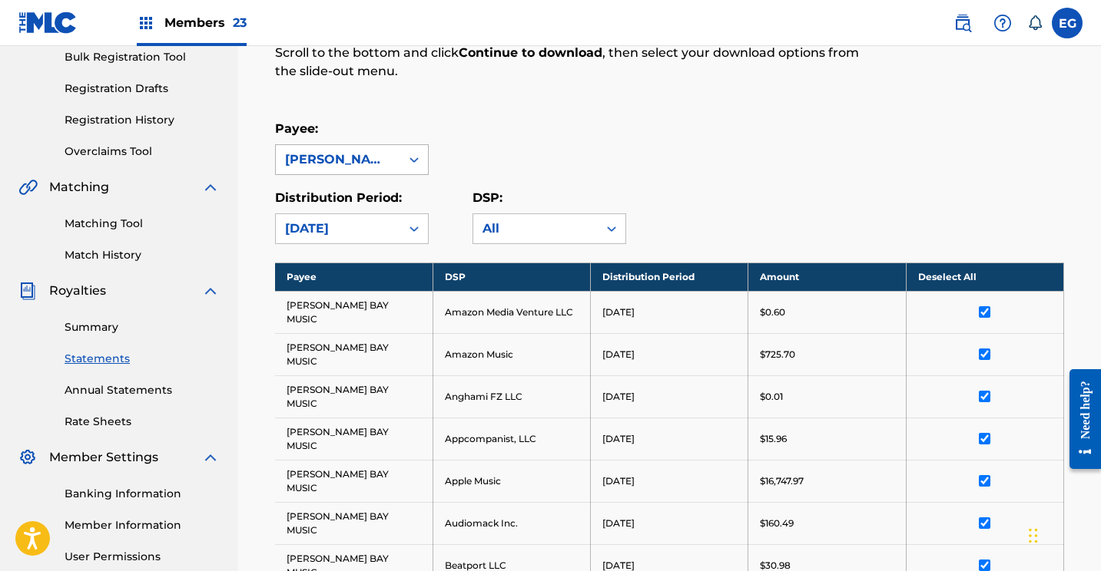
click at [364, 164] on div "[PERSON_NAME] BAY MUSIC" at bounding box center [338, 160] width 106 height 18
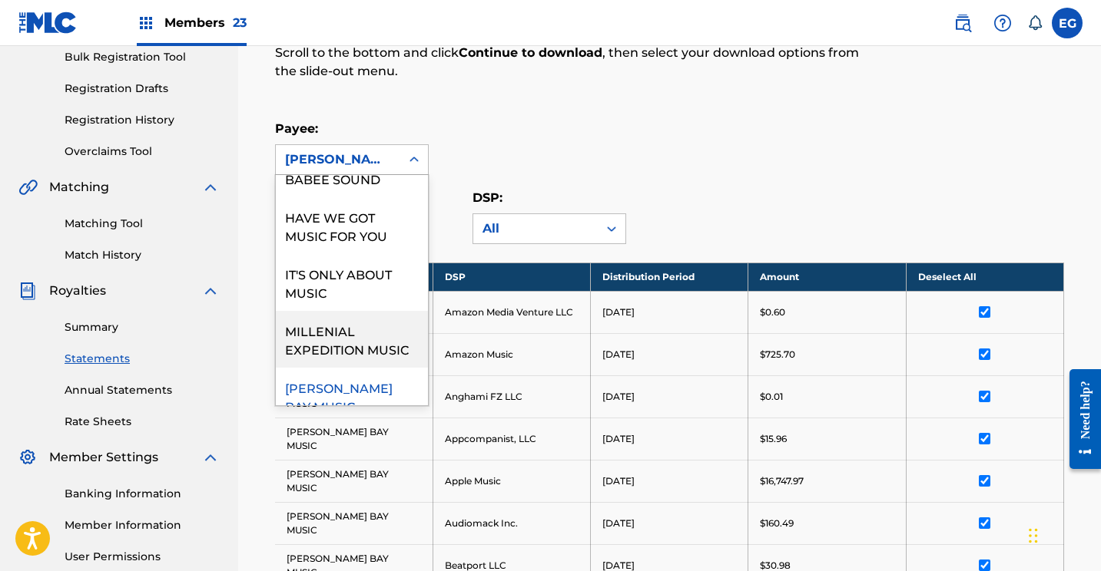
scroll to position [167, 0]
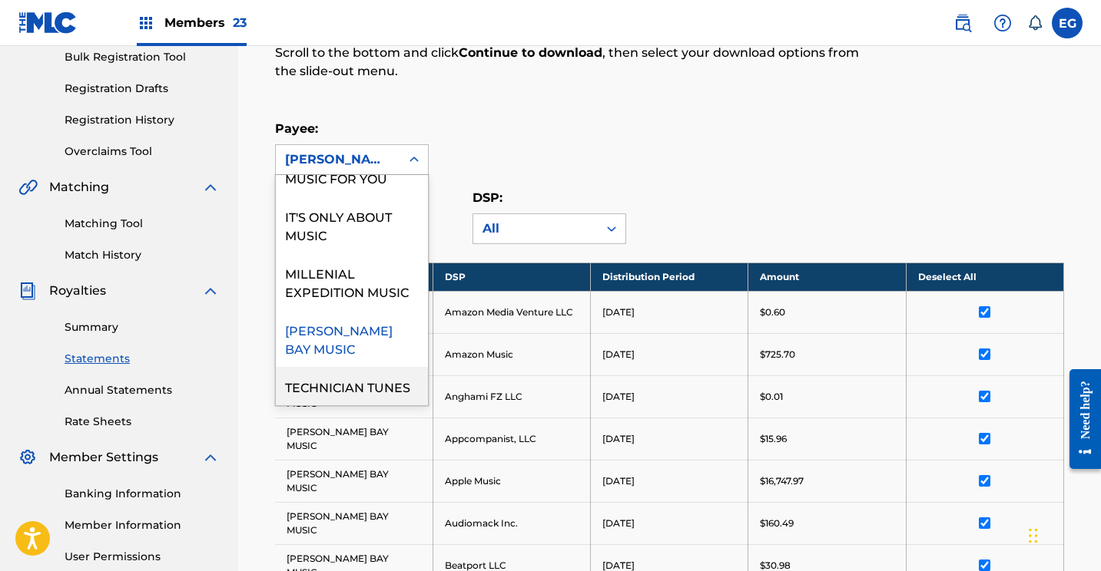
click at [319, 378] on div "TECHNICIAN TUNES" at bounding box center [352, 386] width 152 height 38
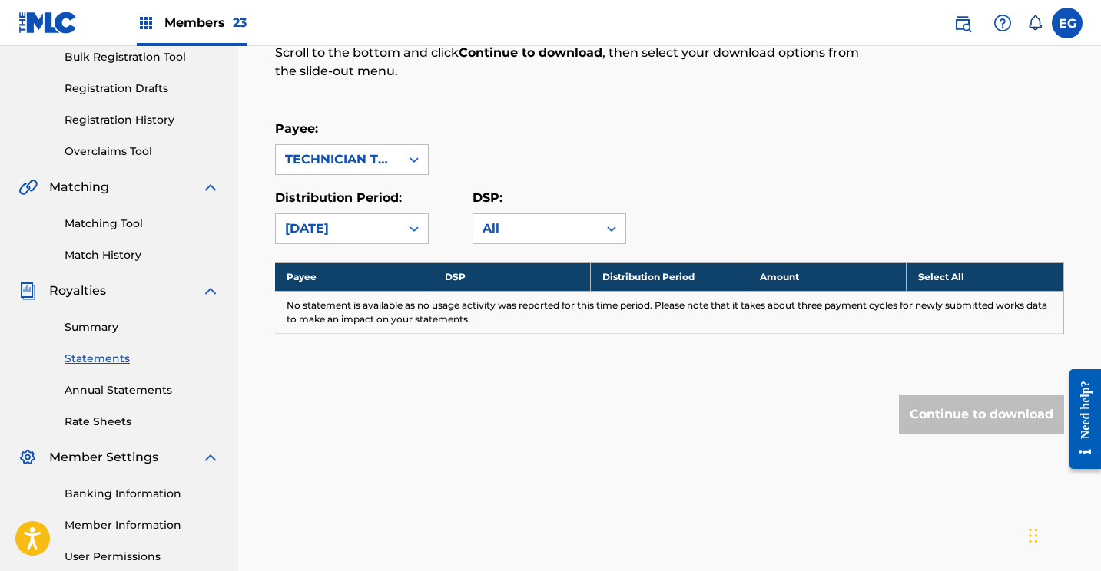
click at [35, 18] on img at bounding box center [47, 23] width 59 height 22
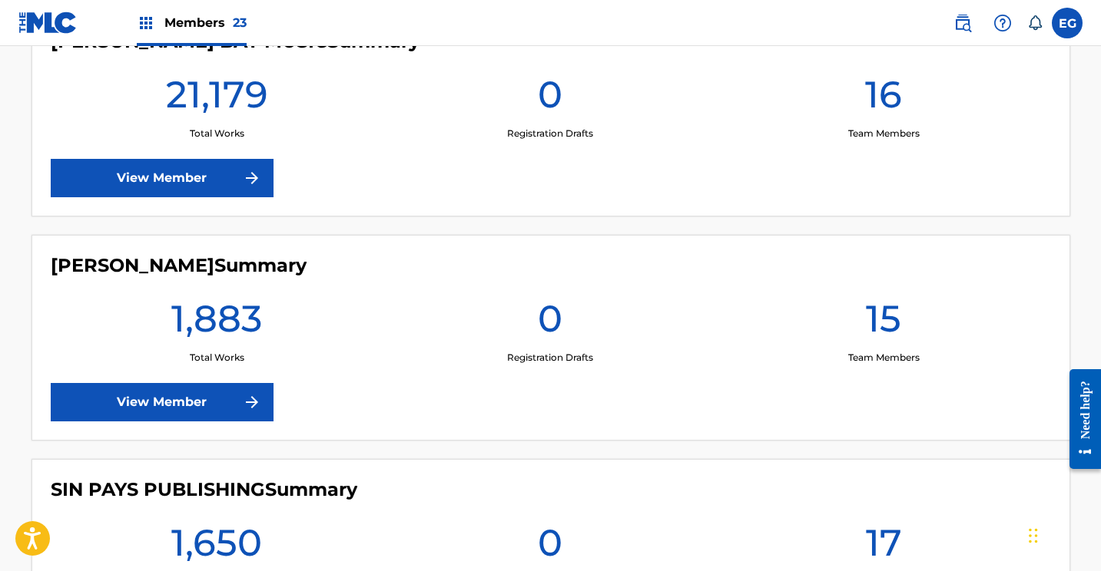
scroll to position [4324, 0]
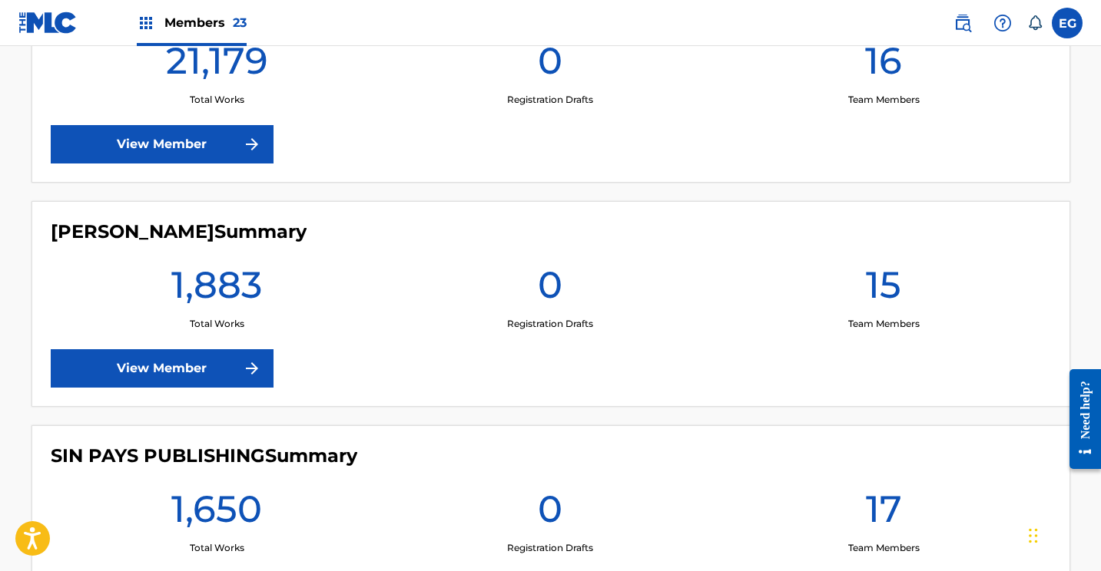
click at [127, 360] on link "View Member" at bounding box center [162, 368] width 223 height 38
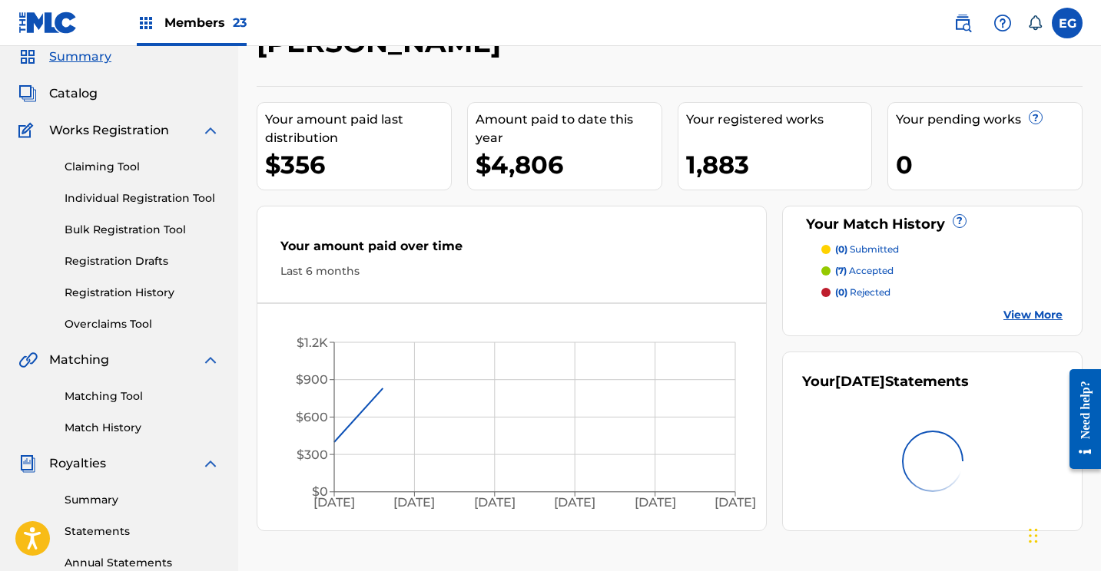
scroll to position [135, 0]
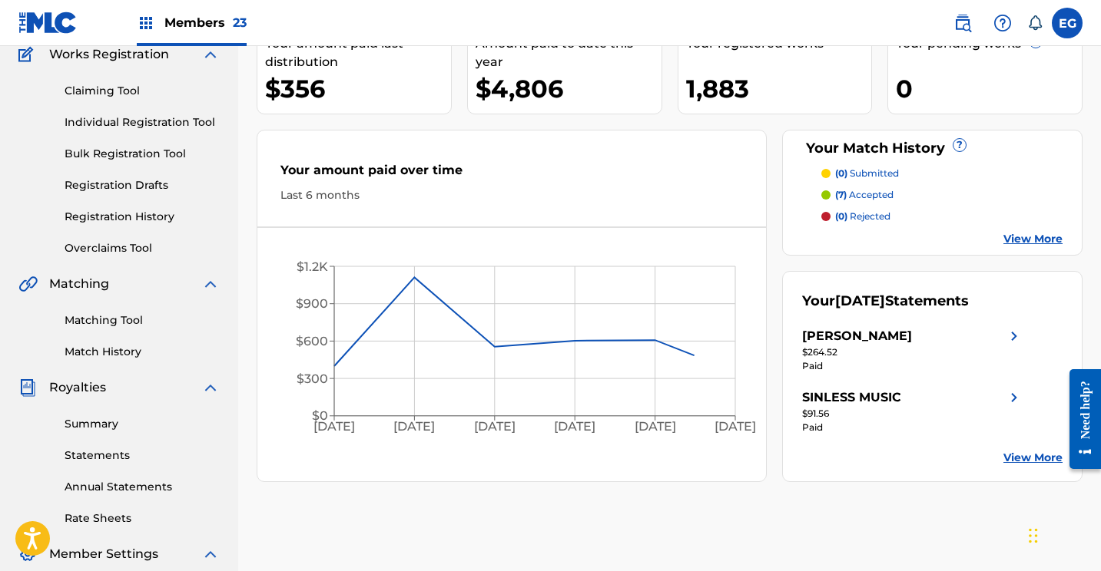
click at [85, 460] on link "Statements" at bounding box center [142, 456] width 155 height 16
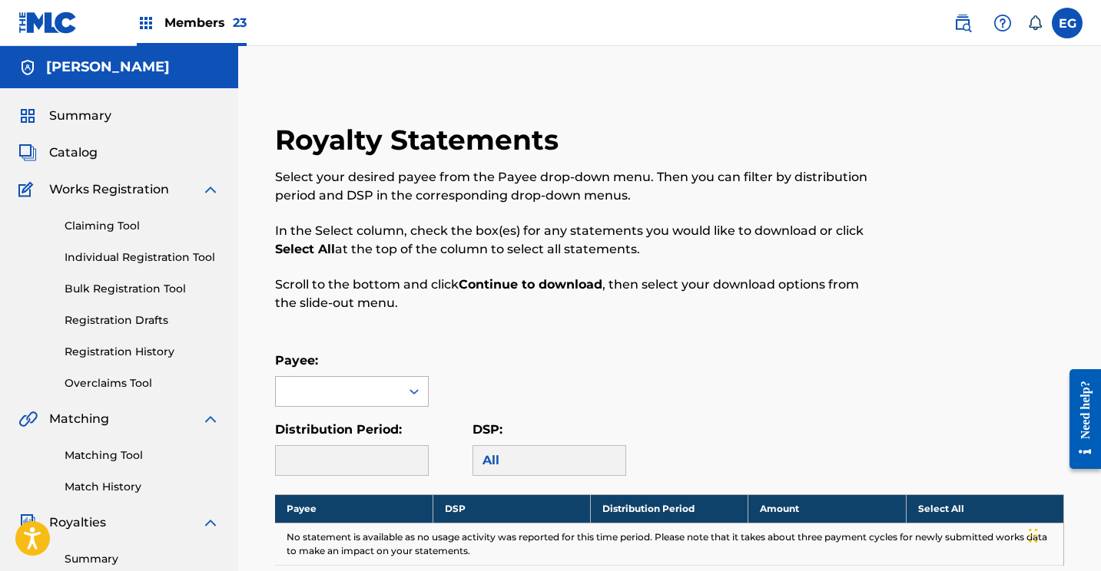
click at [328, 389] on div at bounding box center [338, 391] width 124 height 29
click at [336, 435] on div "[PERSON_NAME]" at bounding box center [352, 426] width 152 height 38
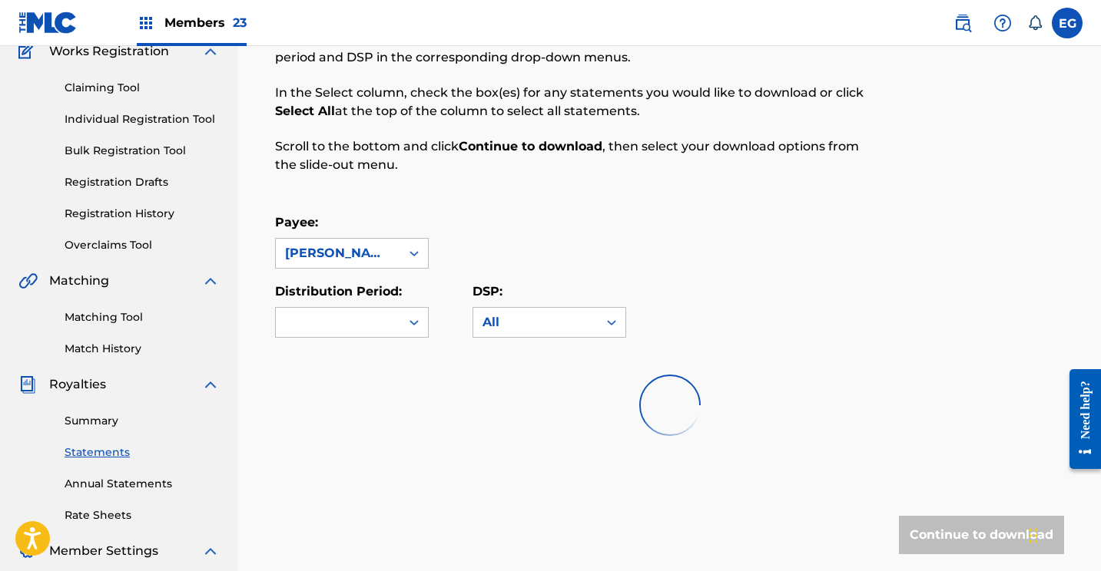
scroll to position [245, 0]
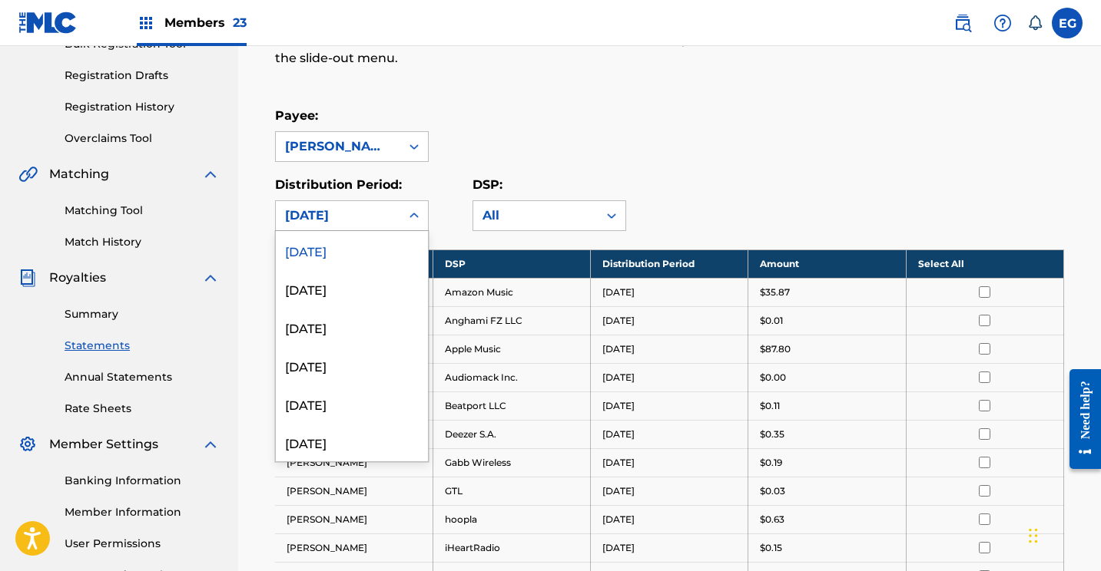
click at [326, 214] on div "[DATE]" at bounding box center [338, 216] width 106 height 18
click at [320, 252] on div "[DATE]" at bounding box center [352, 250] width 152 height 38
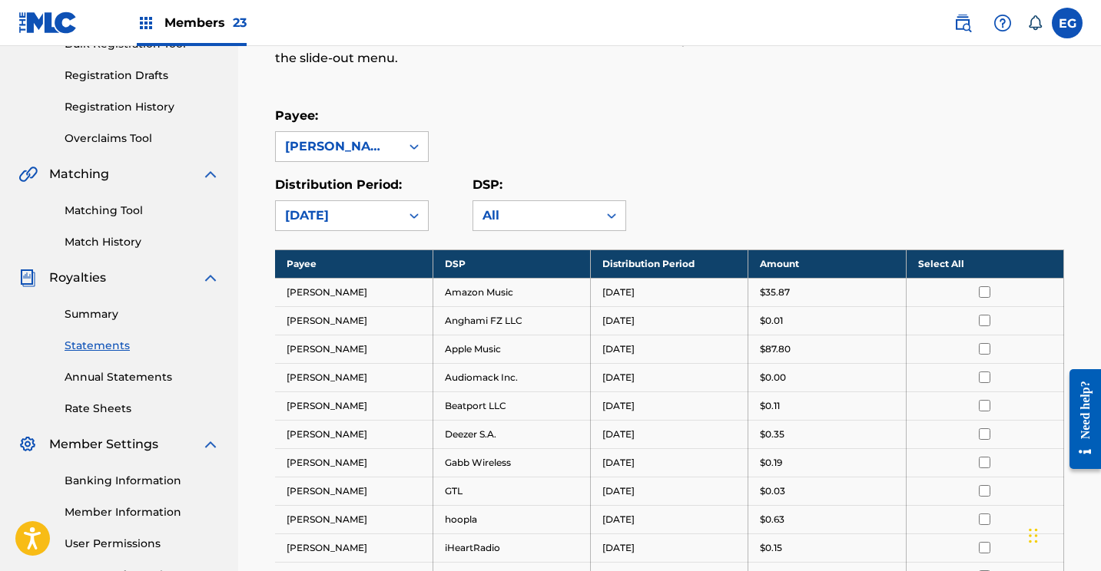
click at [693, 167] on div "Payee: [PERSON_NAME] Distribution Period: [DATE] DSP: All" at bounding box center [669, 169] width 789 height 124
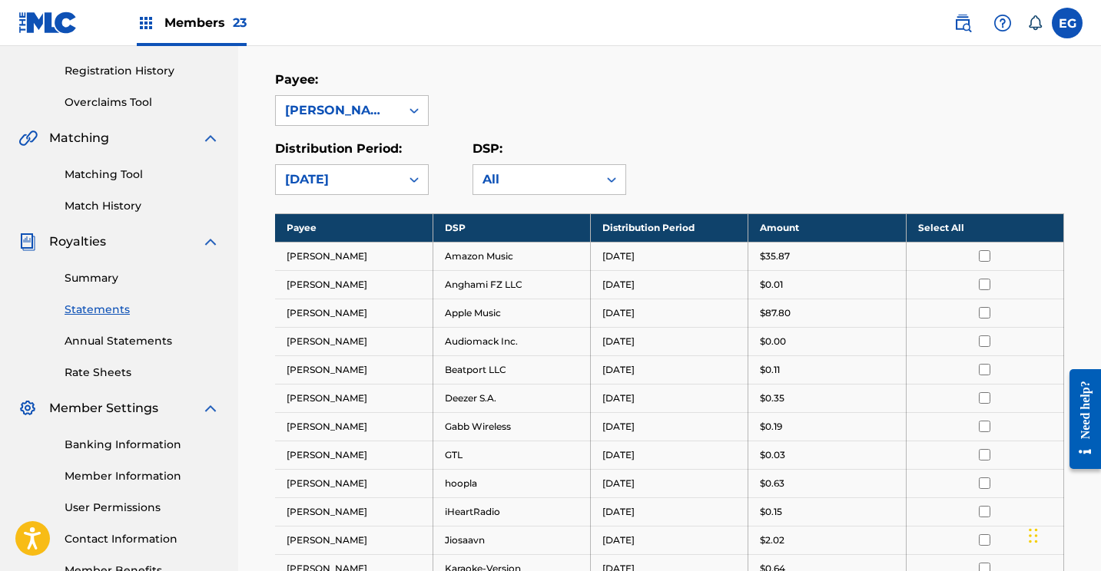
scroll to position [360, 0]
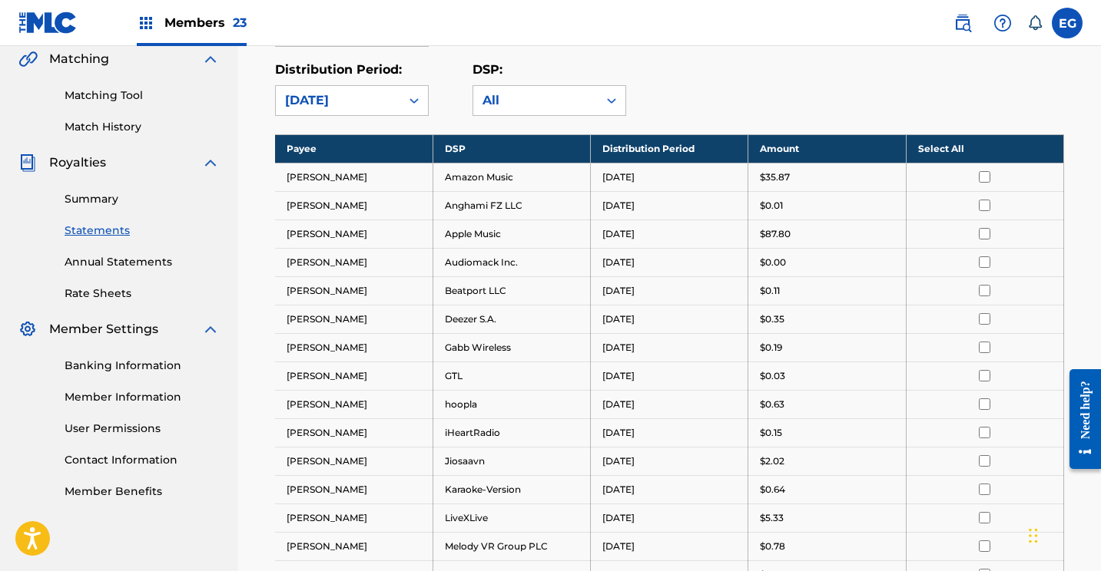
click at [939, 146] on th "Select All" at bounding box center [984, 148] width 157 height 28
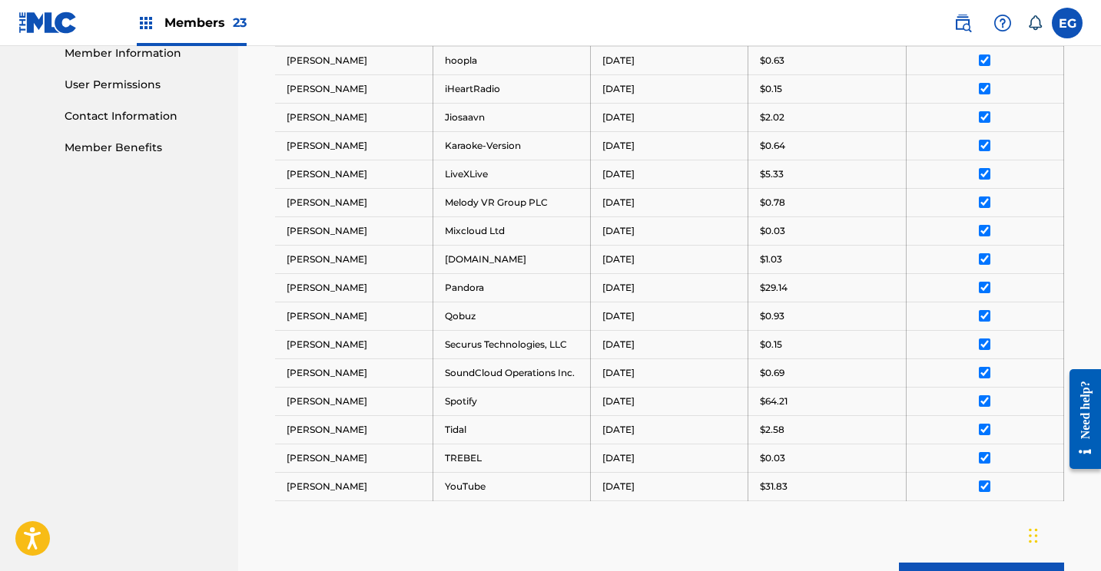
scroll to position [869, 0]
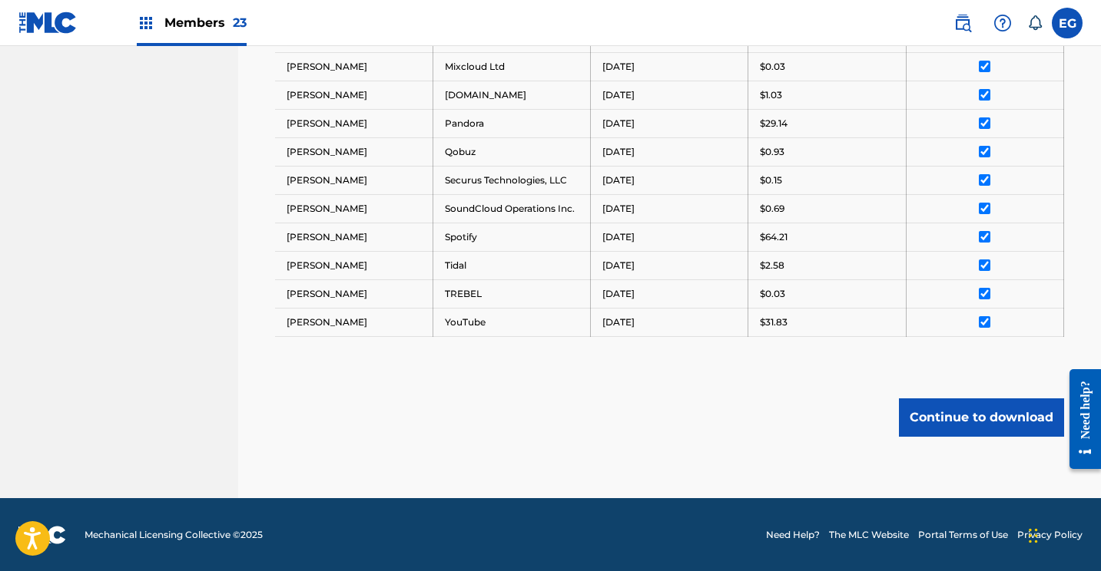
click at [926, 413] on button "Continue to download" at bounding box center [981, 418] width 165 height 38
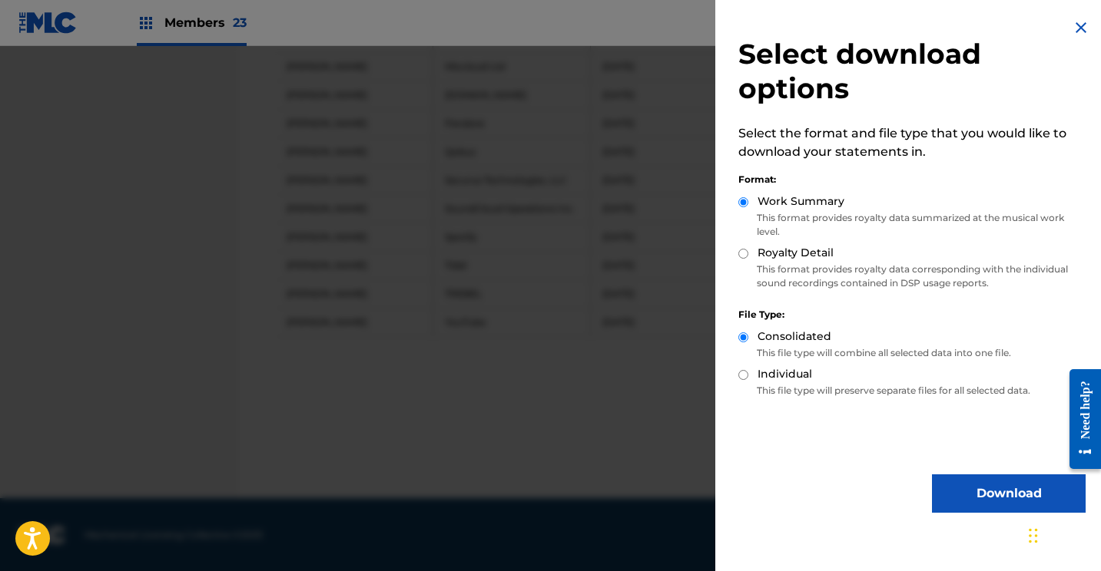
click at [958, 485] on button "Download" at bounding box center [1009, 494] width 154 height 38
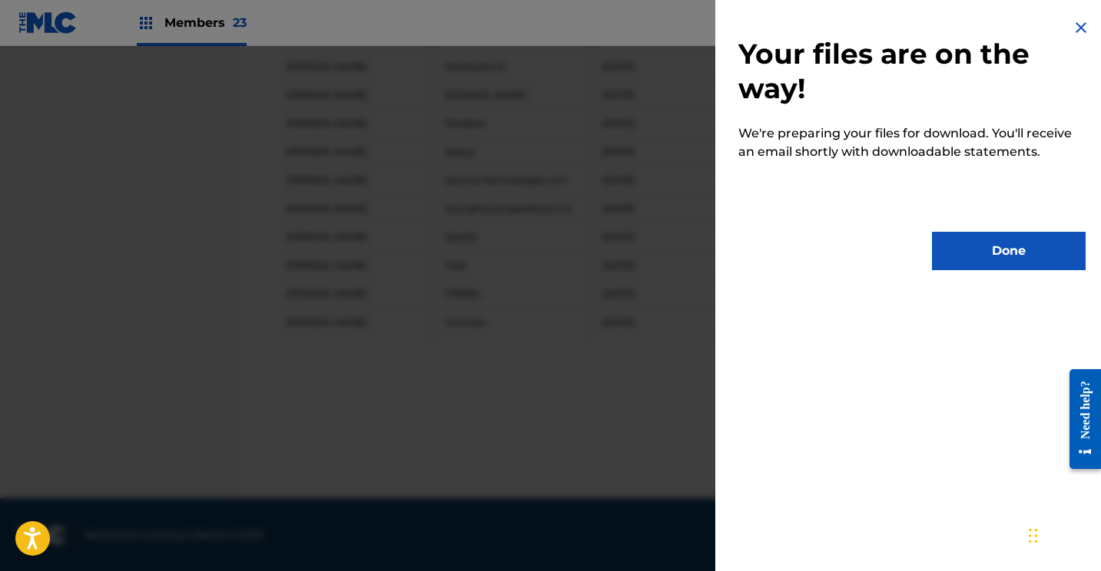
click at [987, 252] on button "Done" at bounding box center [1009, 251] width 154 height 38
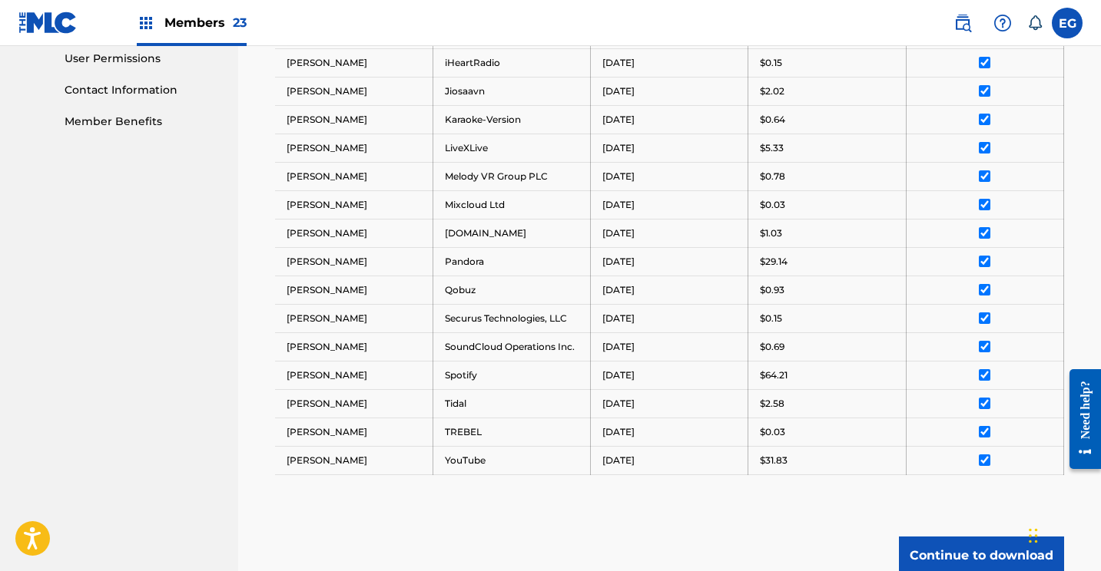
scroll to position [0, 0]
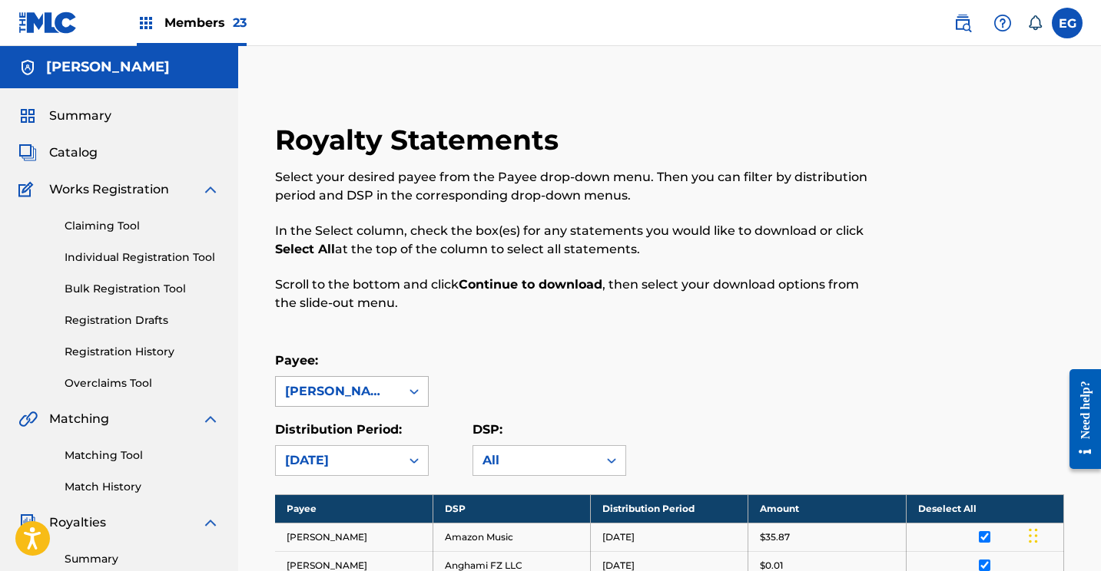
click at [359, 380] on div "[PERSON_NAME]" at bounding box center [338, 391] width 124 height 29
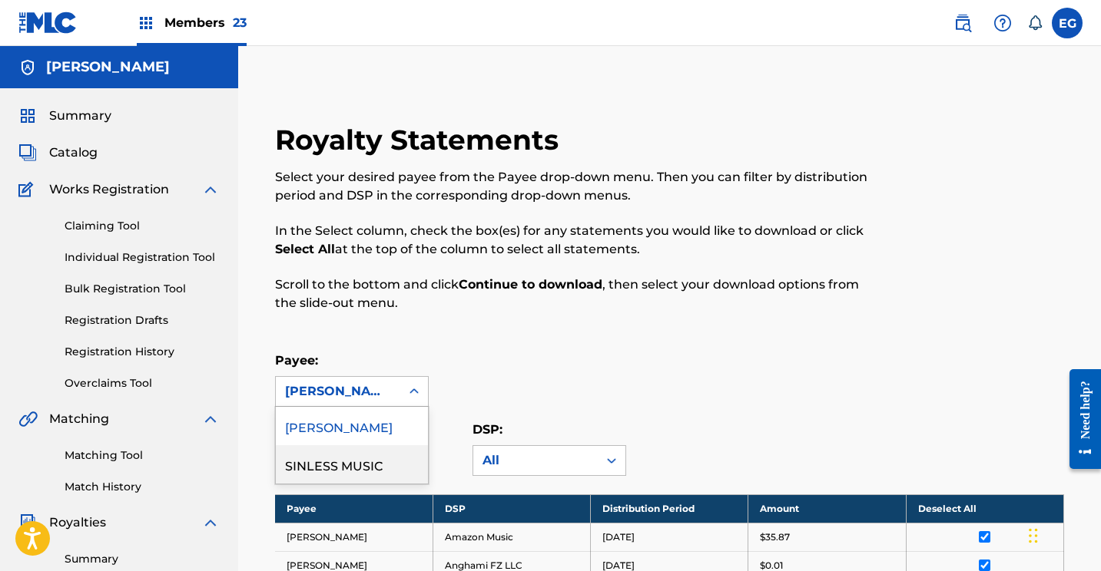
click at [349, 462] on div "SINLESS MUSIC" at bounding box center [352, 464] width 152 height 38
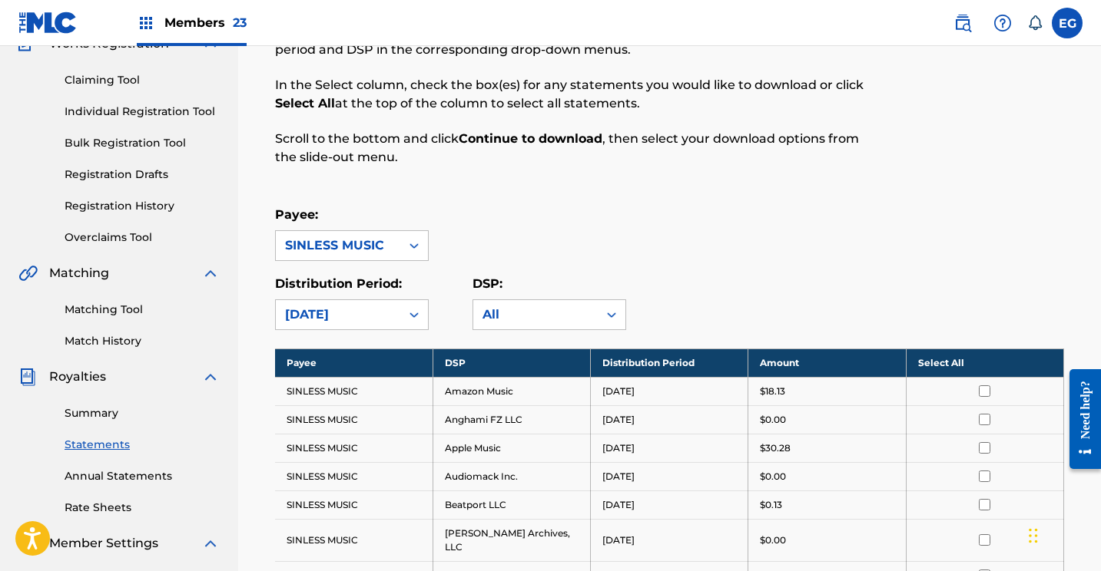
scroll to position [232, 0]
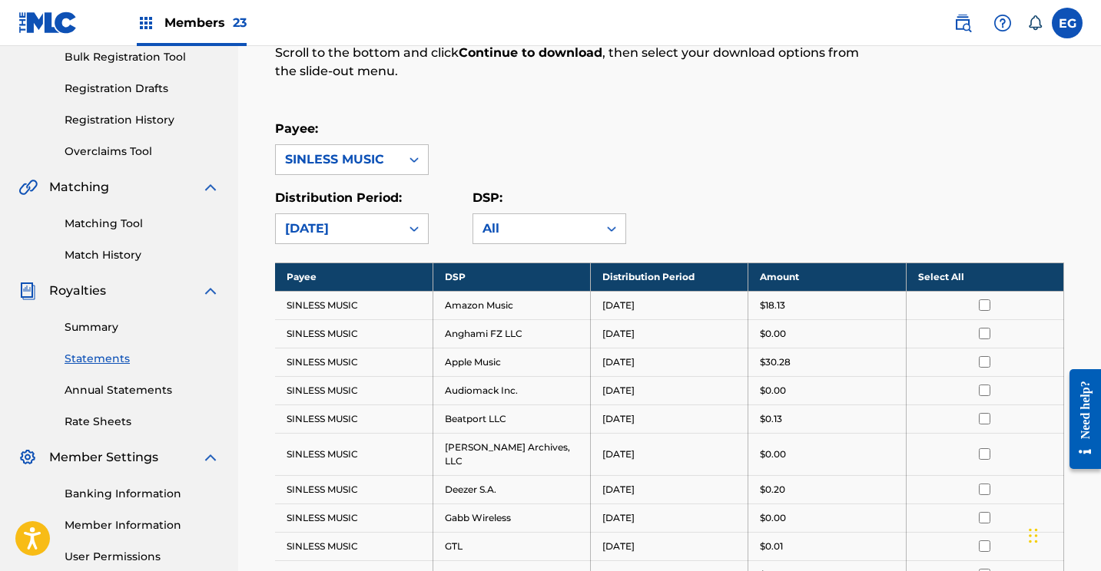
click at [937, 277] on th "Select All" at bounding box center [984, 277] width 157 height 28
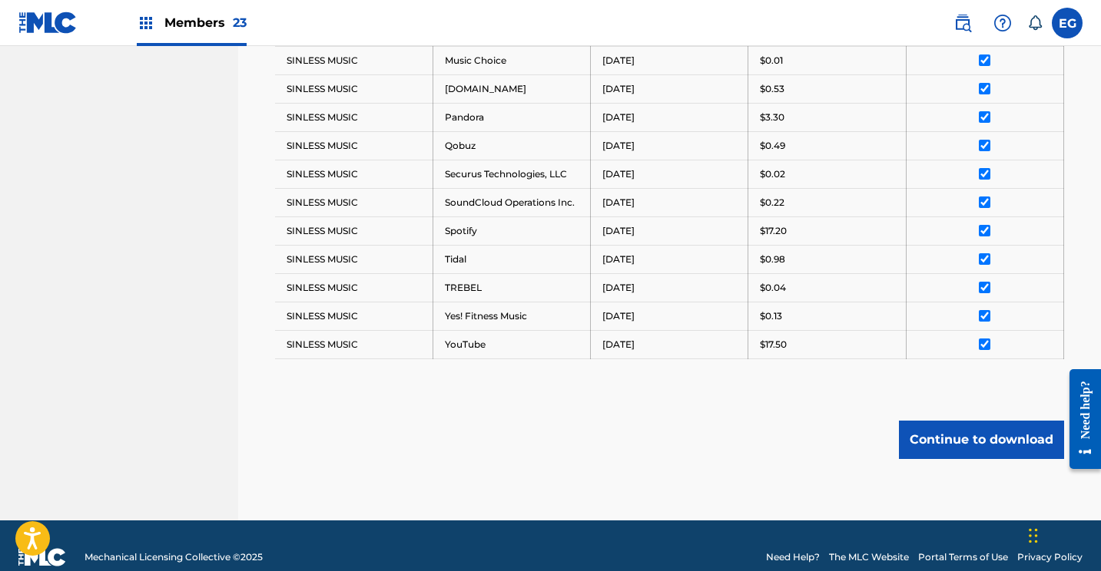
scroll to position [926, 0]
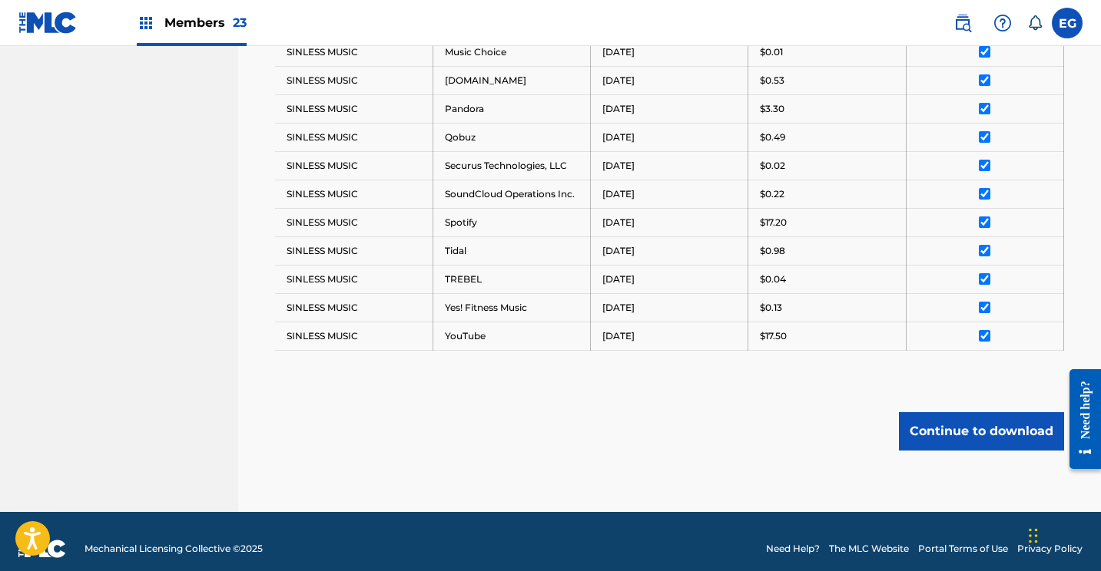
click at [1005, 412] on button "Continue to download" at bounding box center [981, 431] width 165 height 38
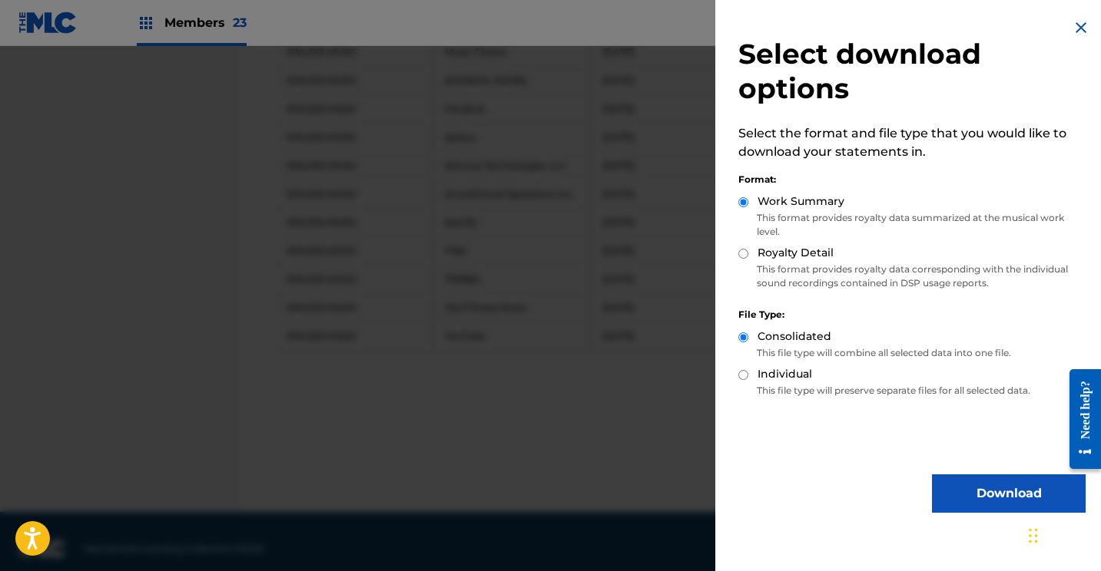
click at [968, 476] on button "Download" at bounding box center [1009, 494] width 154 height 38
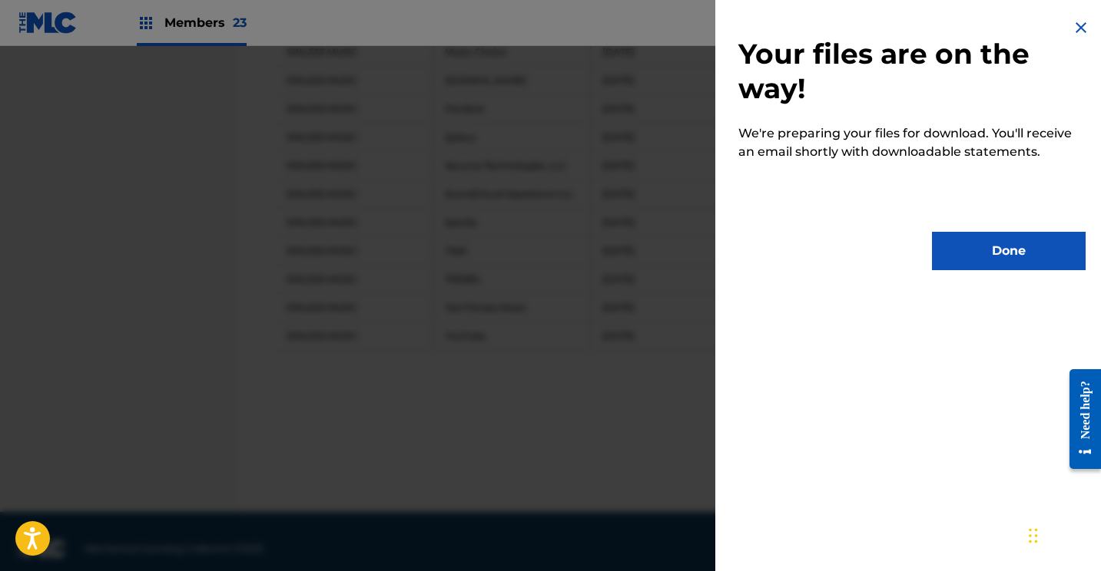
click at [979, 254] on button "Done" at bounding box center [1009, 251] width 154 height 38
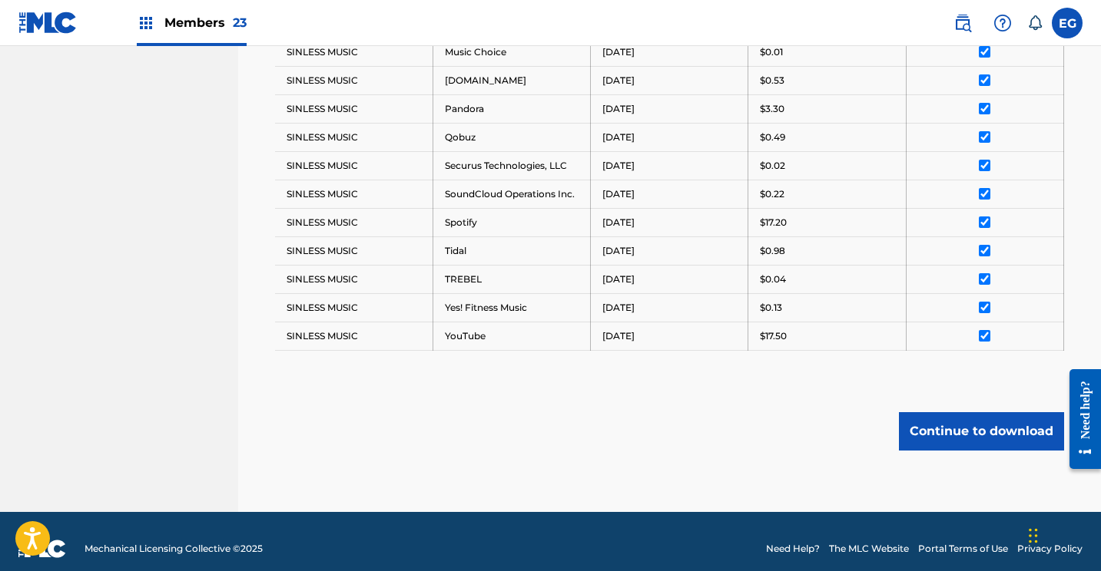
click at [45, 23] on img at bounding box center [47, 23] width 59 height 22
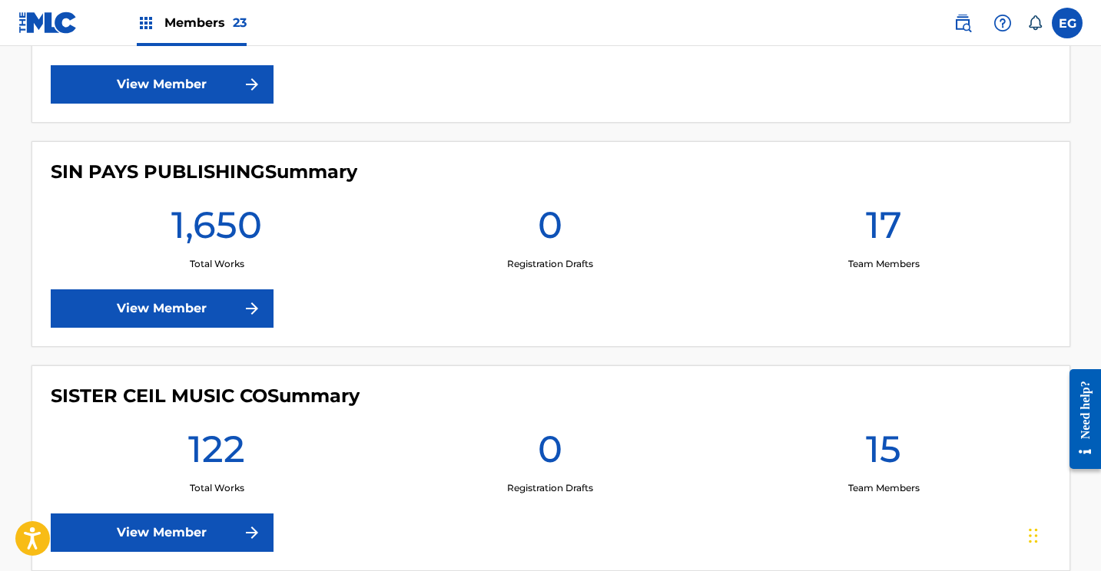
scroll to position [4609, 0]
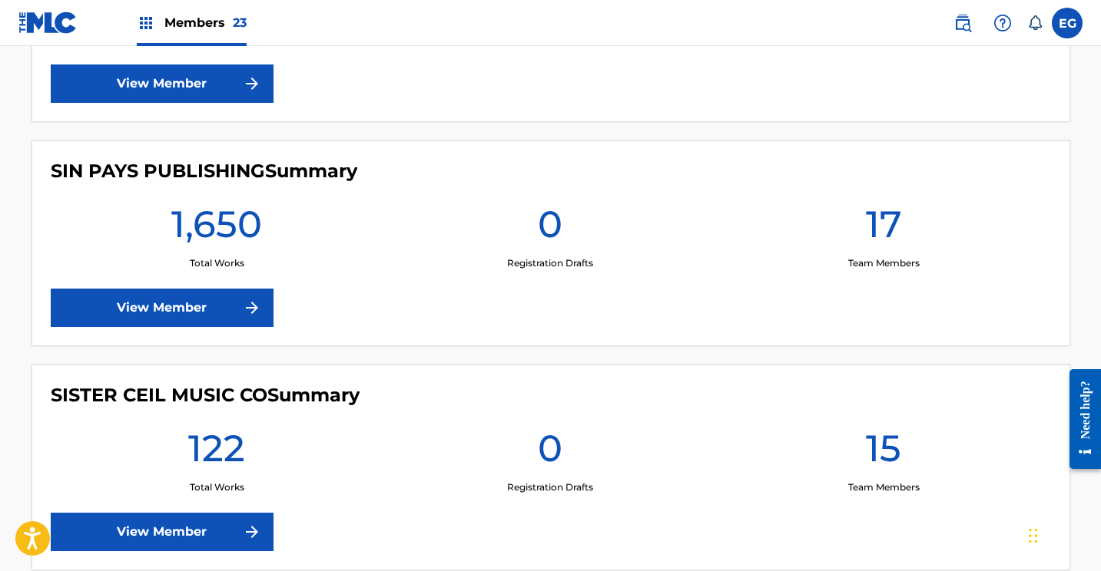
click at [167, 307] on link "View Member" at bounding box center [162, 308] width 223 height 38
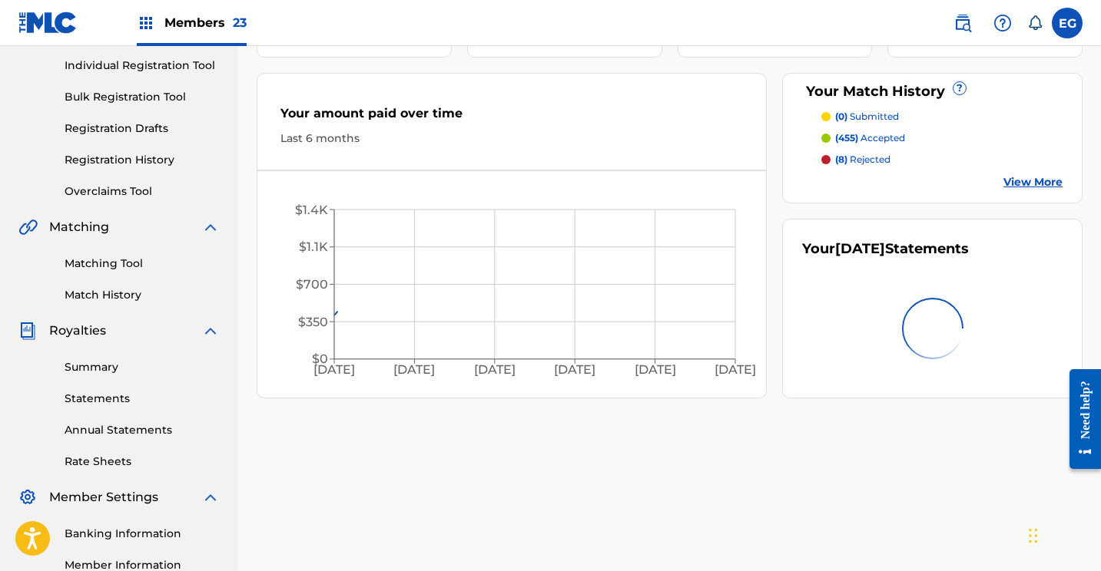
scroll to position [294, 0]
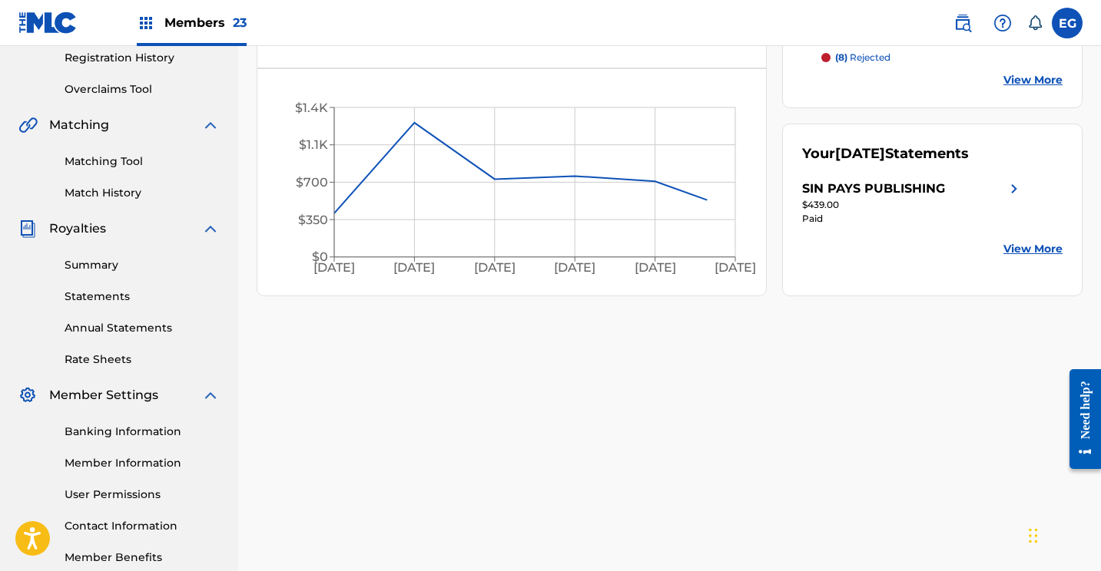
click at [105, 301] on link "Statements" at bounding box center [142, 297] width 155 height 16
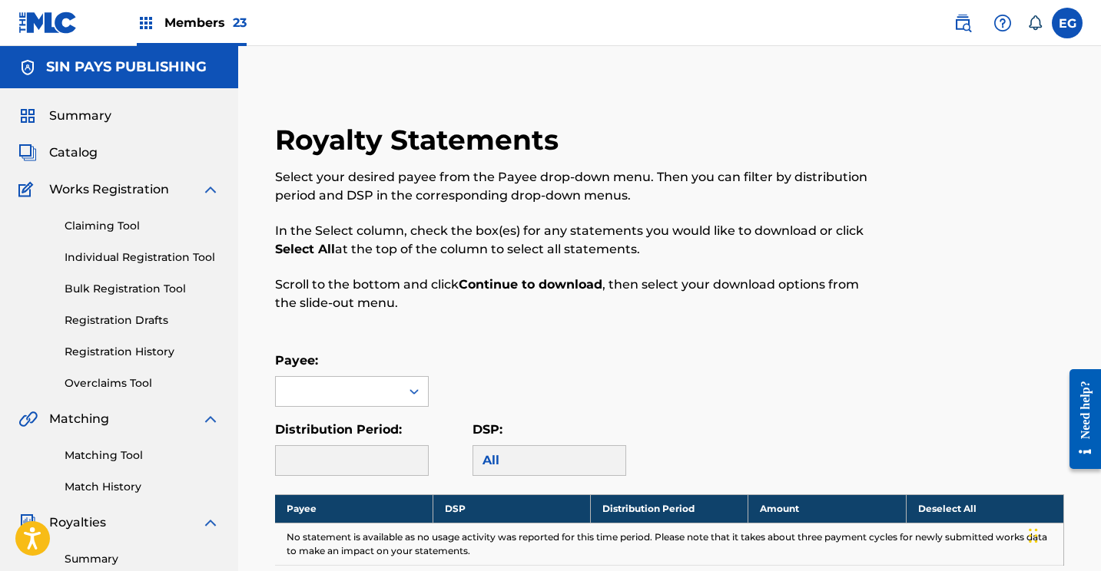
click at [298, 409] on div "Payee: Distribution Period: DSP: All" at bounding box center [669, 414] width 789 height 124
click at [330, 387] on div at bounding box center [338, 391] width 124 height 29
click at [326, 435] on div "SIN PAYS PUBLISHING" at bounding box center [352, 435] width 152 height 57
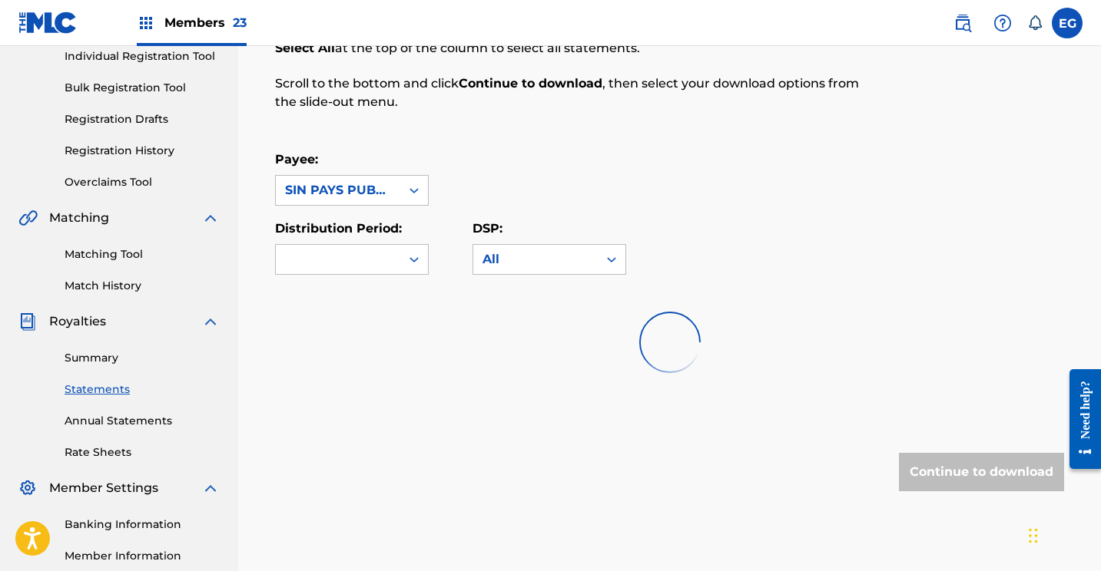
scroll to position [204, 0]
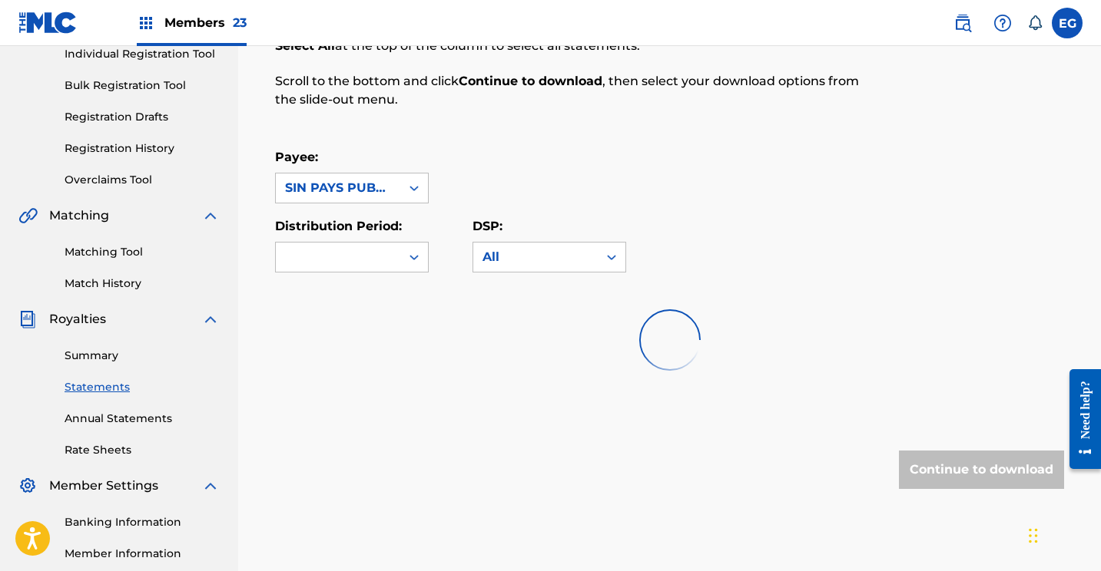
click at [329, 183] on div "SIN PAYS PUBLISHING" at bounding box center [338, 188] width 106 height 18
click at [322, 234] on div "SIN PAYS PUBLISHING" at bounding box center [352, 232] width 152 height 57
click at [45, 22] on img at bounding box center [47, 23] width 59 height 22
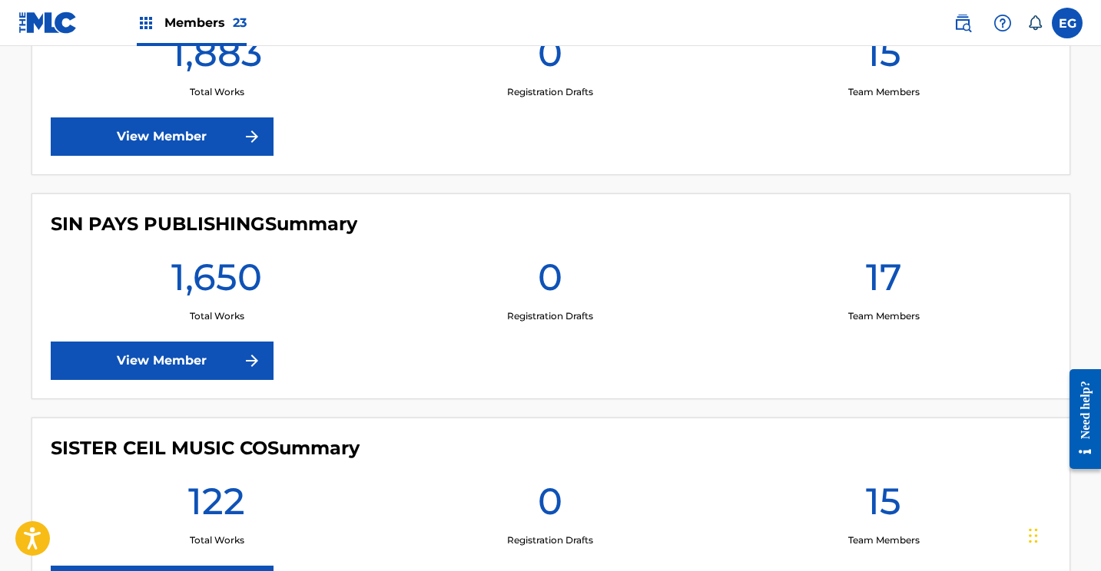
scroll to position [4569, 0]
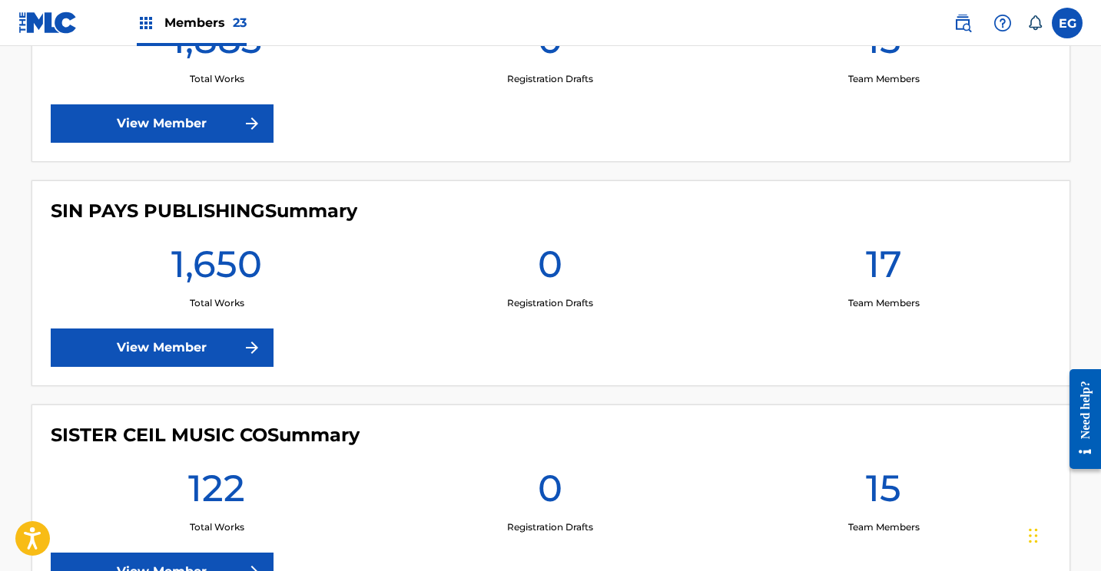
click at [139, 359] on link "View Member" at bounding box center [162, 348] width 223 height 38
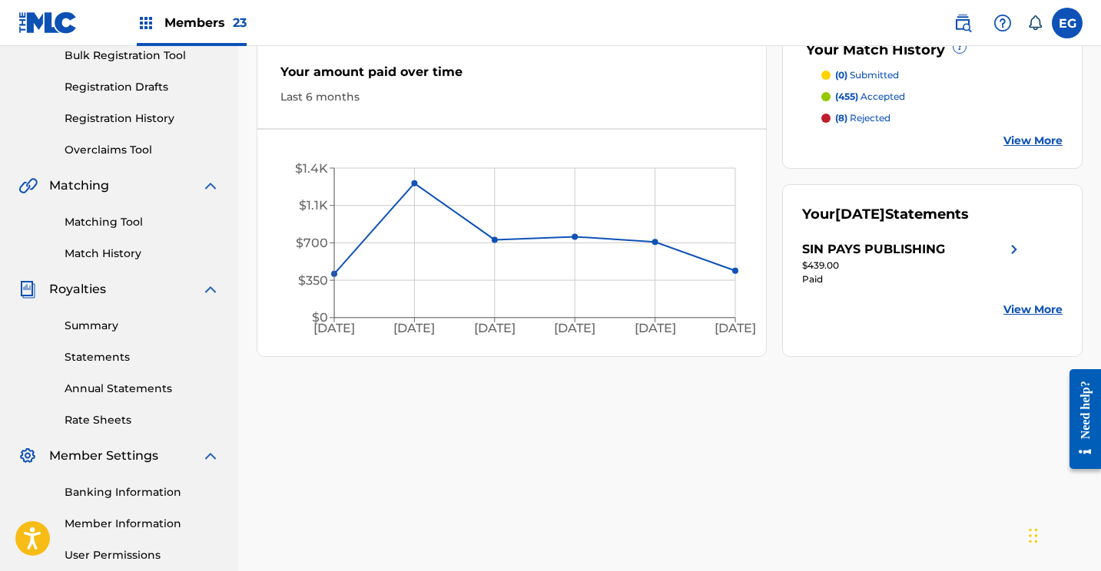
scroll to position [251, 0]
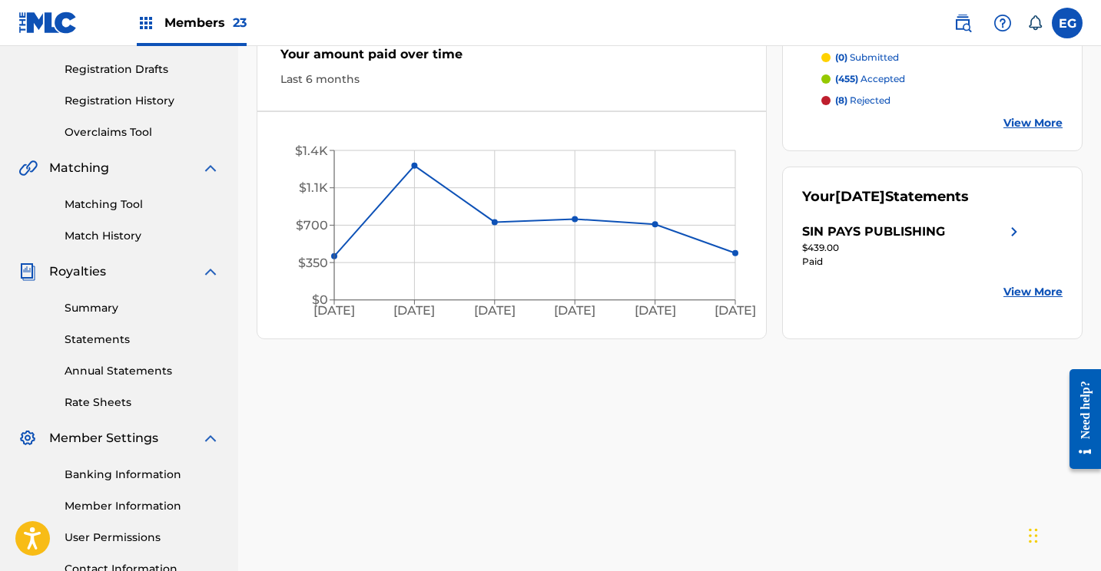
click at [92, 341] on link "Statements" at bounding box center [142, 340] width 155 height 16
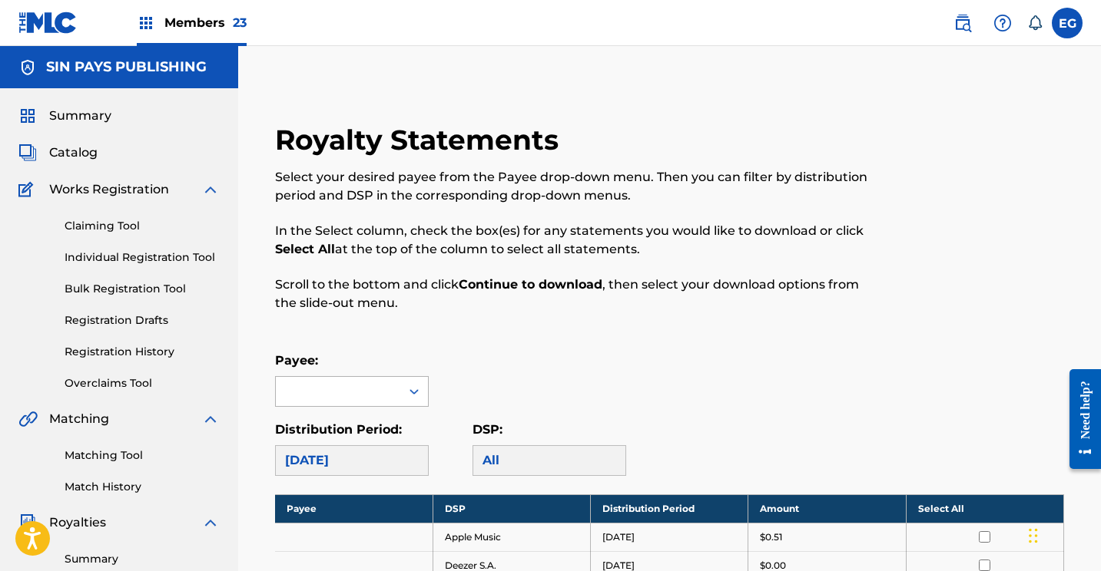
click at [327, 385] on div at bounding box center [338, 391] width 124 height 29
click at [353, 425] on div "SIN PAYS PUBLISHING" at bounding box center [352, 435] width 152 height 57
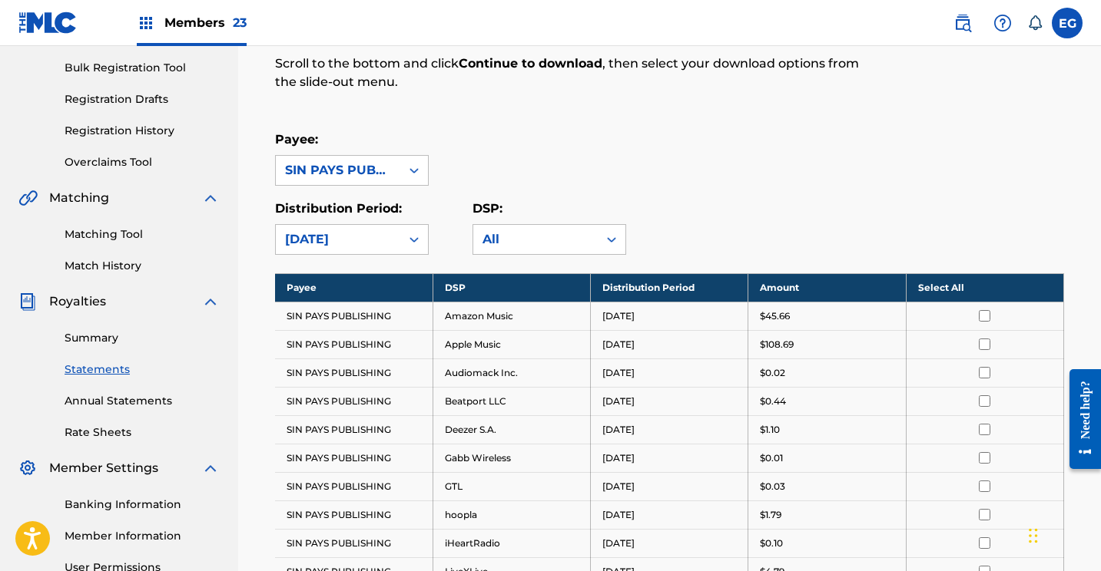
scroll to position [222, 0]
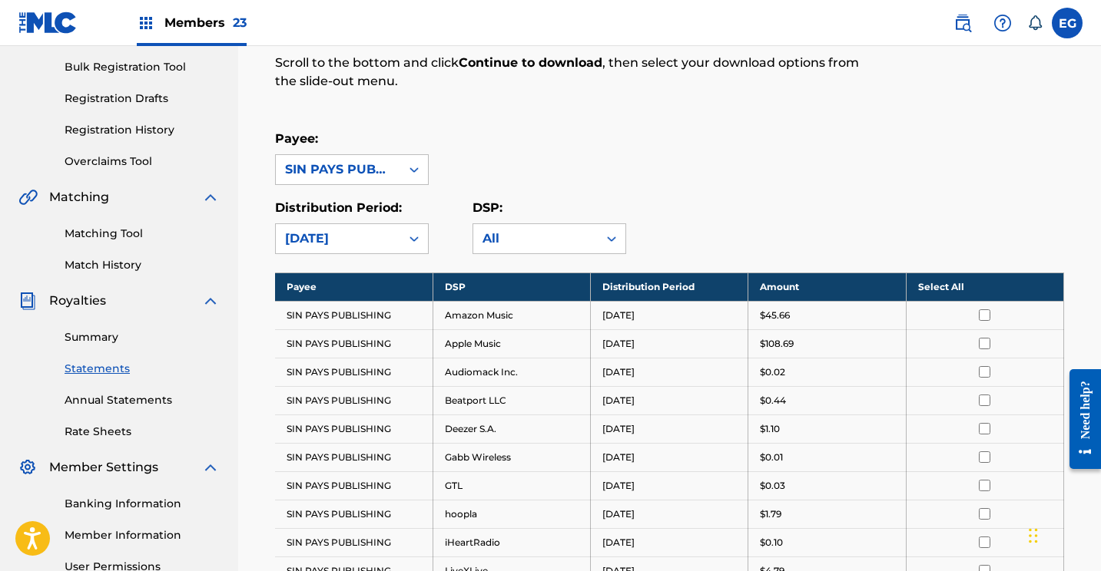
click at [947, 283] on th "Select All" at bounding box center [984, 287] width 157 height 28
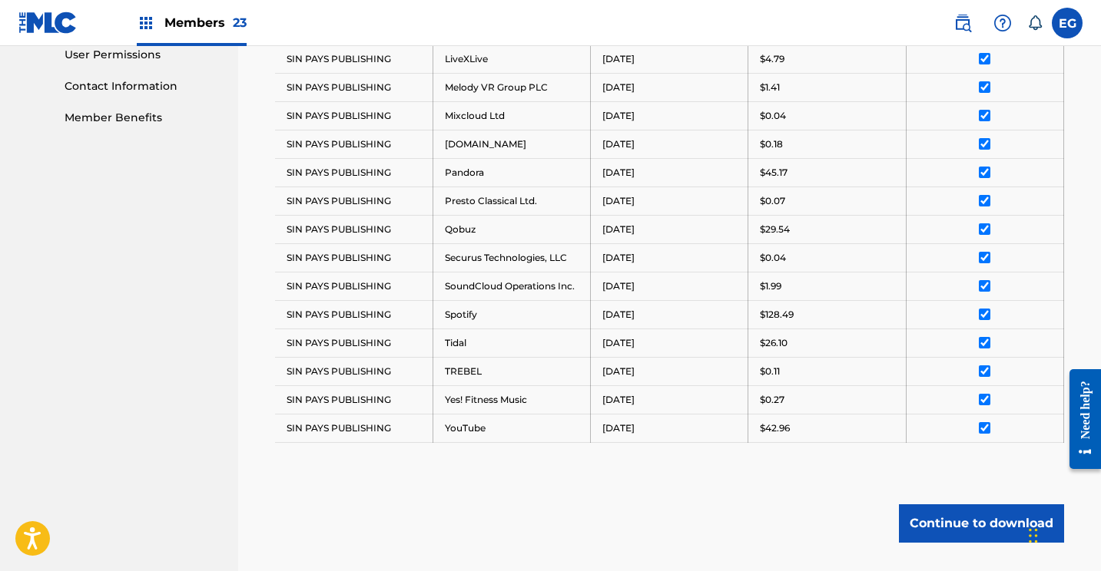
scroll to position [840, 0]
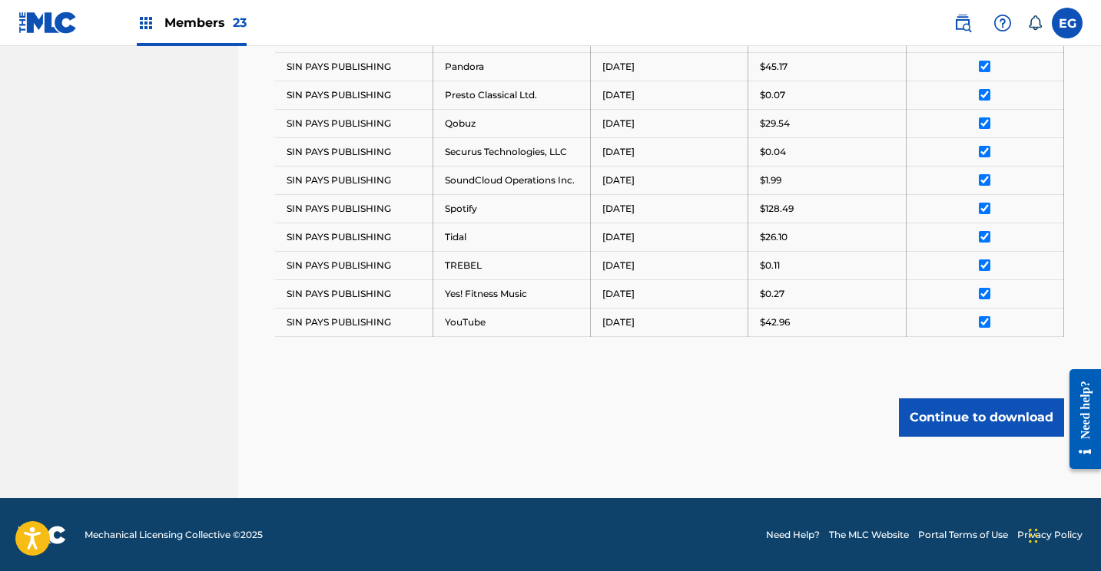
click at [962, 416] on button "Continue to download" at bounding box center [981, 418] width 165 height 38
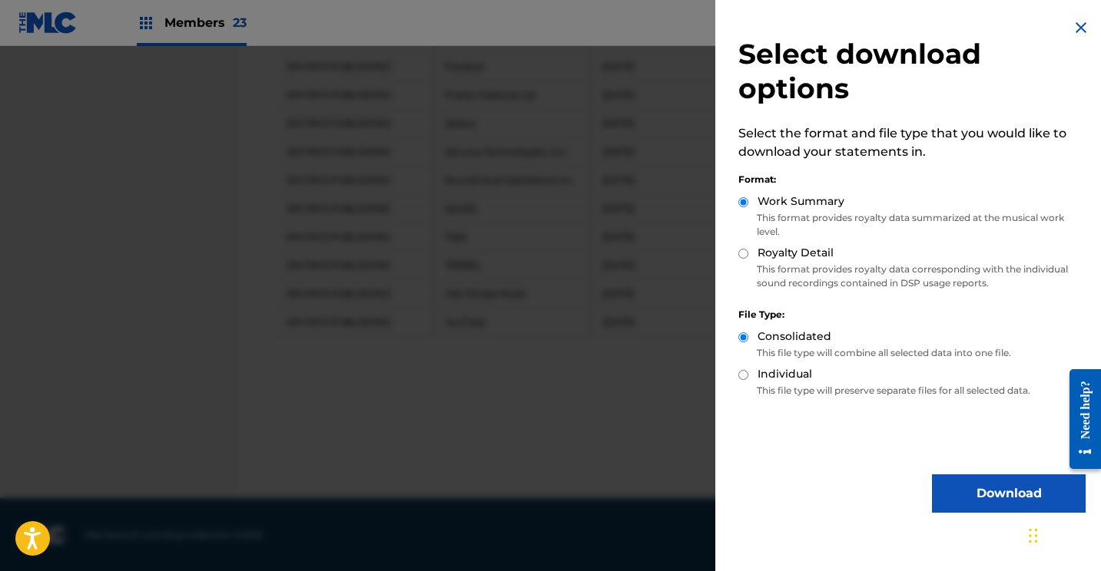
click at [998, 486] on button "Download" at bounding box center [1009, 494] width 154 height 38
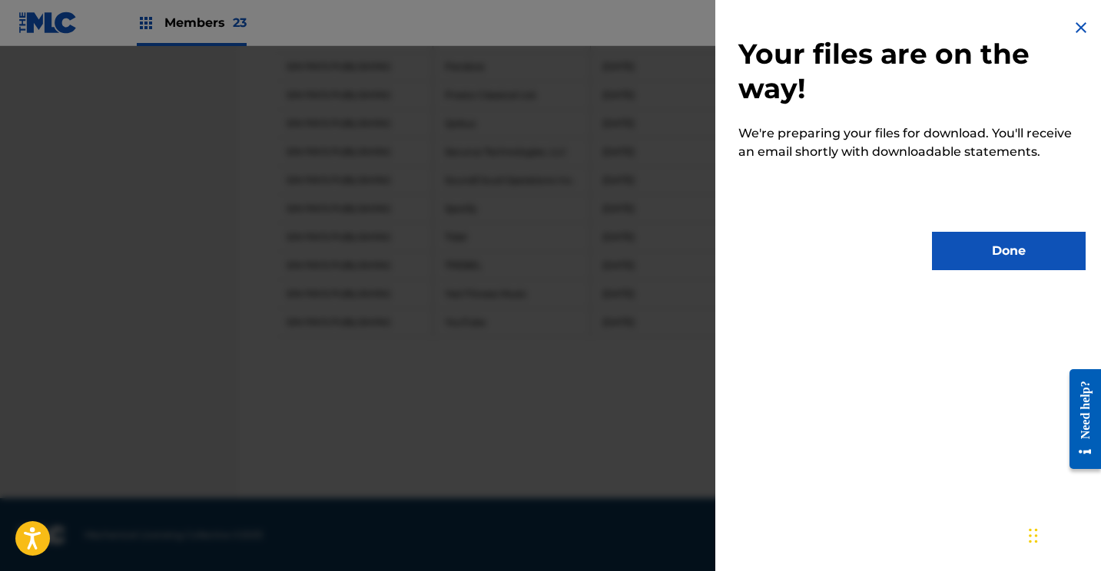
click at [972, 242] on button "Done" at bounding box center [1009, 251] width 154 height 38
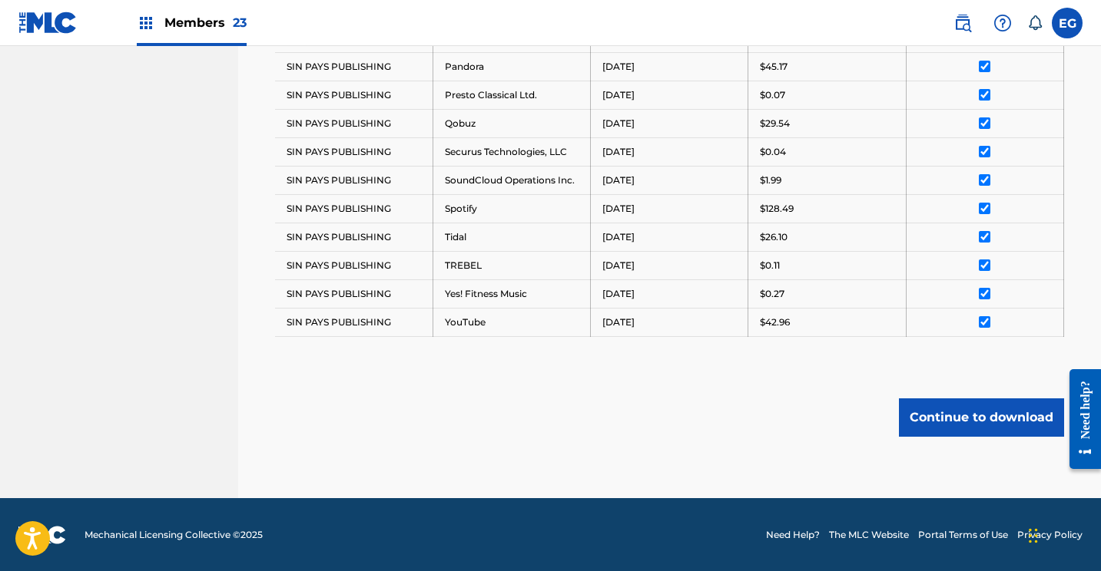
click at [68, 18] on img at bounding box center [47, 23] width 59 height 22
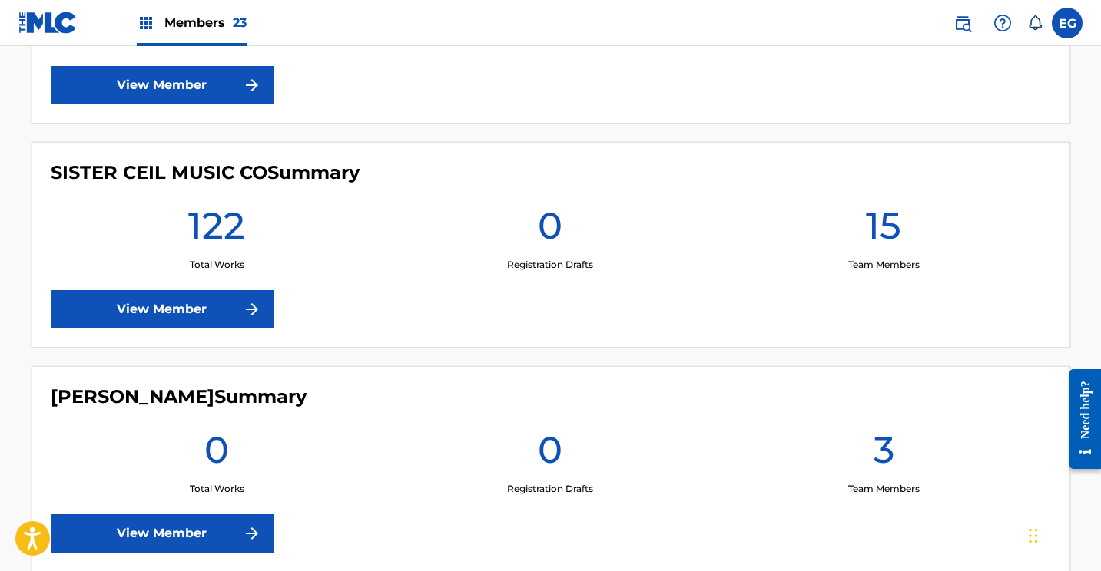
scroll to position [4932, 0]
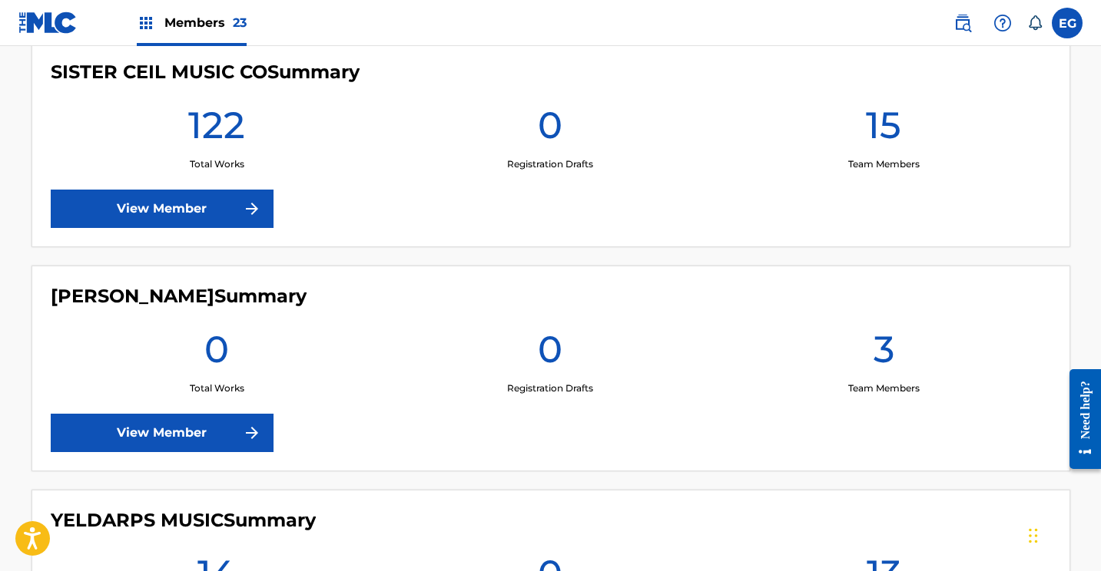
click at [139, 202] on link "View Member" at bounding box center [162, 209] width 223 height 38
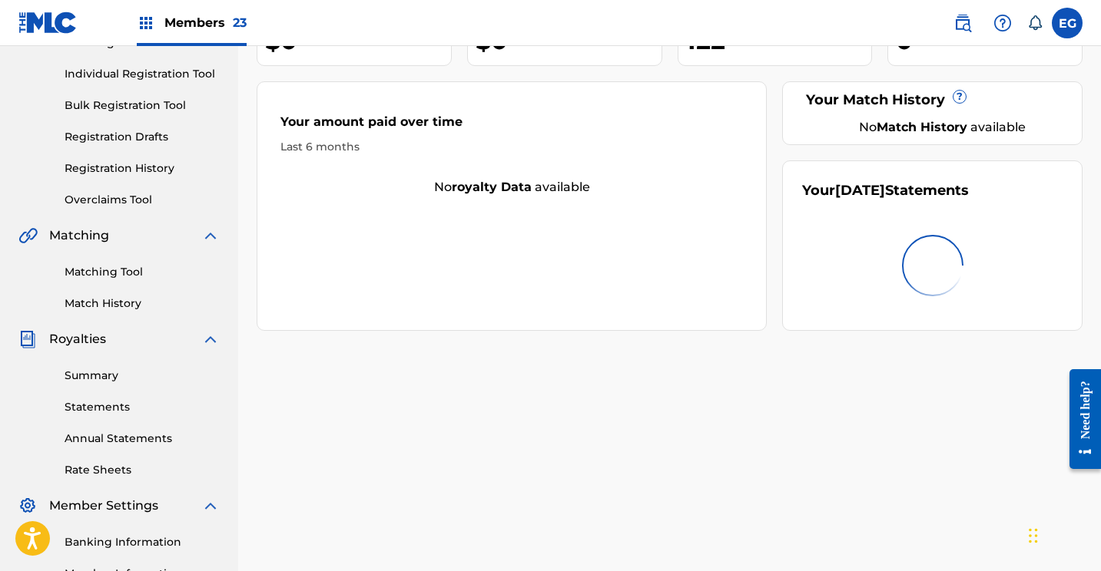
scroll to position [305, 0]
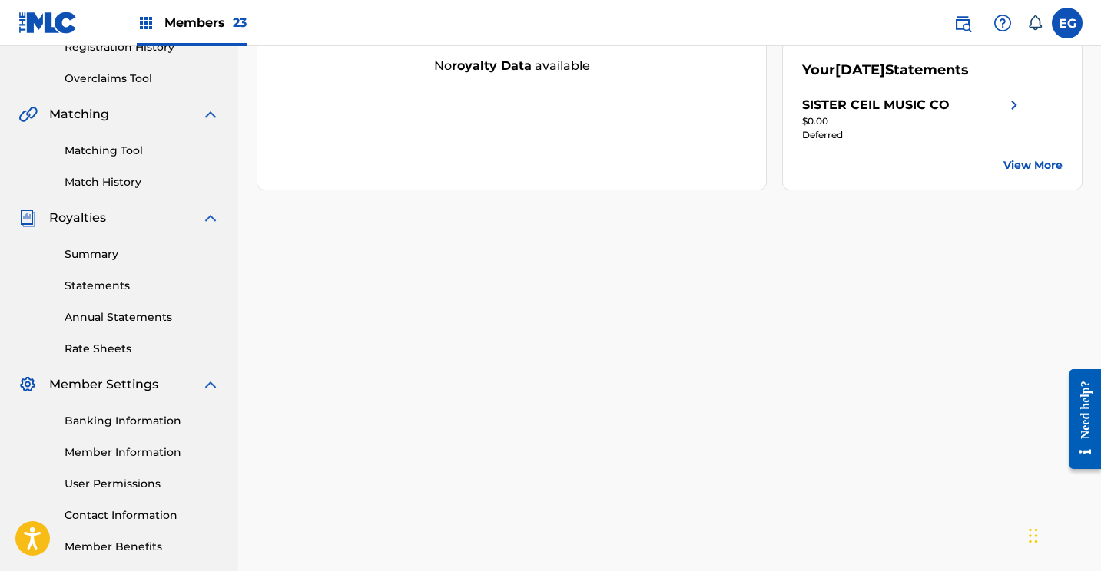
click at [88, 279] on link "Statements" at bounding box center [142, 286] width 155 height 16
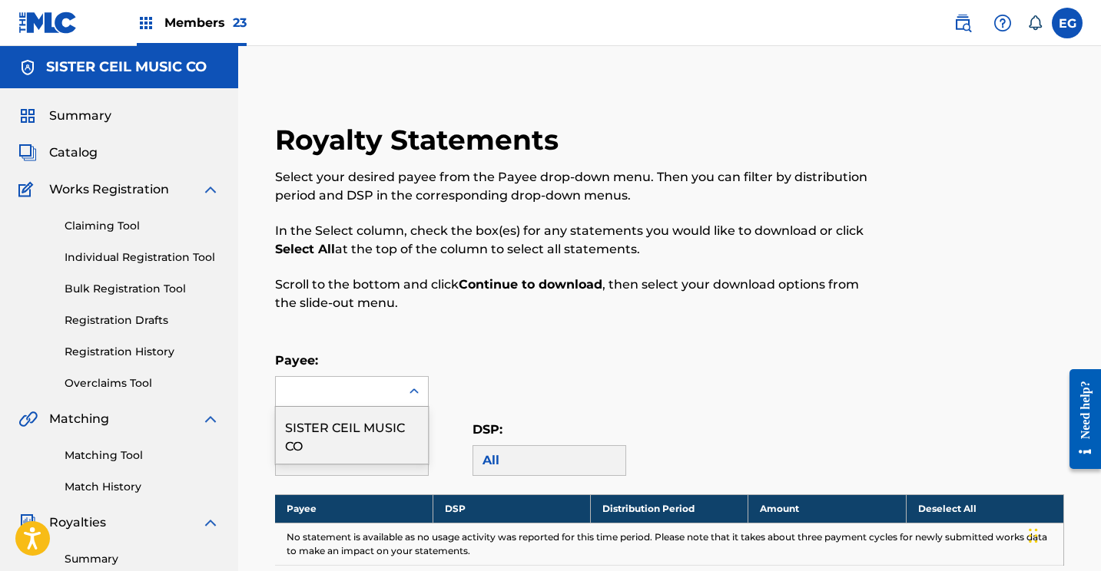
click at [296, 389] on div at bounding box center [338, 391] width 124 height 29
click at [331, 418] on div "SISTER CEIL MUSIC CO" at bounding box center [352, 435] width 152 height 57
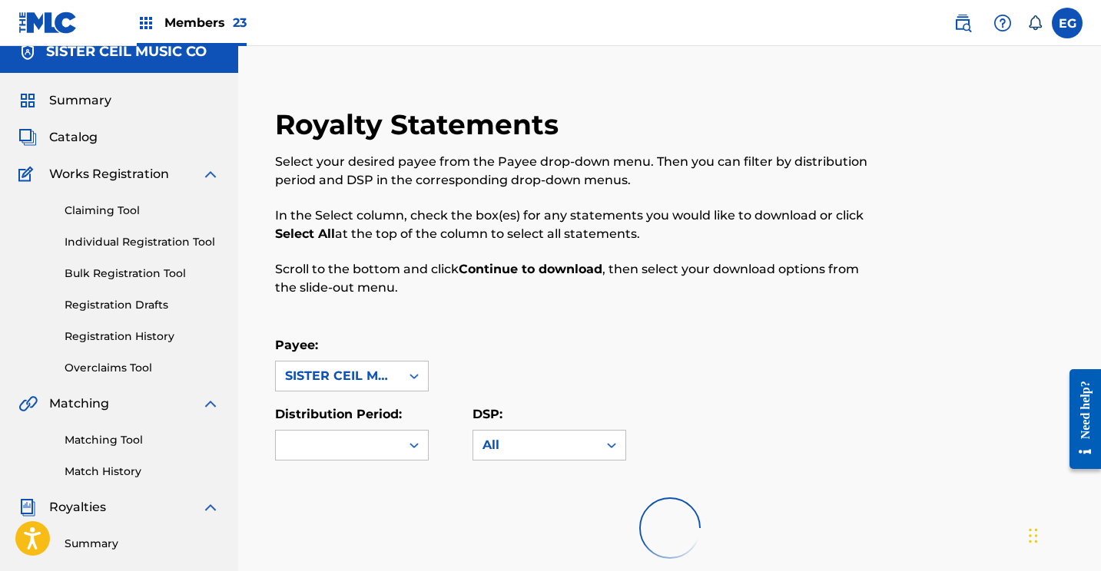
scroll to position [217, 0]
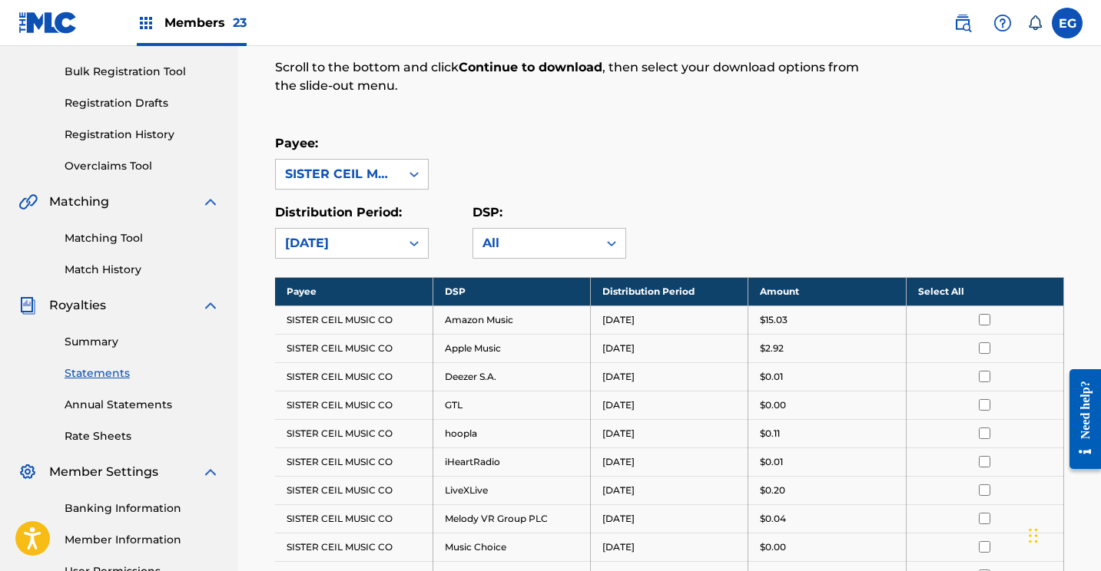
click at [939, 290] on th "Select All" at bounding box center [984, 291] width 157 height 28
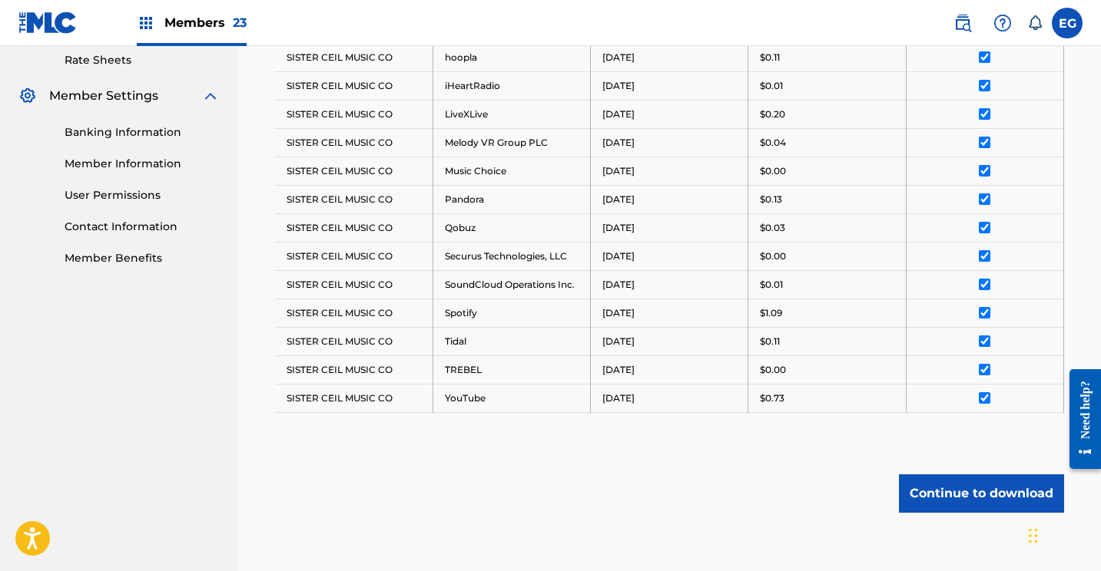
scroll to position [670, 0]
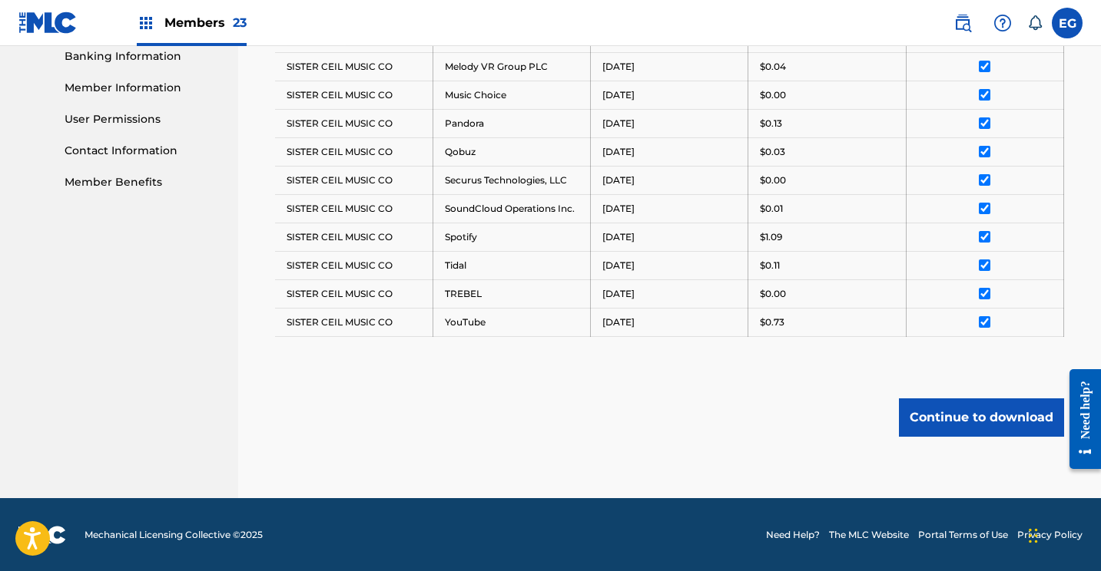
click at [955, 403] on button "Continue to download" at bounding box center [981, 418] width 165 height 38
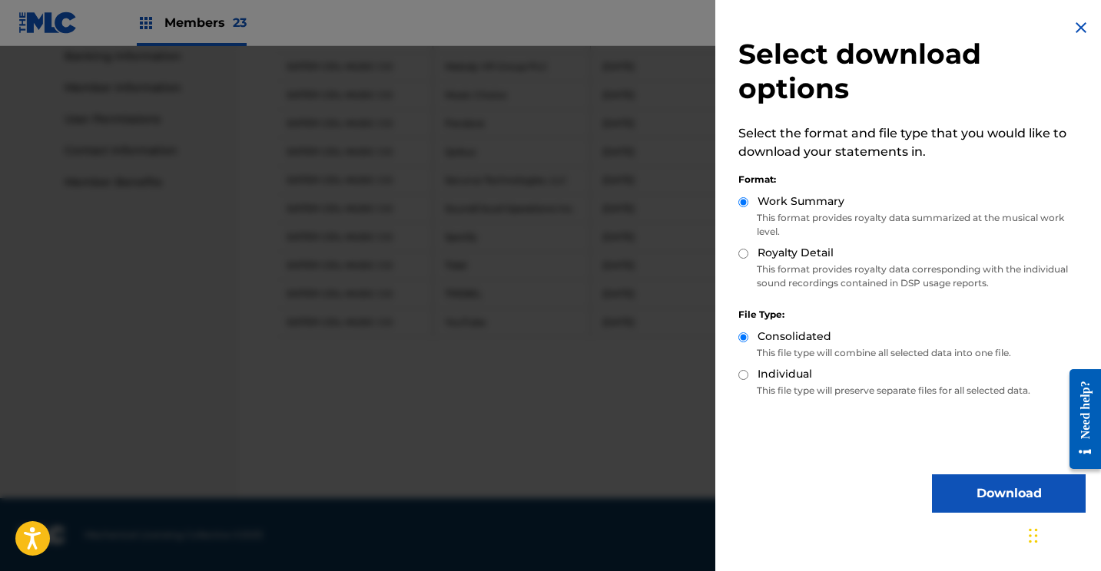
click at [981, 484] on button "Download" at bounding box center [1009, 494] width 154 height 38
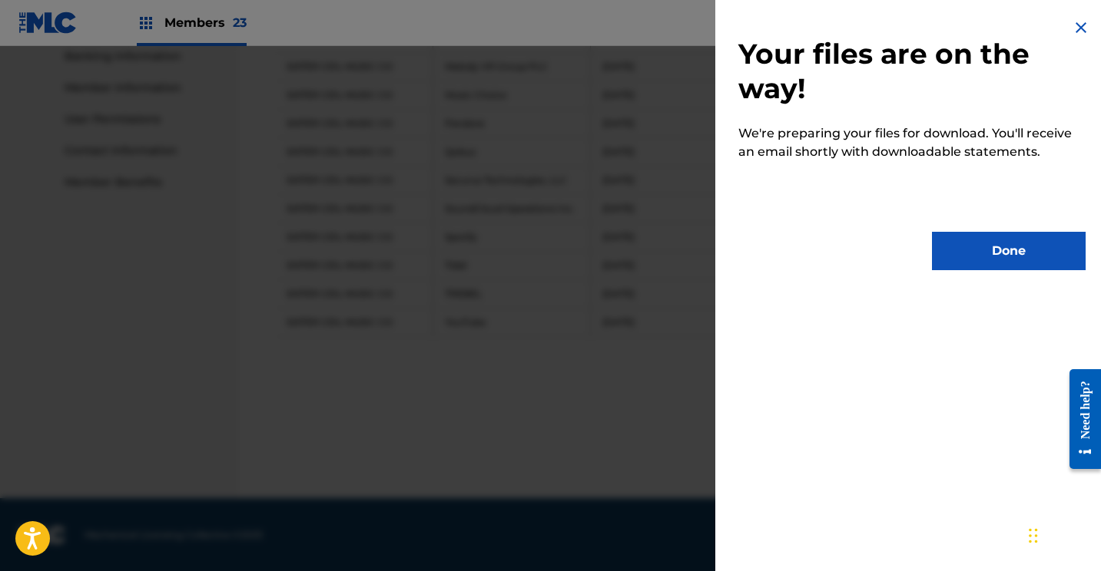
click at [985, 245] on button "Done" at bounding box center [1009, 251] width 154 height 38
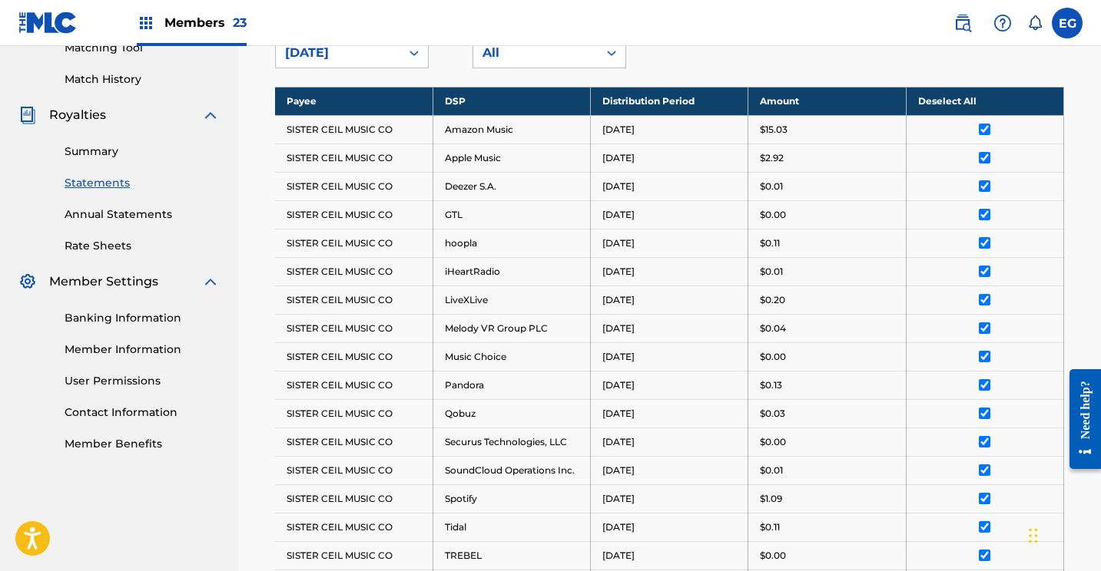
scroll to position [0, 0]
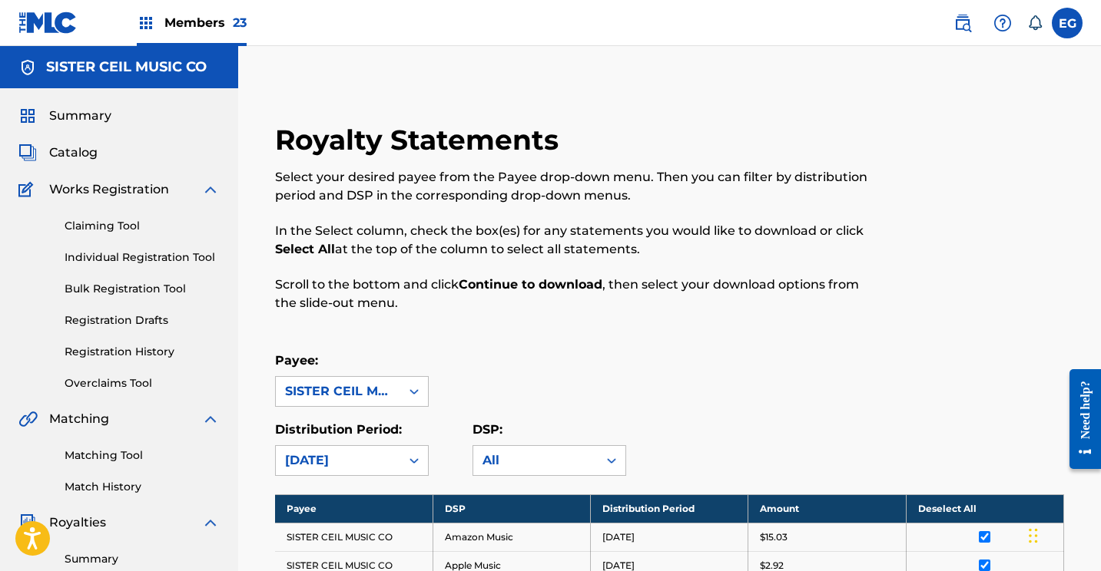
click at [32, 17] on img at bounding box center [47, 23] width 59 height 22
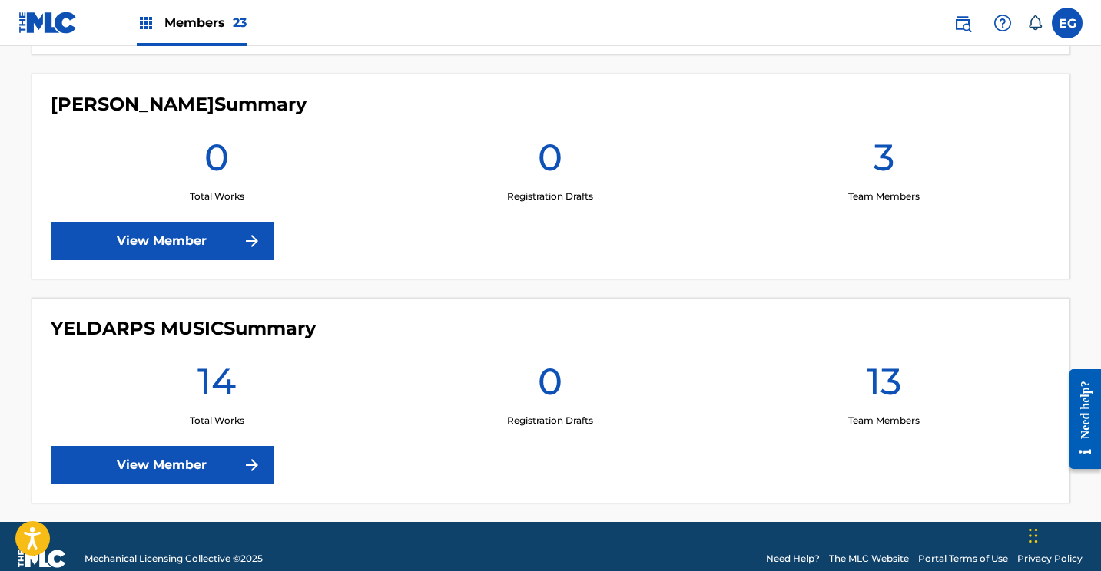
scroll to position [5149, 0]
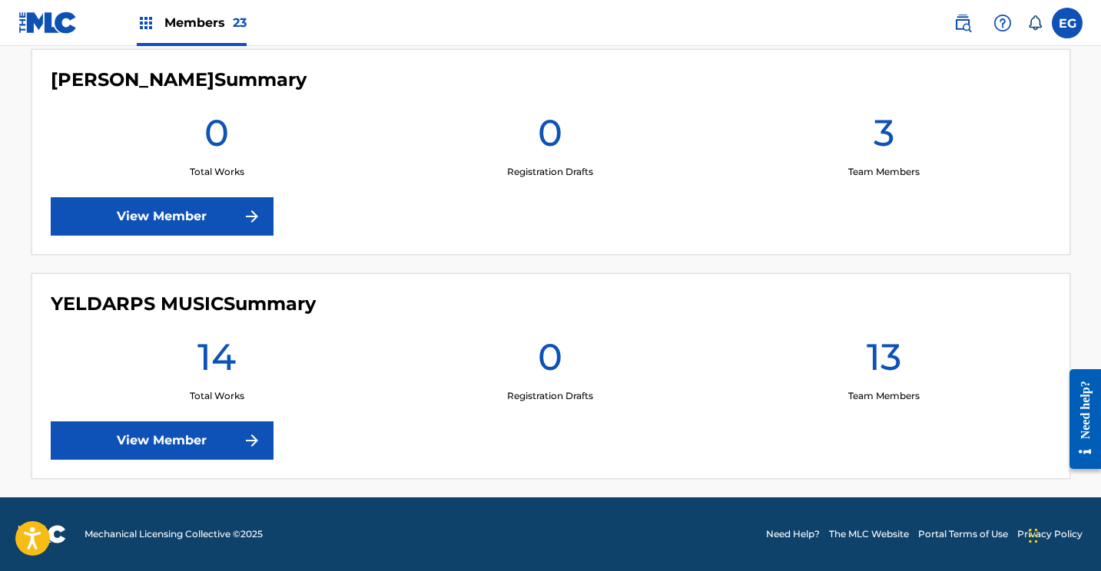
click at [111, 452] on link "View Member" at bounding box center [162, 441] width 223 height 38
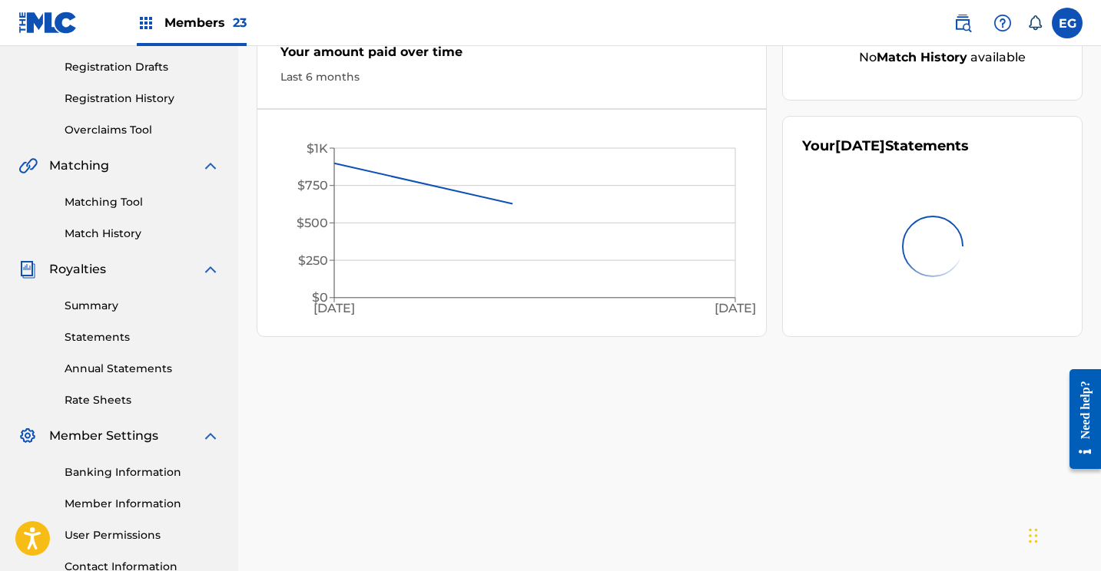
scroll to position [260, 0]
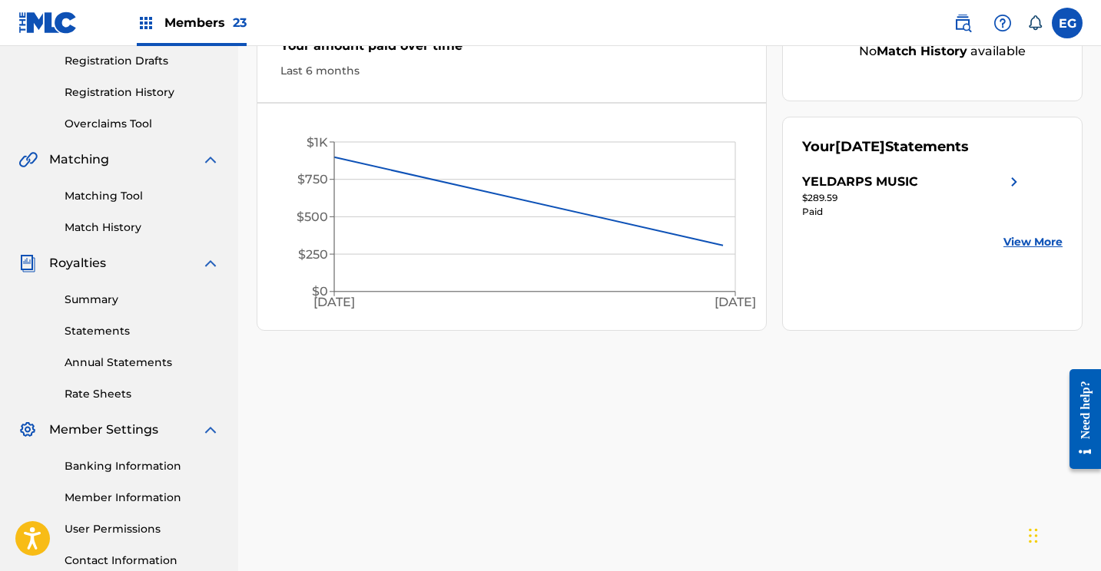
click at [96, 334] on link "Statements" at bounding box center [142, 331] width 155 height 16
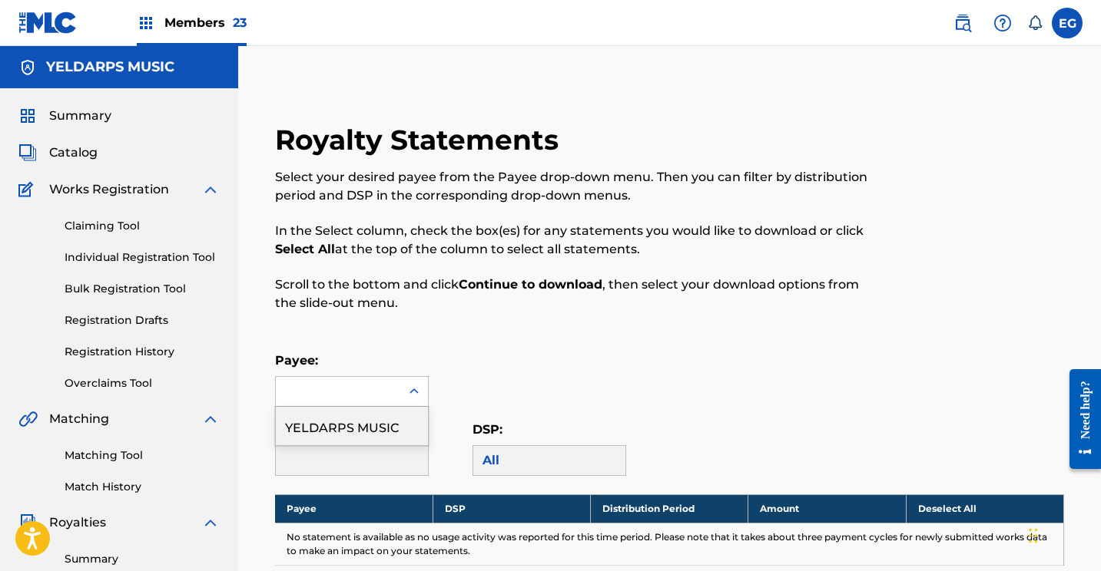
click at [322, 378] on div at bounding box center [338, 391] width 124 height 29
click at [329, 426] on div "YELDARPS MUSIC" at bounding box center [352, 426] width 152 height 38
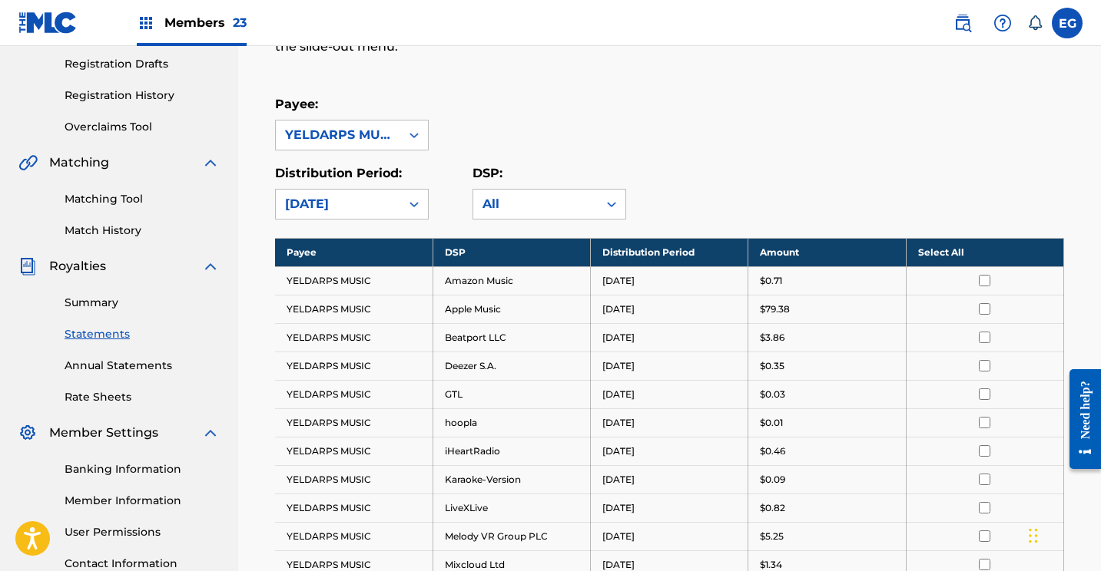
scroll to position [333, 0]
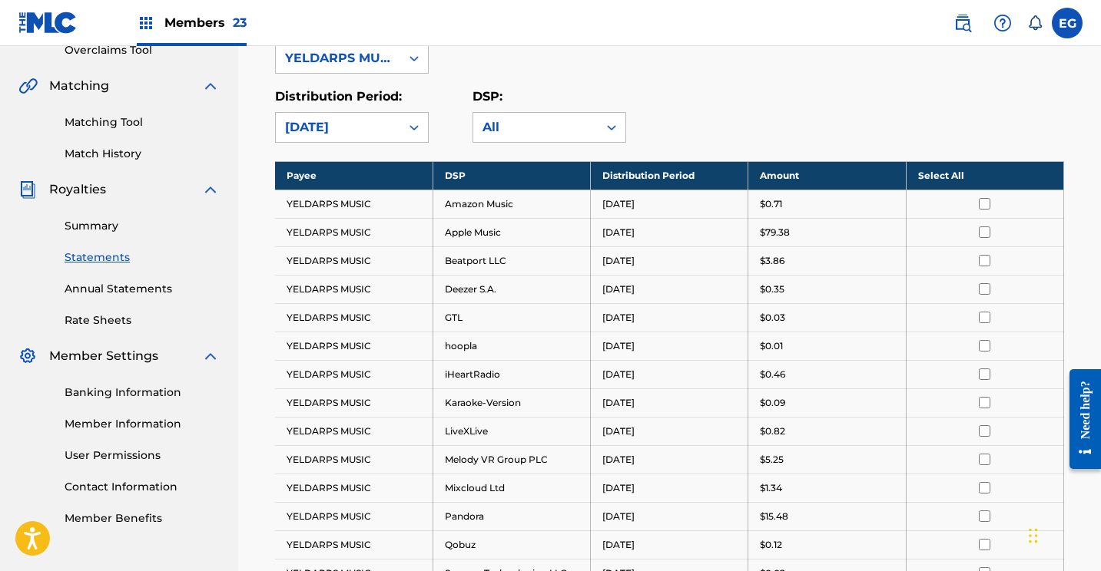
click at [927, 170] on th "Select All" at bounding box center [984, 175] width 157 height 28
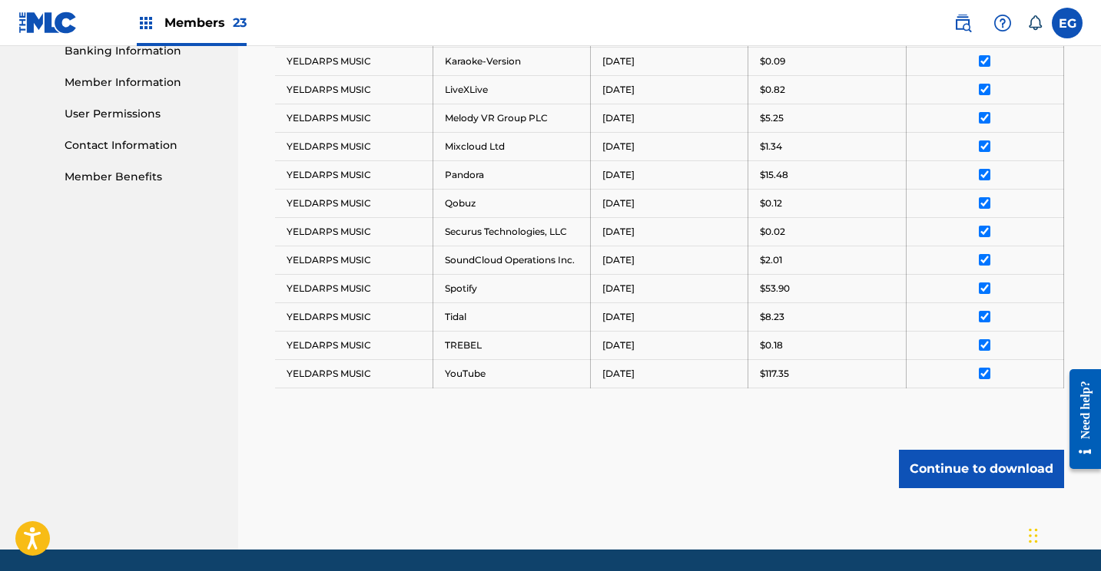
scroll to position [727, 0]
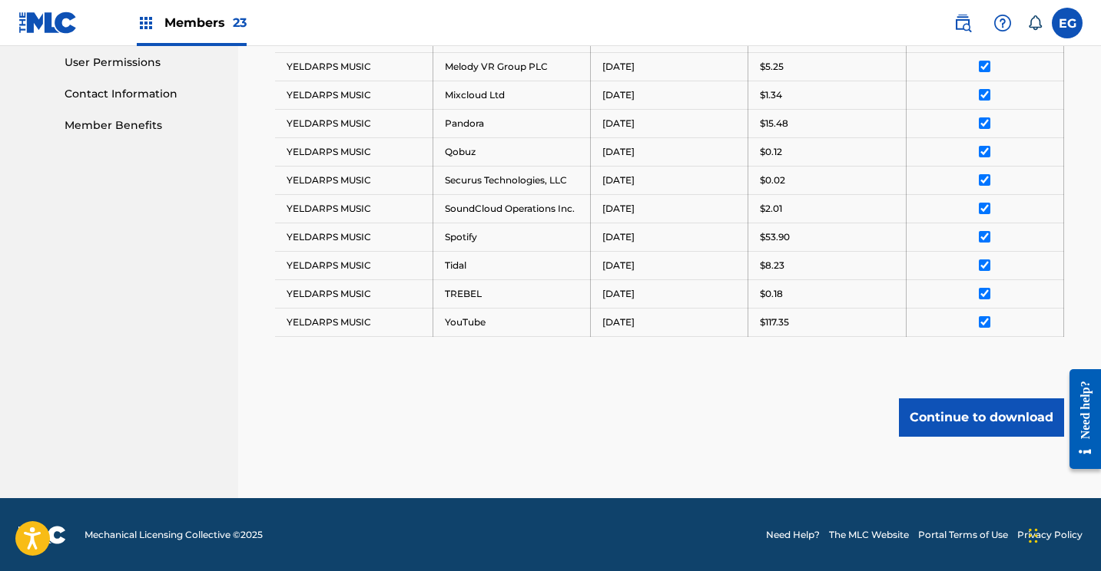
click at [930, 431] on button "Continue to download" at bounding box center [981, 418] width 165 height 38
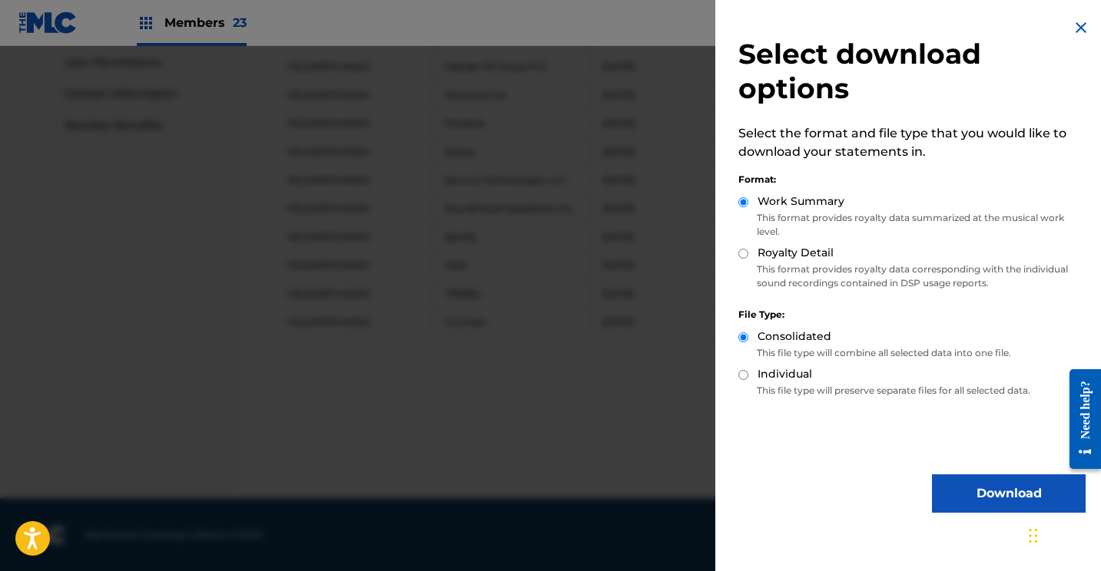
click at [983, 485] on button "Download" at bounding box center [1009, 494] width 154 height 38
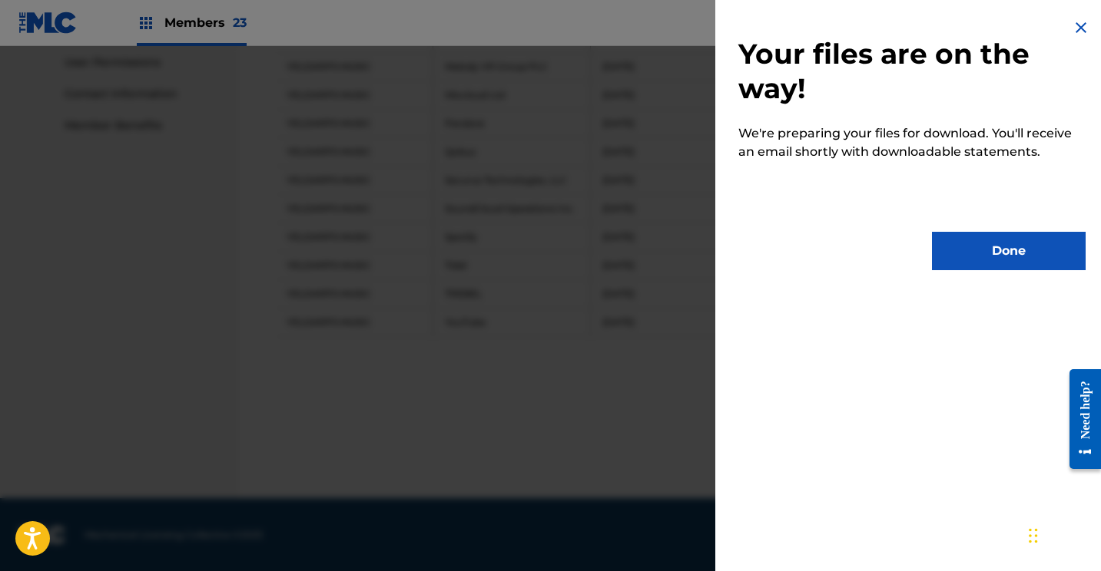
click at [993, 253] on button "Done" at bounding box center [1009, 251] width 154 height 38
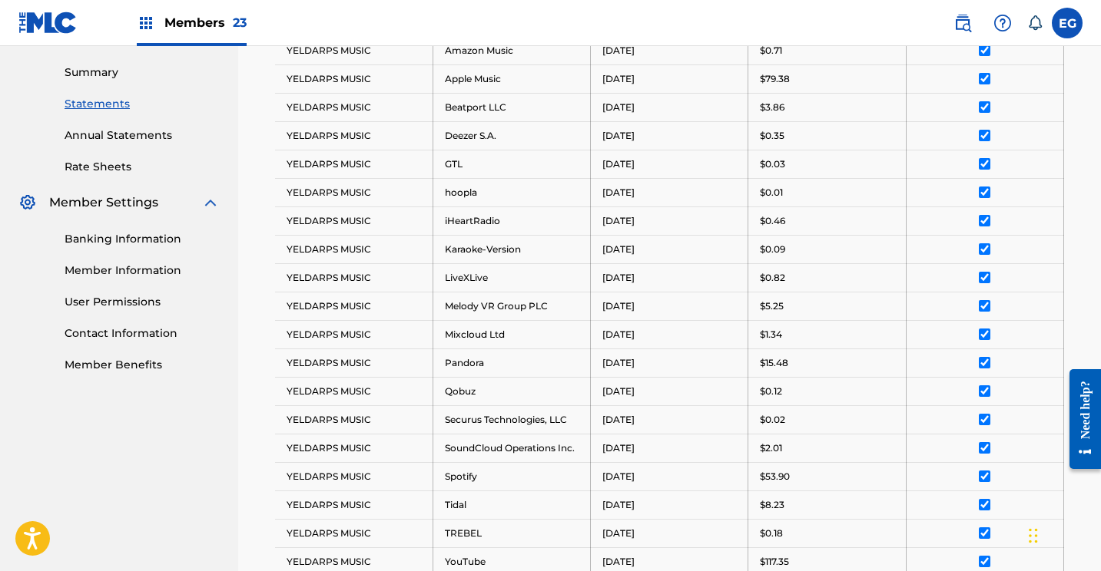
scroll to position [0, 0]
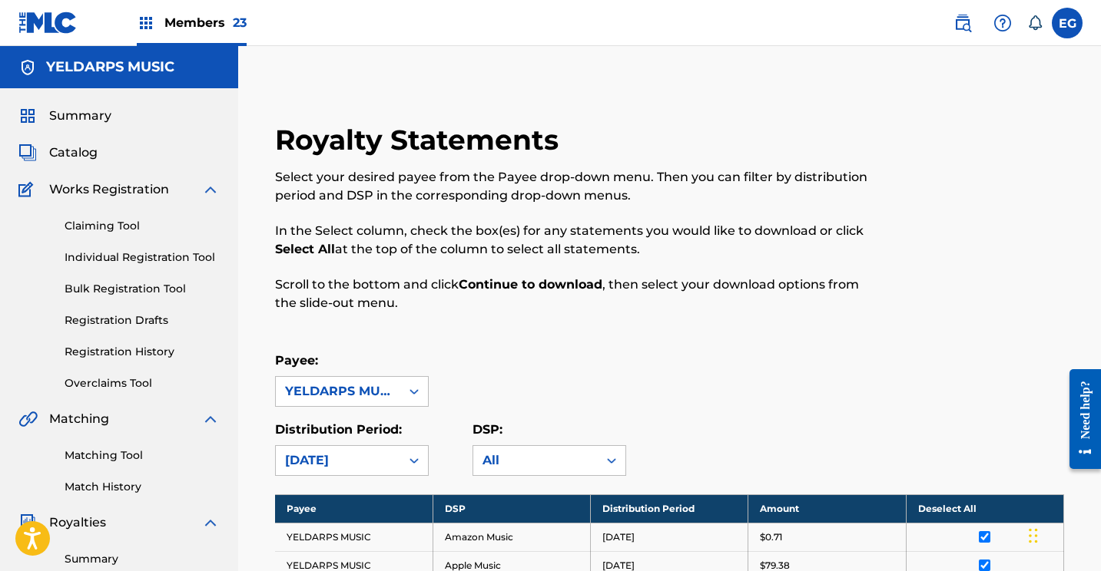
click at [42, 35] on link at bounding box center [47, 22] width 59 height 45
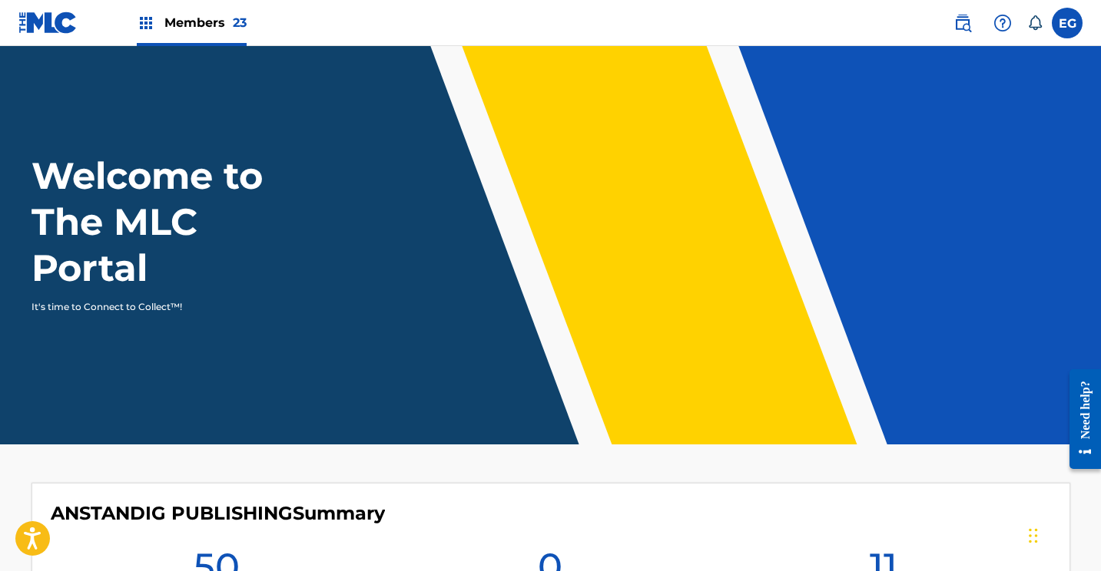
scroll to position [107, 0]
